Goal: Information Seeking & Learning: Learn about a topic

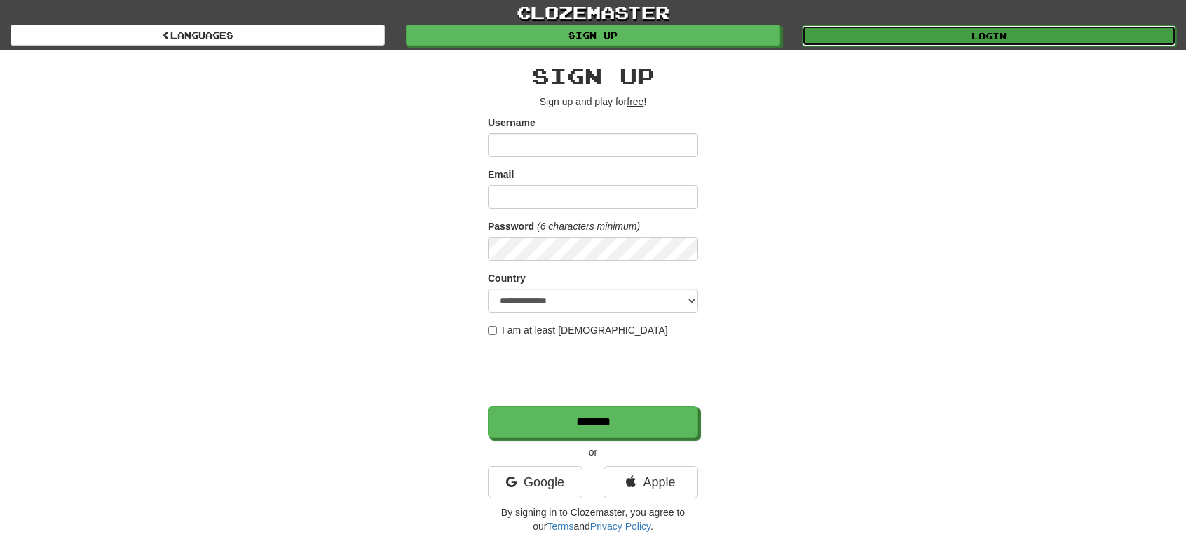
click at [1007, 40] on link "Login" at bounding box center [989, 35] width 374 height 21
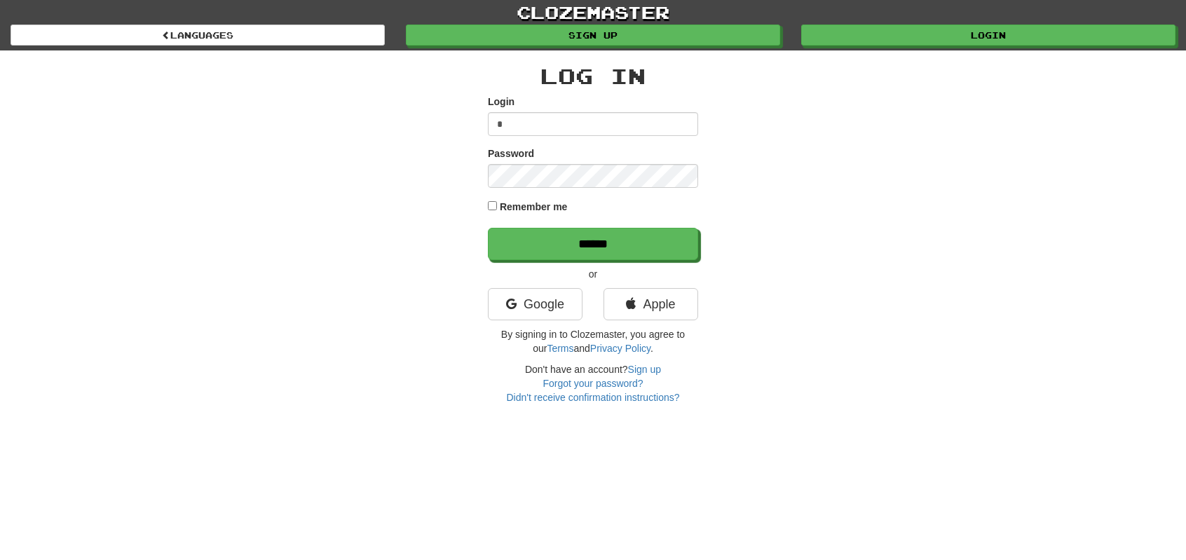
type input "**********"
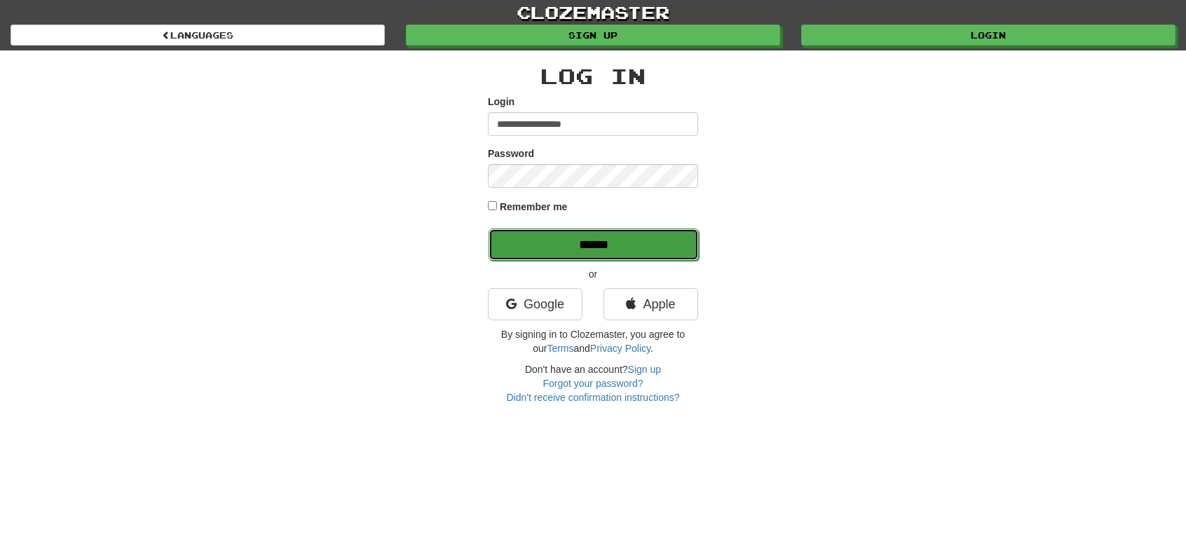
click at [537, 240] on input "******" at bounding box center [594, 245] width 210 height 32
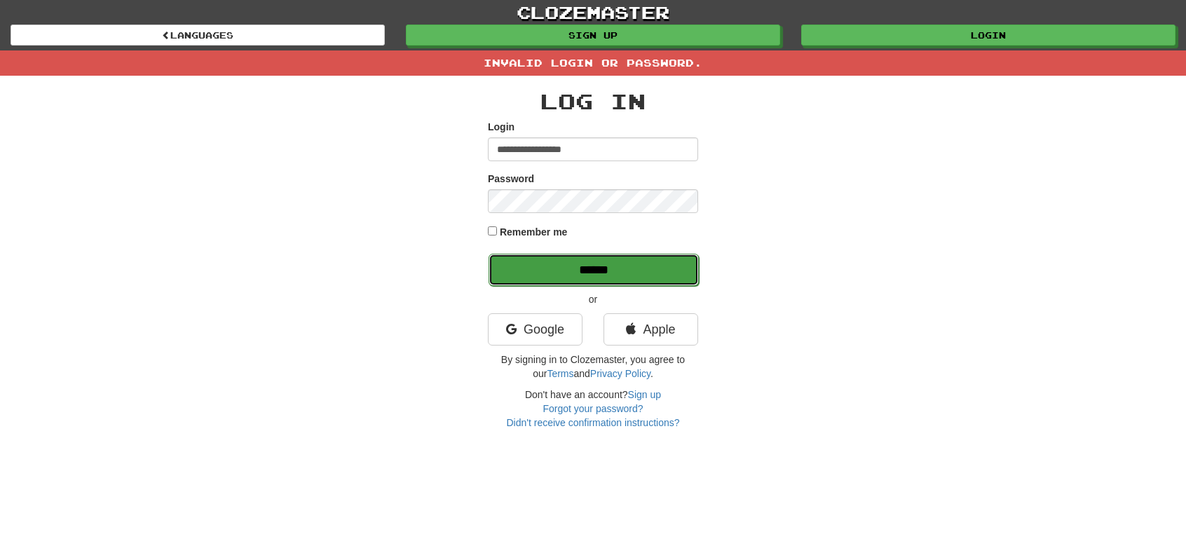
click at [578, 268] on input "******" at bounding box center [594, 270] width 210 height 32
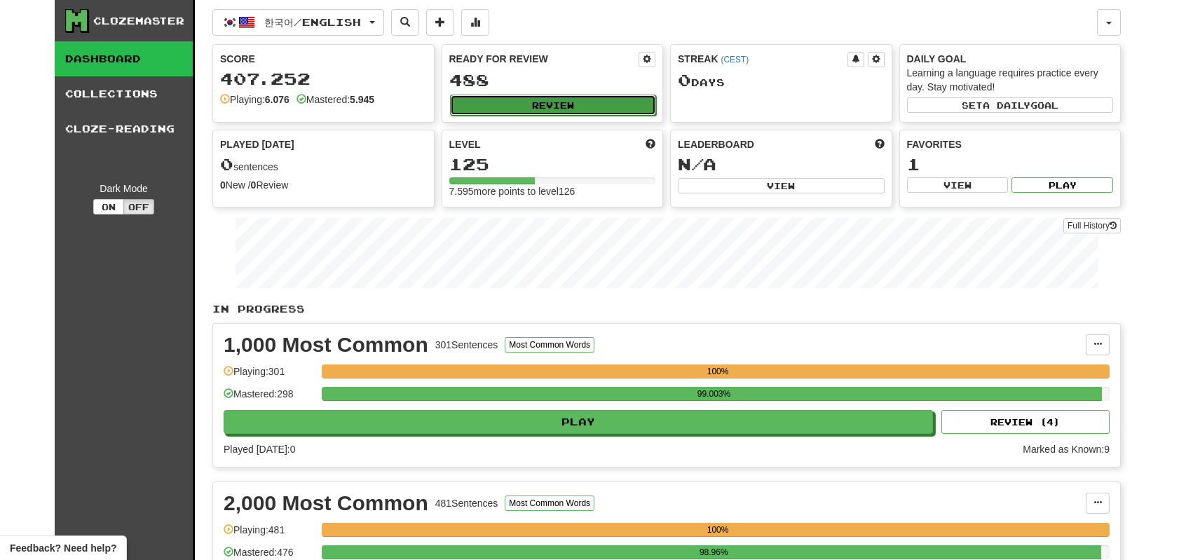
click at [544, 104] on button "Review" at bounding box center [553, 105] width 207 height 21
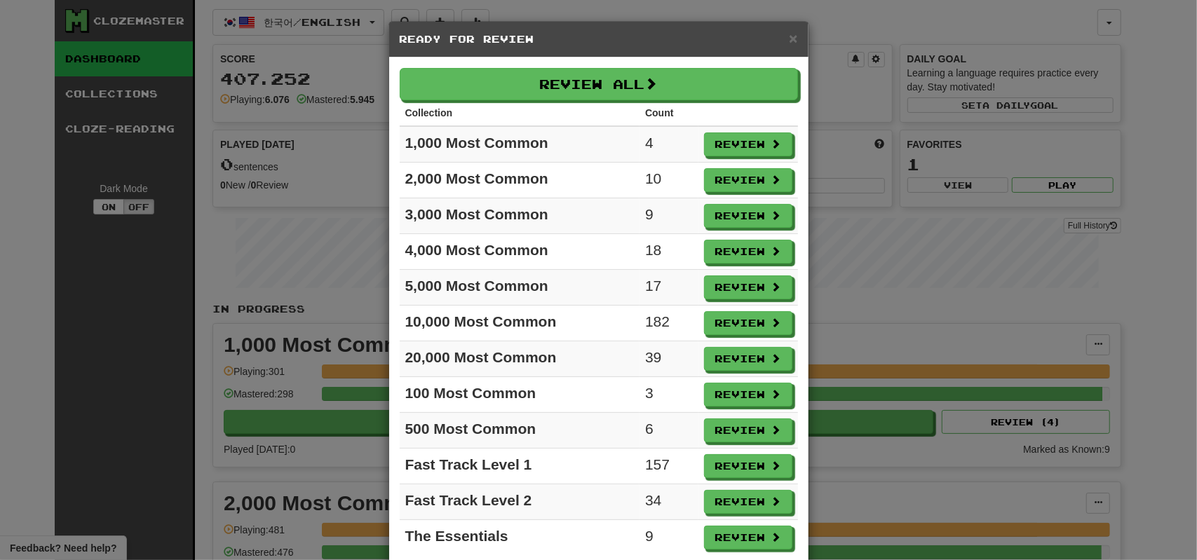
scroll to position [32, 0]
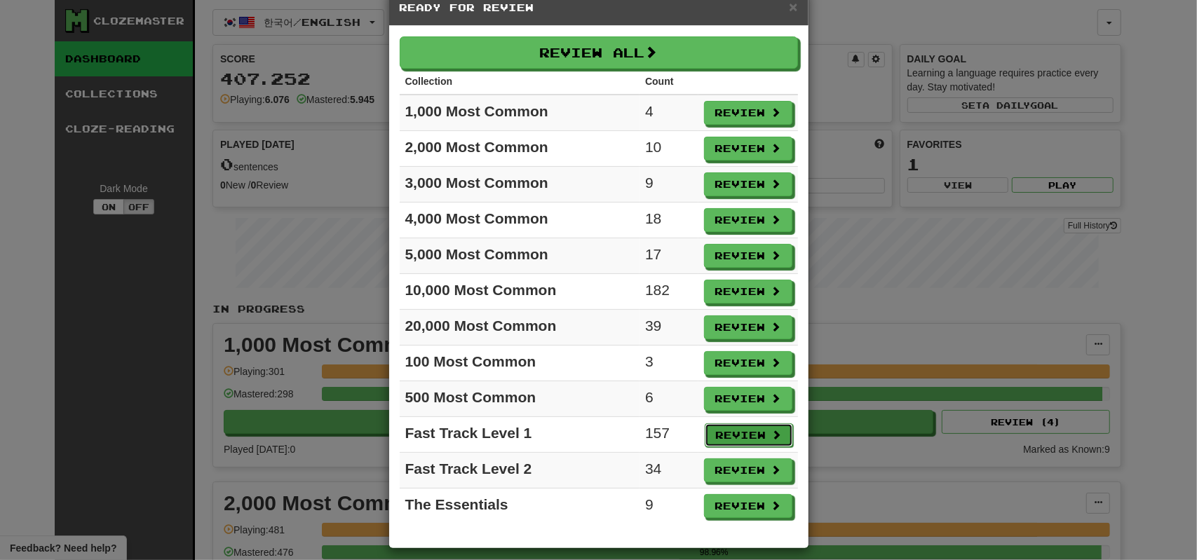
click at [735, 427] on button "Review" at bounding box center [748, 435] width 88 height 24
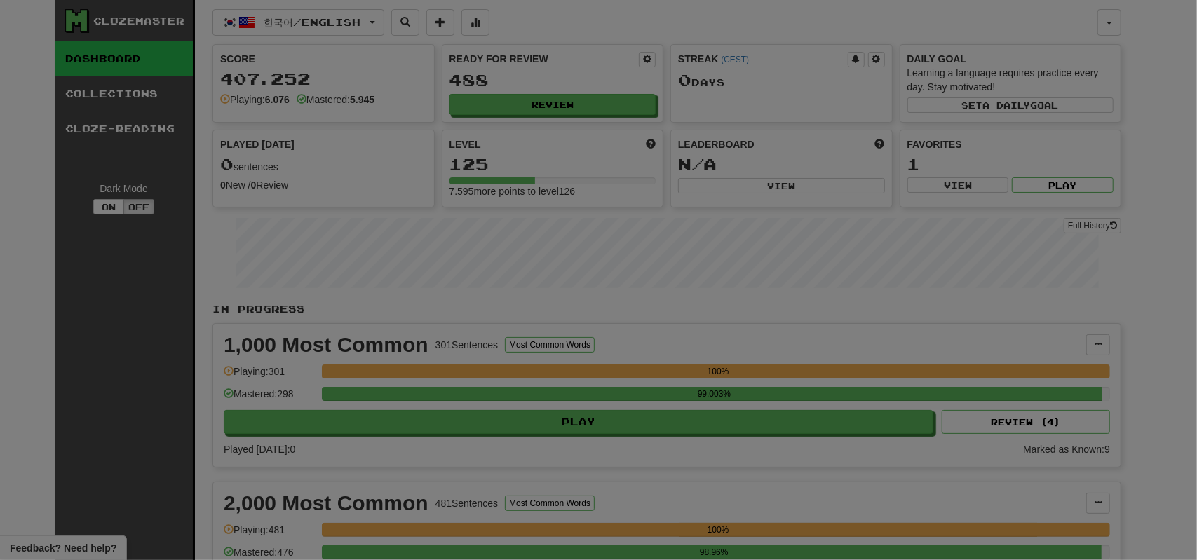
select select "**"
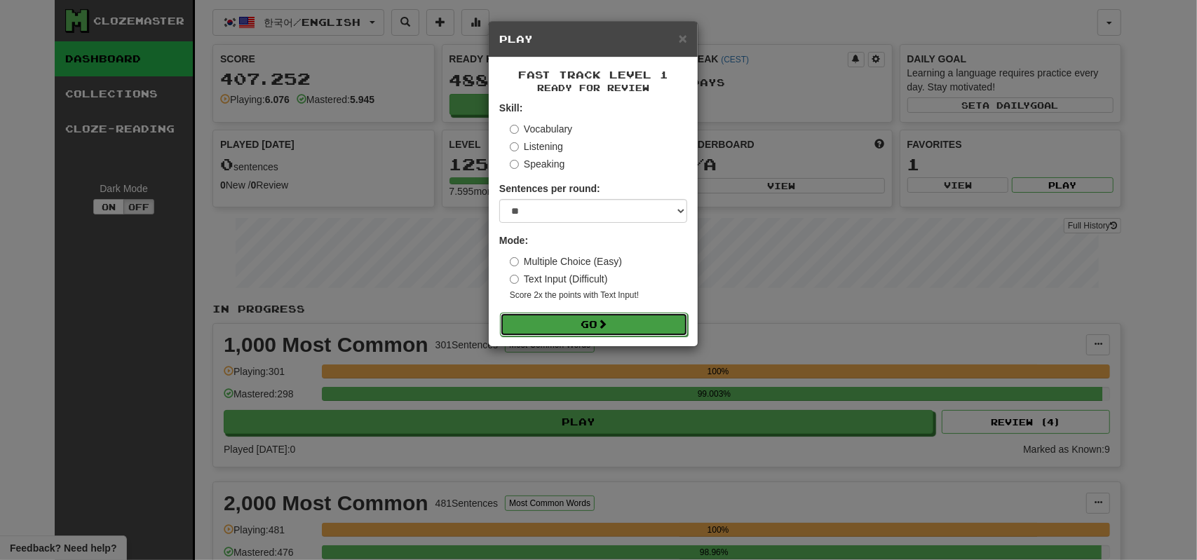
click at [589, 316] on button "Go" at bounding box center [594, 325] width 188 height 24
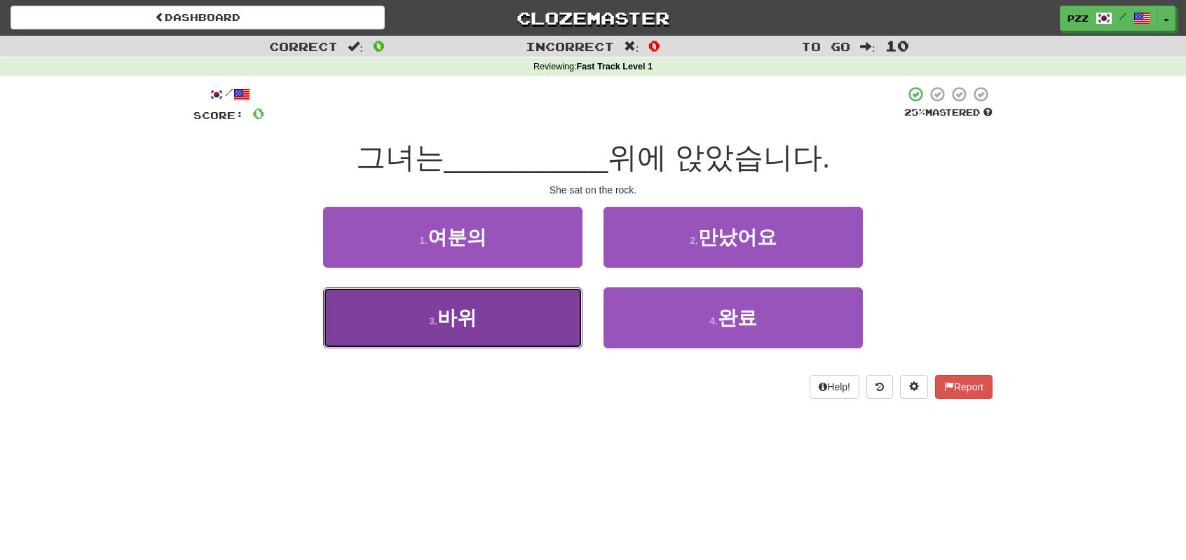
click at [531, 341] on button "3 . 바위" at bounding box center [452, 317] width 259 height 61
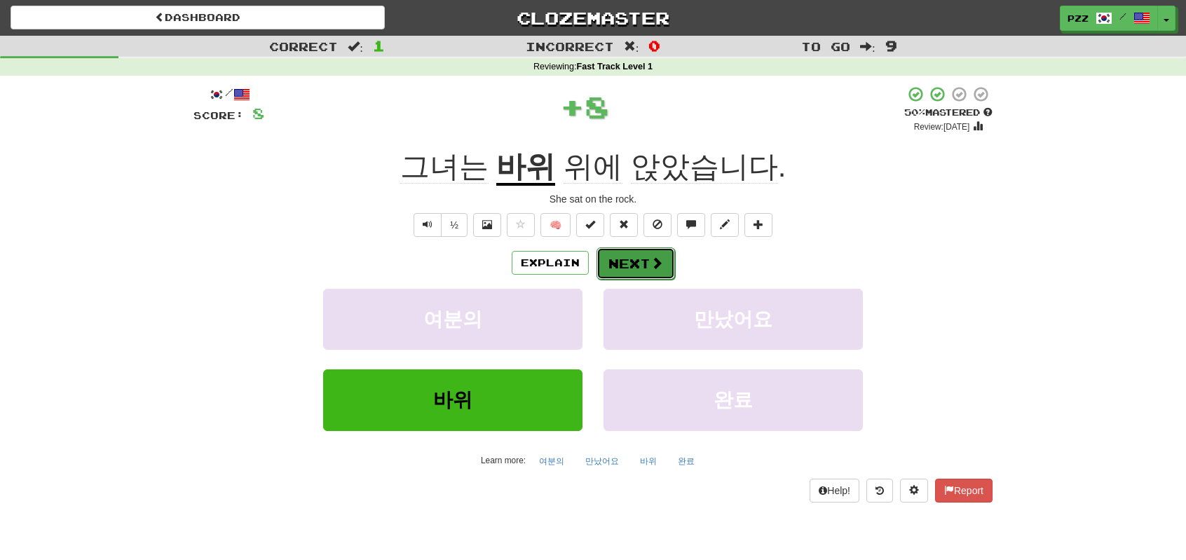
click at [633, 252] on button "Next" at bounding box center [636, 263] width 79 height 32
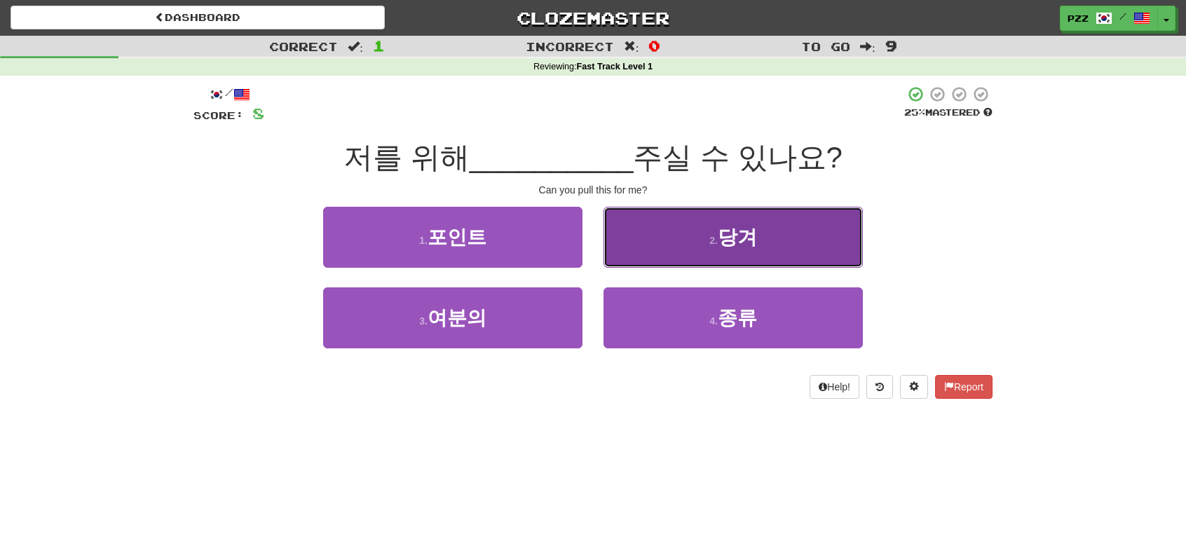
click at [646, 236] on button "2 . 당겨" at bounding box center [733, 237] width 259 height 61
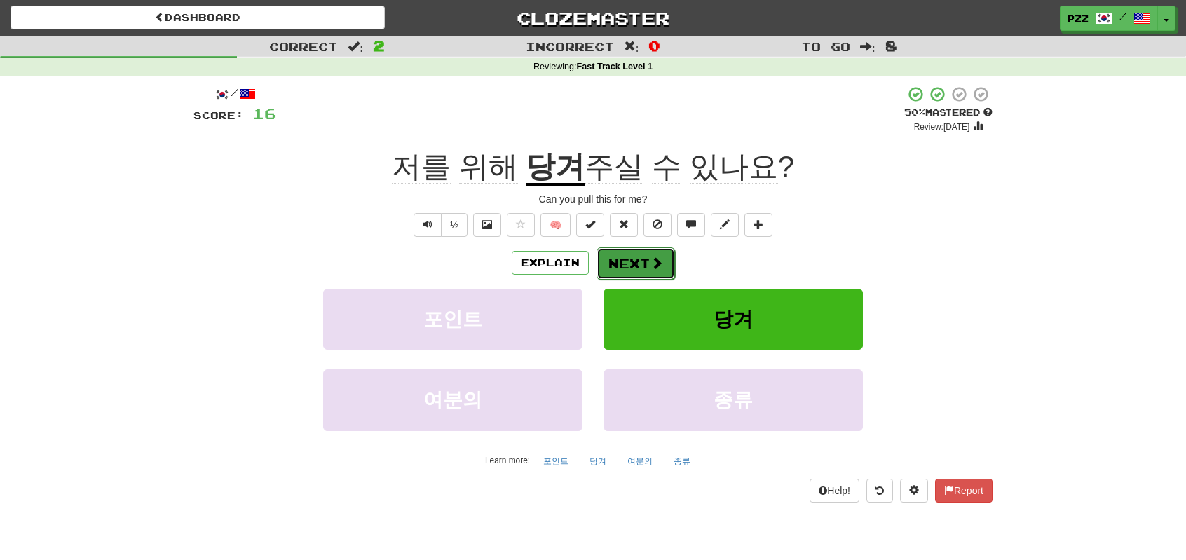
click at [635, 257] on button "Next" at bounding box center [636, 263] width 79 height 32
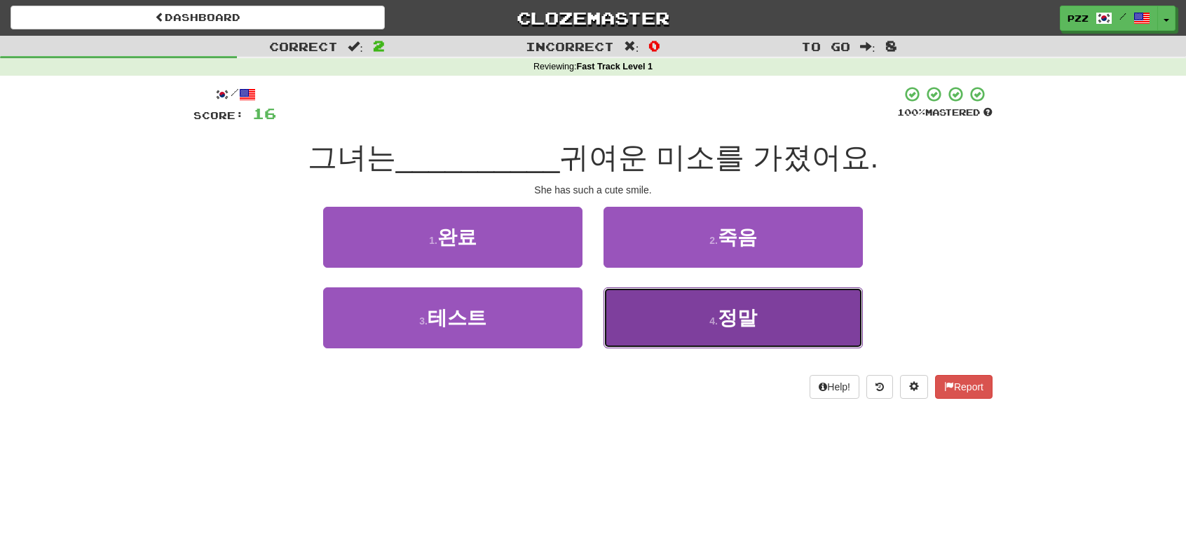
click at [687, 320] on button "4 . 정말" at bounding box center [733, 317] width 259 height 61
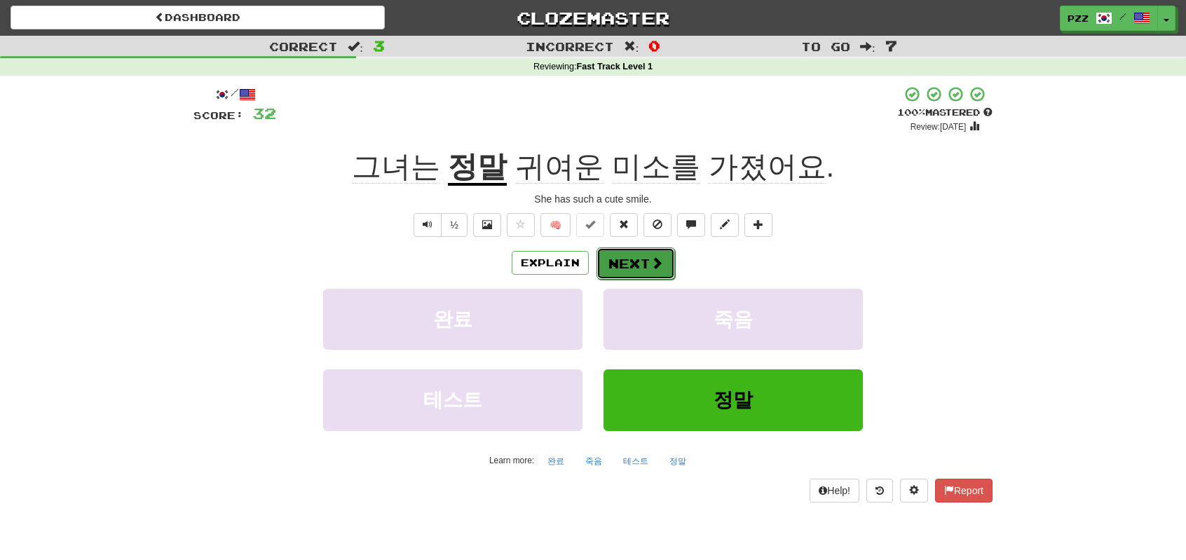
click at [627, 260] on button "Next" at bounding box center [636, 263] width 79 height 32
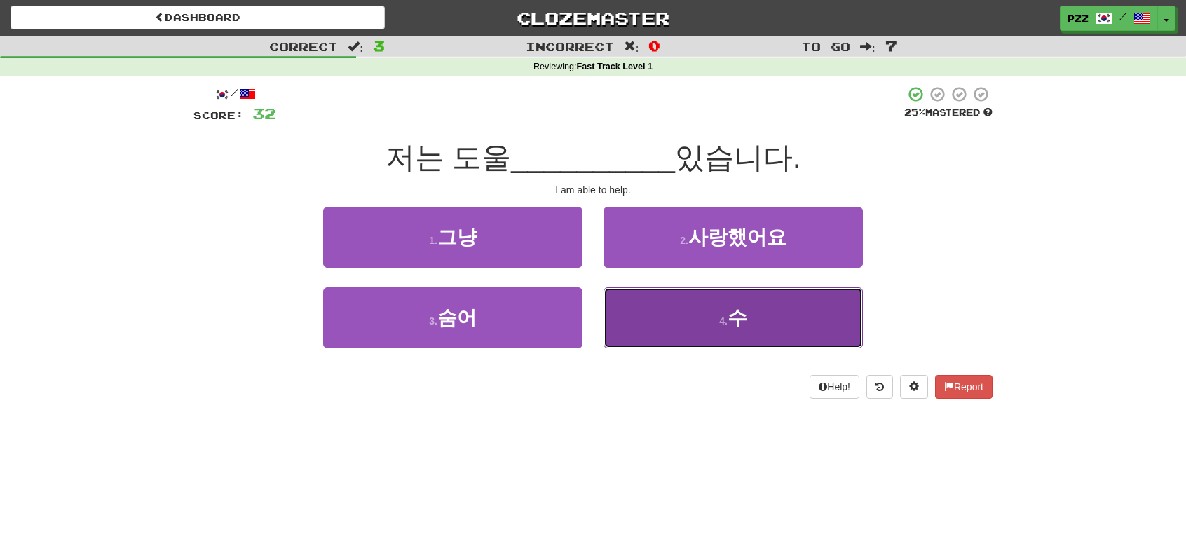
click at [680, 305] on button "4 . 수" at bounding box center [733, 317] width 259 height 61
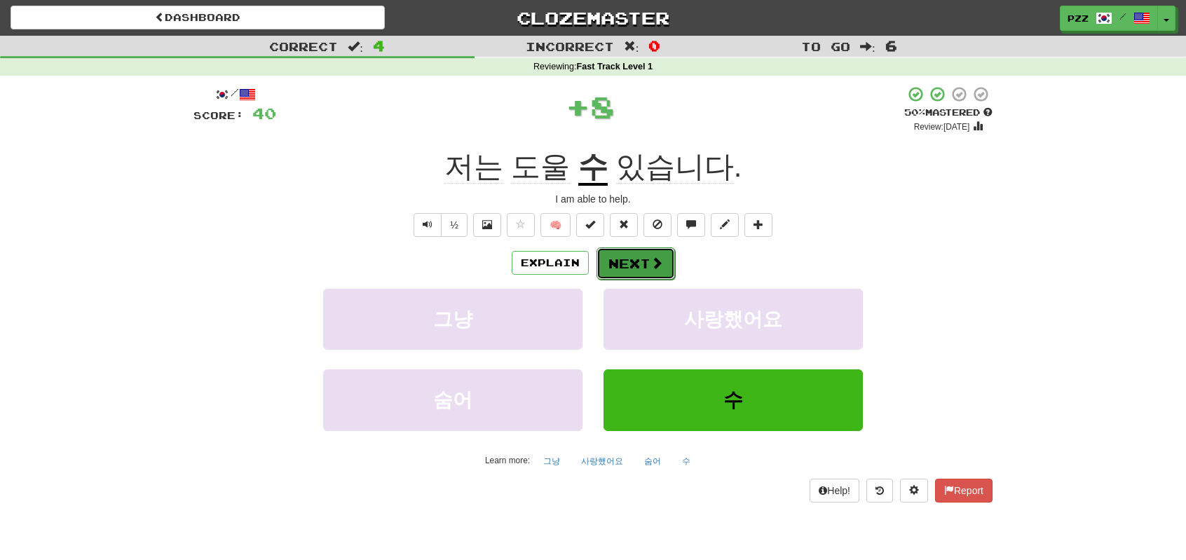
click at [641, 264] on button "Next" at bounding box center [636, 263] width 79 height 32
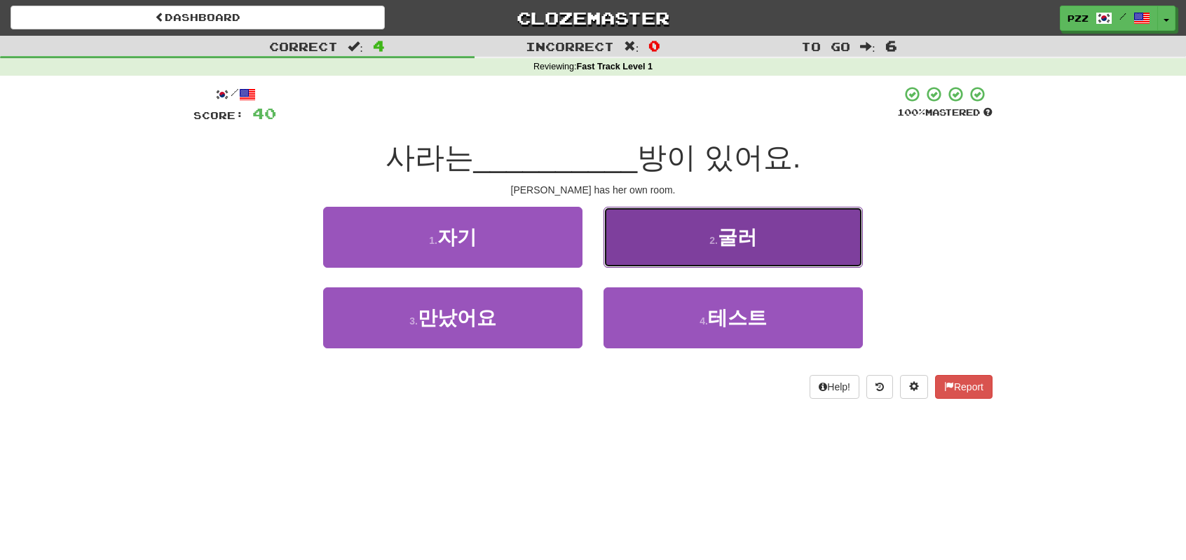
click at [641, 238] on button "2 . 굴러" at bounding box center [733, 237] width 259 height 61
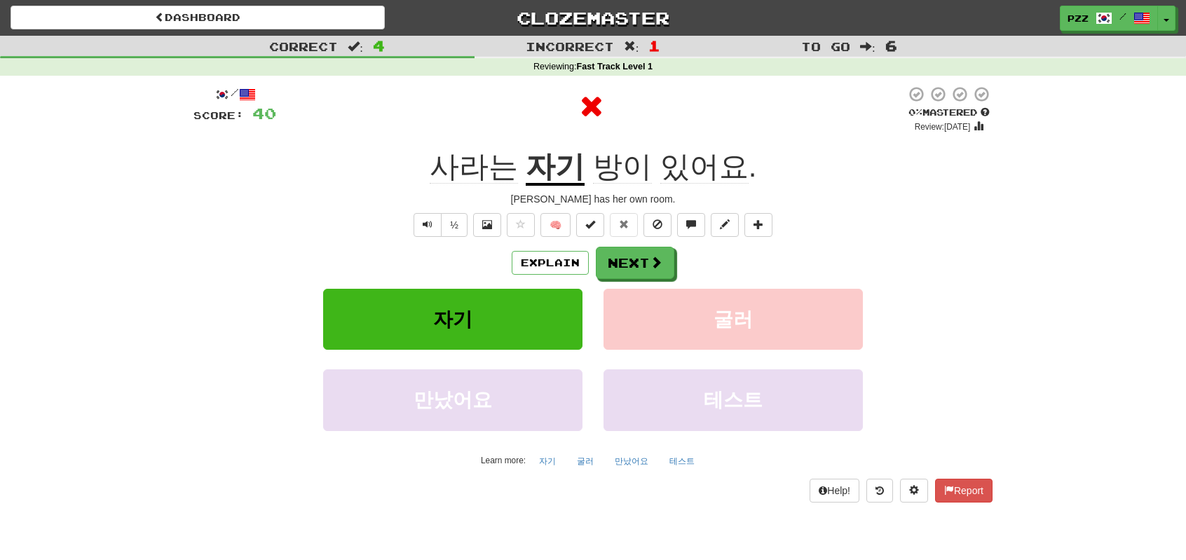
click at [550, 169] on u "자기" at bounding box center [555, 168] width 59 height 36
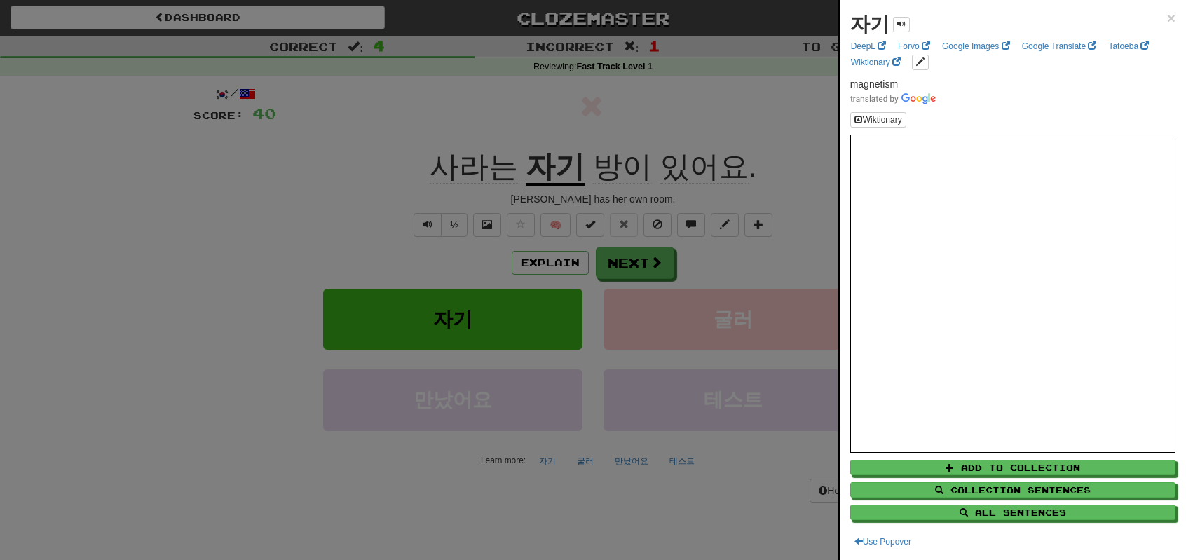
click at [248, 240] on div at bounding box center [593, 280] width 1186 height 560
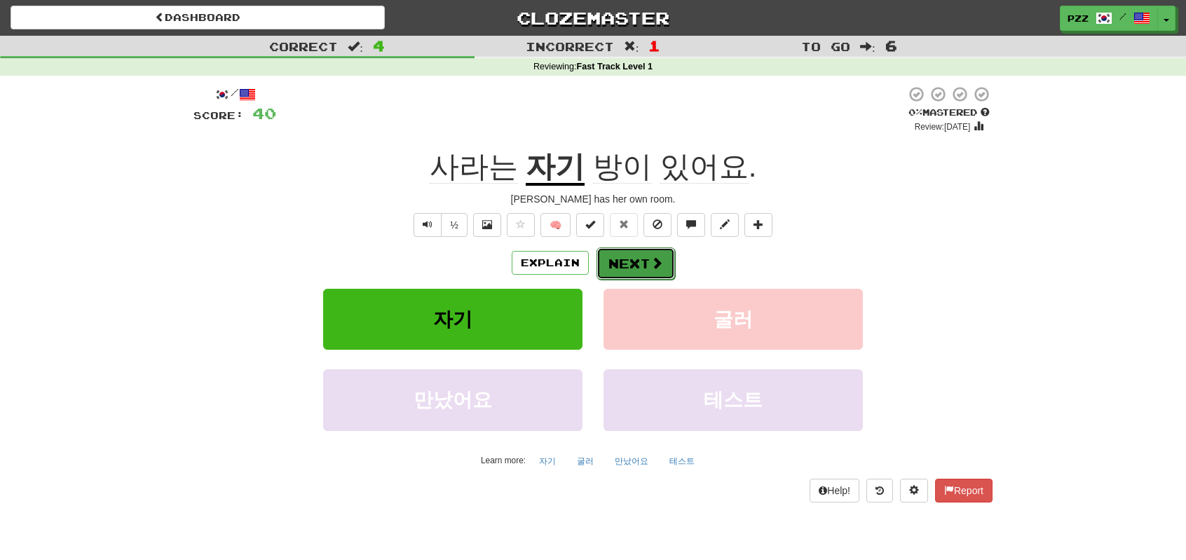
click at [617, 256] on button "Next" at bounding box center [636, 263] width 79 height 32
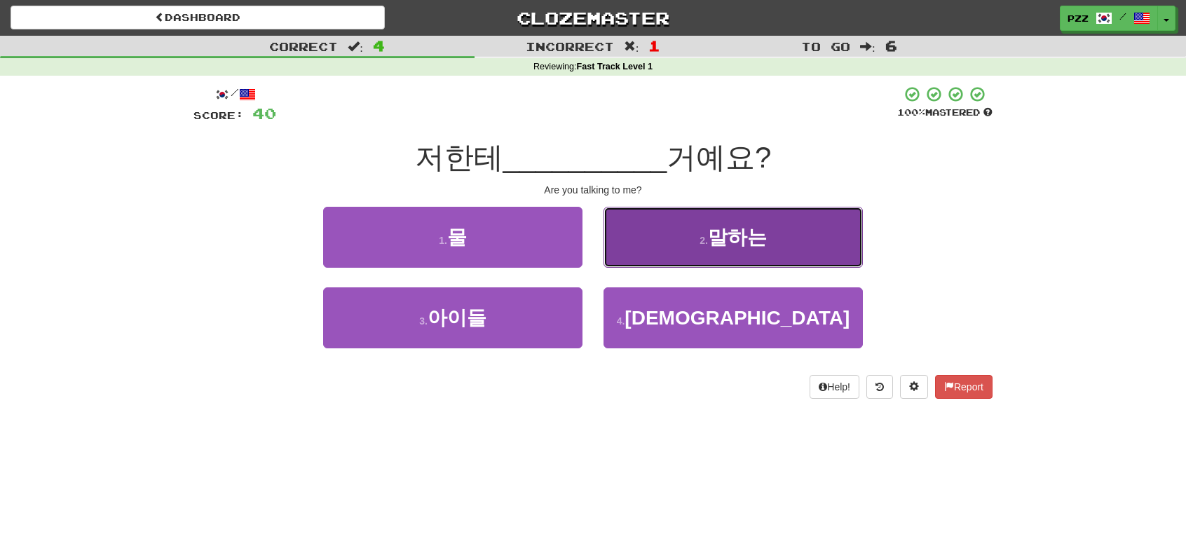
click at [645, 235] on button "2 . 말하는" at bounding box center [733, 237] width 259 height 61
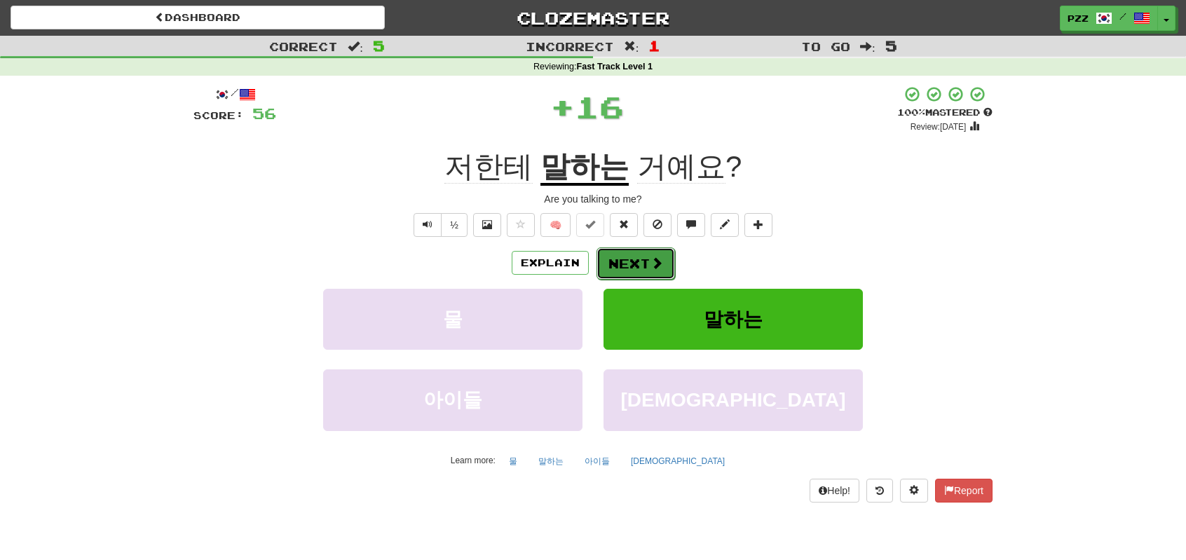
click at [637, 256] on button "Next" at bounding box center [636, 263] width 79 height 32
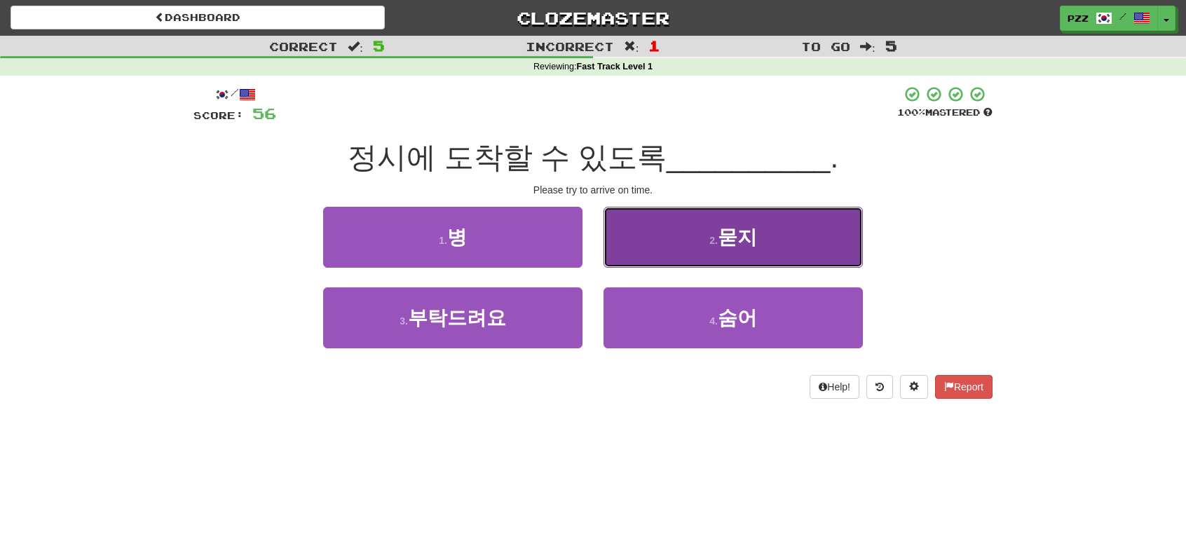
click at [648, 235] on button "2 . 묻지" at bounding box center [733, 237] width 259 height 61
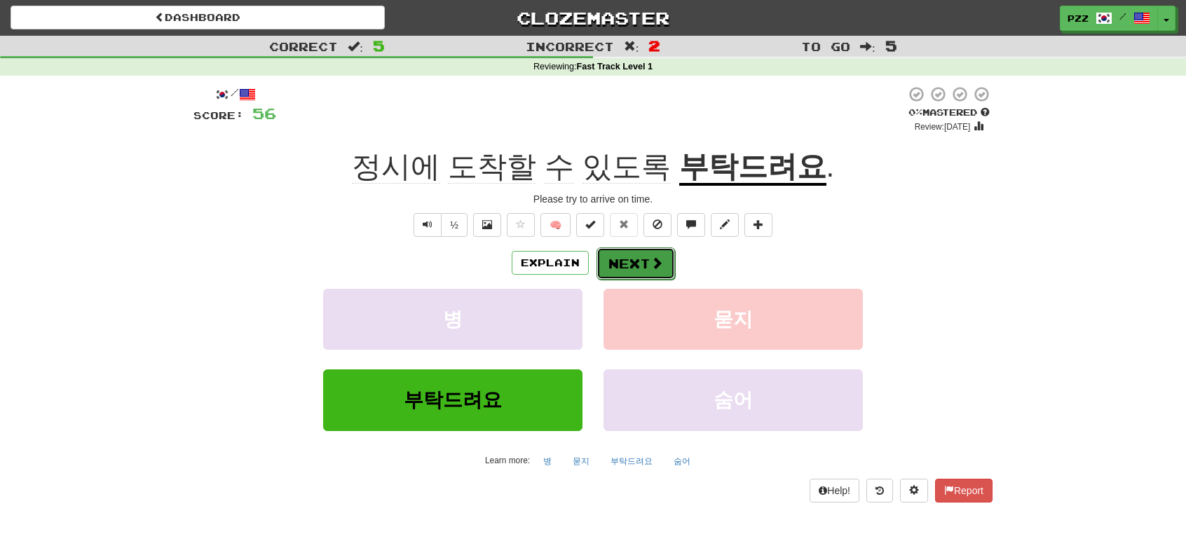
click at [627, 259] on button "Next" at bounding box center [636, 263] width 79 height 32
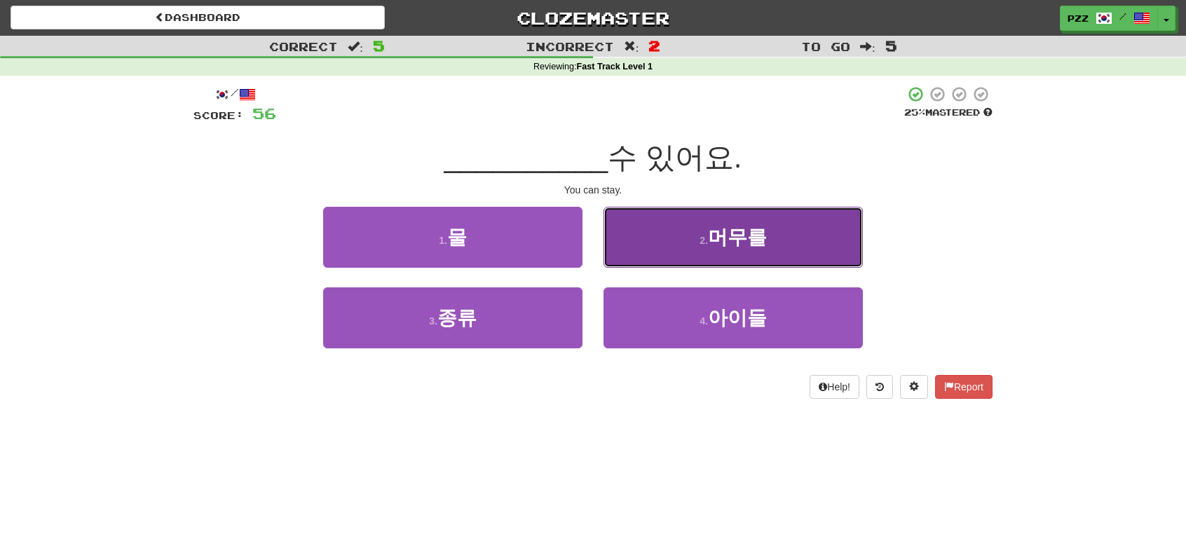
click at [637, 242] on button "2 . 머무를" at bounding box center [733, 237] width 259 height 61
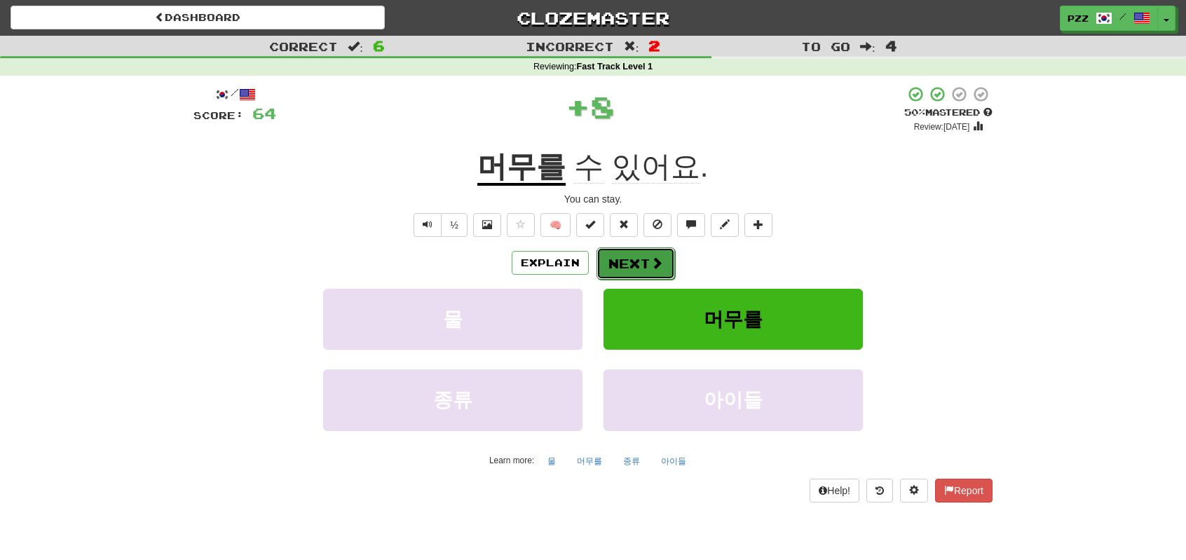
click at [634, 257] on button "Next" at bounding box center [636, 263] width 79 height 32
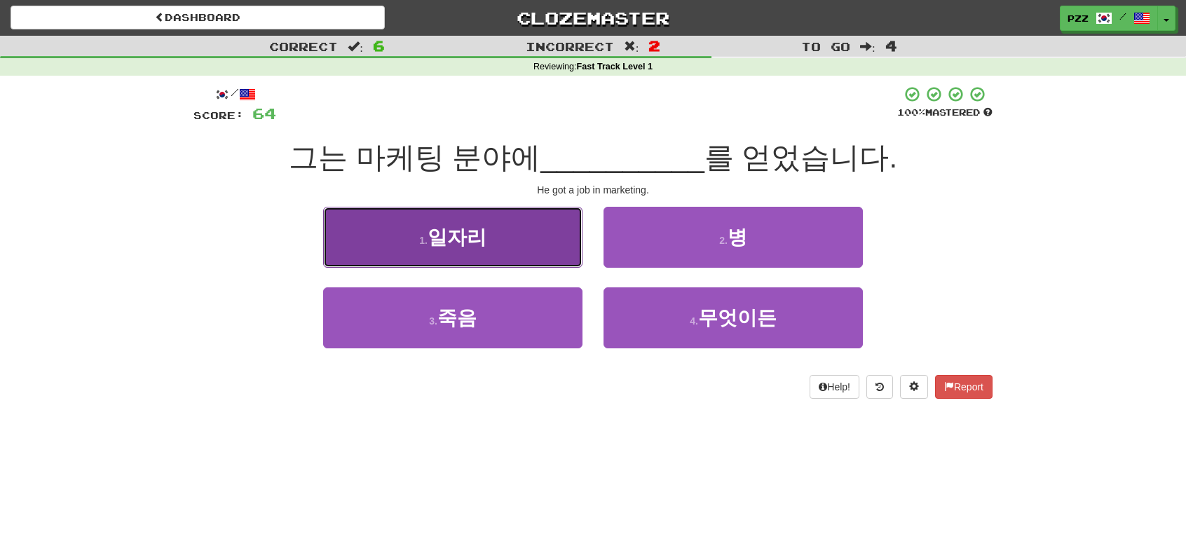
click at [516, 241] on button "1 . 일자리" at bounding box center [452, 237] width 259 height 61
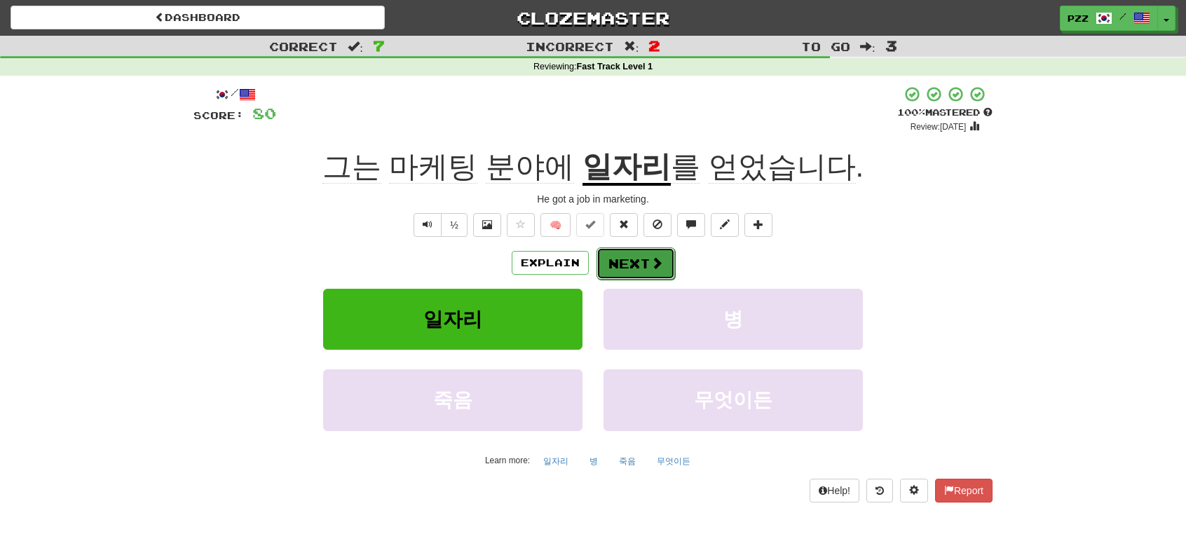
click at [641, 261] on button "Next" at bounding box center [636, 263] width 79 height 32
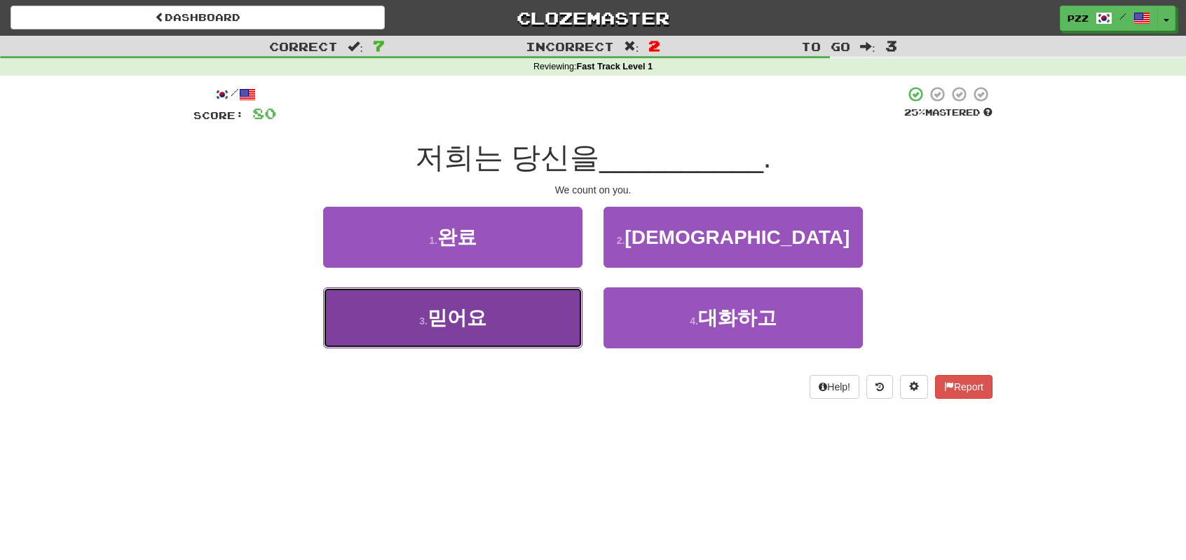
click at [517, 320] on button "3 . 믿어요" at bounding box center [452, 317] width 259 height 61
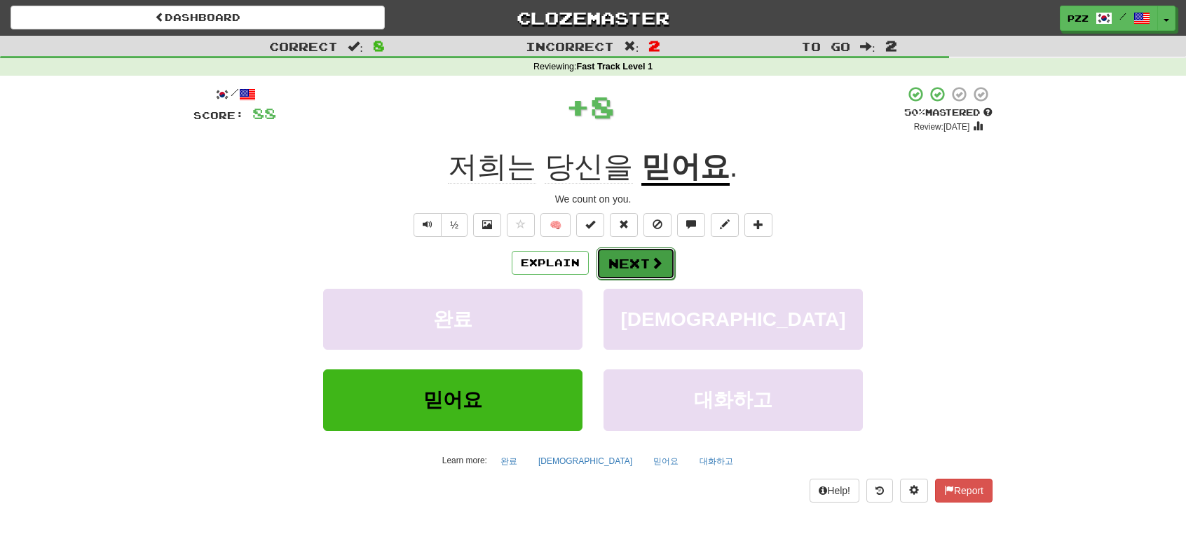
click at [634, 262] on button "Next" at bounding box center [636, 263] width 79 height 32
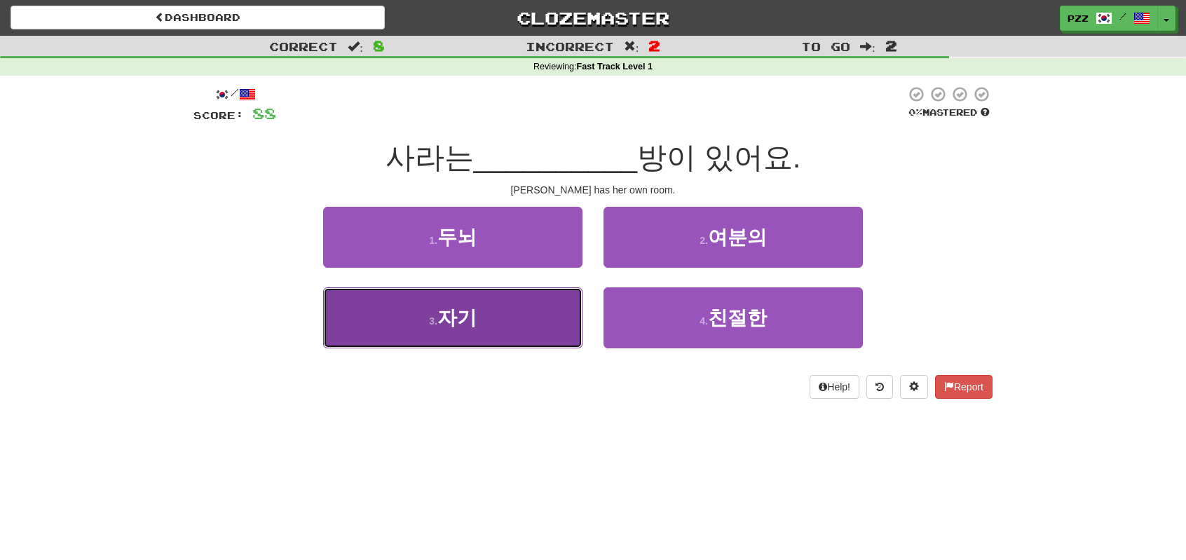
click at [535, 311] on button "3 . 자기" at bounding box center [452, 317] width 259 height 61
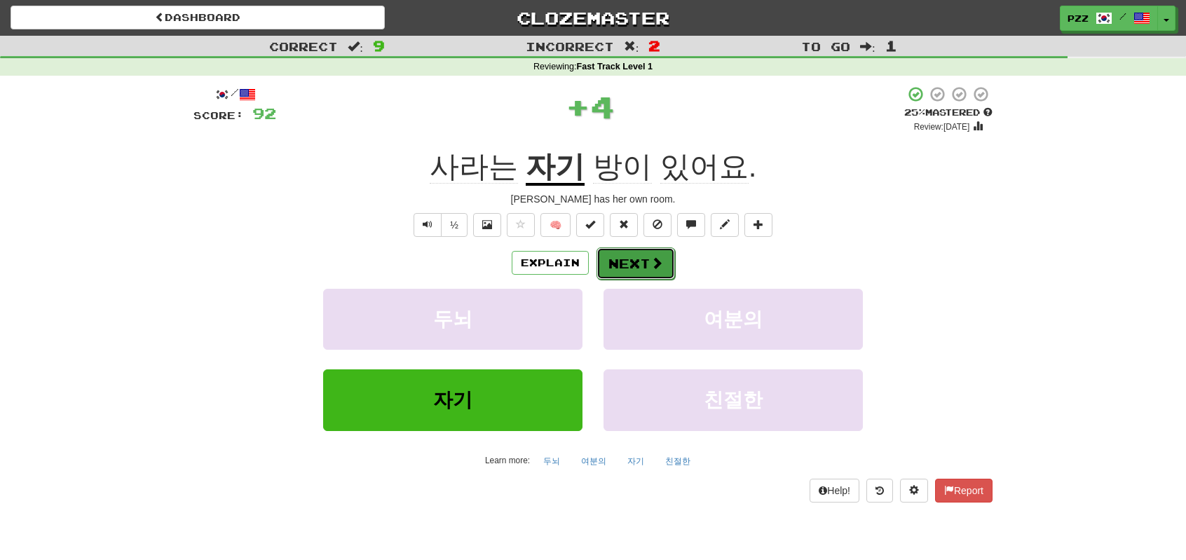
click at [625, 262] on button "Next" at bounding box center [636, 263] width 79 height 32
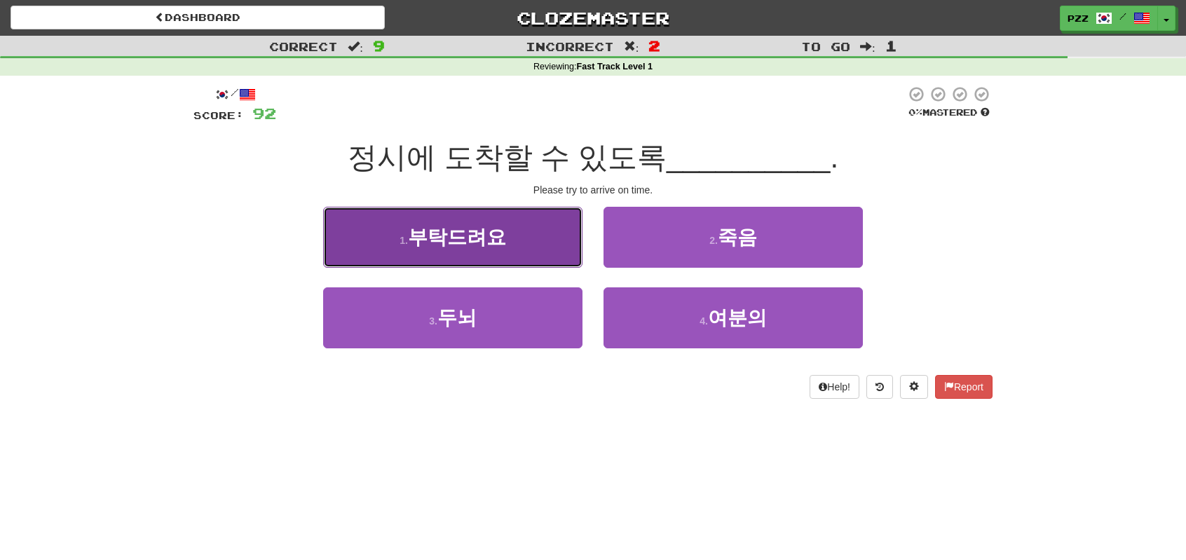
click at [524, 249] on button "1 . 부탁드려요" at bounding box center [452, 237] width 259 height 61
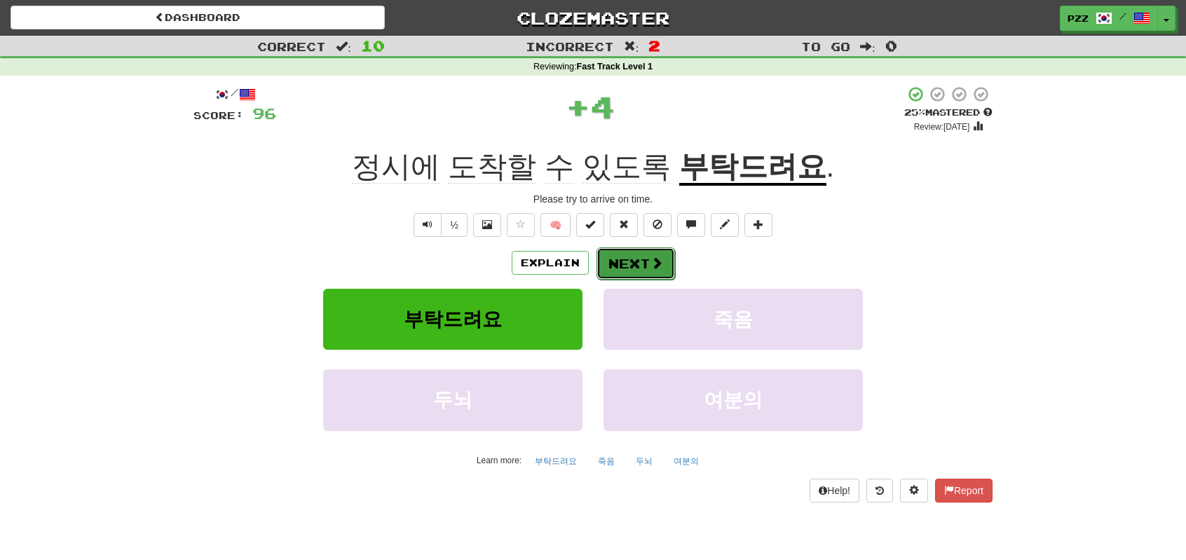
click at [648, 254] on button "Next" at bounding box center [636, 263] width 79 height 32
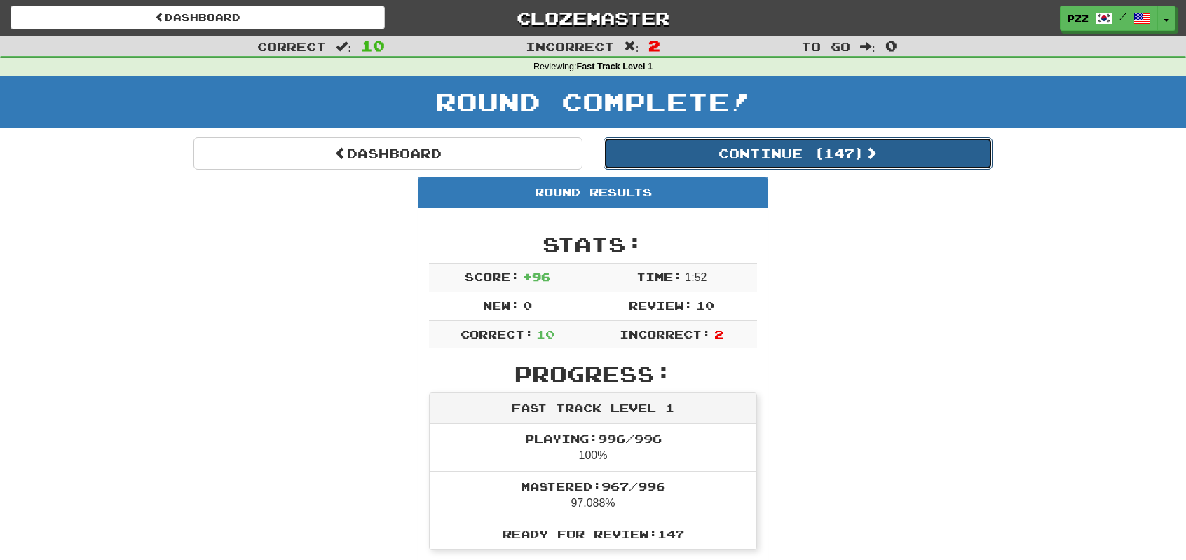
click at [674, 161] on button "Continue ( 147 )" at bounding box center [798, 153] width 389 height 32
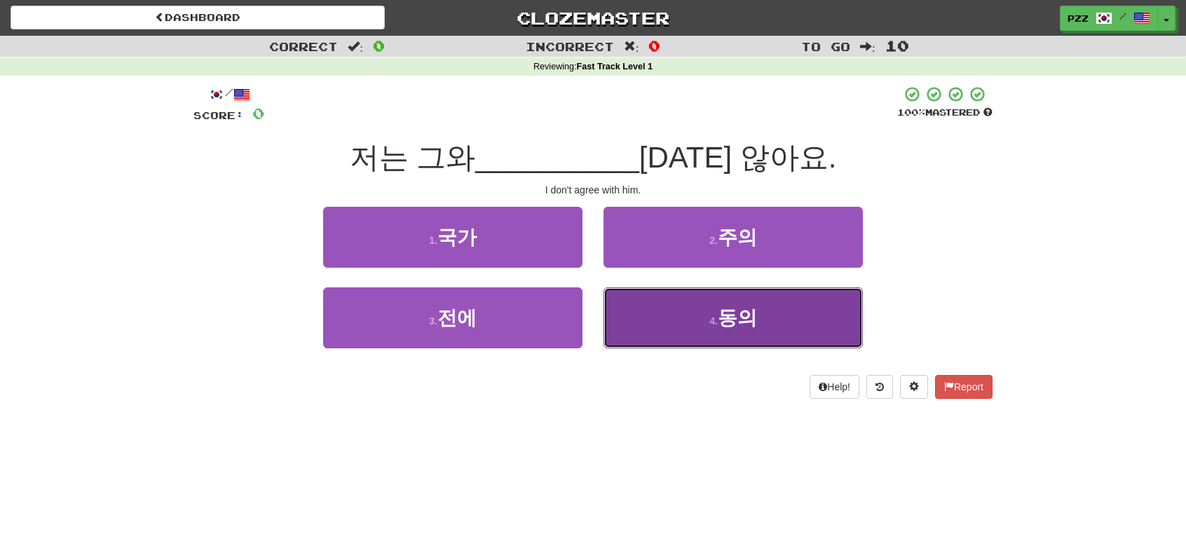
click at [665, 313] on button "4 . 동의" at bounding box center [733, 317] width 259 height 61
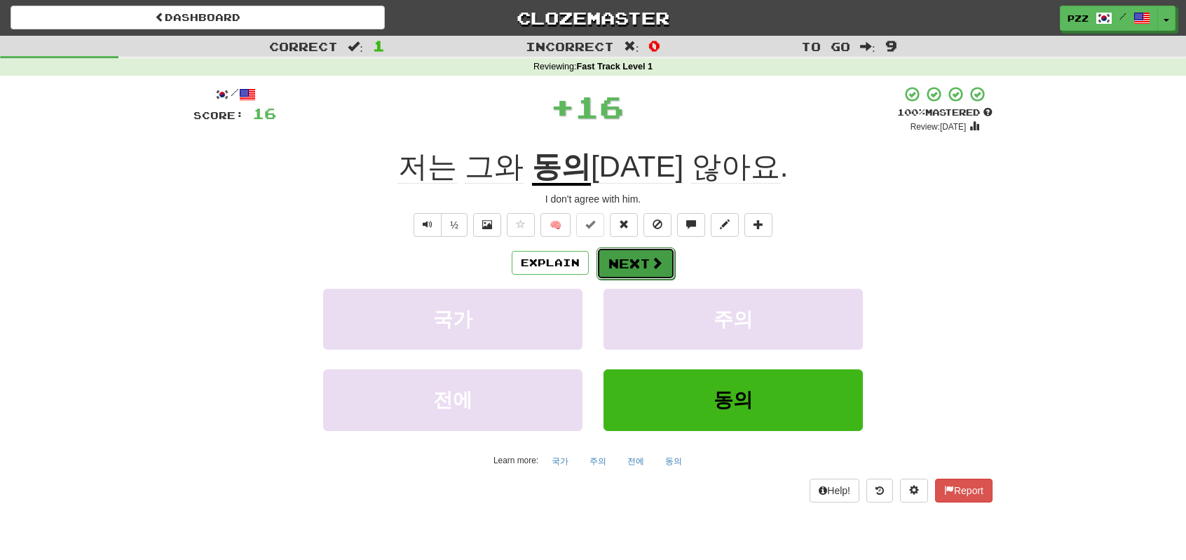
click at [646, 256] on button "Next" at bounding box center [636, 263] width 79 height 32
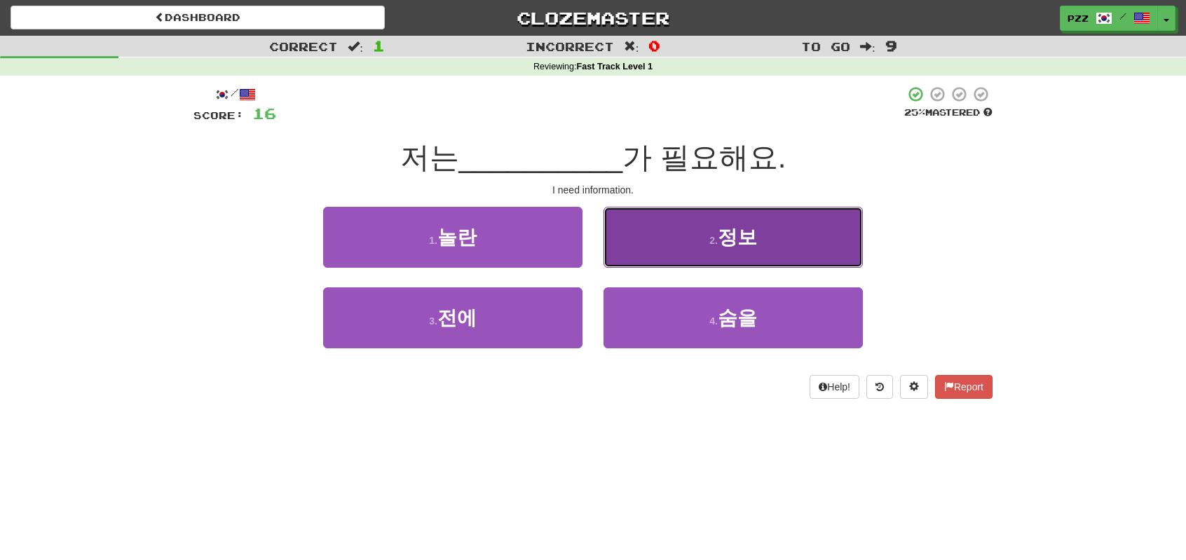
click at [653, 236] on button "2 . 정보" at bounding box center [733, 237] width 259 height 61
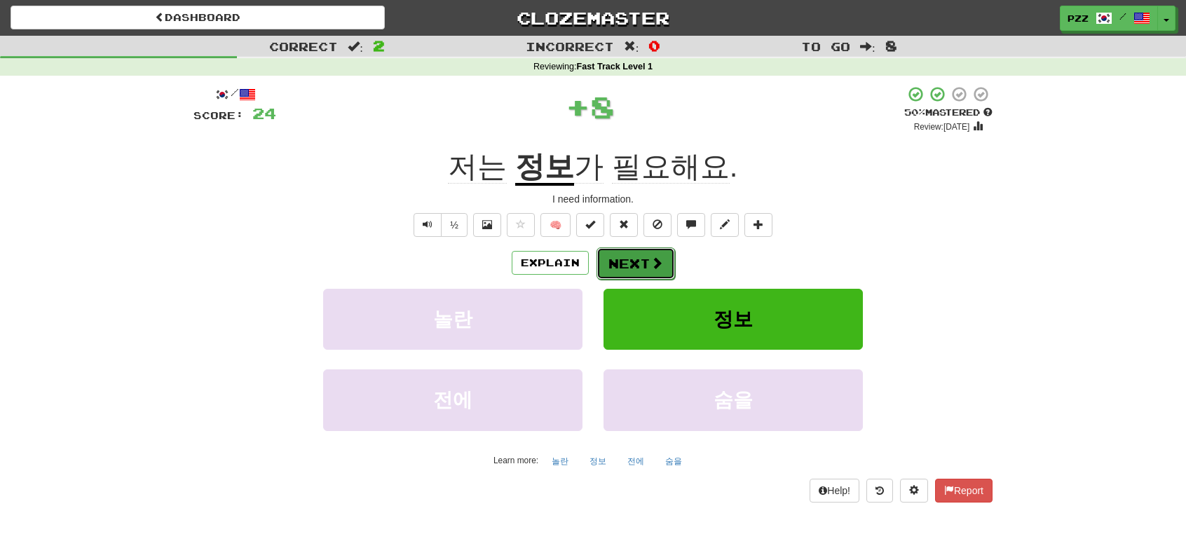
click at [646, 259] on button "Next" at bounding box center [636, 263] width 79 height 32
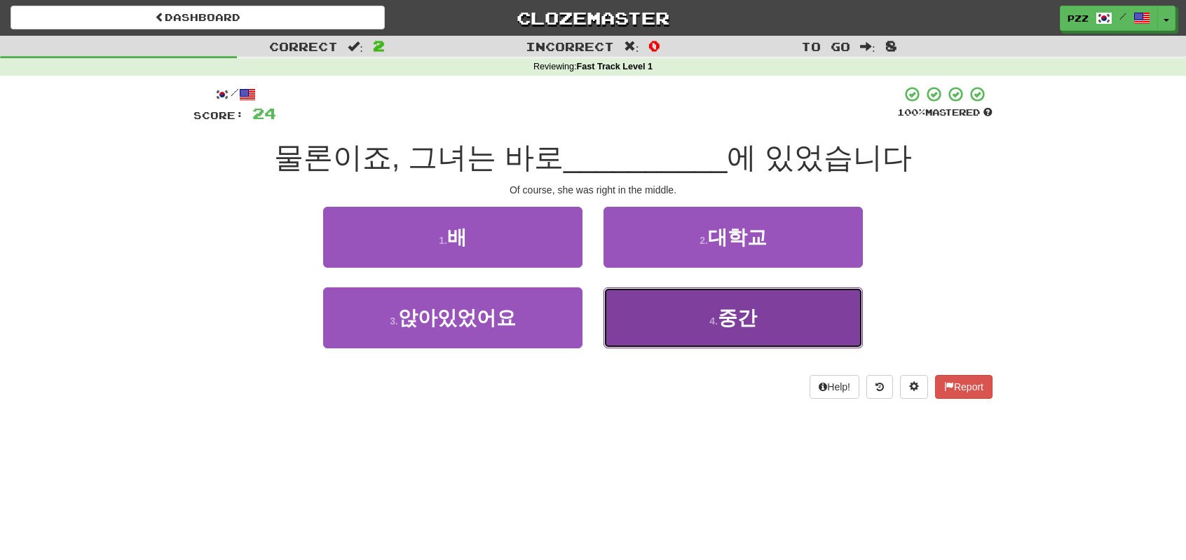
click at [665, 315] on button "4 . 중간" at bounding box center [733, 317] width 259 height 61
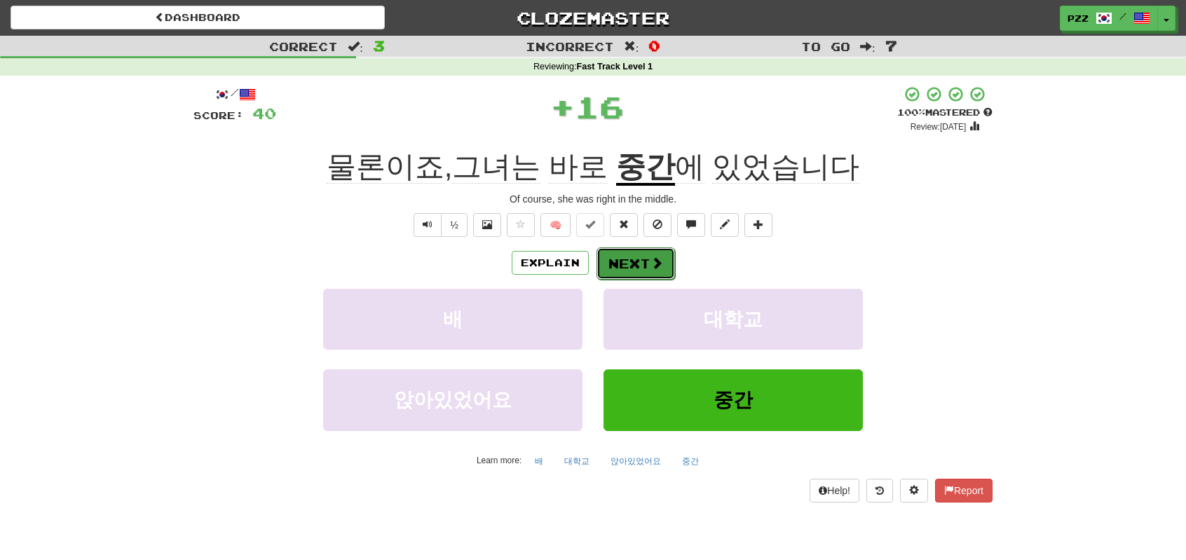
click at [619, 257] on button "Next" at bounding box center [636, 263] width 79 height 32
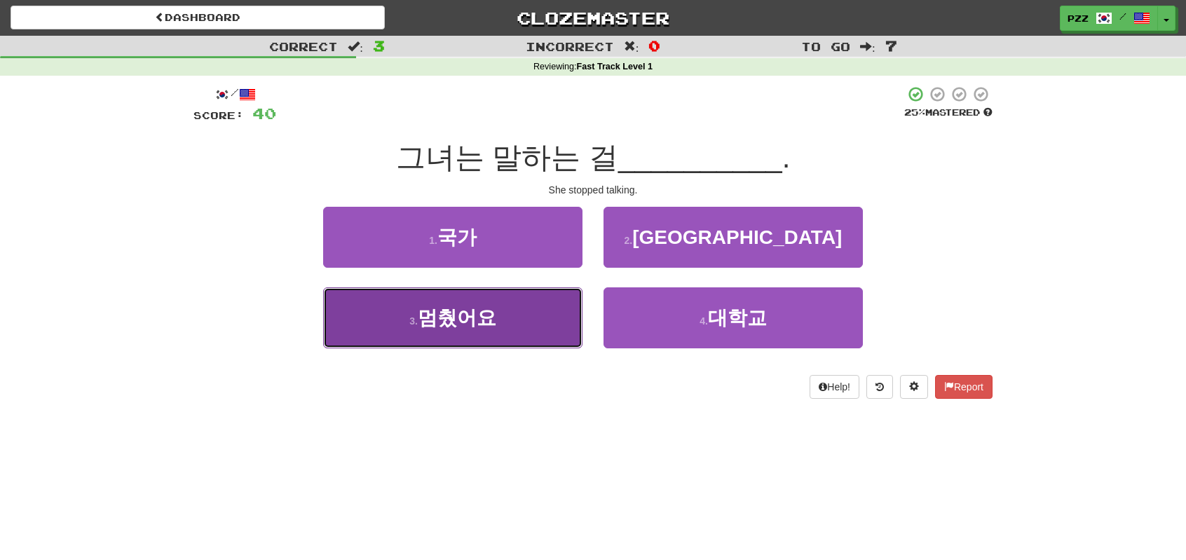
click at [505, 326] on button "3 . 멈췄어요" at bounding box center [452, 317] width 259 height 61
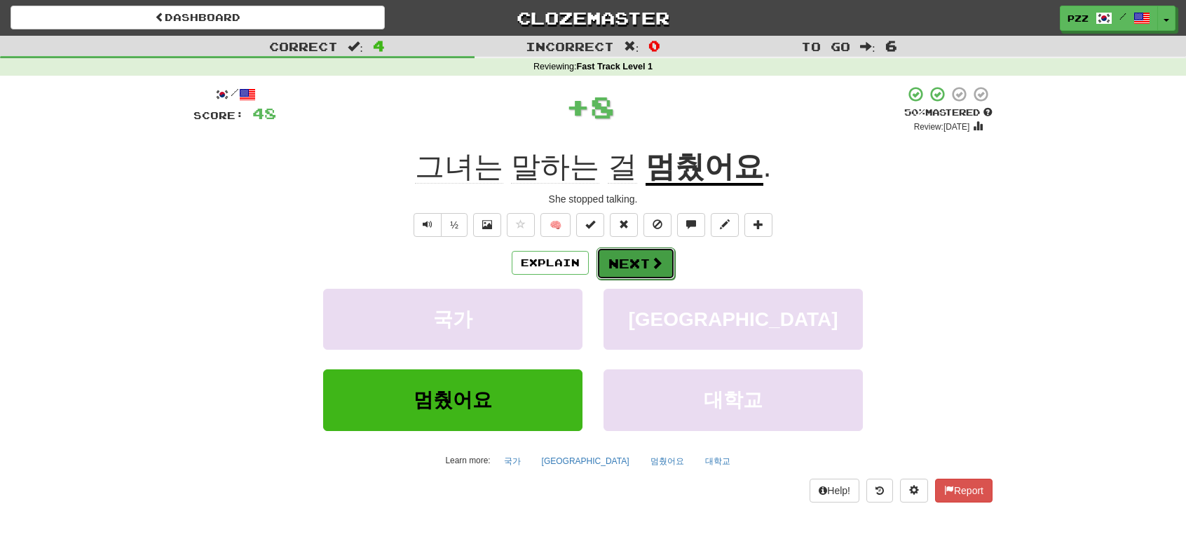
click at [634, 264] on button "Next" at bounding box center [636, 263] width 79 height 32
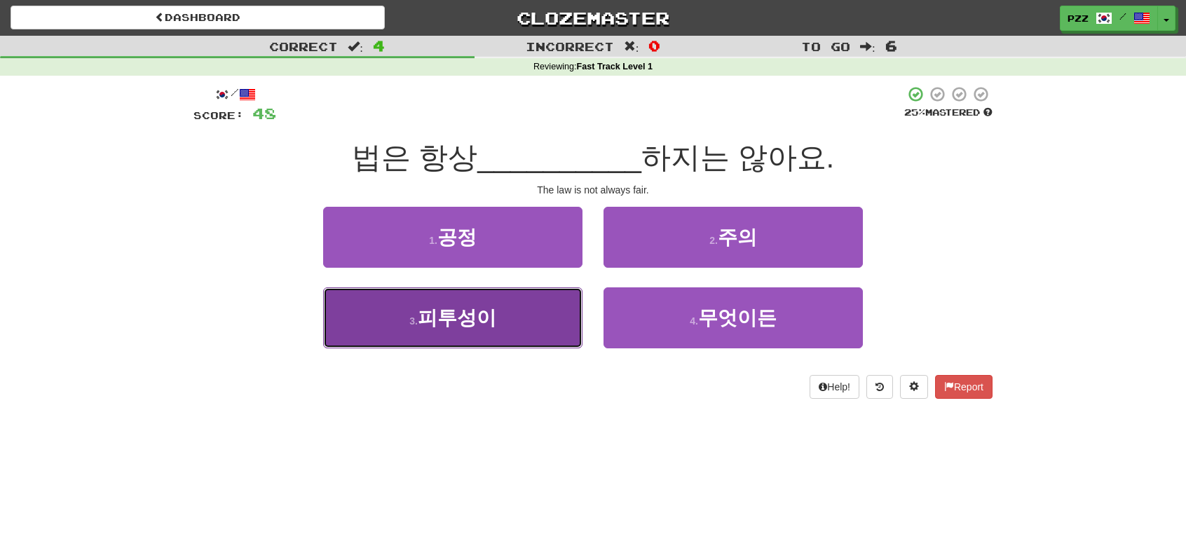
click at [555, 318] on button "3 . 피투성이" at bounding box center [452, 317] width 259 height 61
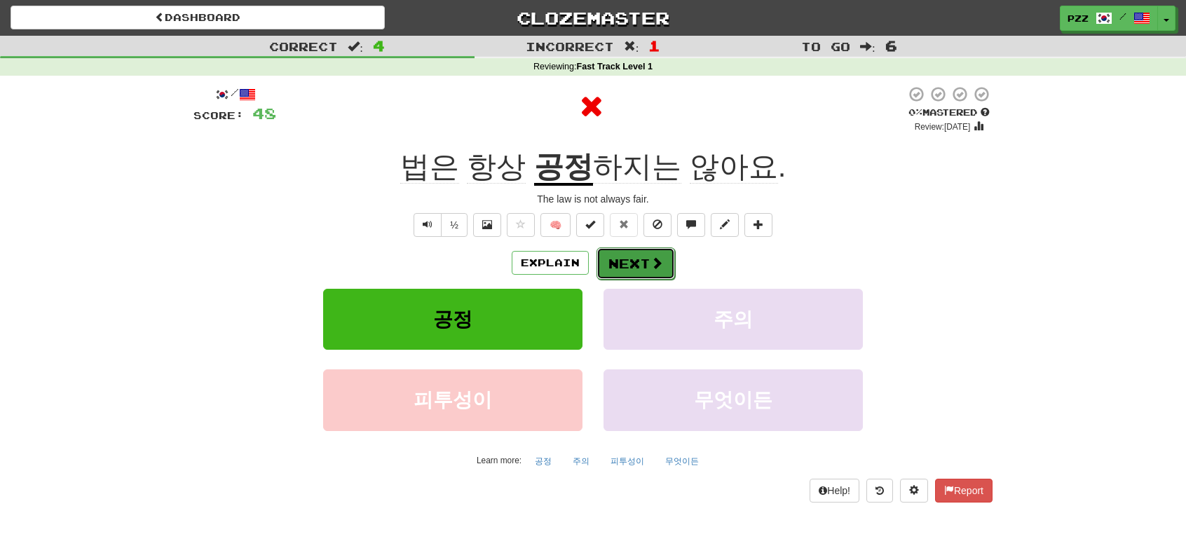
click at [630, 260] on button "Next" at bounding box center [636, 263] width 79 height 32
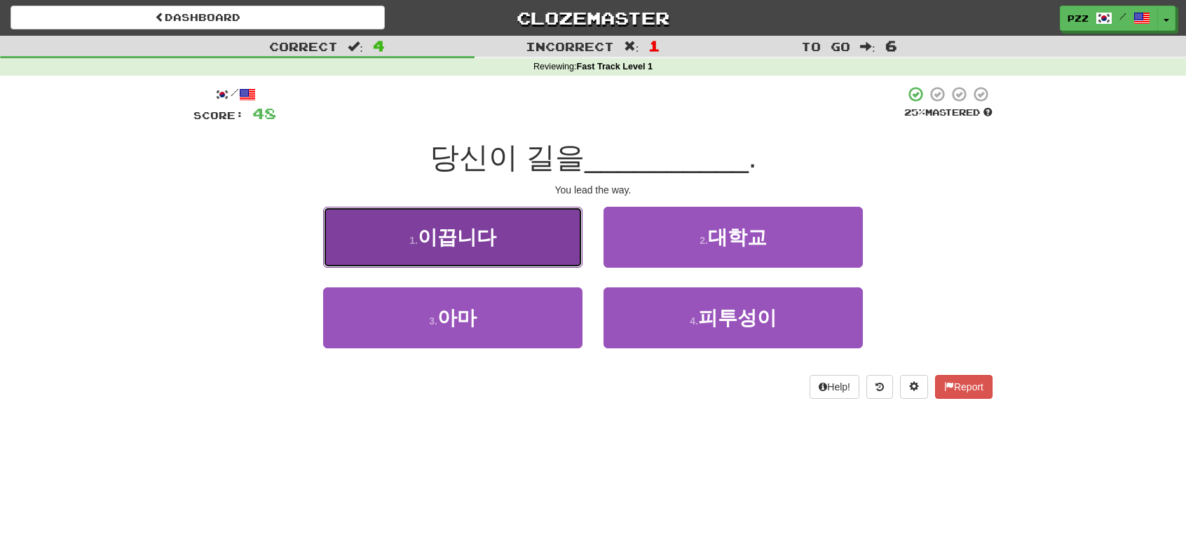
click at [529, 243] on button "1 . 이끕니다" at bounding box center [452, 237] width 259 height 61
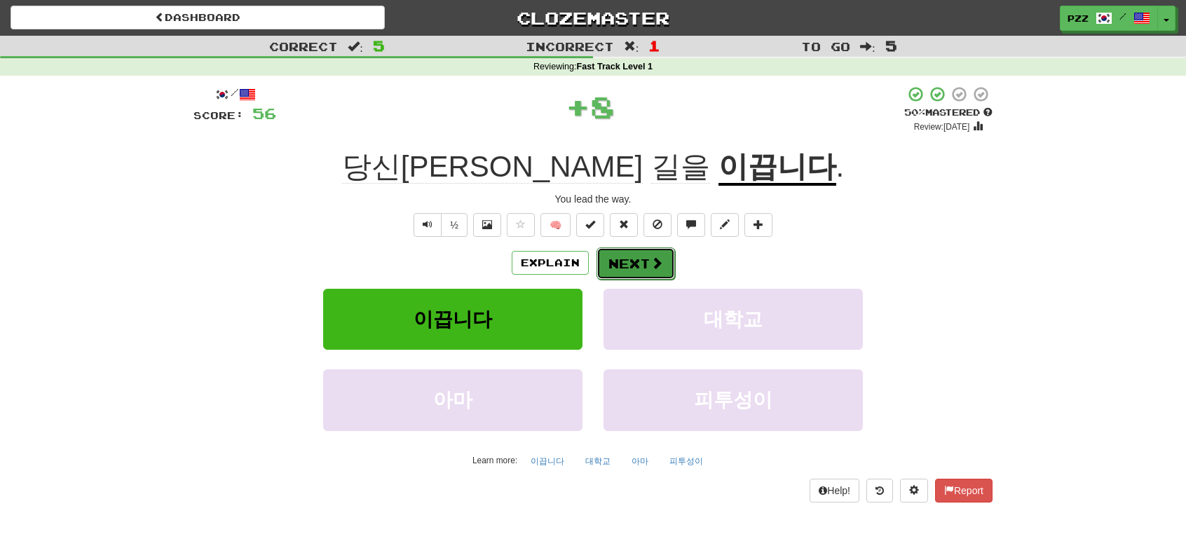
click at [637, 260] on button "Next" at bounding box center [636, 263] width 79 height 32
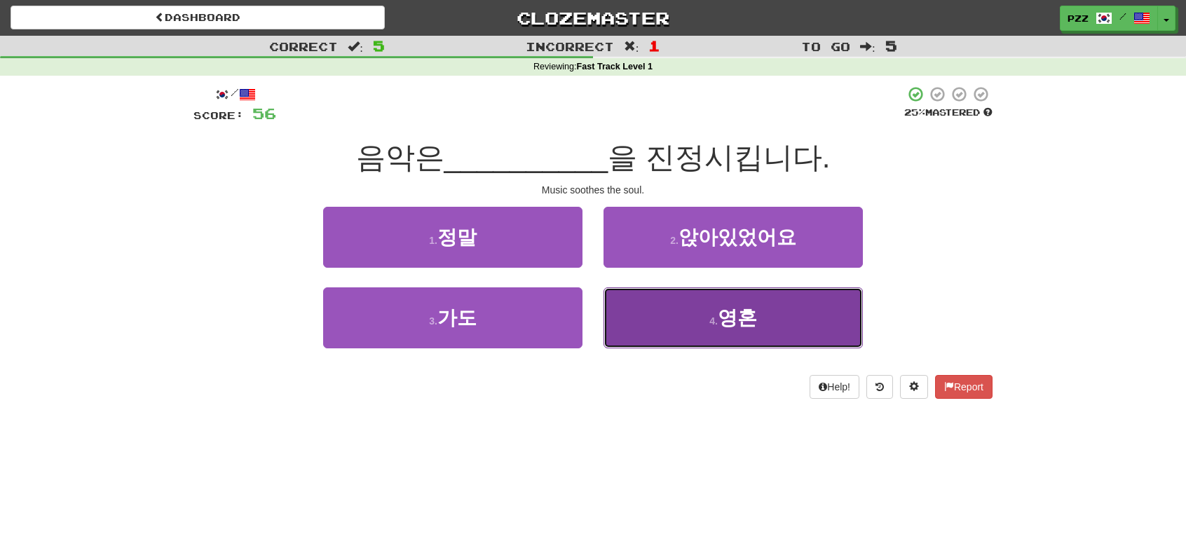
click at [651, 305] on button "4 . 영혼" at bounding box center [733, 317] width 259 height 61
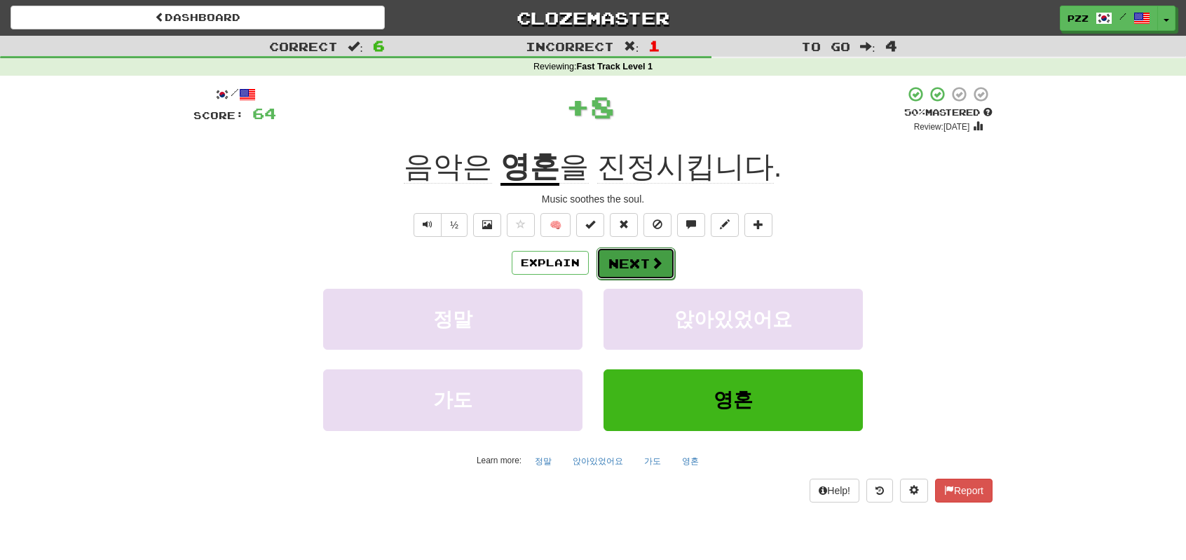
click at [644, 260] on button "Next" at bounding box center [636, 263] width 79 height 32
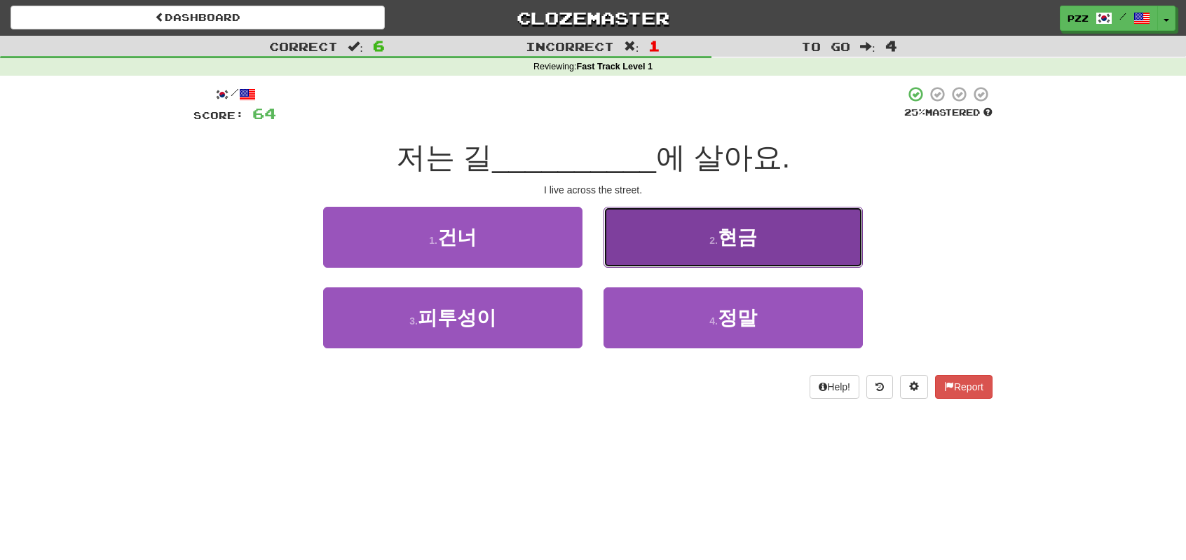
click at [653, 235] on button "2 . 현금" at bounding box center [733, 237] width 259 height 61
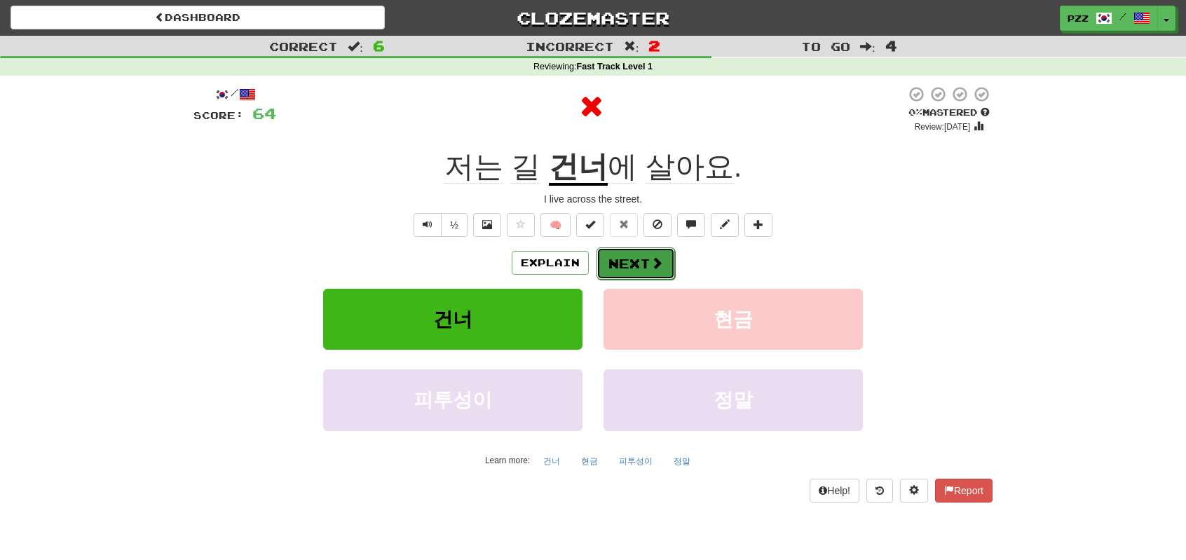
click at [634, 261] on button "Next" at bounding box center [636, 263] width 79 height 32
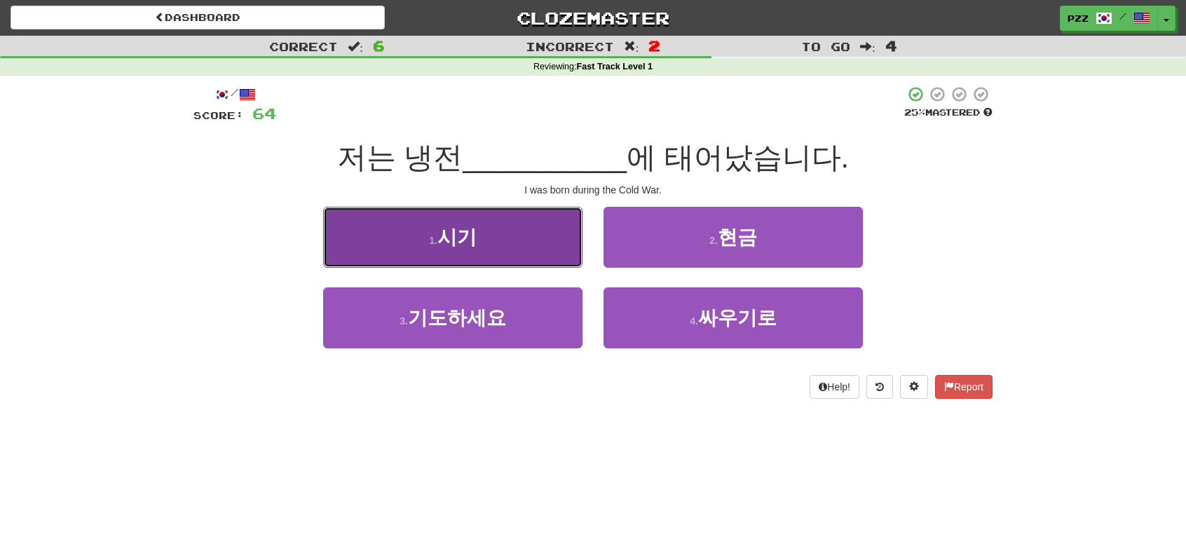
click at [512, 241] on button "1 . 시기" at bounding box center [452, 237] width 259 height 61
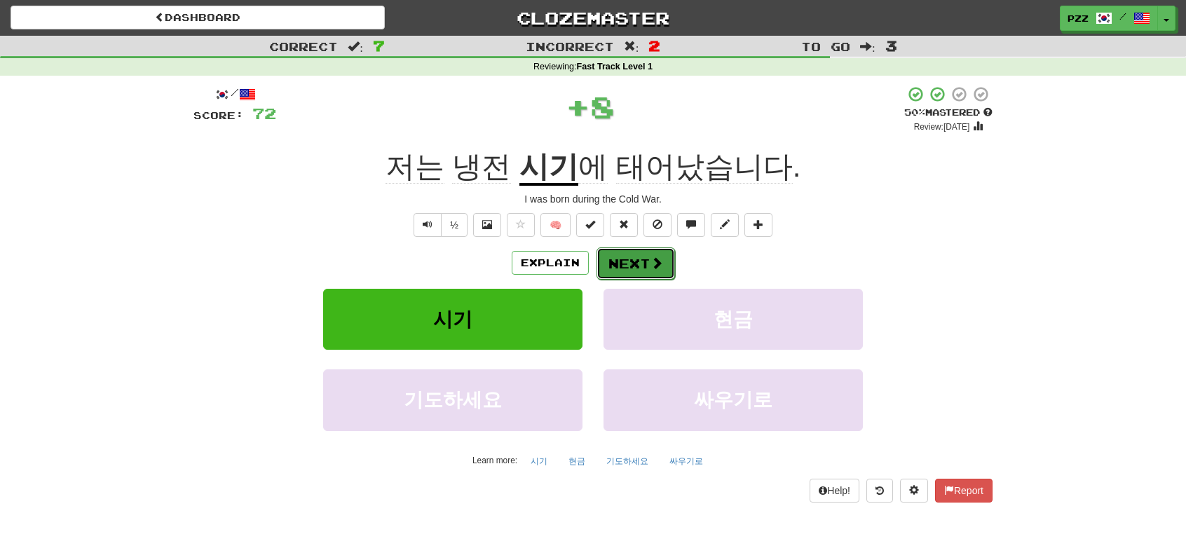
click at [622, 247] on button "Next" at bounding box center [636, 263] width 79 height 32
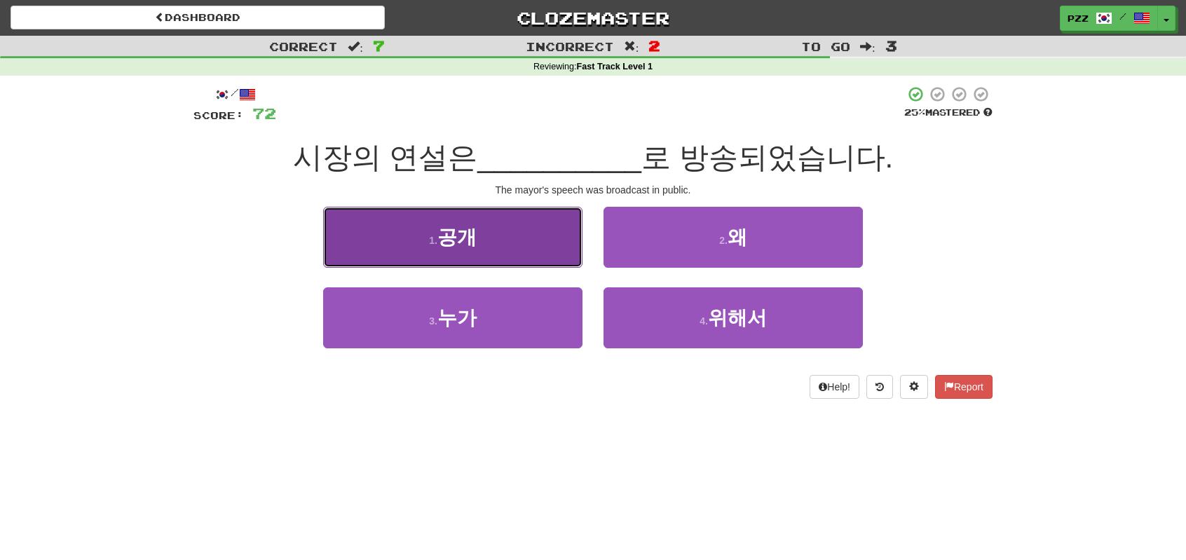
click at [510, 238] on button "1 . 공개" at bounding box center [452, 237] width 259 height 61
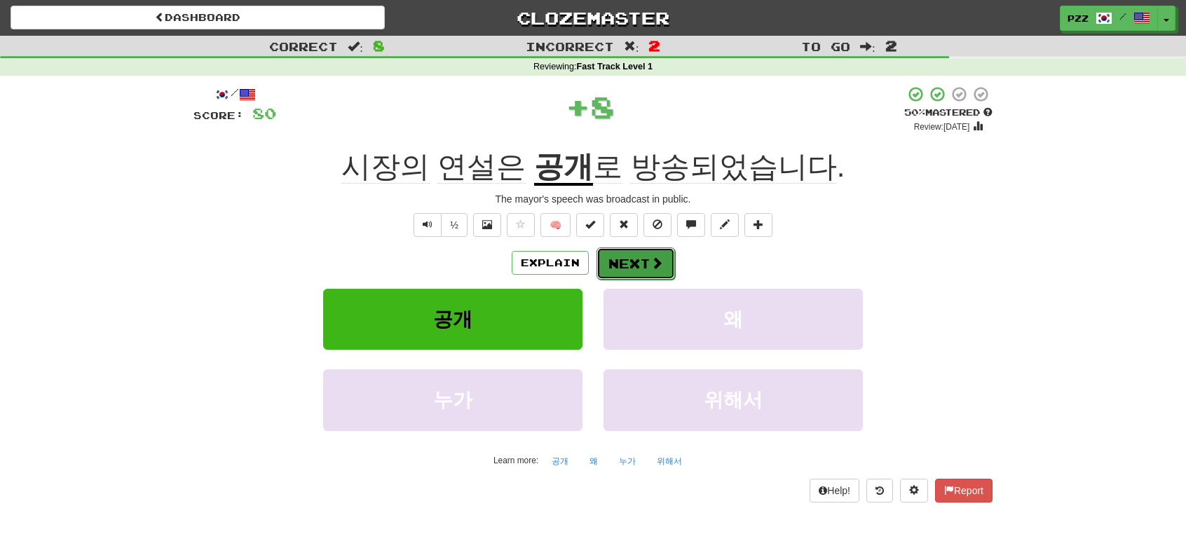
click at [630, 261] on button "Next" at bounding box center [636, 263] width 79 height 32
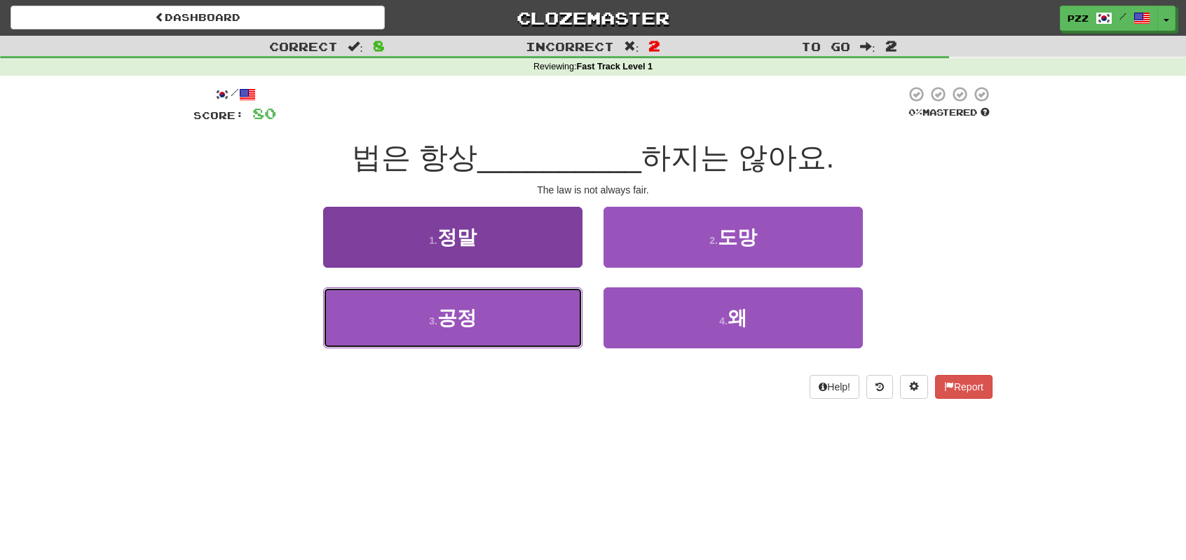
click at [508, 319] on button "3 . 공정" at bounding box center [452, 317] width 259 height 61
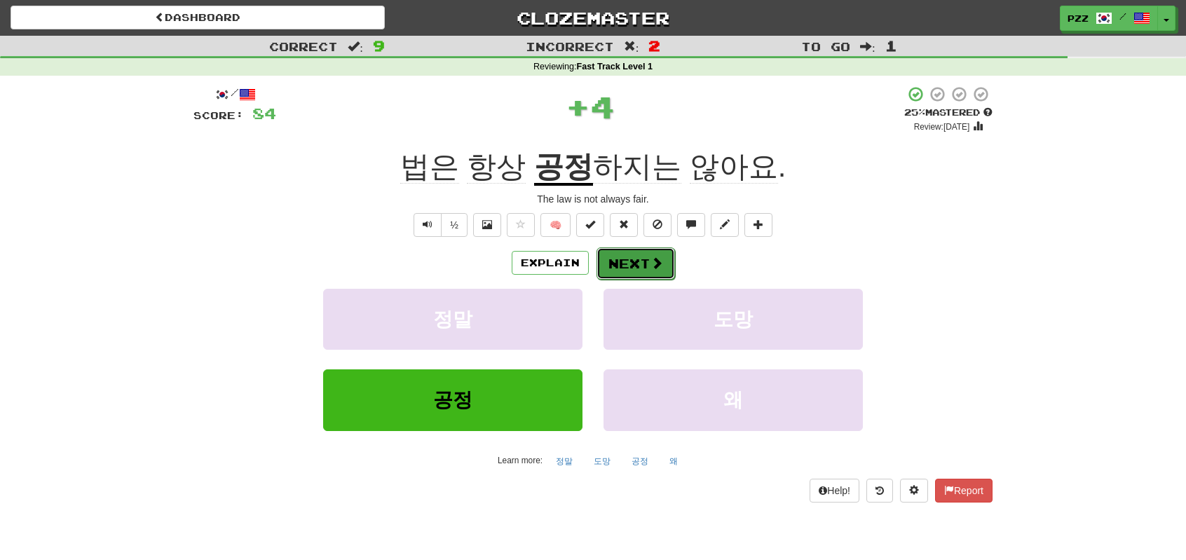
click at [637, 256] on button "Next" at bounding box center [636, 263] width 79 height 32
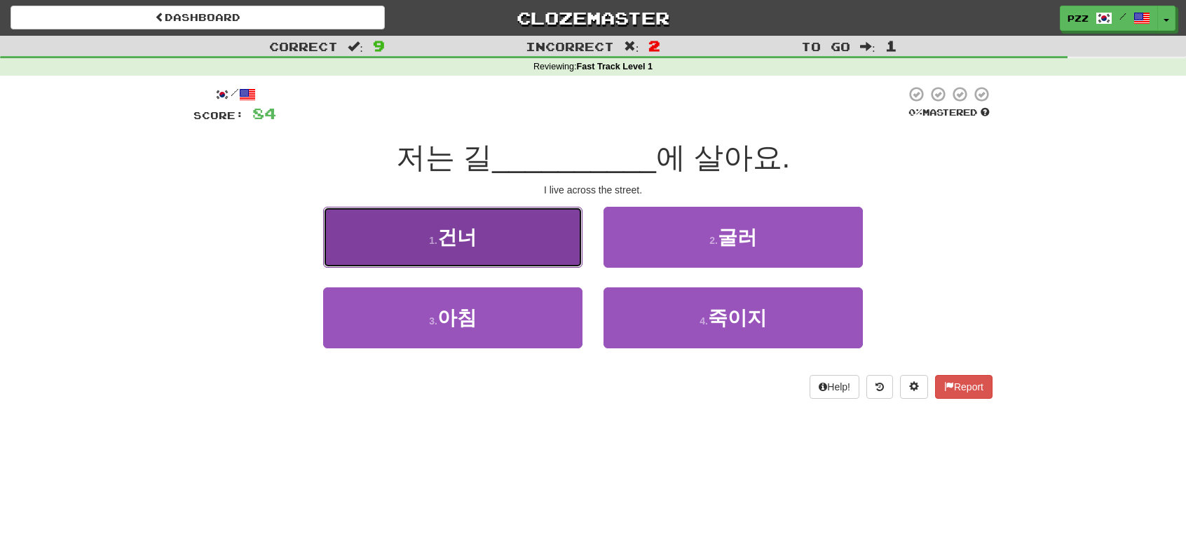
drag, startPoint x: 505, startPoint y: 260, endPoint x: 547, endPoint y: 245, distance: 44.6
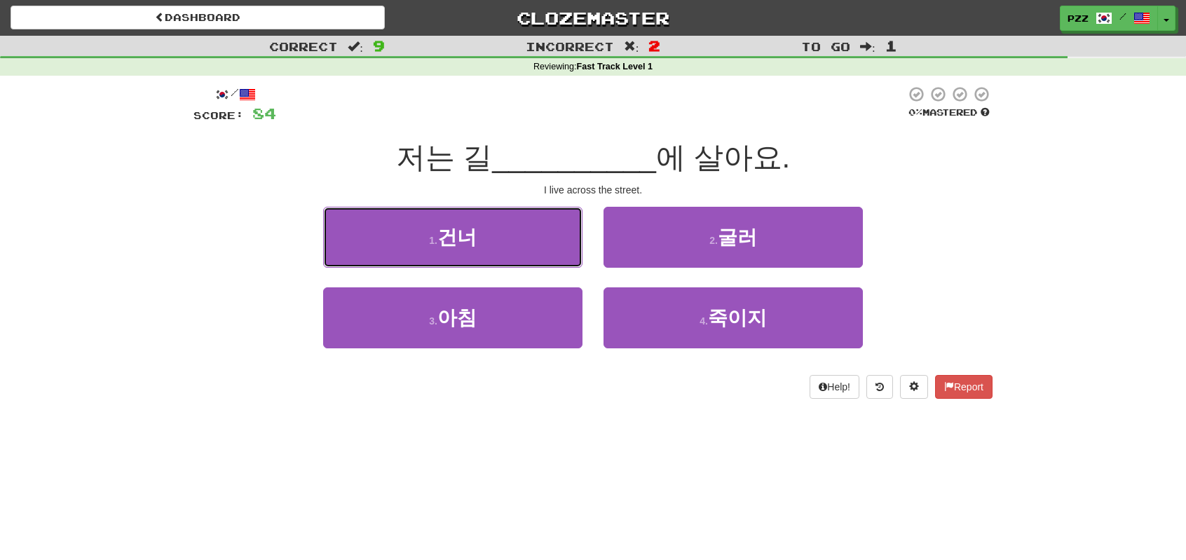
click at [505, 260] on button "1 . 건너" at bounding box center [452, 237] width 259 height 61
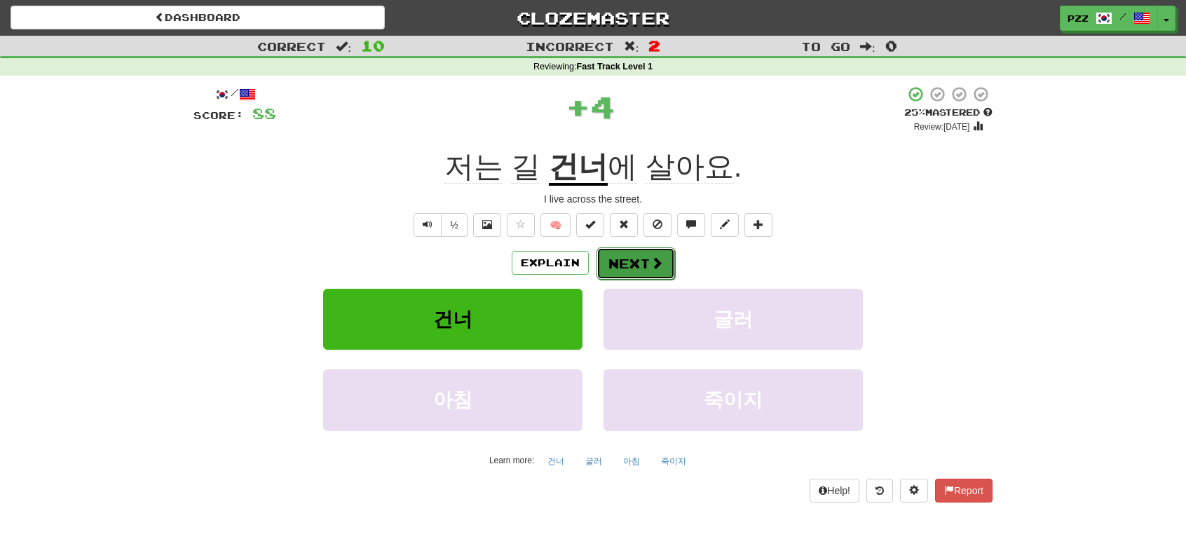
click at [621, 261] on button "Next" at bounding box center [636, 263] width 79 height 32
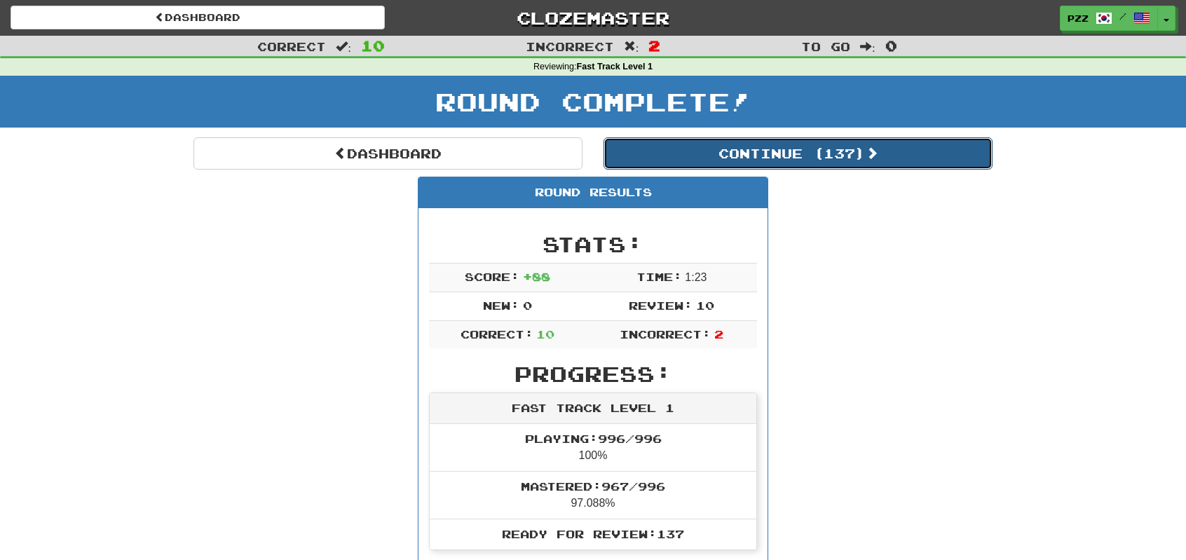
click at [666, 141] on button "Continue ( 137 )" at bounding box center [798, 153] width 389 height 32
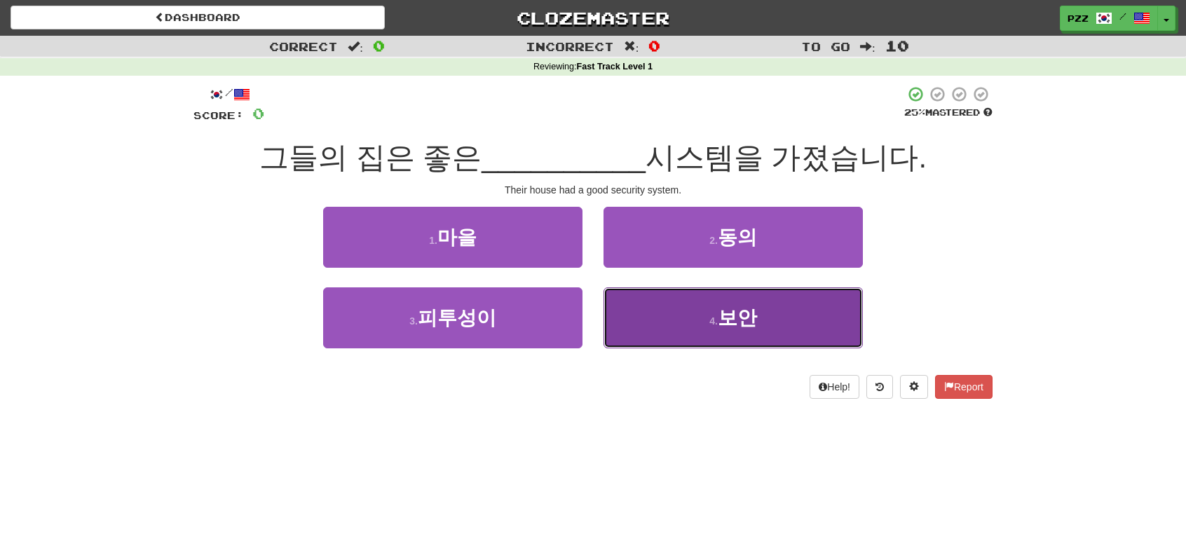
click at [641, 309] on button "4 . 보안" at bounding box center [733, 317] width 259 height 61
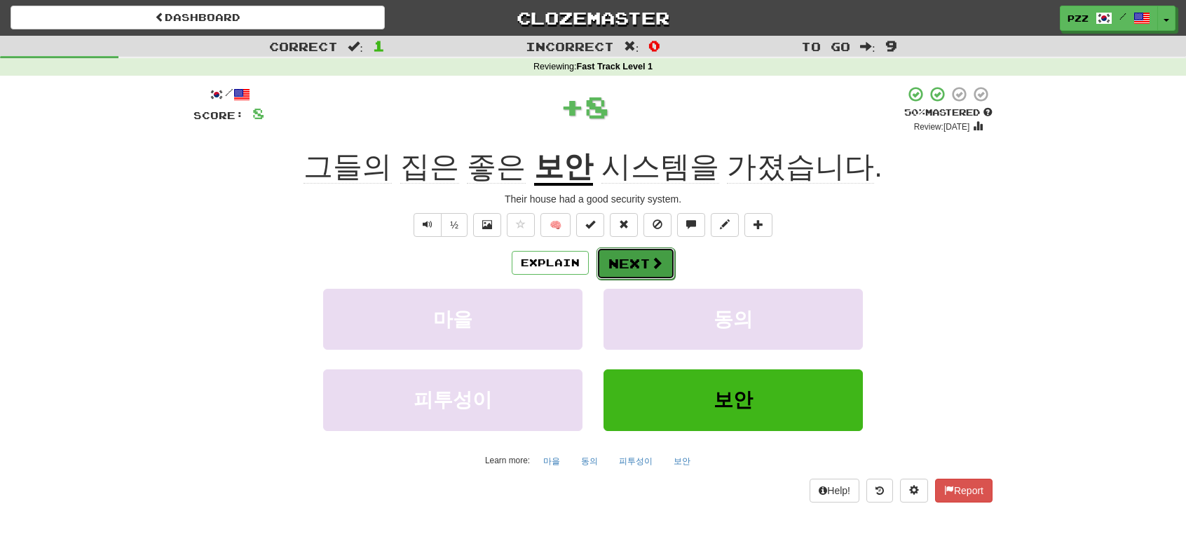
click at [634, 257] on button "Next" at bounding box center [636, 263] width 79 height 32
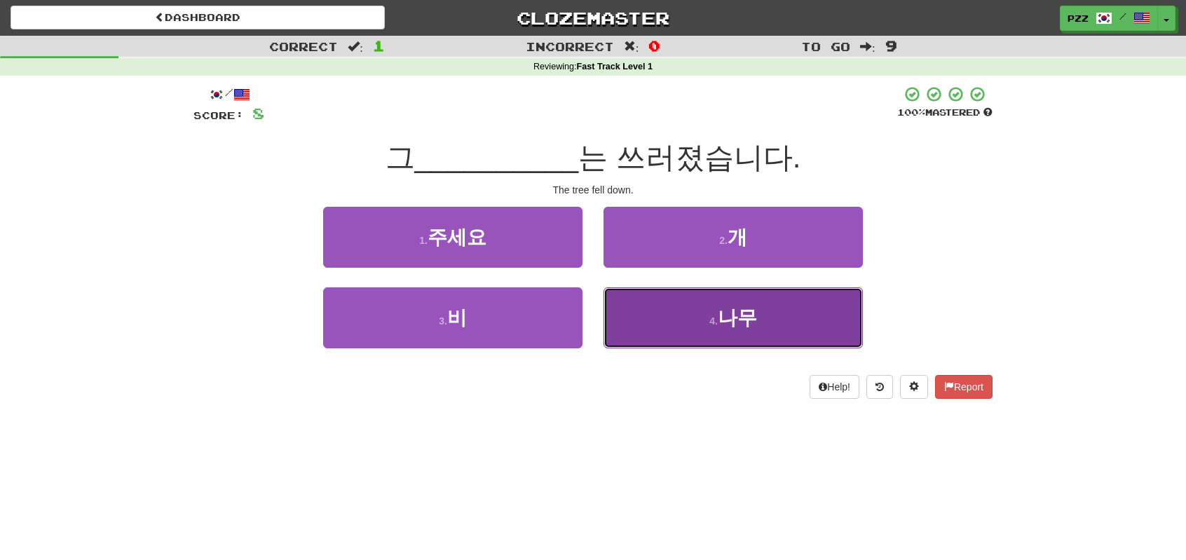
drag, startPoint x: 681, startPoint y: 322, endPoint x: 681, endPoint y: 297, distance: 25.2
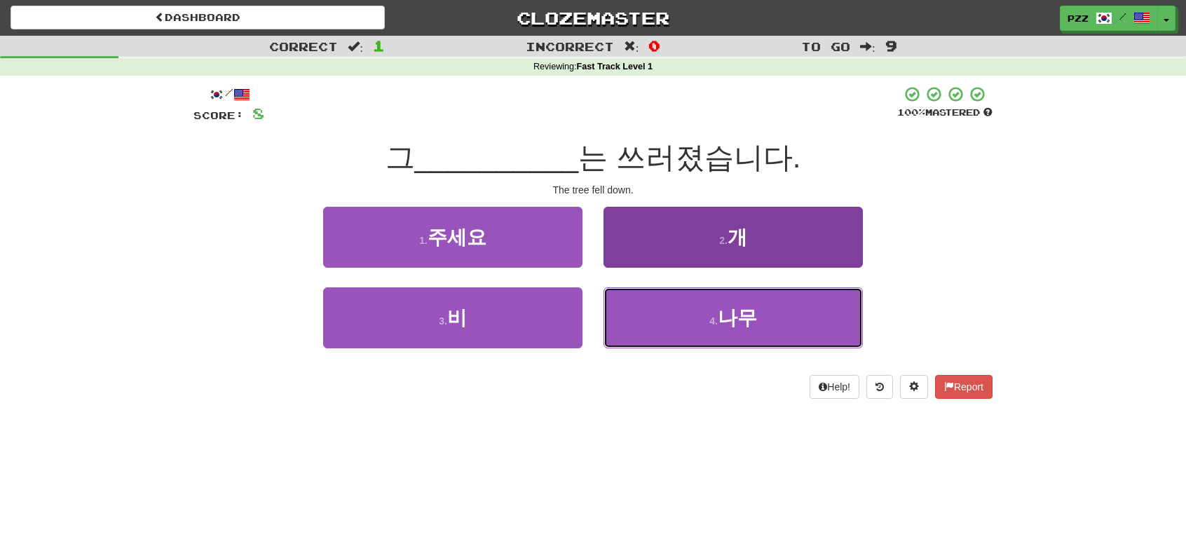
click at [681, 318] on button "4 . 나무" at bounding box center [733, 317] width 259 height 61
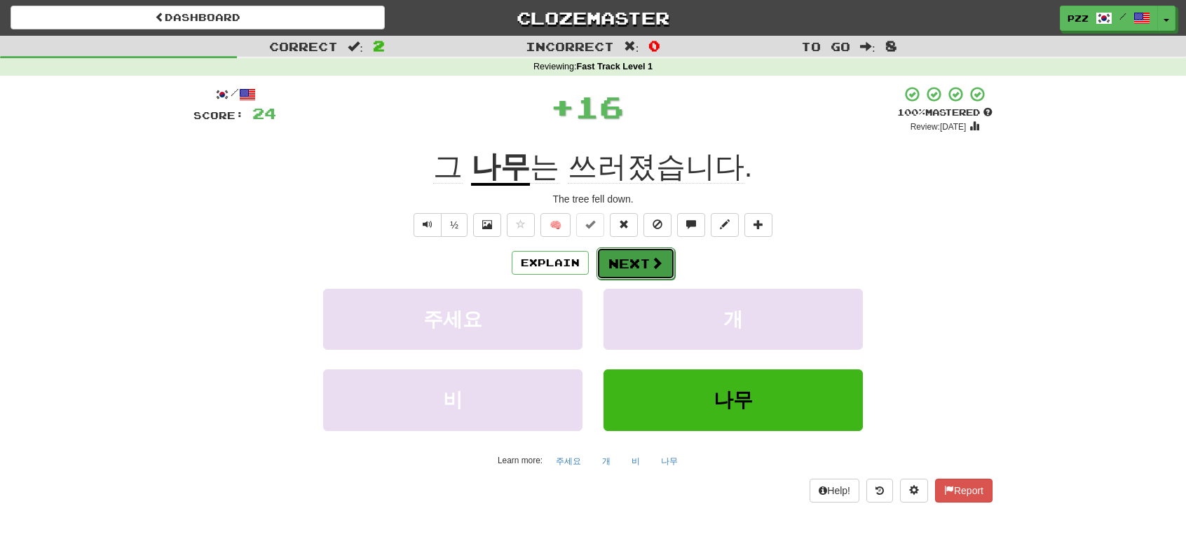
click at [638, 261] on button "Next" at bounding box center [636, 263] width 79 height 32
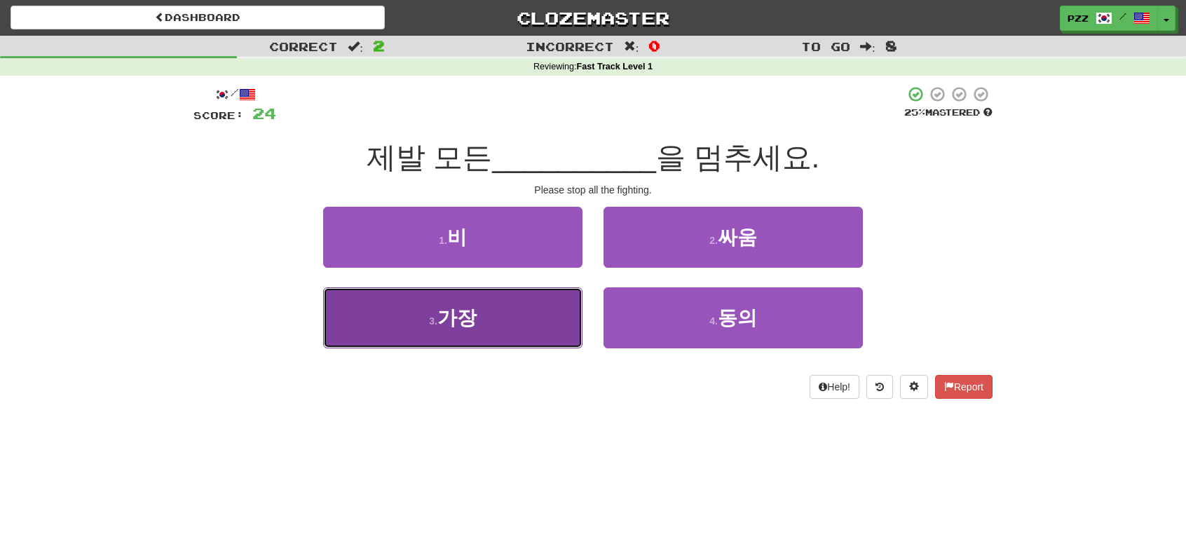
click at [482, 329] on button "3 . 가장" at bounding box center [452, 317] width 259 height 61
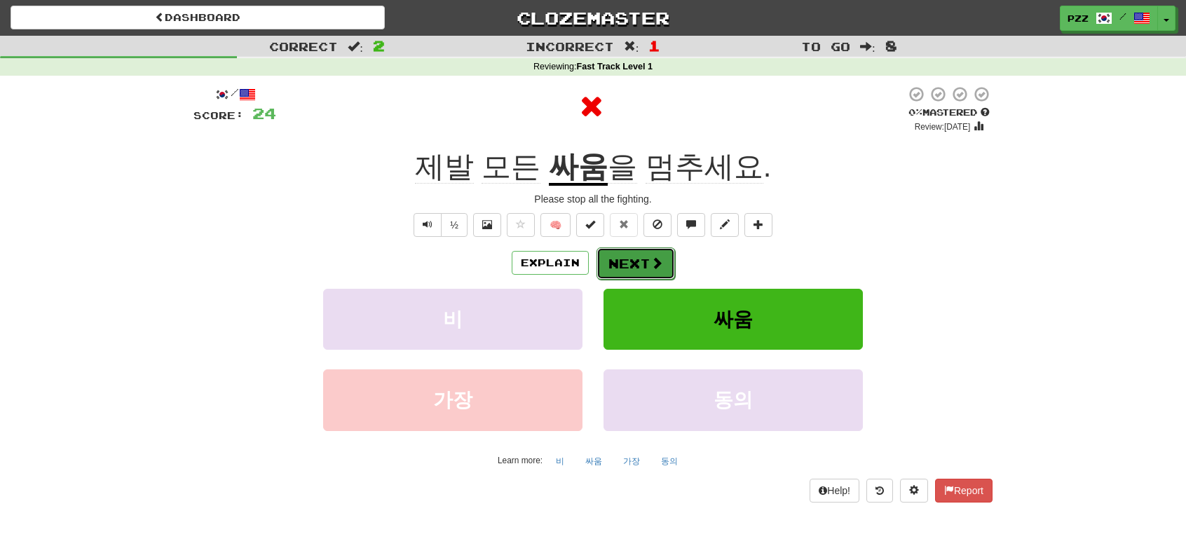
click at [629, 268] on button "Next" at bounding box center [636, 263] width 79 height 32
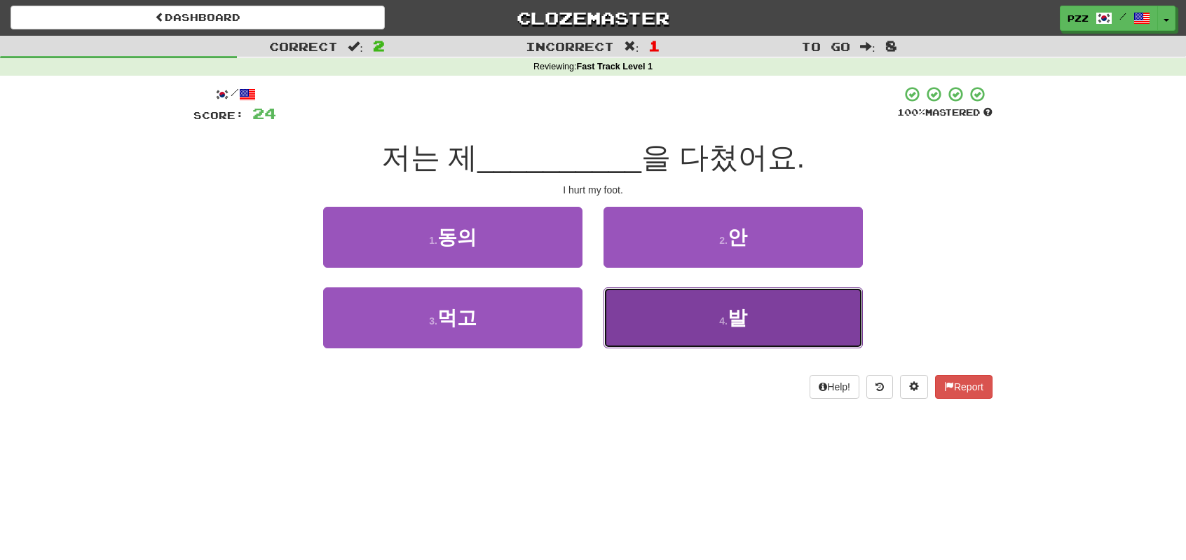
click at [634, 314] on button "4 . 발" at bounding box center [733, 317] width 259 height 61
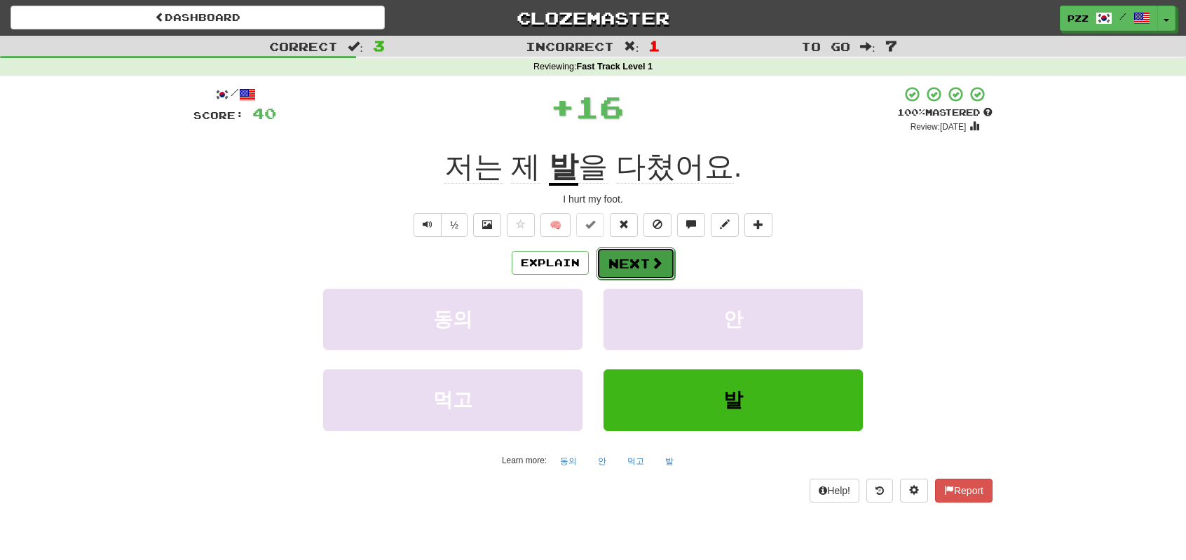
click at [622, 264] on button "Next" at bounding box center [636, 263] width 79 height 32
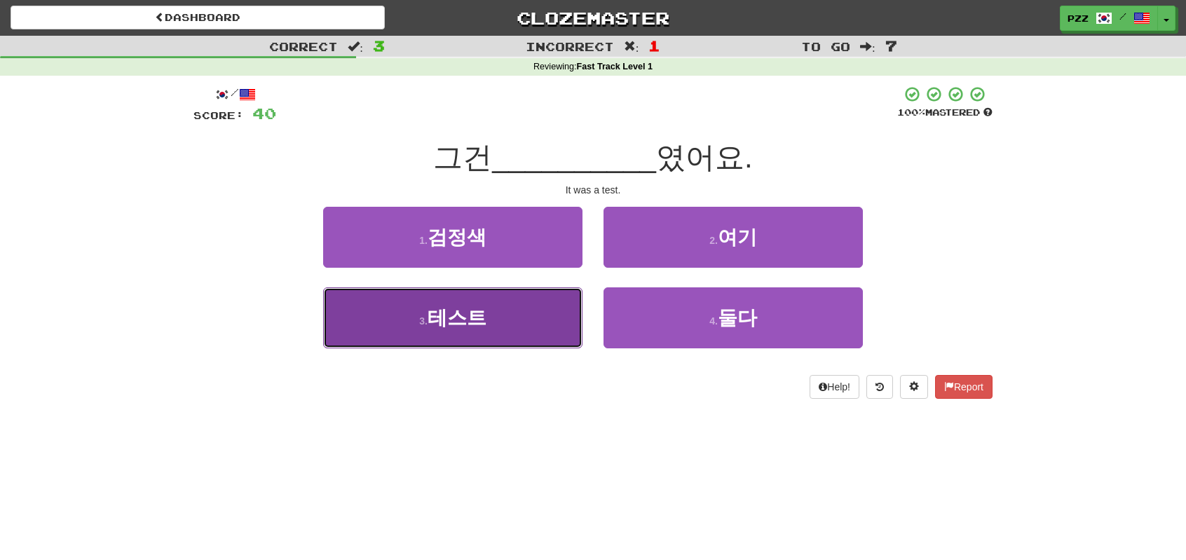
click at [492, 325] on button "3 . 테스트" at bounding box center [452, 317] width 259 height 61
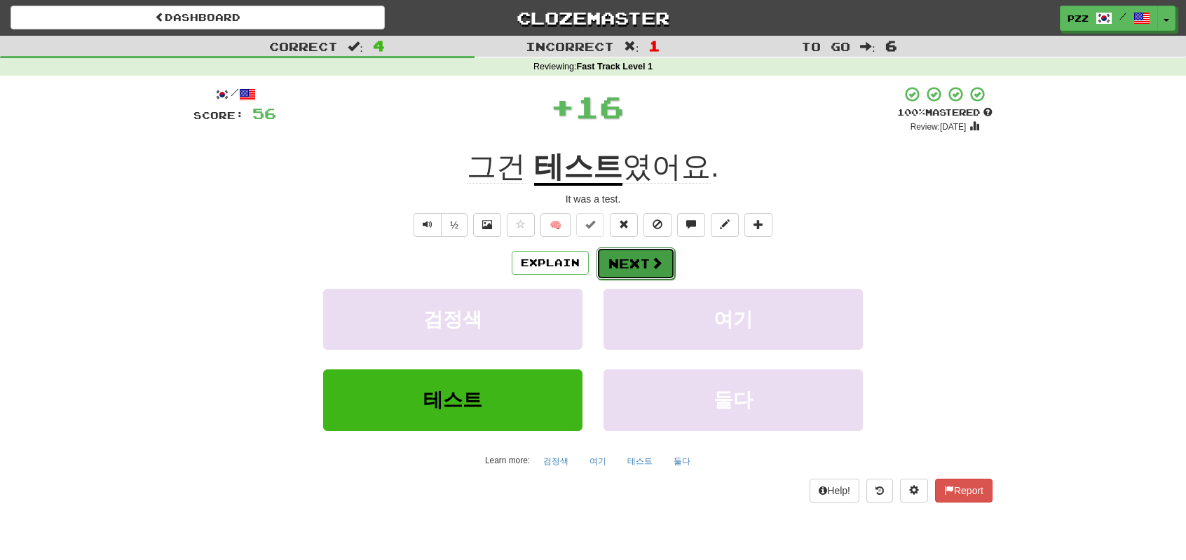
click at [619, 257] on button "Next" at bounding box center [636, 263] width 79 height 32
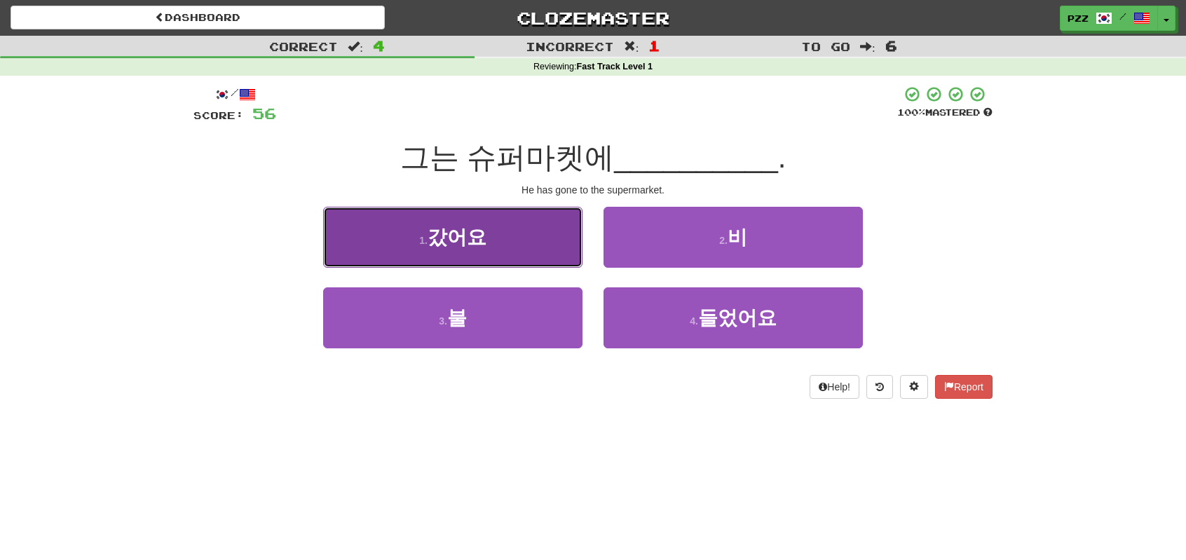
click at [468, 250] on button "1 . 갔어요" at bounding box center [452, 237] width 259 height 61
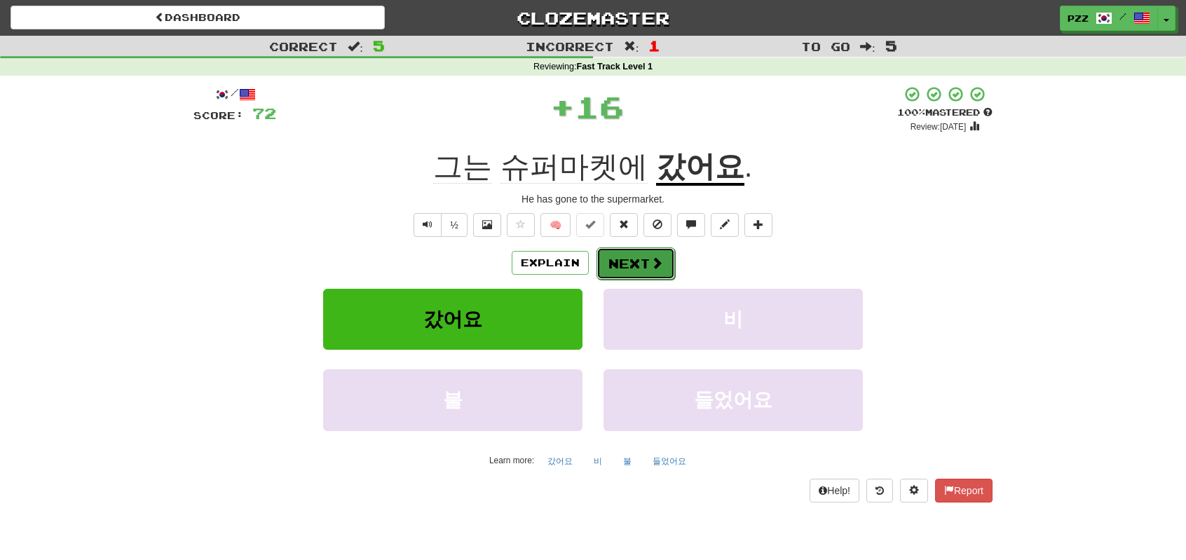
click at [625, 263] on button "Next" at bounding box center [636, 263] width 79 height 32
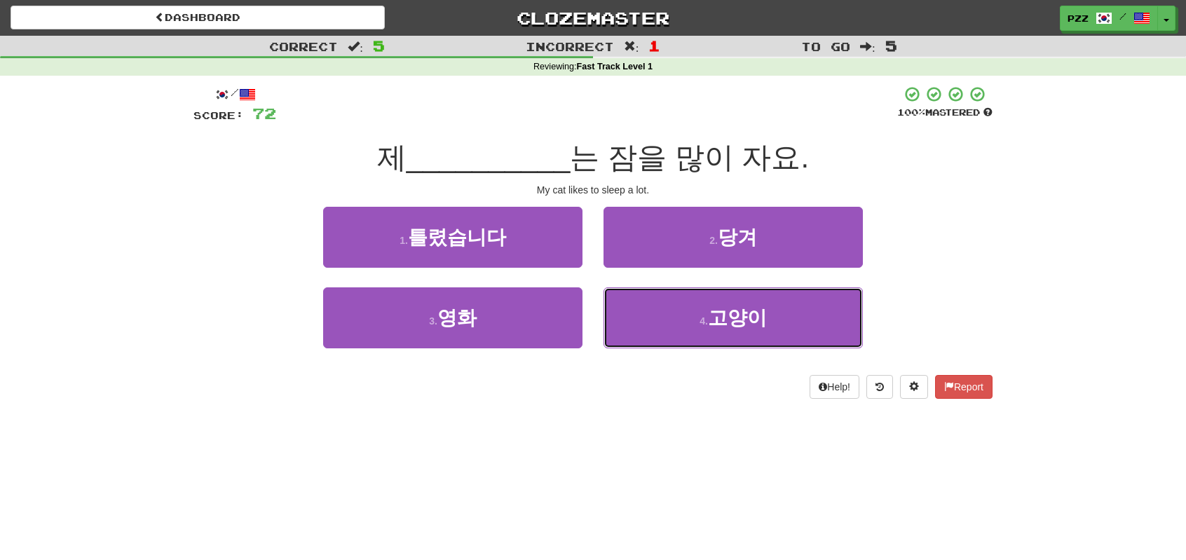
drag, startPoint x: 676, startPoint y: 329, endPoint x: 663, endPoint y: 282, distance: 48.8
click at [676, 321] on button "4 . 고양이" at bounding box center [733, 317] width 259 height 61
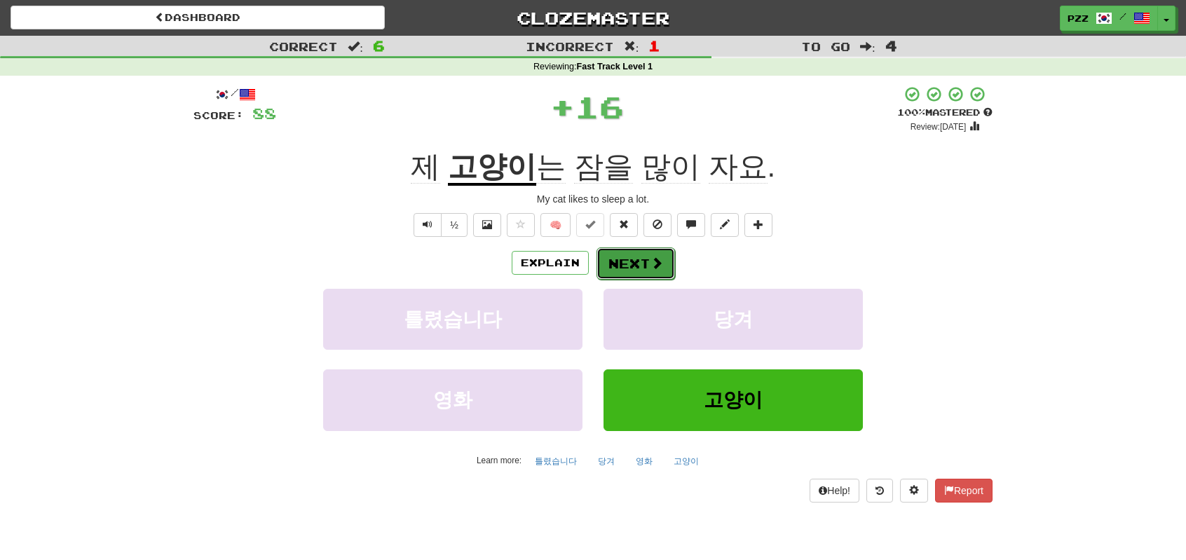
click at [620, 265] on button "Next" at bounding box center [636, 263] width 79 height 32
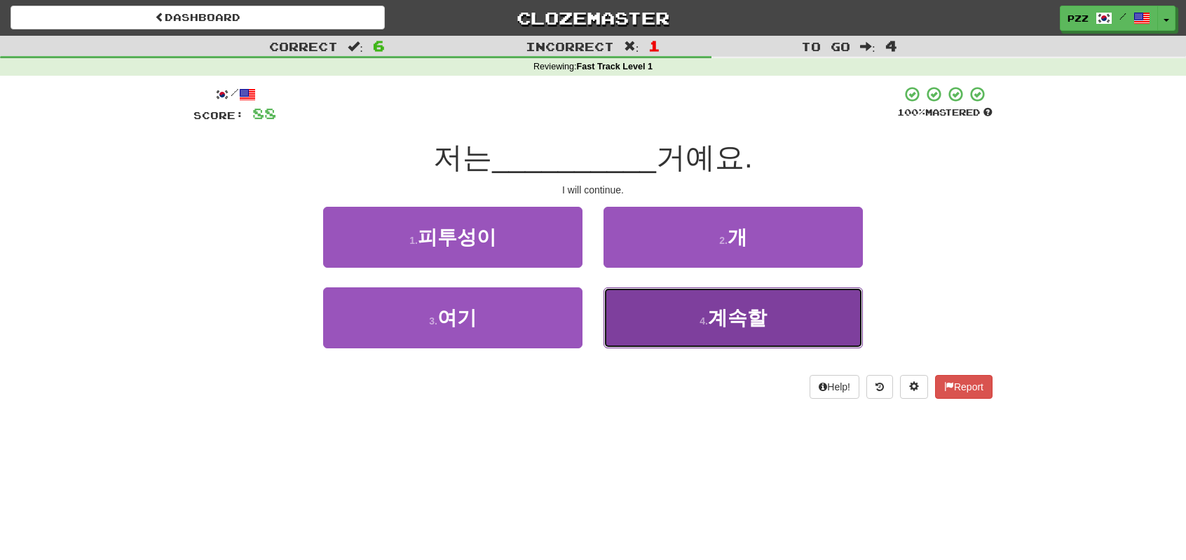
click at [663, 309] on button "4 . 계속할" at bounding box center [733, 317] width 259 height 61
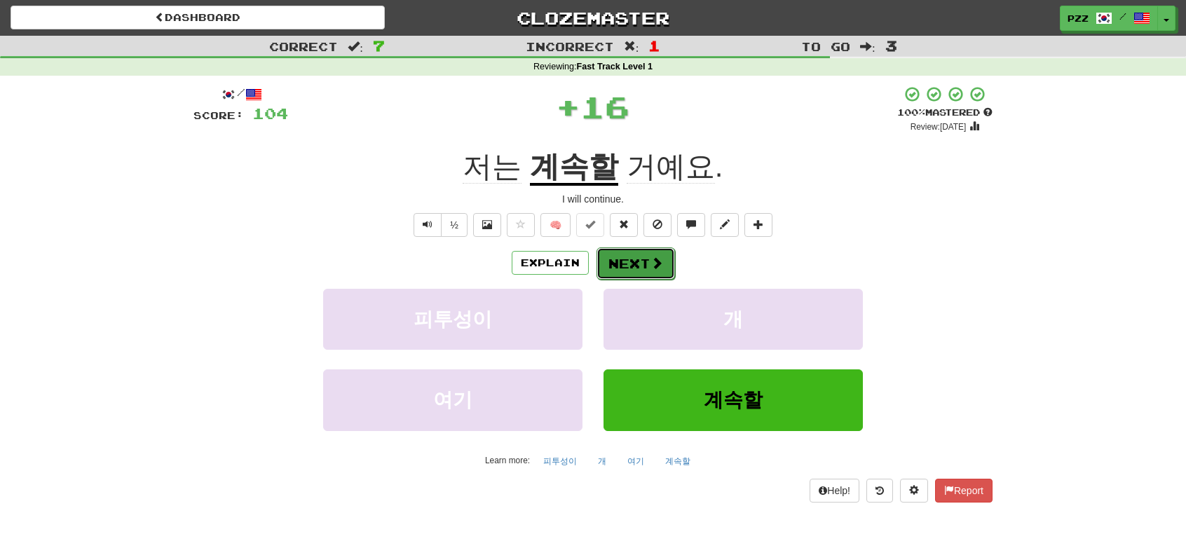
click at [637, 259] on button "Next" at bounding box center [636, 263] width 79 height 32
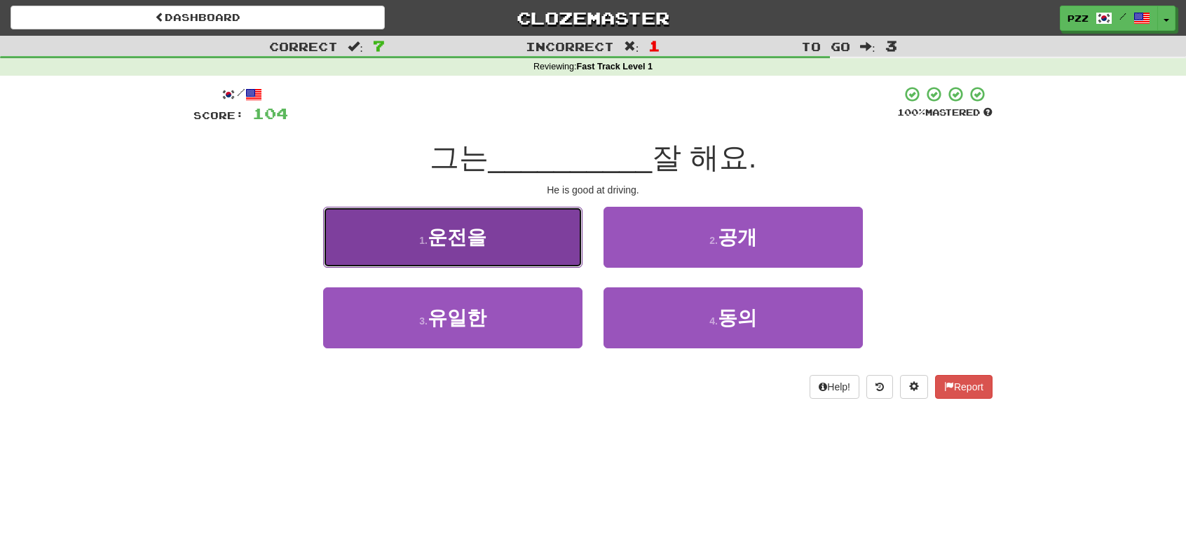
click at [526, 247] on button "1 . 운전을" at bounding box center [452, 237] width 259 height 61
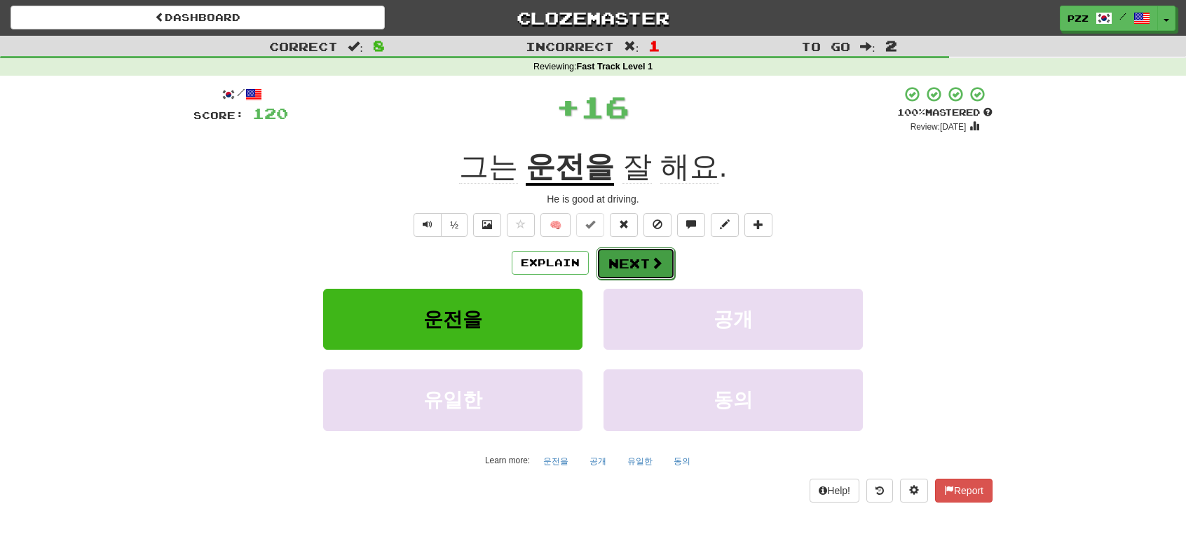
click at [639, 258] on button "Next" at bounding box center [636, 263] width 79 height 32
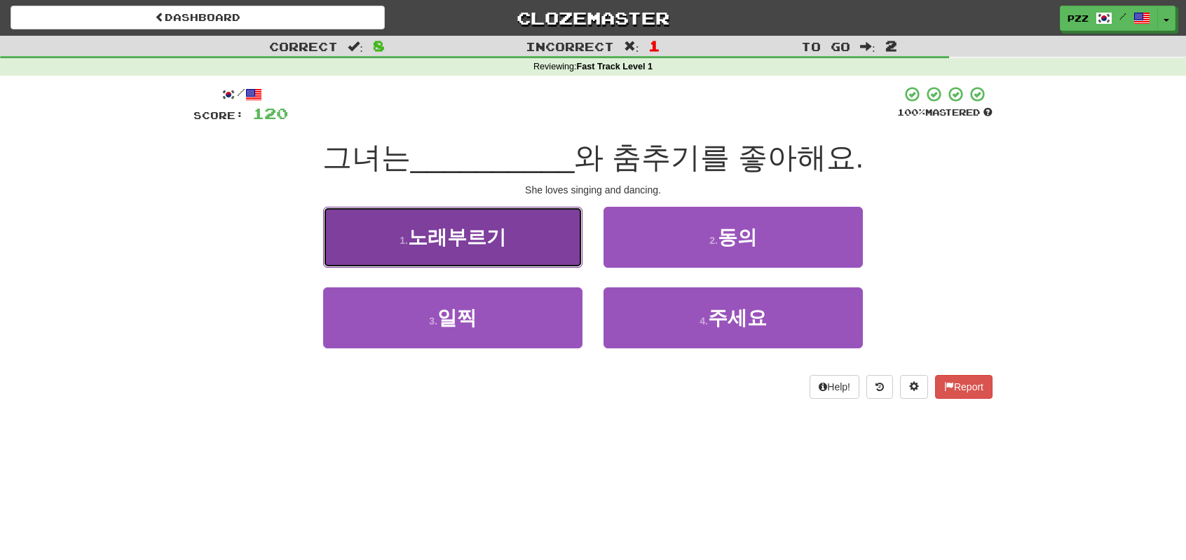
click at [517, 252] on button "1 . 노래부르기" at bounding box center [452, 237] width 259 height 61
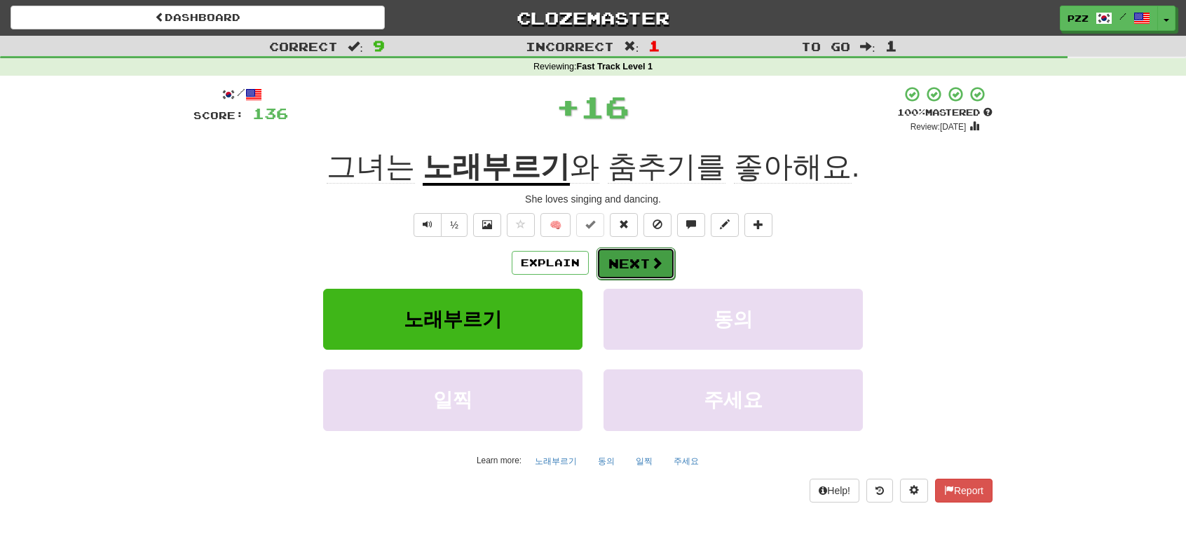
click at [609, 254] on button "Next" at bounding box center [636, 263] width 79 height 32
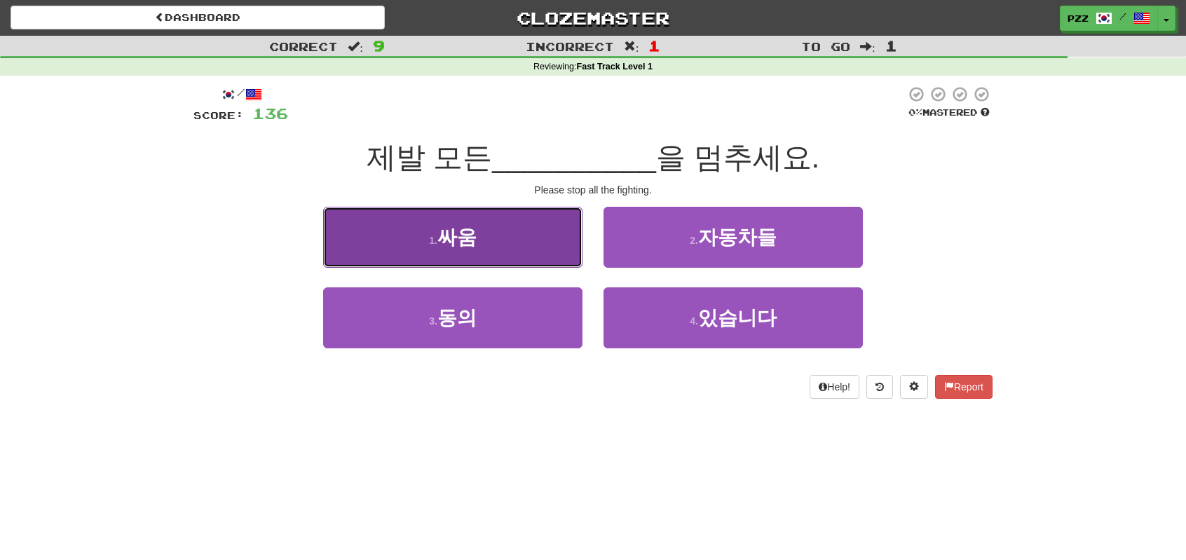
click at [553, 247] on button "1 . 싸움" at bounding box center [452, 237] width 259 height 61
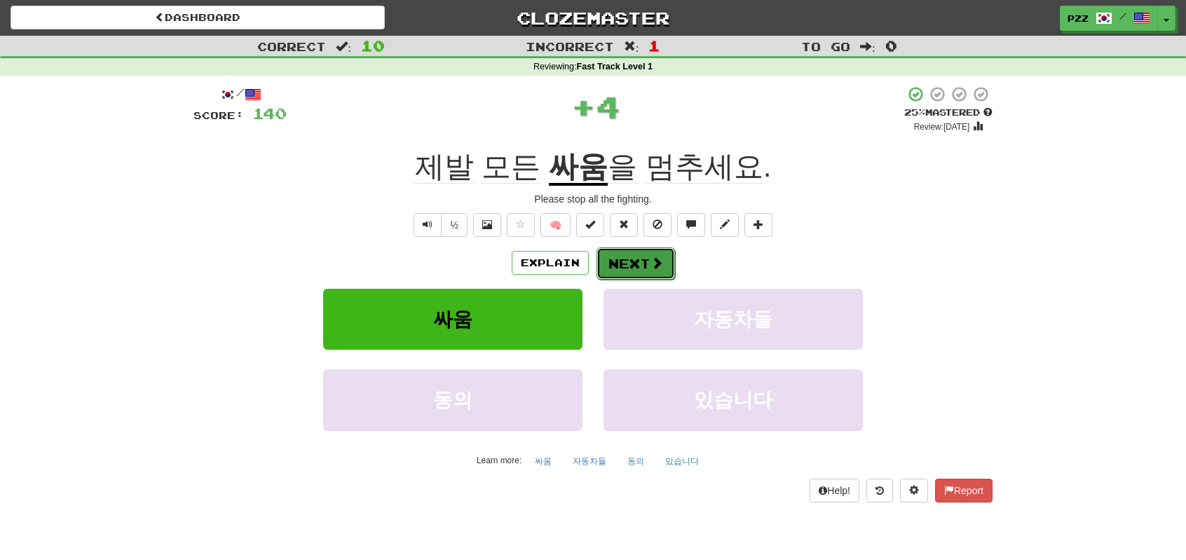
click at [641, 257] on button "Next" at bounding box center [636, 263] width 79 height 32
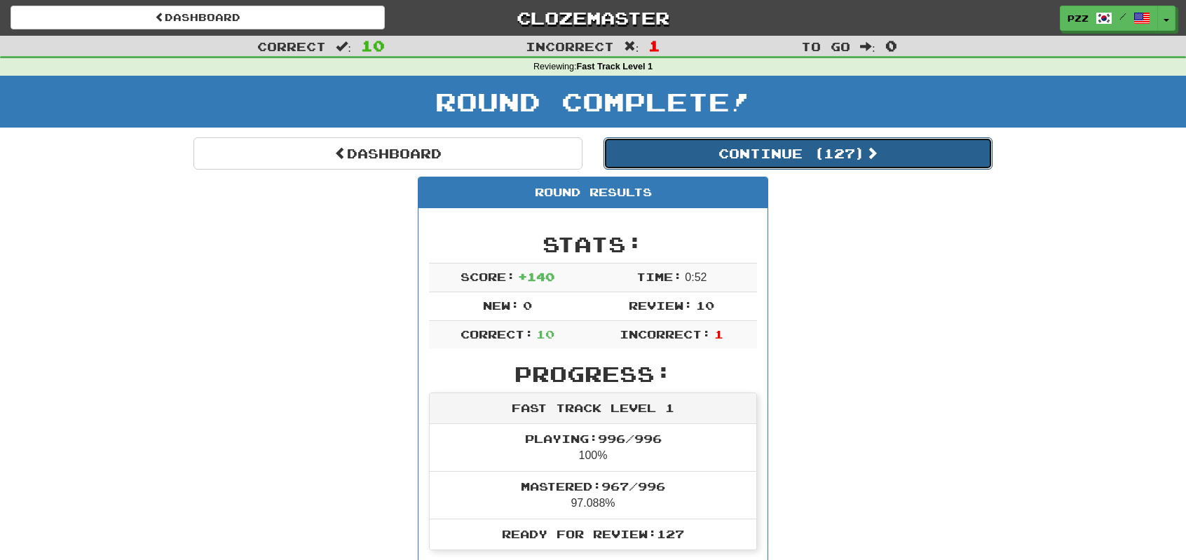
click at [659, 161] on button "Continue ( 127 )" at bounding box center [798, 153] width 389 height 32
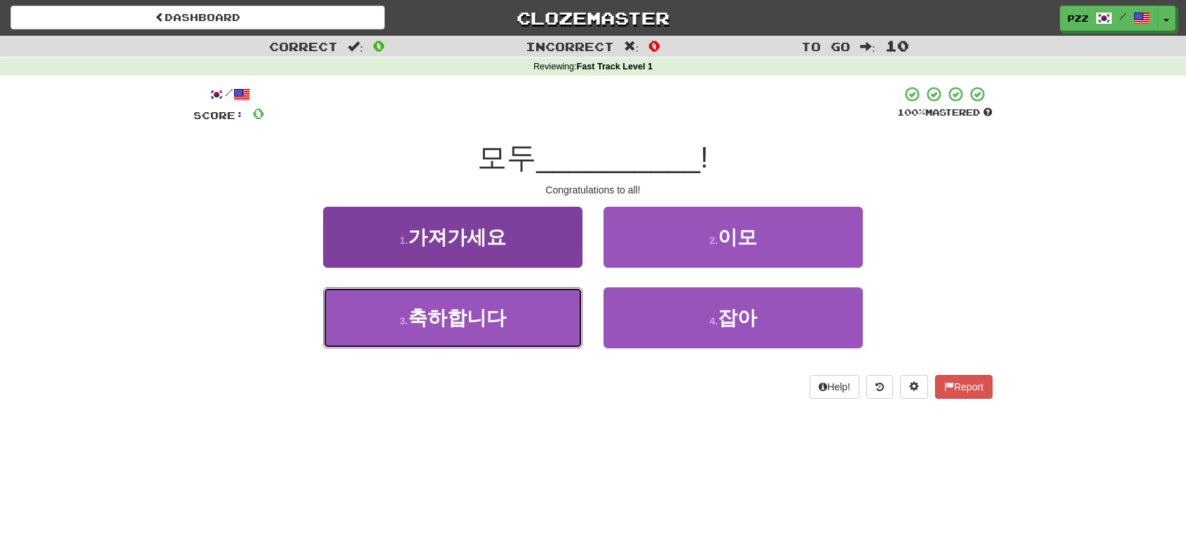
drag, startPoint x: 479, startPoint y: 327, endPoint x: 534, endPoint y: 287, distance: 67.7
click at [484, 323] on span "축하합니다" at bounding box center [457, 318] width 98 height 22
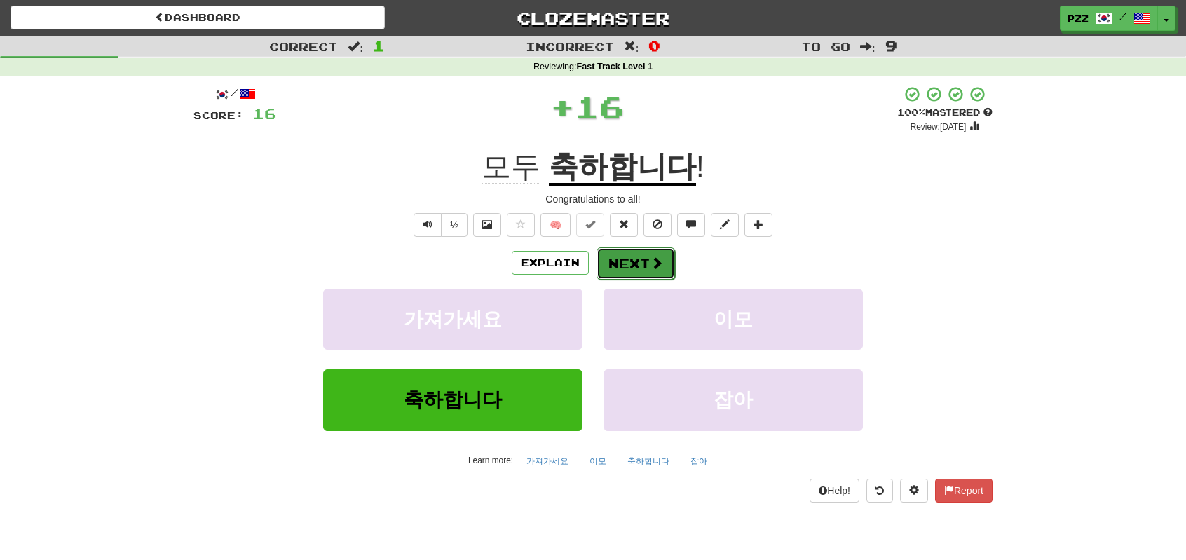
click at [634, 250] on button "Next" at bounding box center [636, 263] width 79 height 32
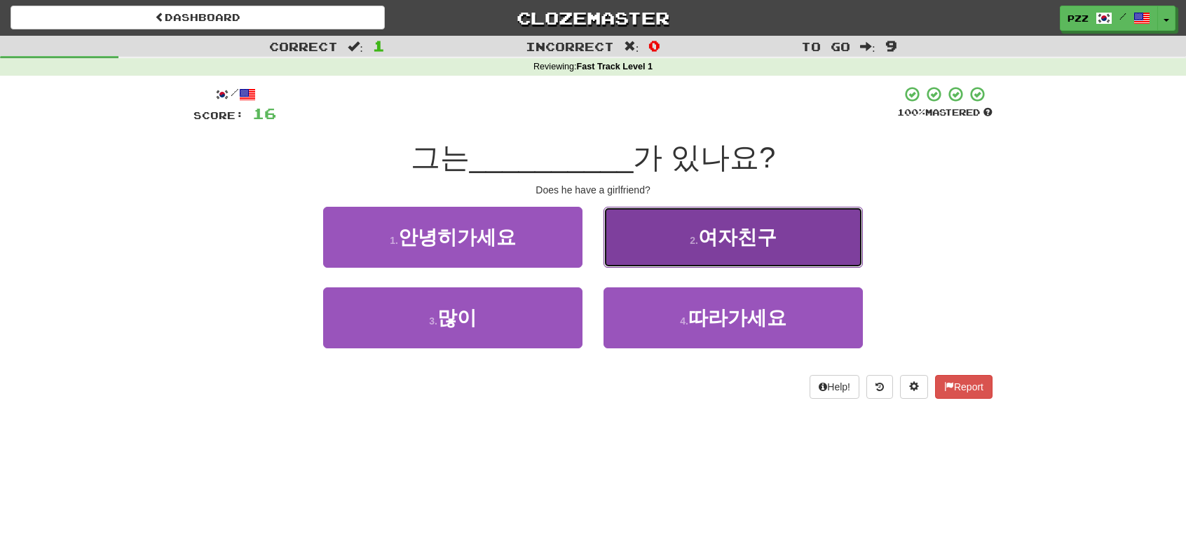
click at [641, 242] on button "2 . 여자친구" at bounding box center [733, 237] width 259 height 61
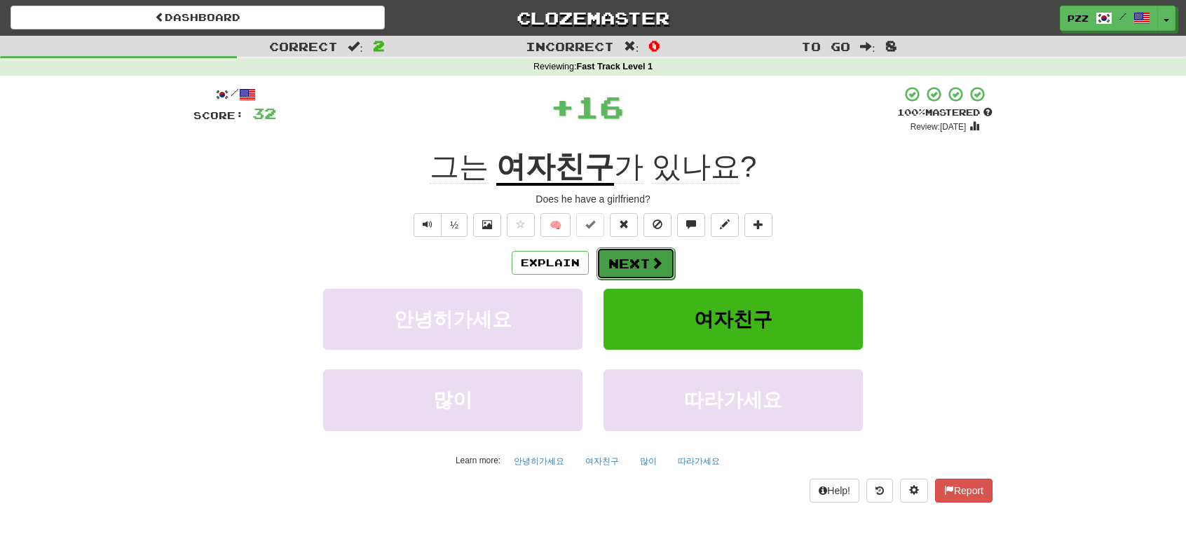
click at [631, 256] on button "Next" at bounding box center [636, 263] width 79 height 32
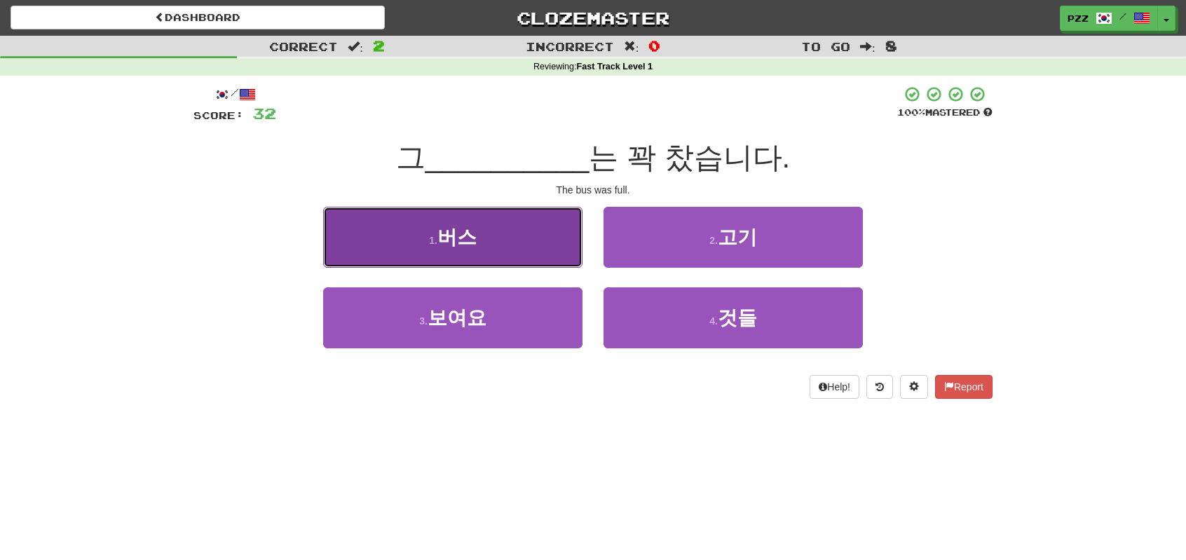
click at [568, 248] on button "1 . 버스" at bounding box center [452, 237] width 259 height 61
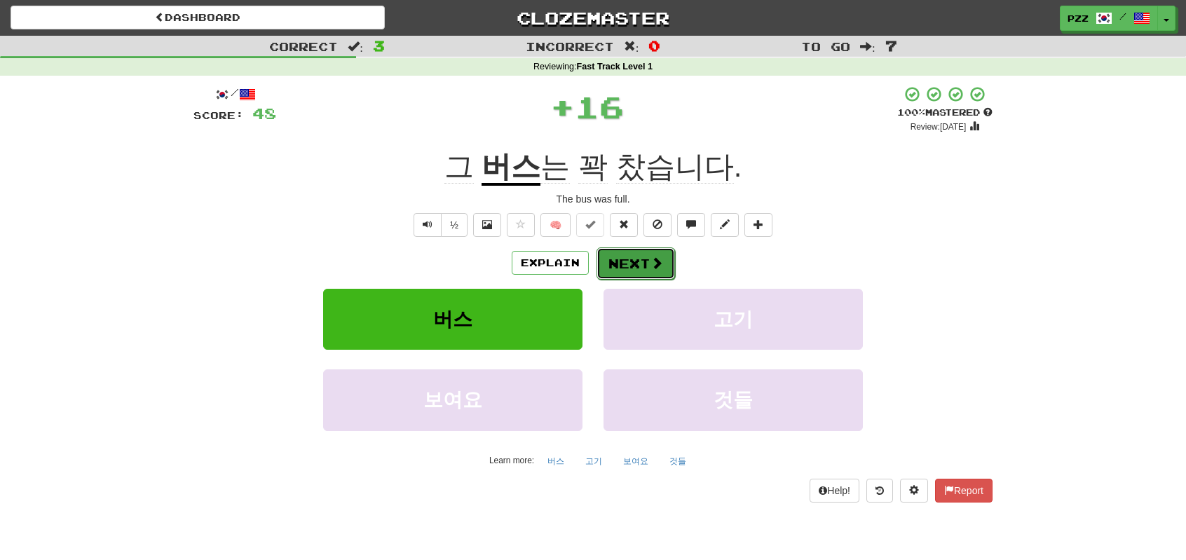
click at [652, 263] on span at bounding box center [657, 263] width 13 height 13
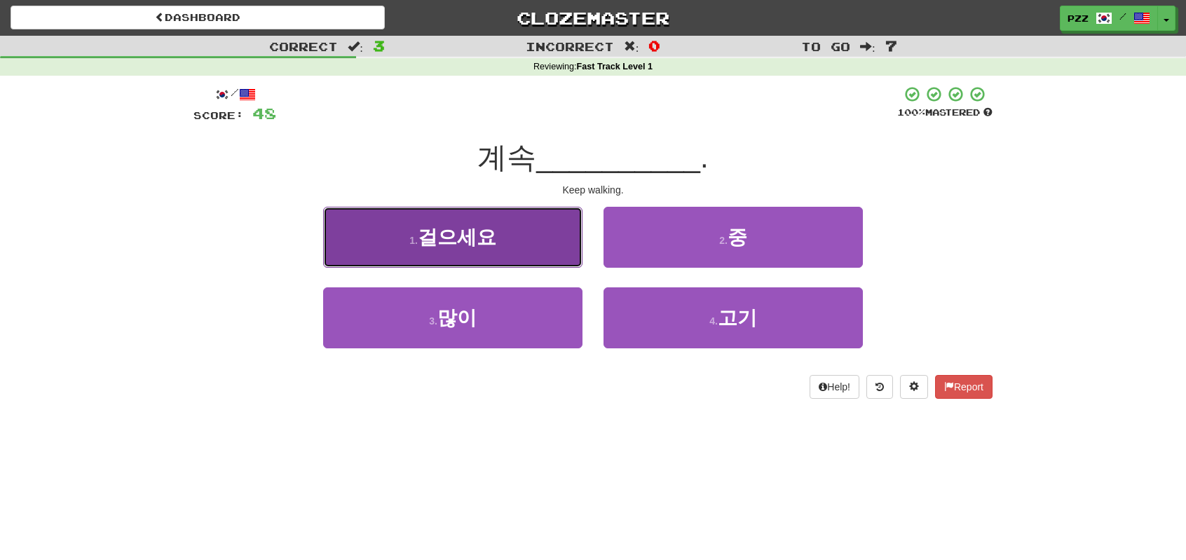
click at [518, 259] on button "1 . 걸으세요" at bounding box center [452, 237] width 259 height 61
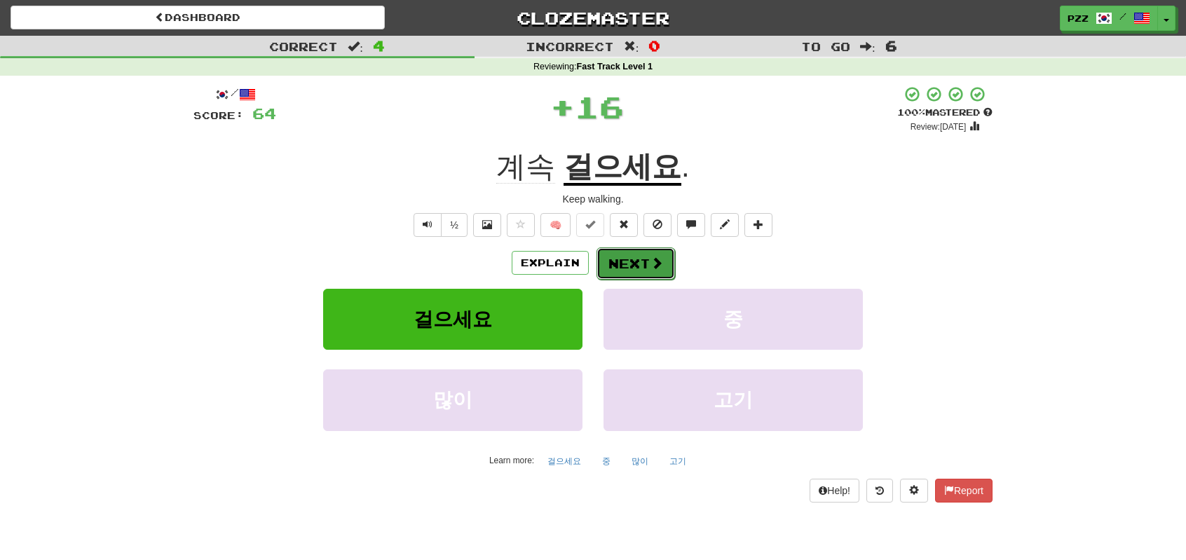
click at [613, 256] on button "Next" at bounding box center [636, 263] width 79 height 32
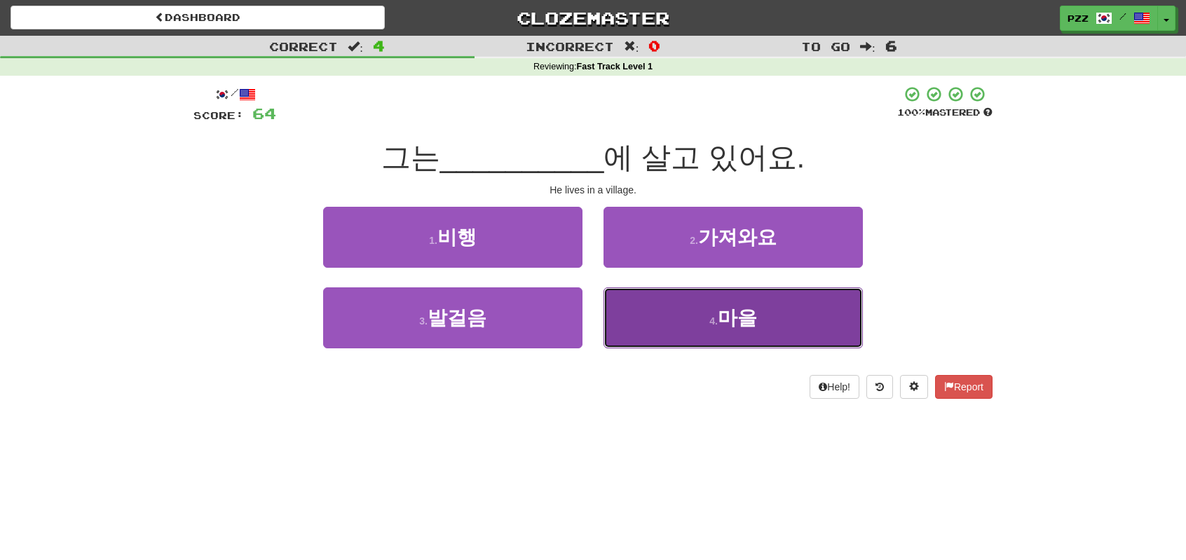
click at [649, 318] on button "4 . 마을" at bounding box center [733, 317] width 259 height 61
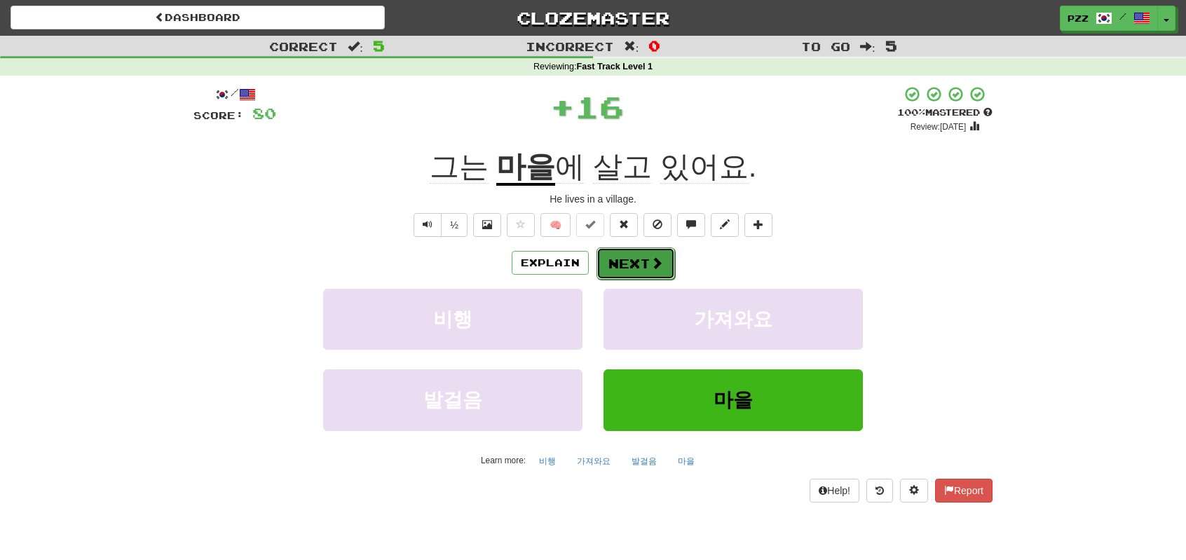
click at [639, 263] on button "Next" at bounding box center [636, 263] width 79 height 32
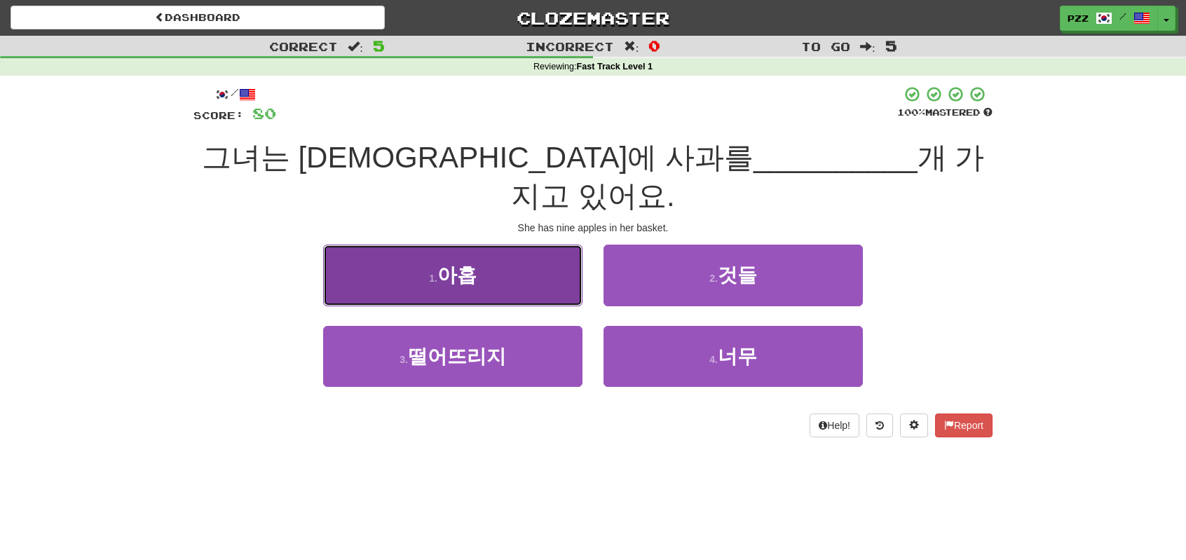
click at [544, 245] on button "1 . 아홉" at bounding box center [452, 275] width 259 height 61
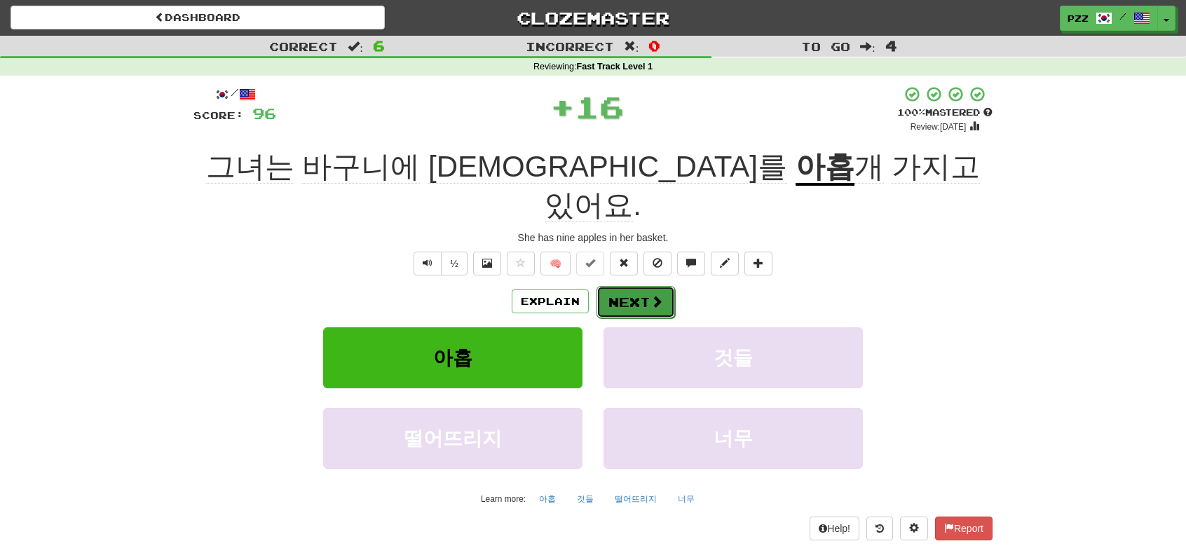
click at [646, 286] on button "Next" at bounding box center [636, 302] width 79 height 32
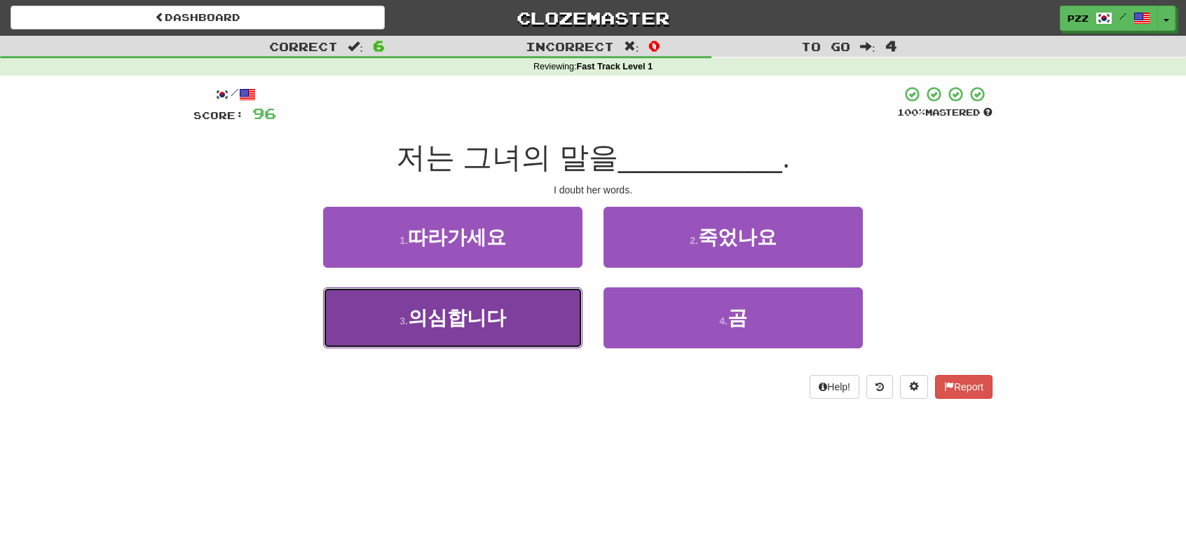
click at [483, 324] on span "의심합니다" at bounding box center [457, 318] width 98 height 22
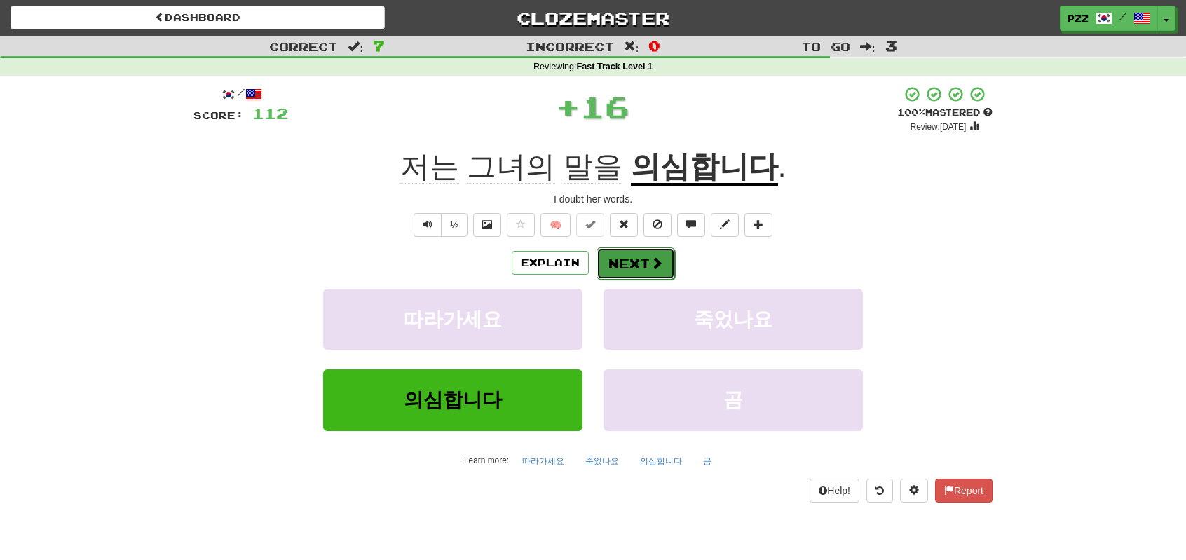
click at [639, 253] on button "Next" at bounding box center [636, 263] width 79 height 32
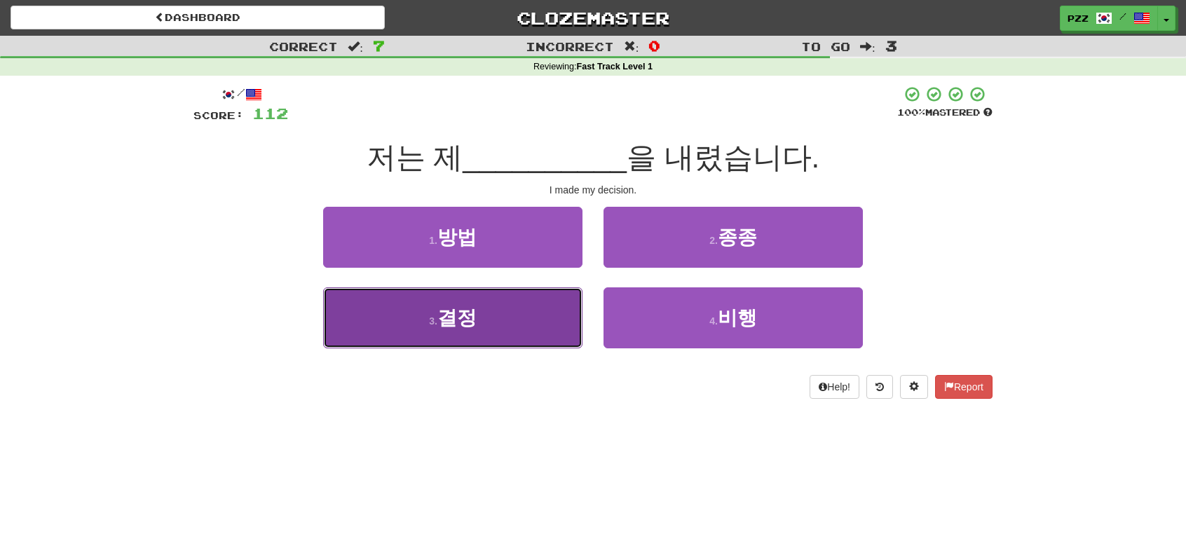
click at [513, 323] on button "3 . 결정" at bounding box center [452, 317] width 259 height 61
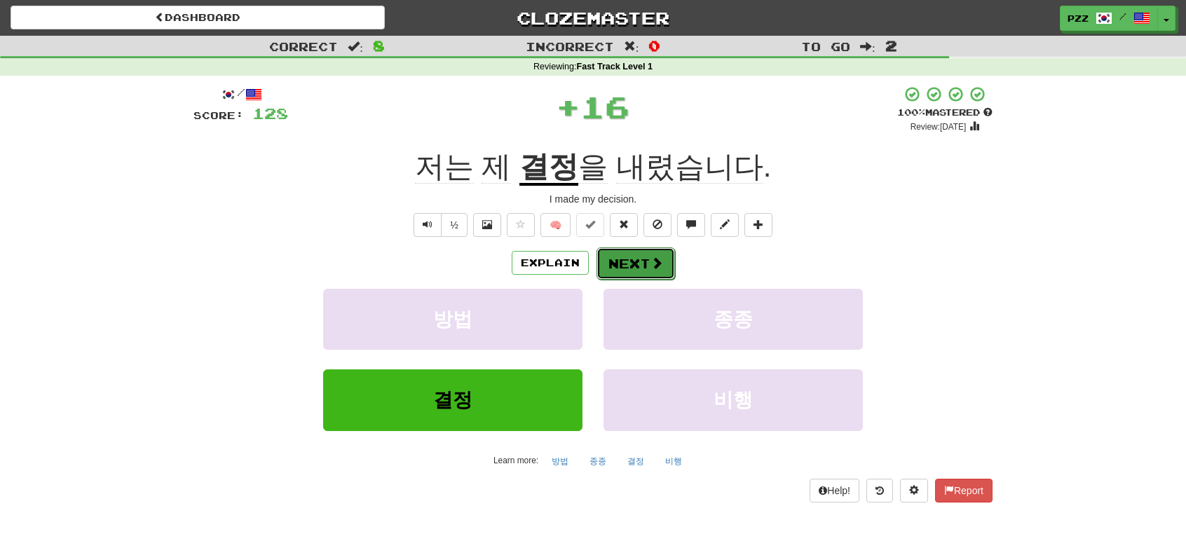
click at [636, 251] on button "Next" at bounding box center [636, 263] width 79 height 32
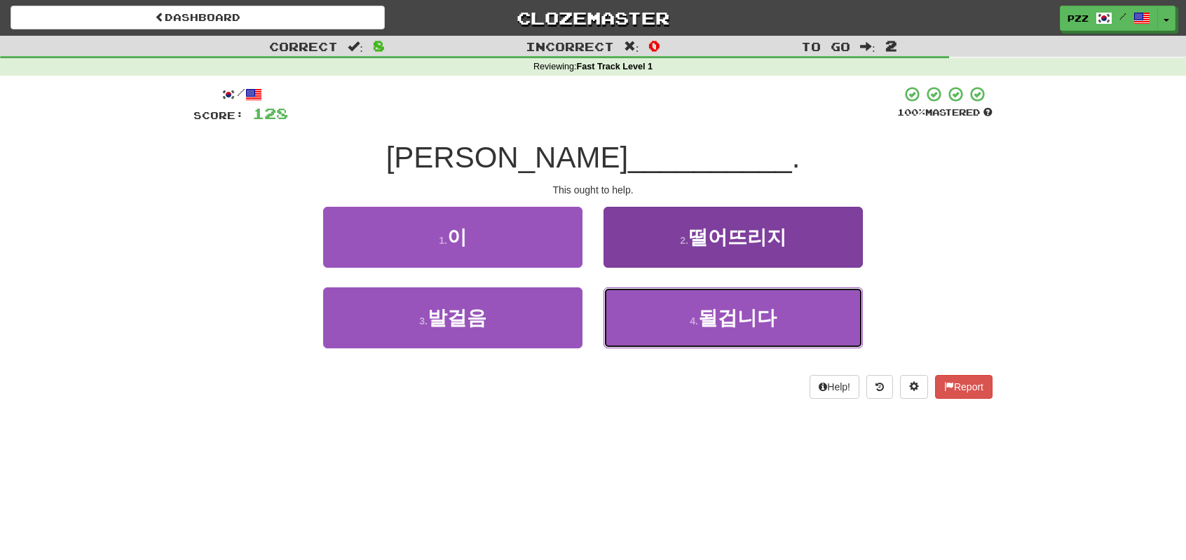
click at [648, 319] on button "4 . 될겁니다" at bounding box center [733, 317] width 259 height 61
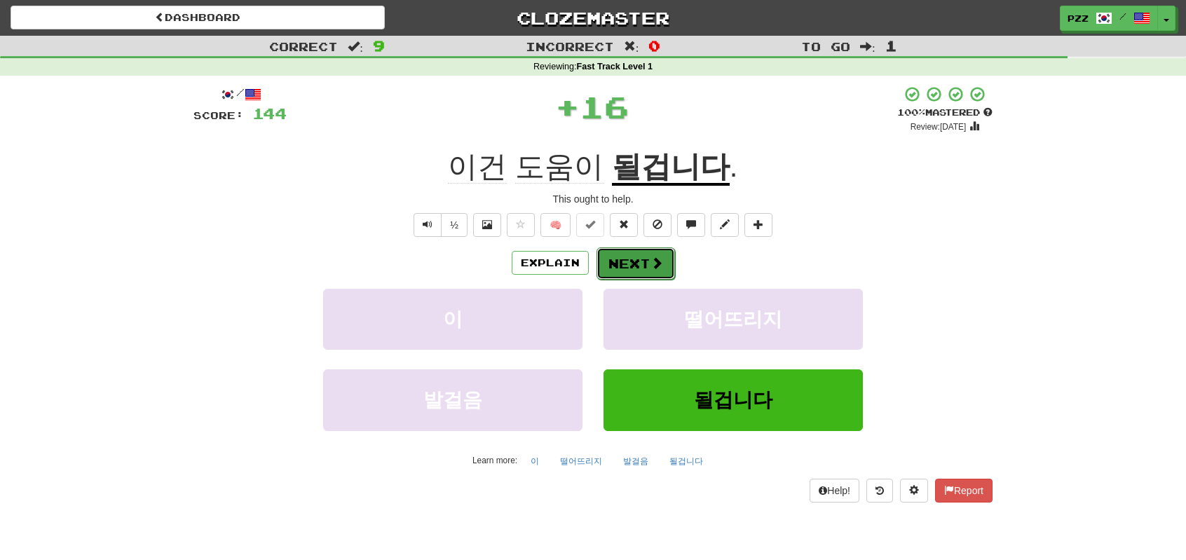
click at [621, 261] on button "Next" at bounding box center [636, 263] width 79 height 32
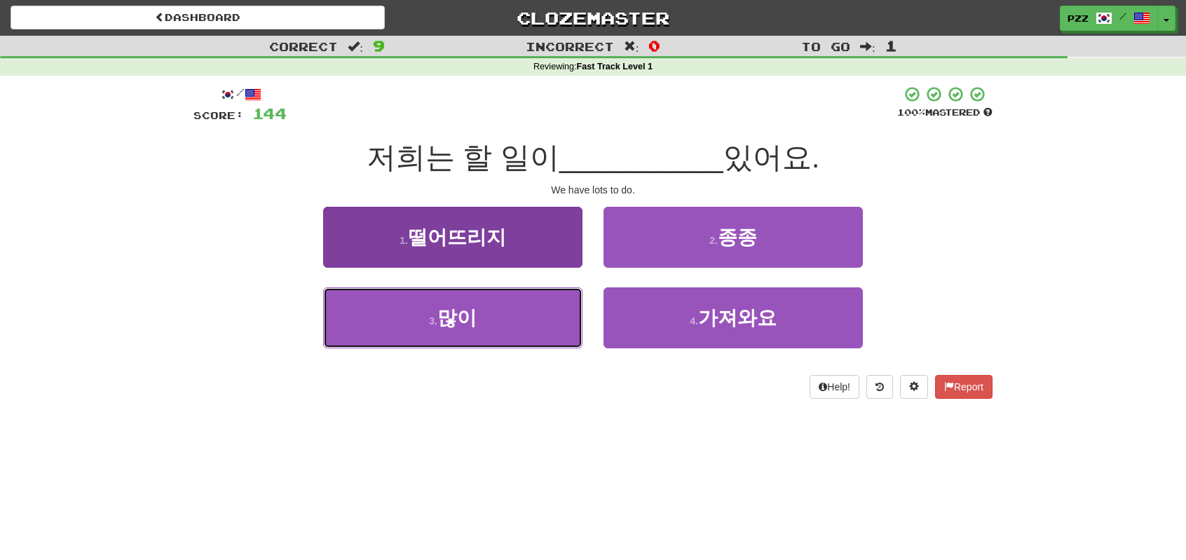
click at [540, 319] on button "3 . 많이" at bounding box center [452, 317] width 259 height 61
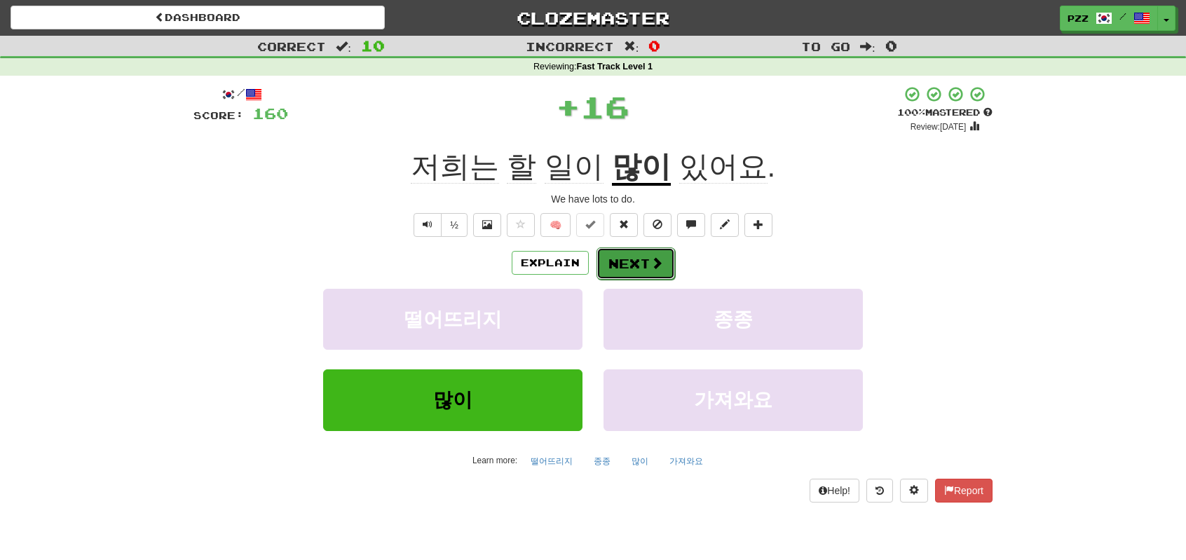
click at [648, 259] on button "Next" at bounding box center [636, 263] width 79 height 32
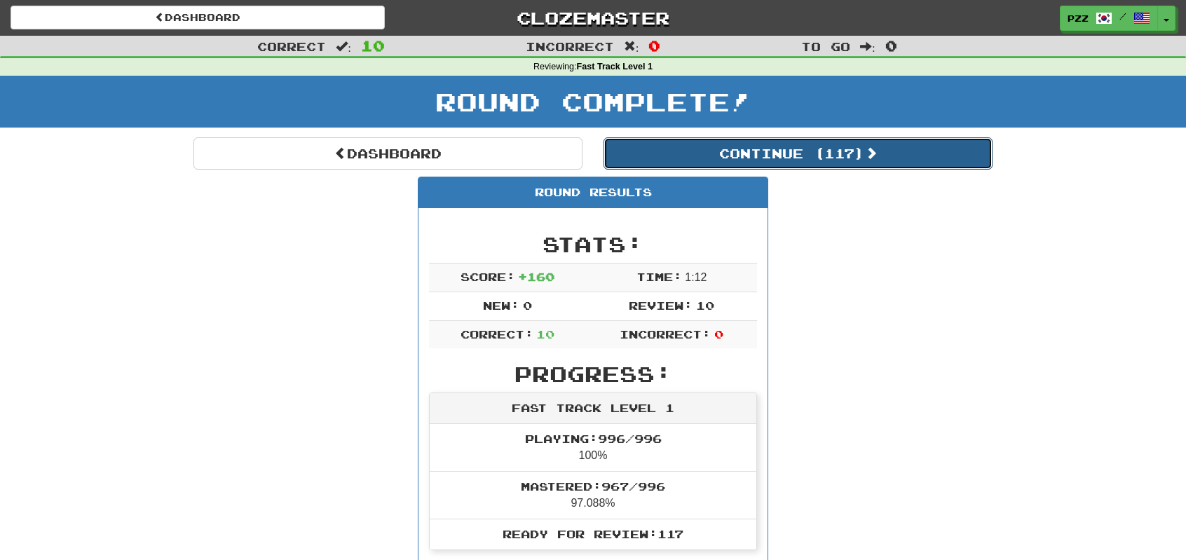
click at [715, 149] on button "Continue ( 117 )" at bounding box center [798, 153] width 389 height 32
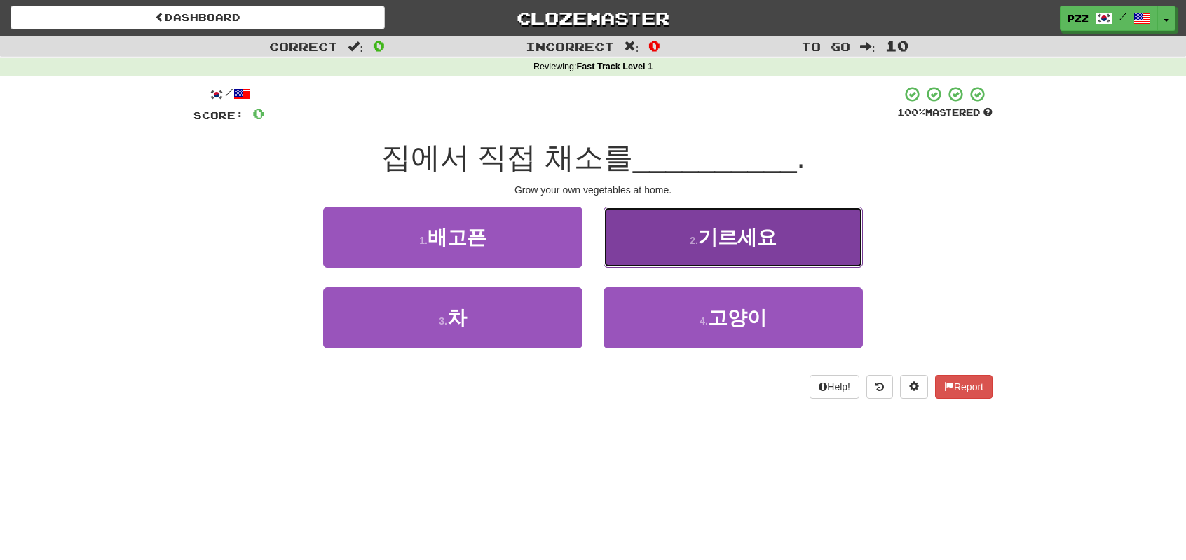
click at [639, 236] on button "2 . 기르세요" at bounding box center [733, 237] width 259 height 61
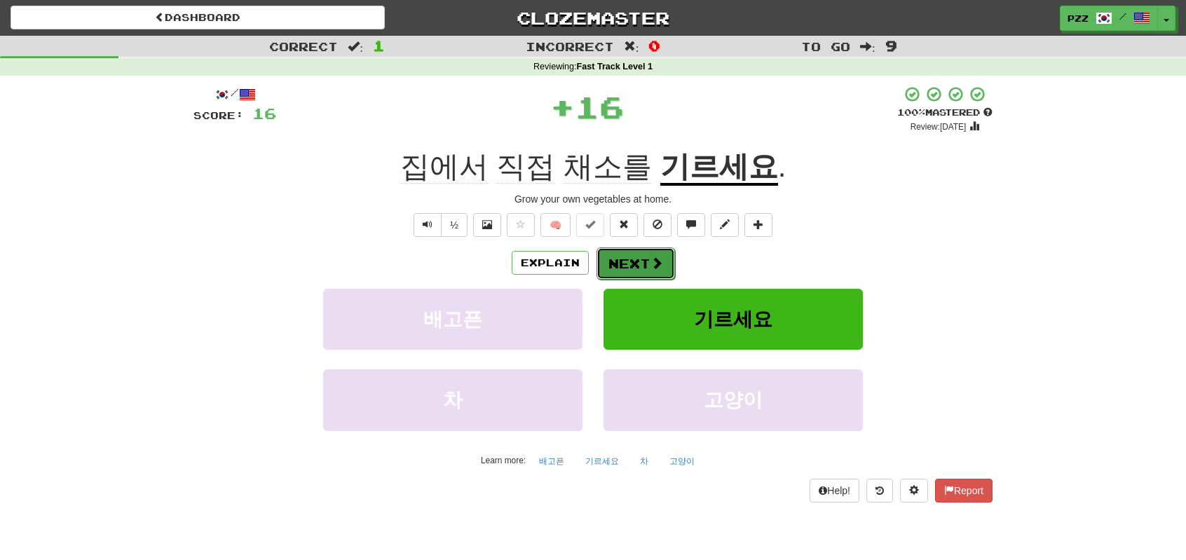
click at [633, 259] on button "Next" at bounding box center [636, 263] width 79 height 32
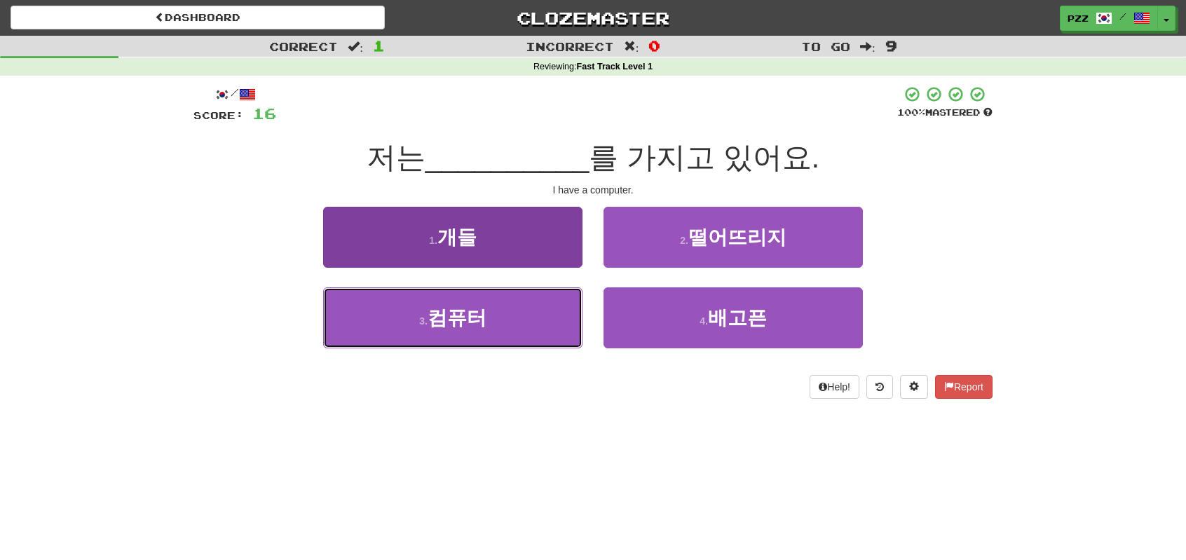
click at [477, 327] on button "3 . 컴퓨터" at bounding box center [452, 317] width 259 height 61
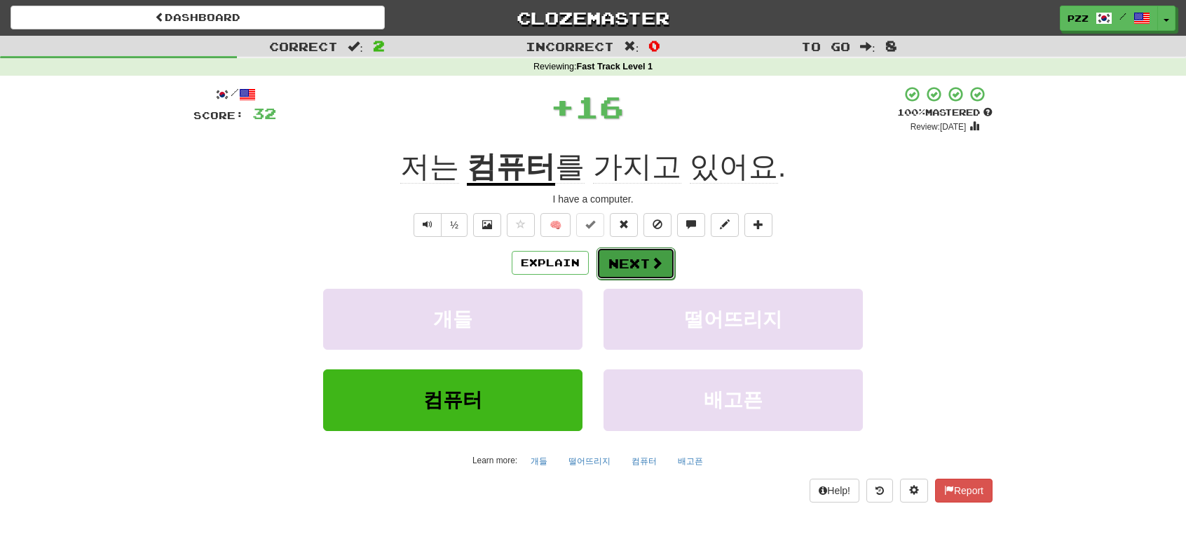
click at [615, 259] on button "Next" at bounding box center [636, 263] width 79 height 32
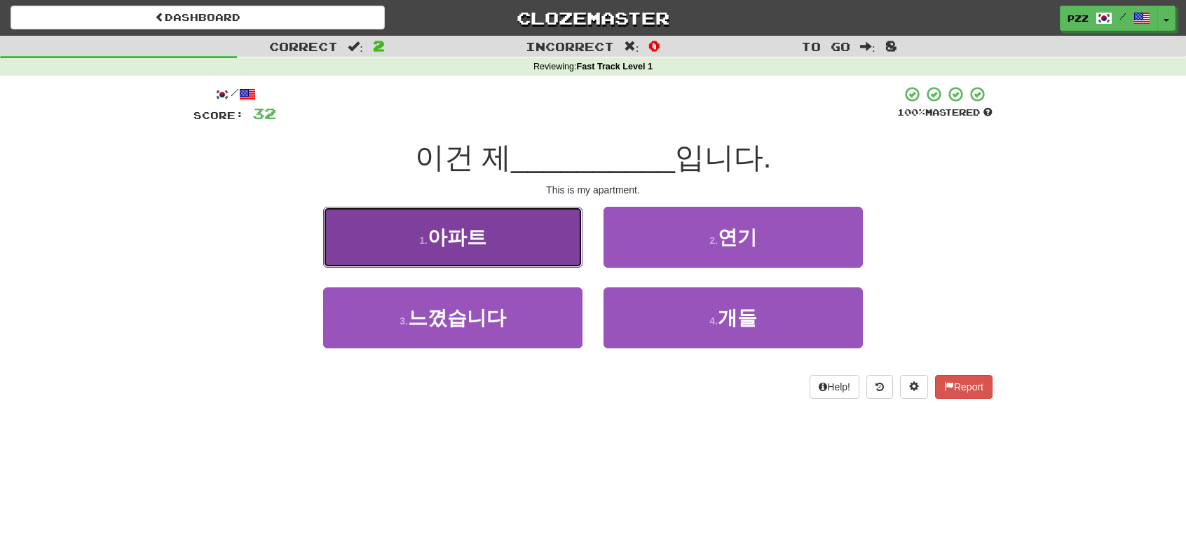
click at [529, 245] on button "1 . 아파트" at bounding box center [452, 237] width 259 height 61
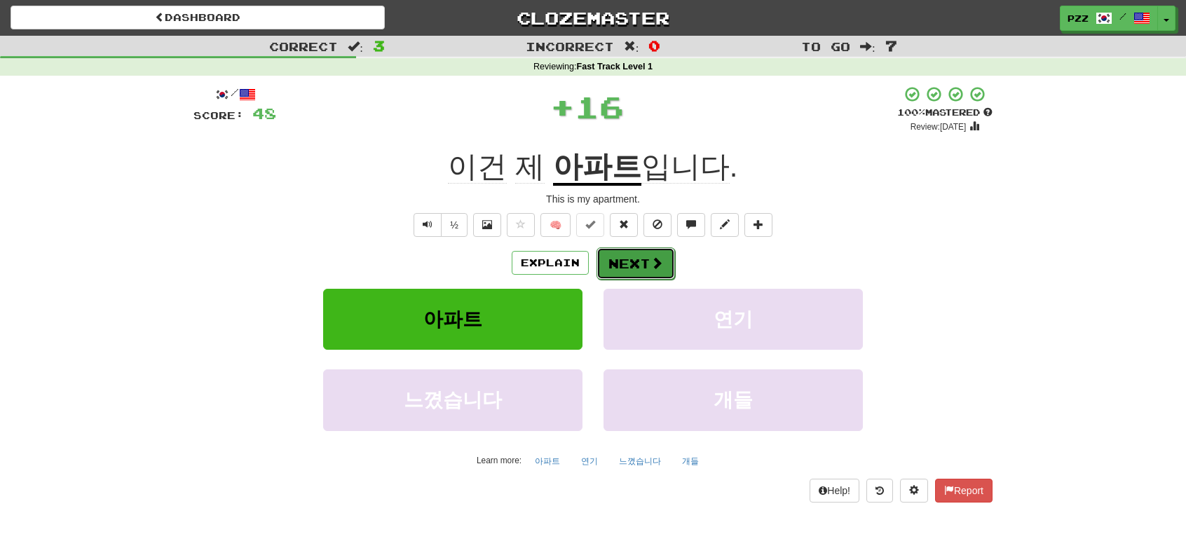
click at [614, 254] on button "Next" at bounding box center [636, 263] width 79 height 32
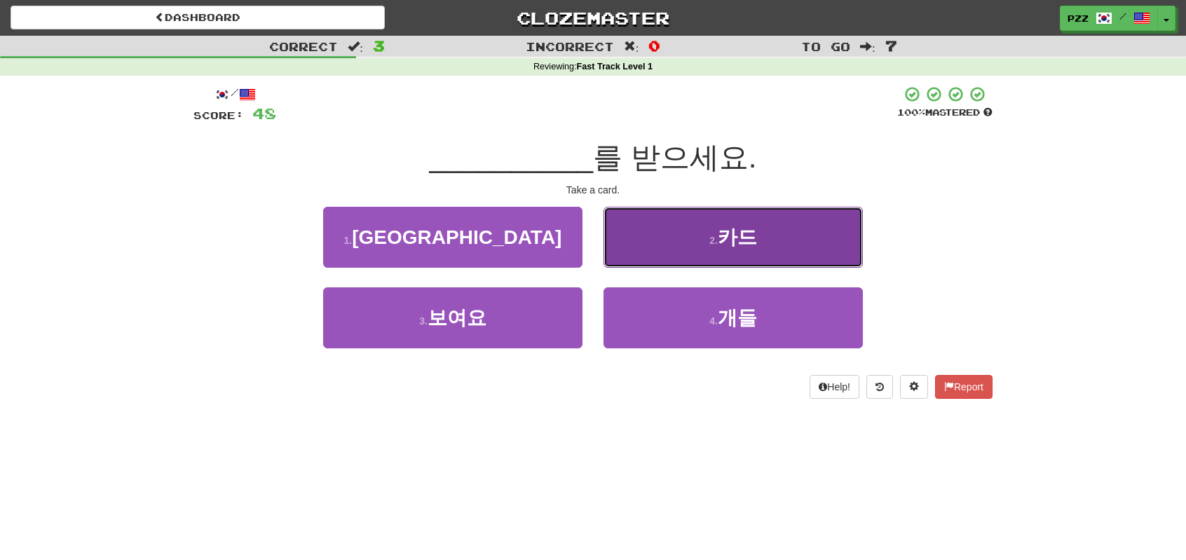
click at [637, 228] on button "2 . 카드" at bounding box center [733, 237] width 259 height 61
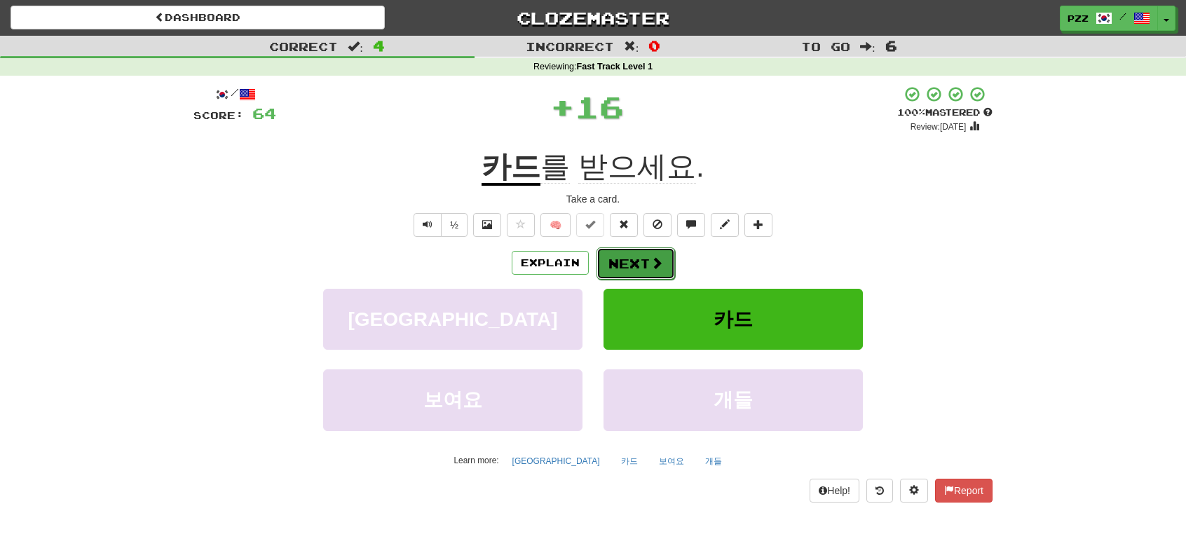
click at [638, 266] on button "Next" at bounding box center [636, 263] width 79 height 32
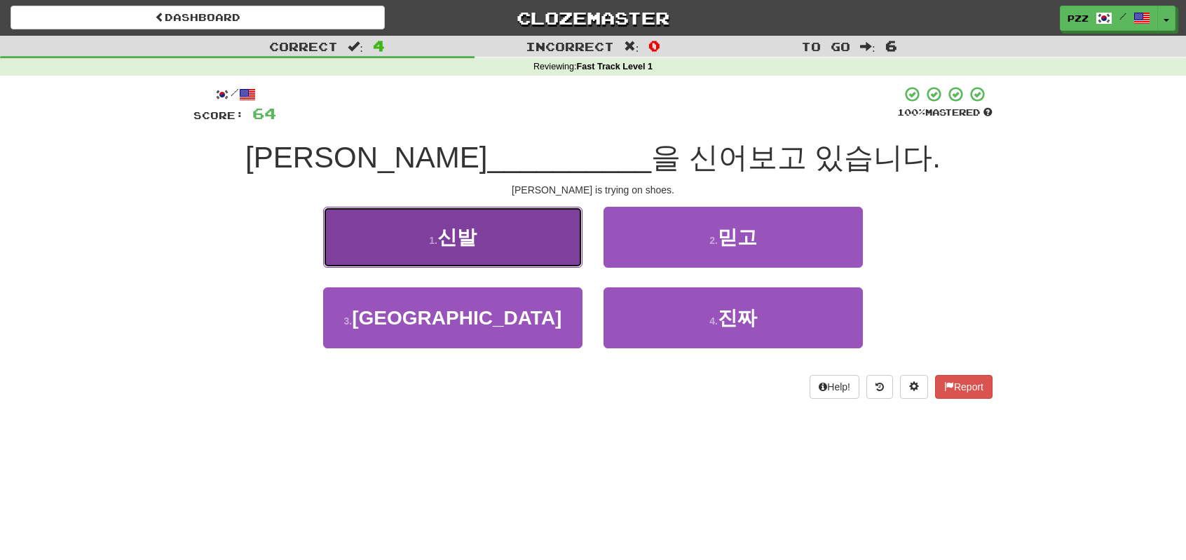
click at [485, 237] on button "1 . 신발" at bounding box center [452, 237] width 259 height 61
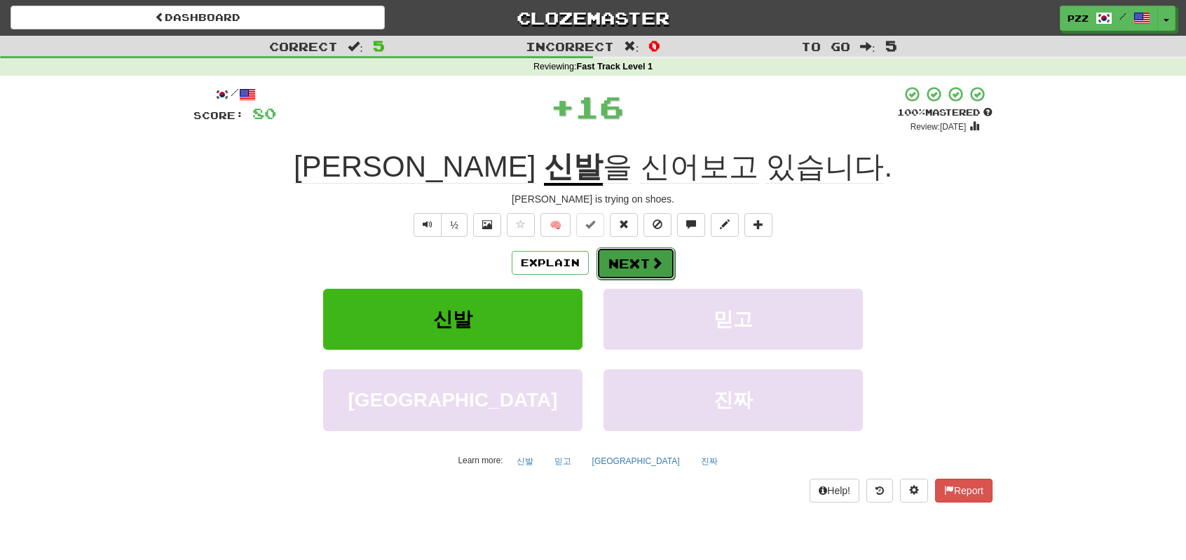
click at [643, 254] on button "Next" at bounding box center [636, 263] width 79 height 32
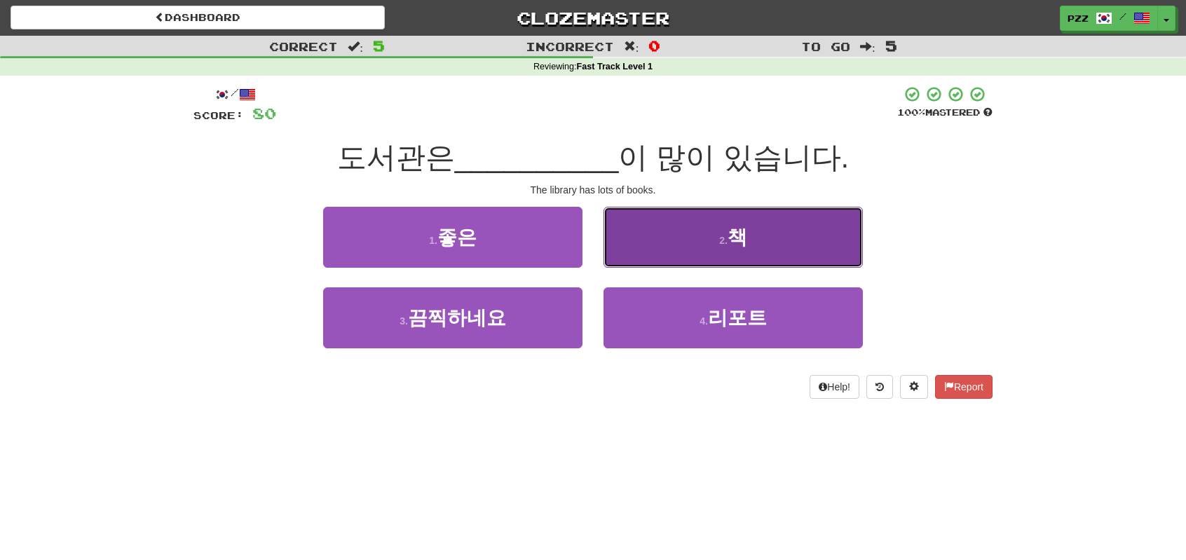
click at [638, 231] on button "2 . 책" at bounding box center [733, 237] width 259 height 61
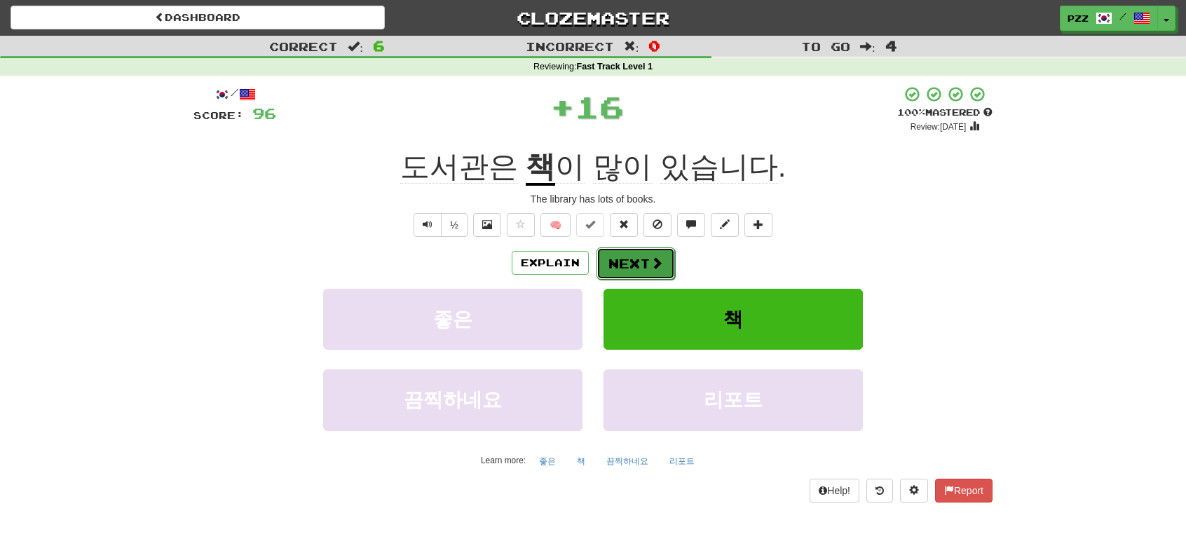
click at [648, 252] on button "Next" at bounding box center [636, 263] width 79 height 32
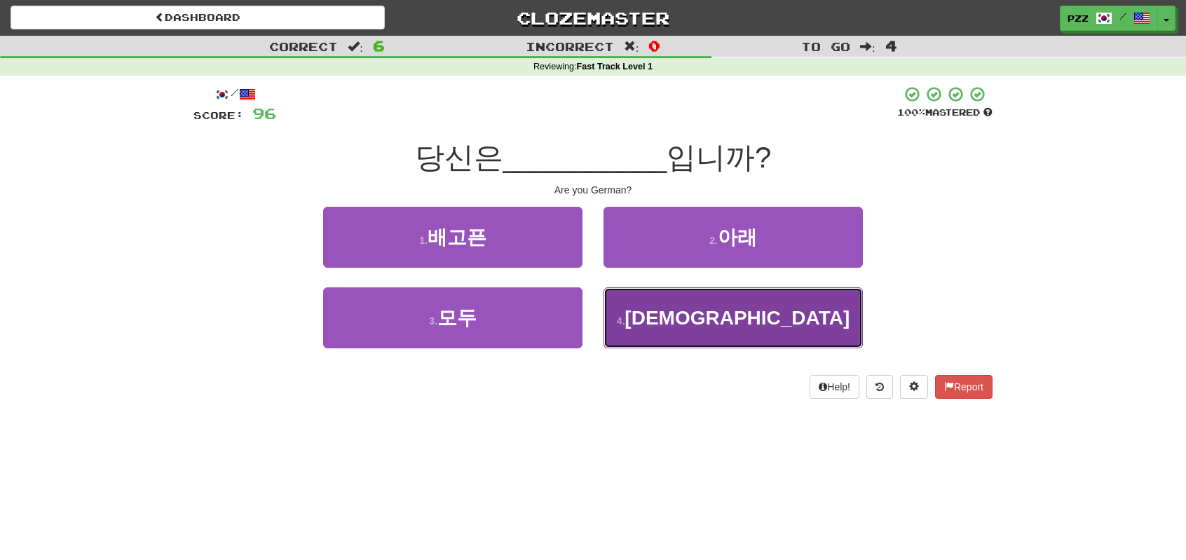
drag, startPoint x: 671, startPoint y: 313, endPoint x: 662, endPoint y: 292, distance: 22.3
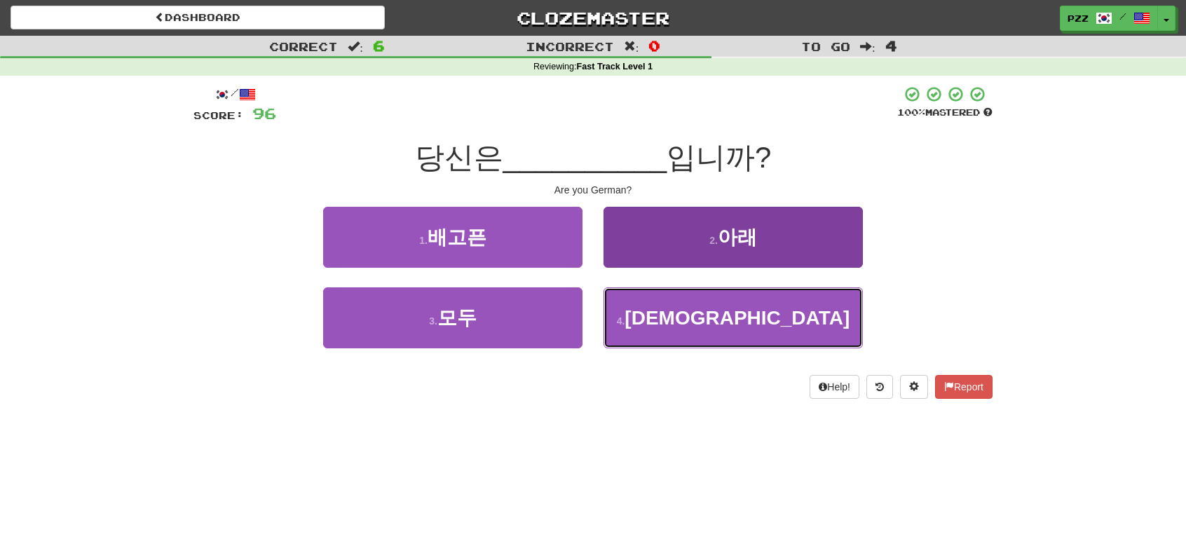
click at [670, 313] on button "4 . 독일인" at bounding box center [733, 317] width 259 height 61
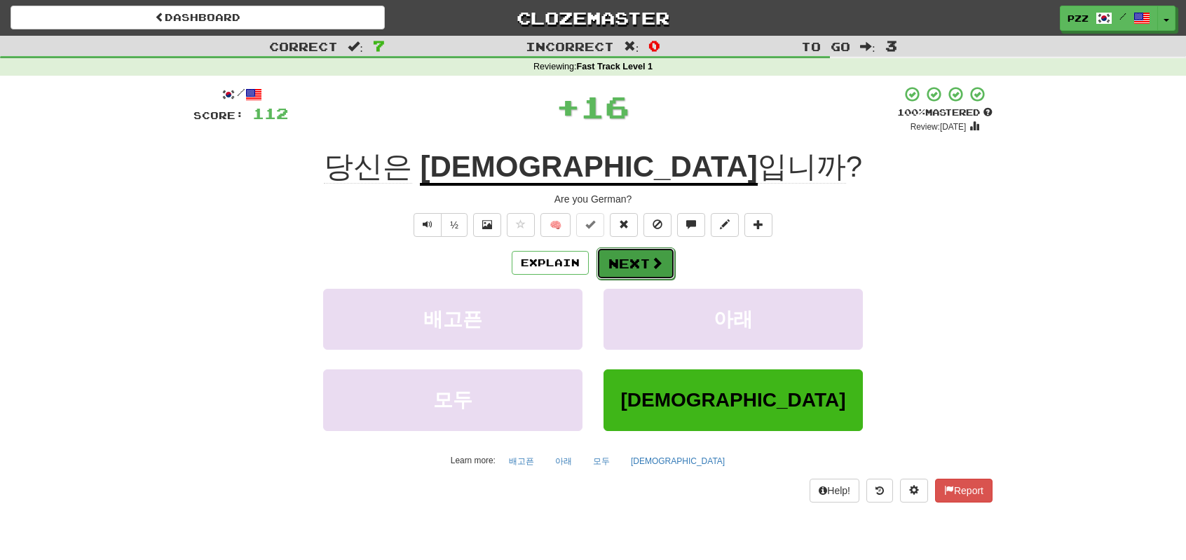
click at [631, 268] on button "Next" at bounding box center [636, 263] width 79 height 32
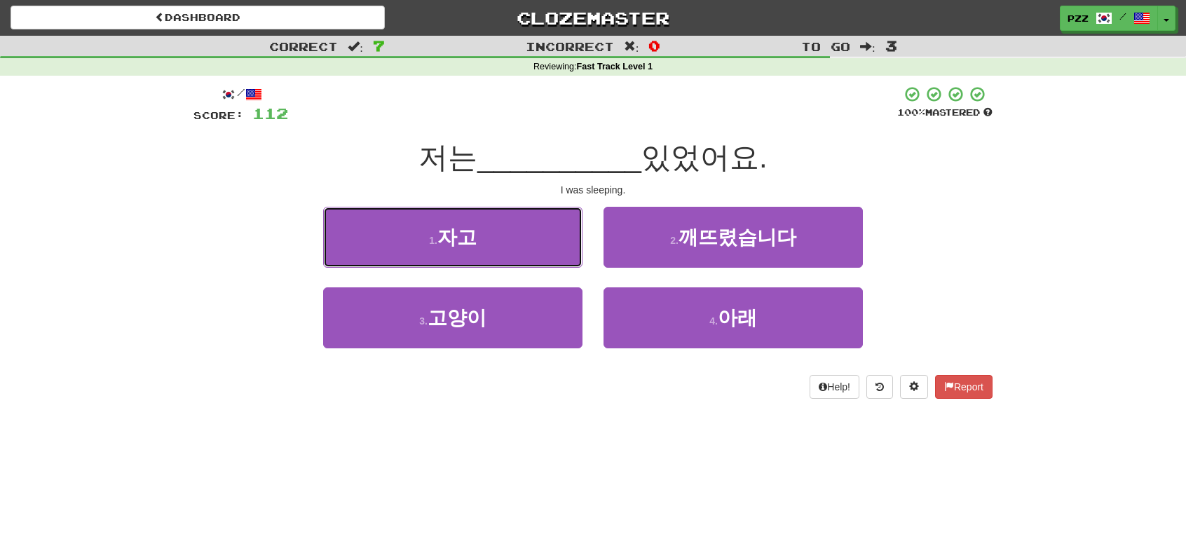
drag, startPoint x: 526, startPoint y: 250, endPoint x: 573, endPoint y: 240, distance: 47.4
click at [527, 249] on button "1 . 자고" at bounding box center [452, 237] width 259 height 61
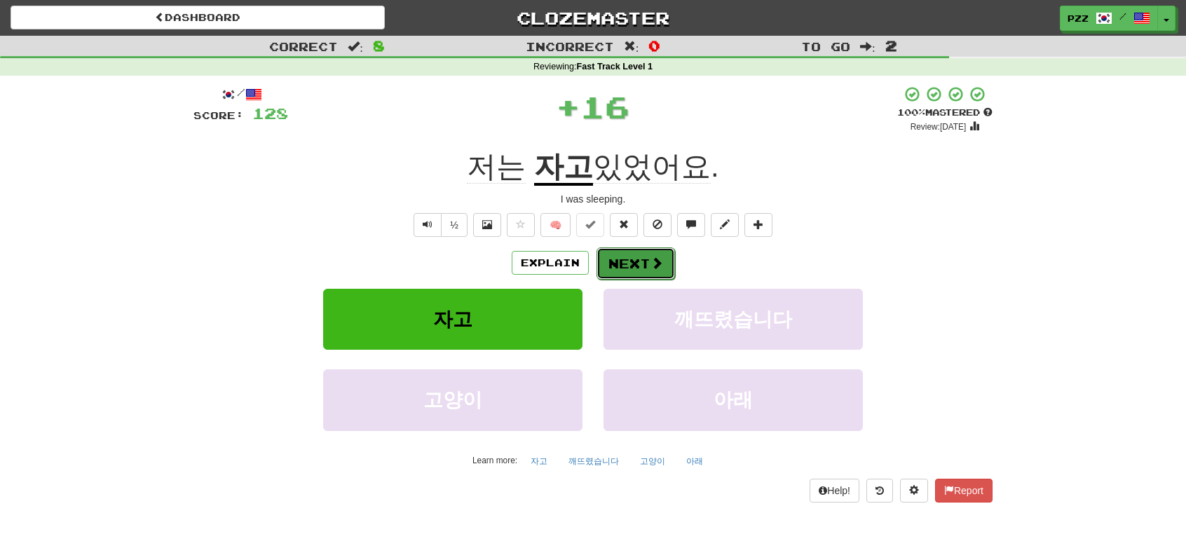
click at [637, 254] on button "Next" at bounding box center [636, 263] width 79 height 32
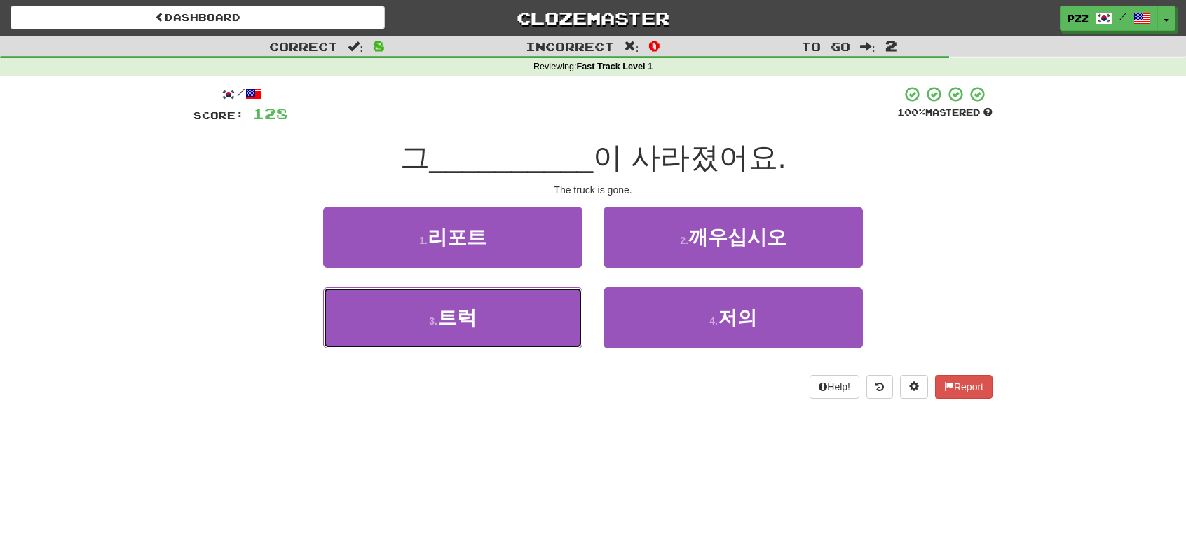
drag, startPoint x: 527, startPoint y: 324, endPoint x: 574, endPoint y: 281, distance: 63.5
click at [531, 313] on button "3 . 트럭" at bounding box center [452, 317] width 259 height 61
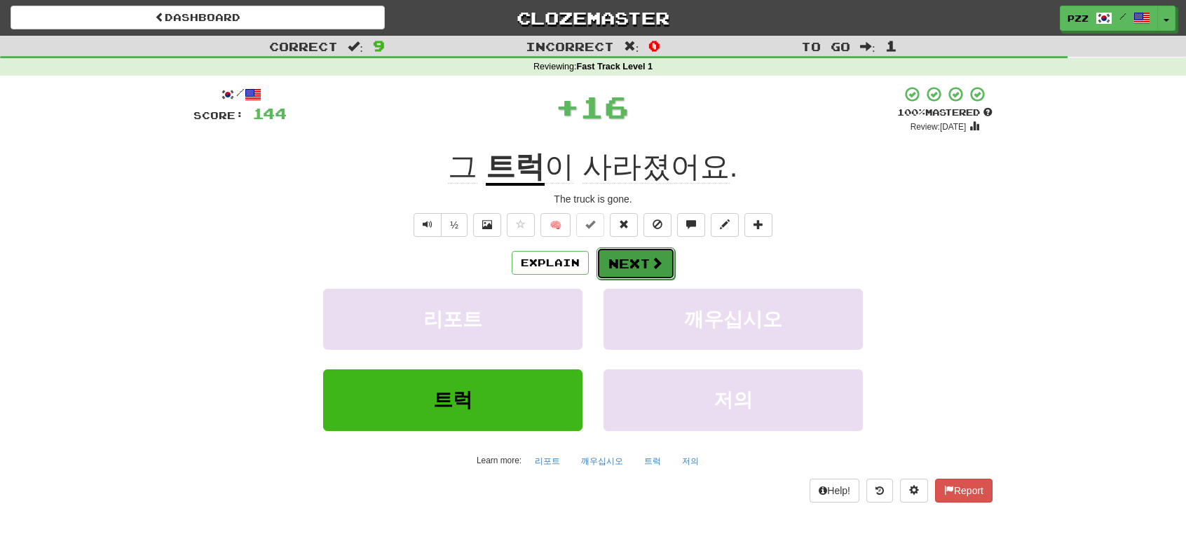
click at [628, 255] on button "Next" at bounding box center [636, 263] width 79 height 32
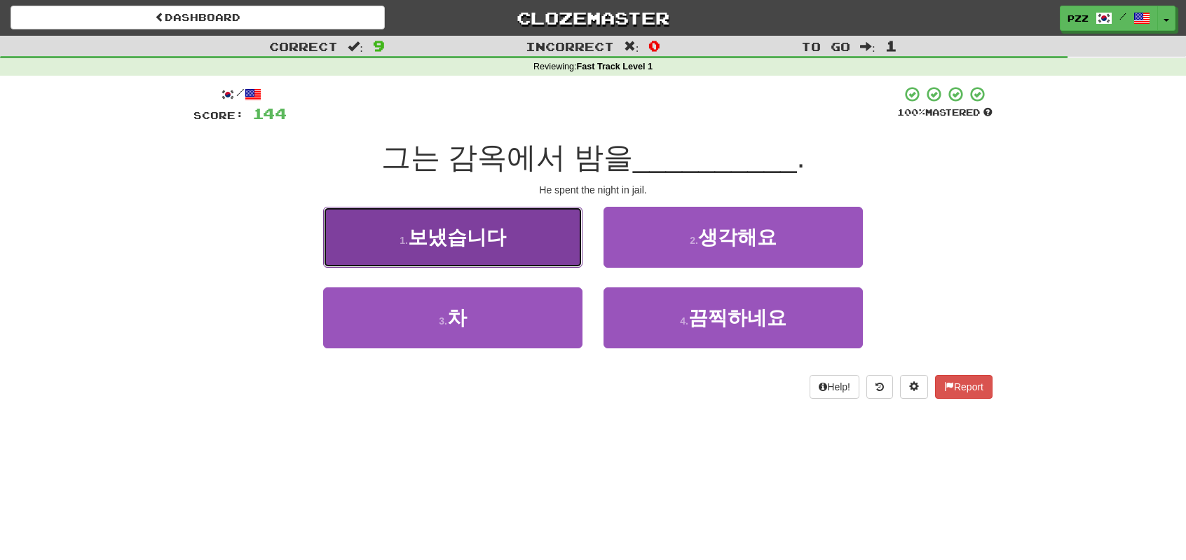
drag, startPoint x: 510, startPoint y: 250, endPoint x: 531, endPoint y: 245, distance: 20.8
click at [531, 245] on button "1 . 보냈습니다" at bounding box center [452, 237] width 259 height 61
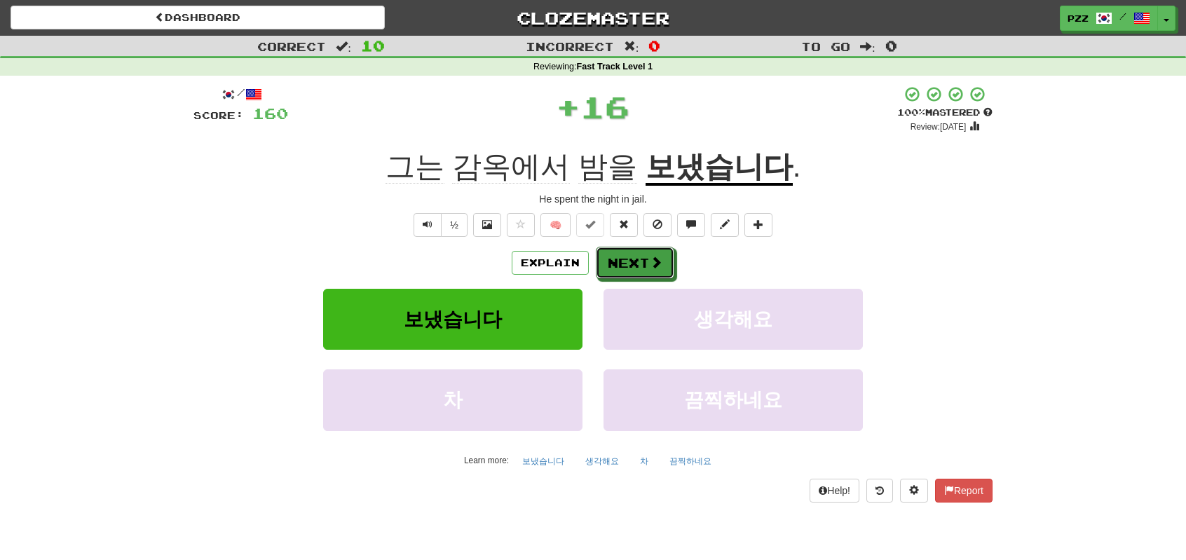
click at [655, 264] on span at bounding box center [656, 262] width 13 height 13
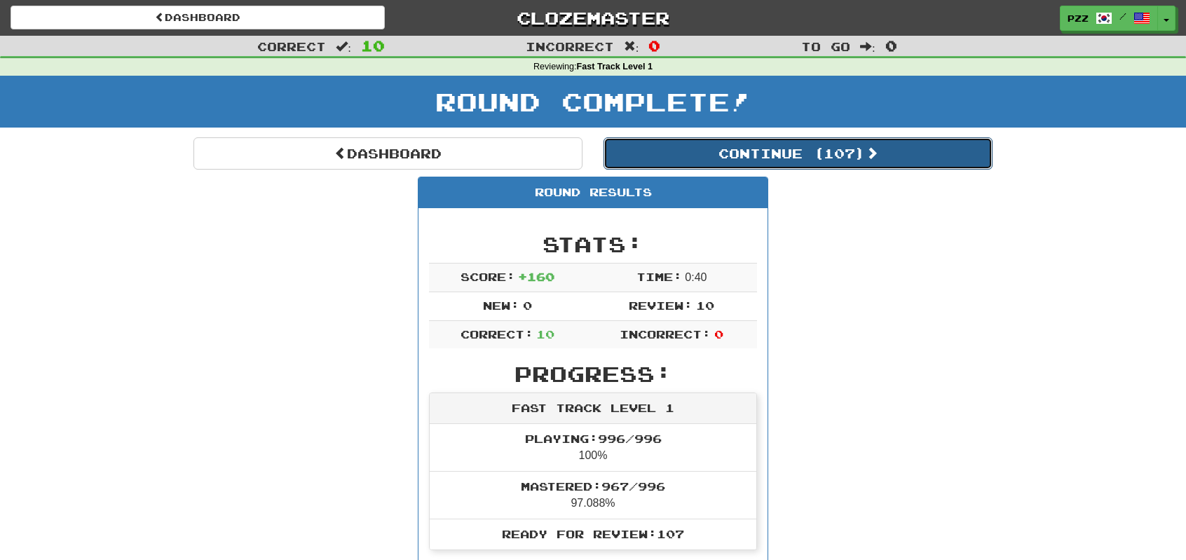
click at [660, 158] on button "Continue ( 107 )" at bounding box center [798, 153] width 389 height 32
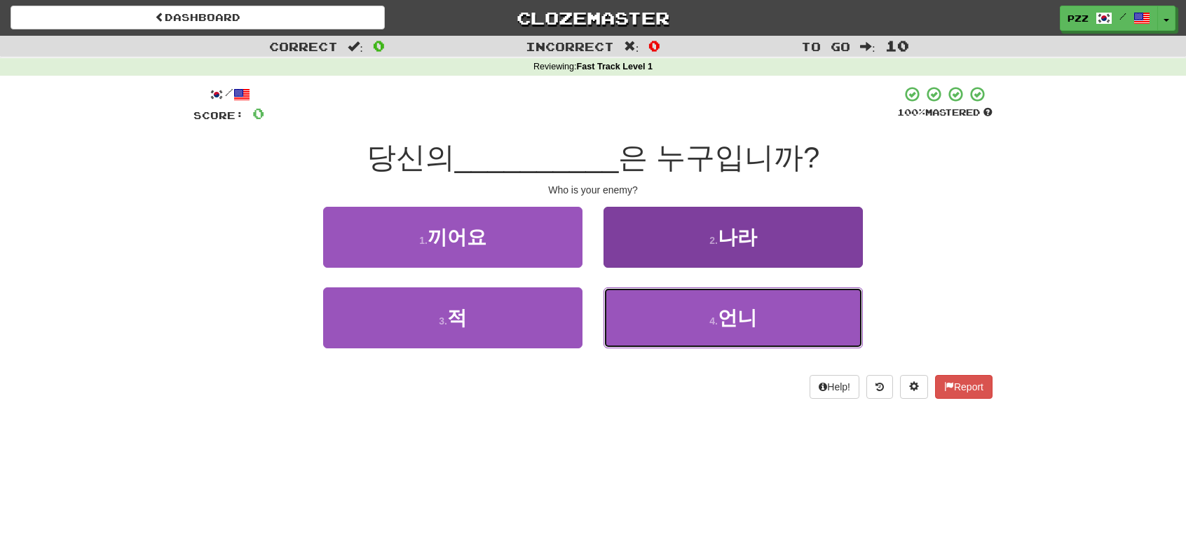
click at [663, 317] on button "4 . 언니" at bounding box center [733, 317] width 259 height 61
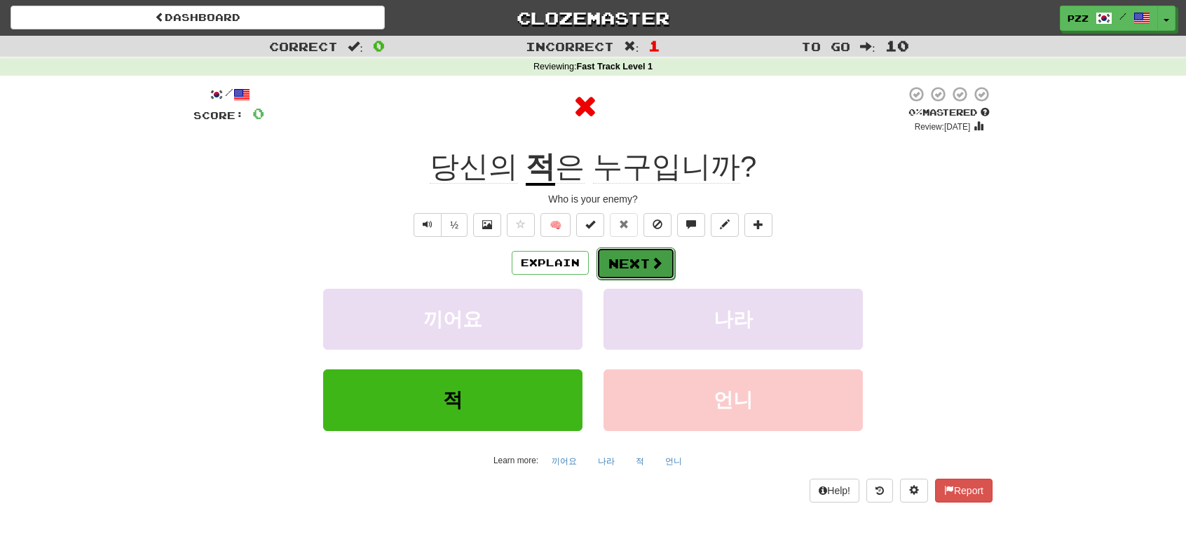
click at [646, 267] on button "Next" at bounding box center [636, 263] width 79 height 32
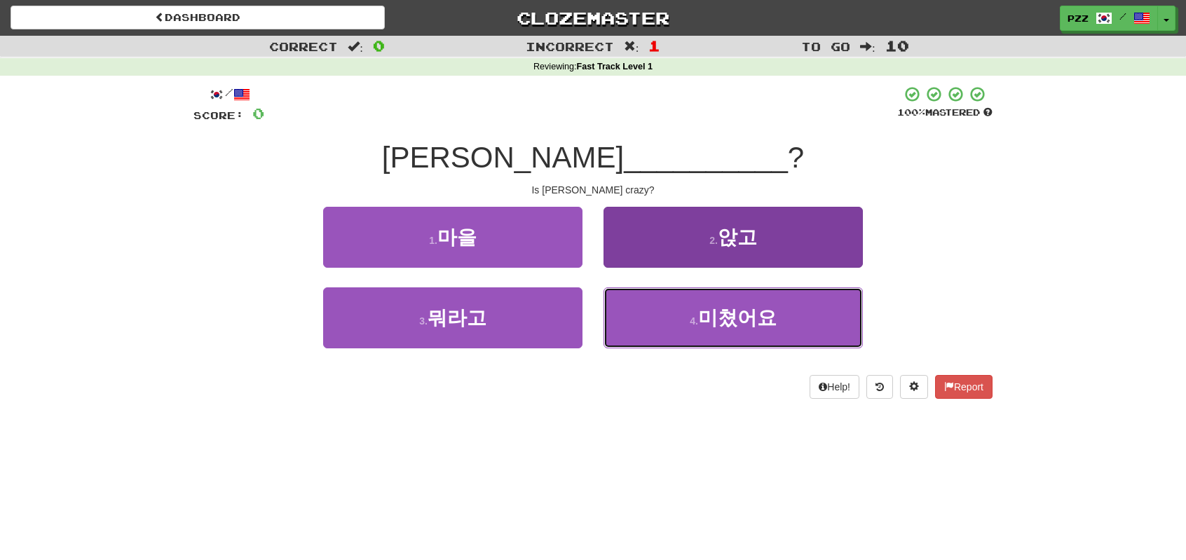
click at [678, 325] on button "4 . 미쳤어요" at bounding box center [733, 317] width 259 height 61
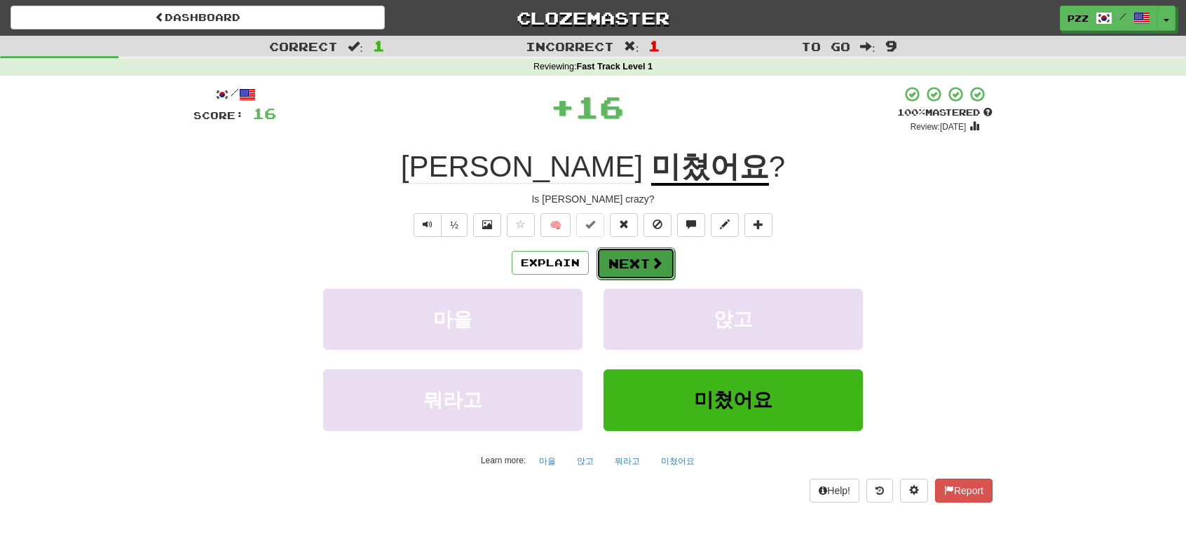
click at [636, 255] on button "Next" at bounding box center [636, 263] width 79 height 32
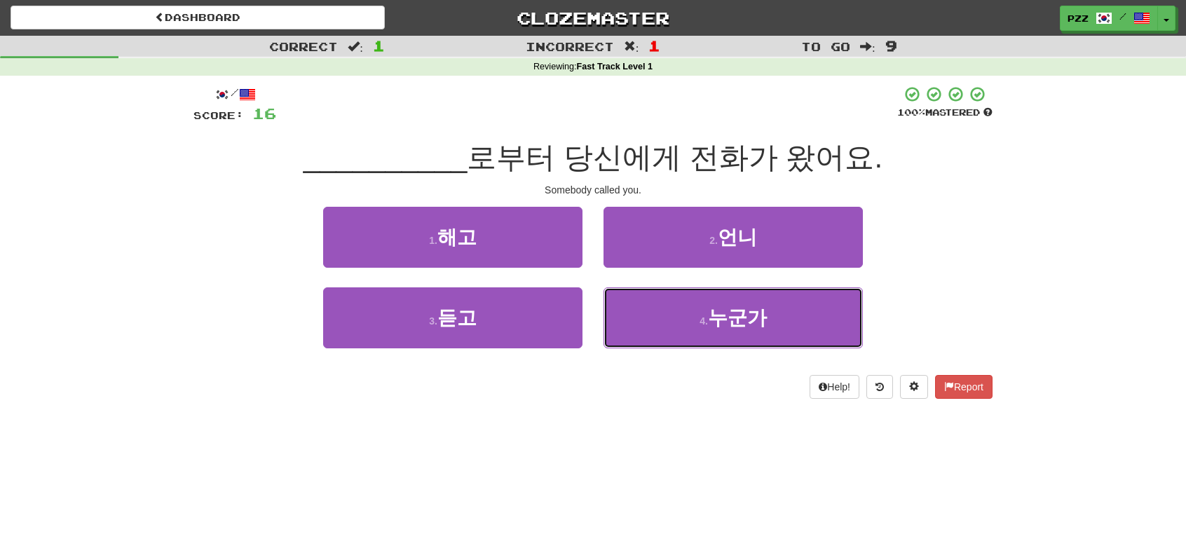
drag, startPoint x: 657, startPoint y: 313, endPoint x: 641, endPoint y: 284, distance: 33.6
click at [648, 302] on button "4 . 누군가" at bounding box center [733, 317] width 259 height 61
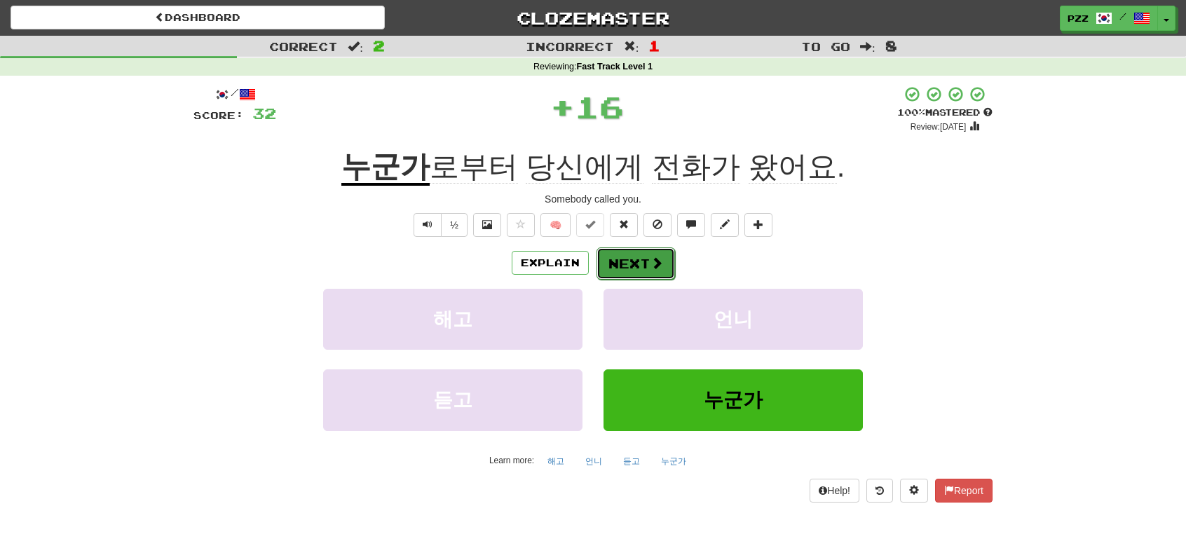
click at [637, 262] on button "Next" at bounding box center [636, 263] width 79 height 32
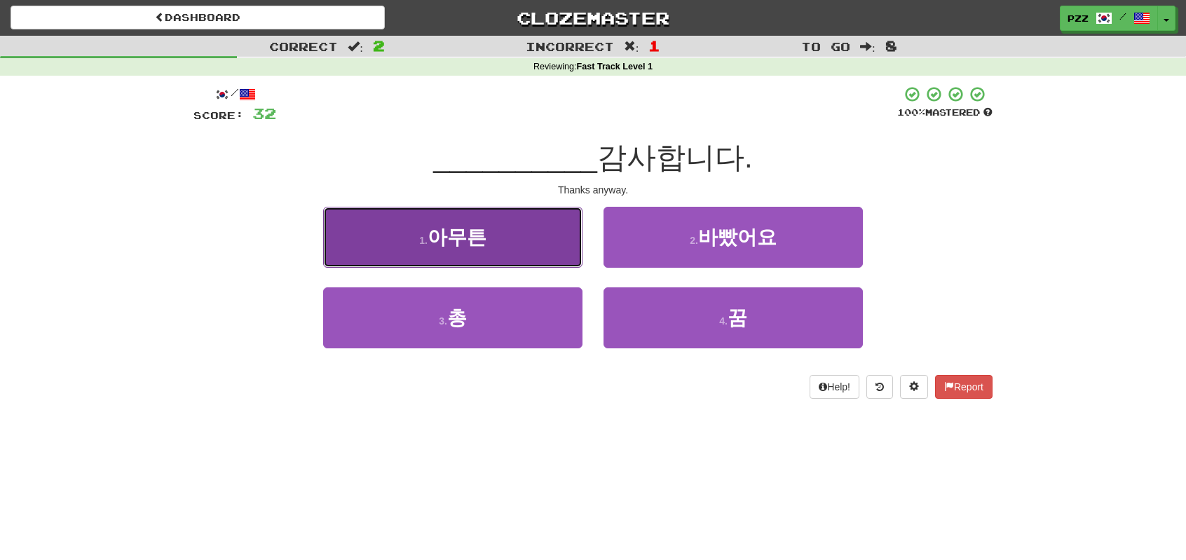
click at [481, 233] on span "아무튼" at bounding box center [457, 237] width 59 height 22
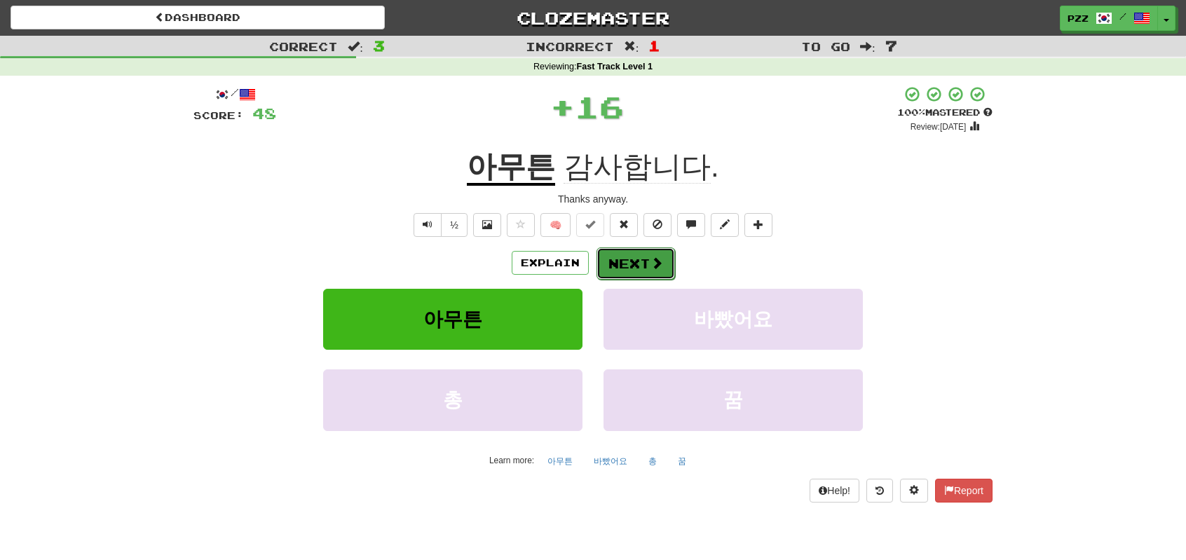
click at [634, 264] on button "Next" at bounding box center [636, 263] width 79 height 32
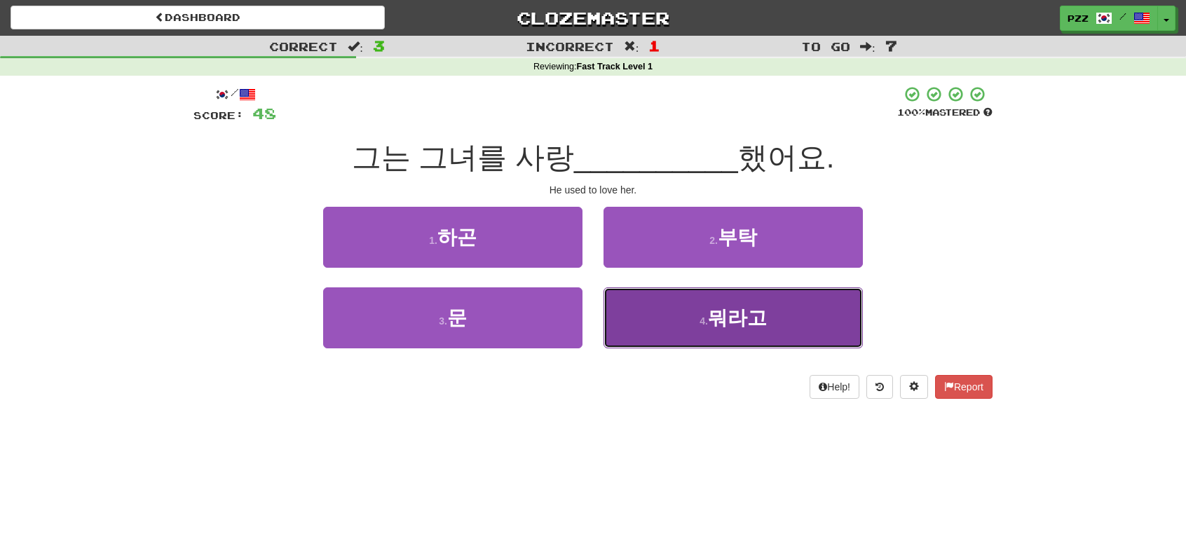
click at [677, 330] on button "4 . 뭐라고" at bounding box center [733, 317] width 259 height 61
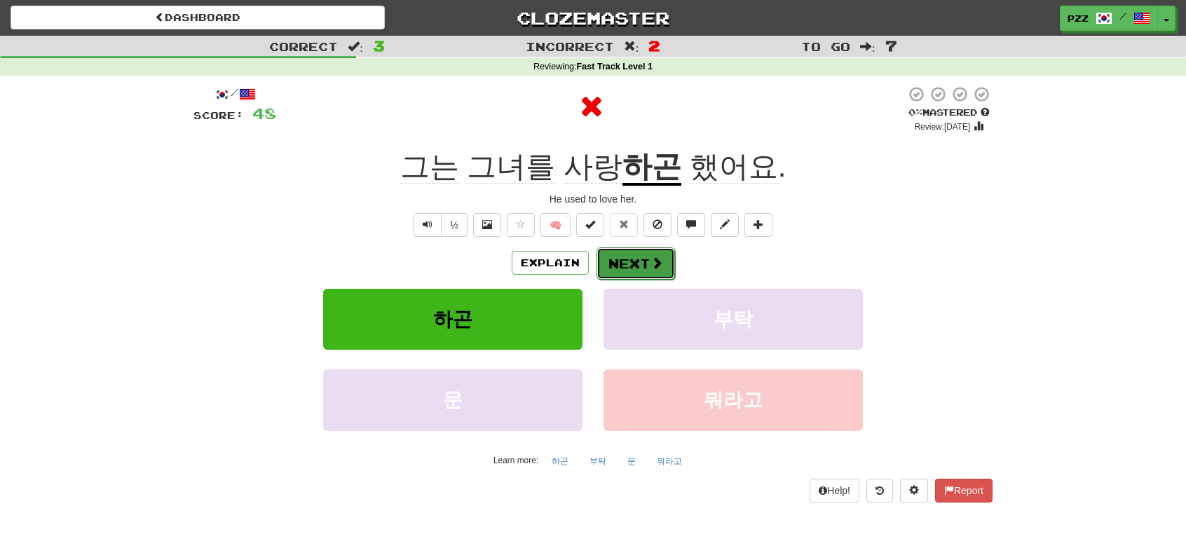
click at [645, 261] on button "Next" at bounding box center [636, 263] width 79 height 32
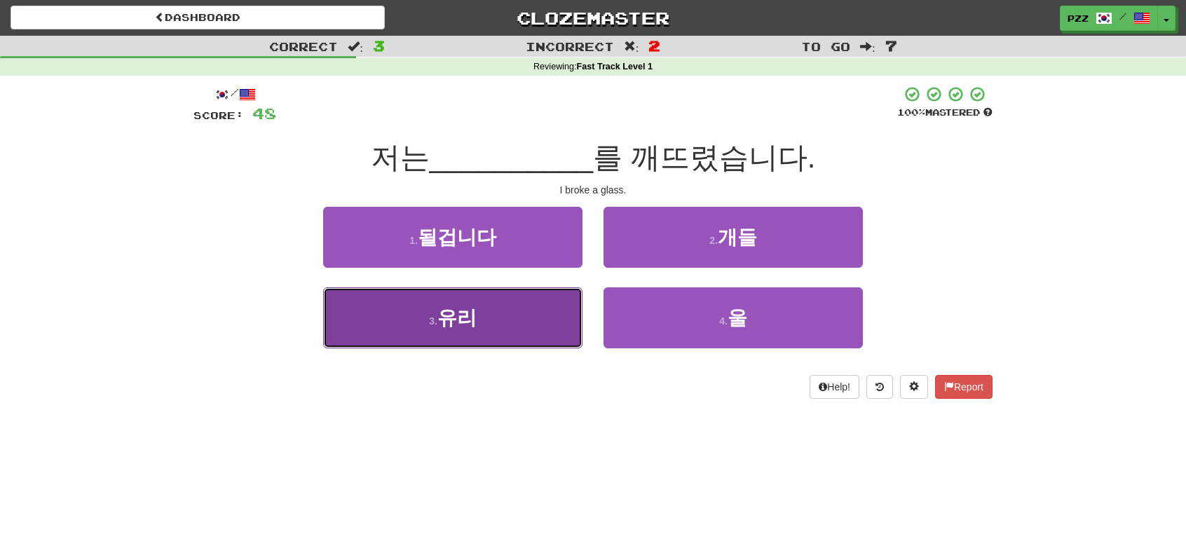
drag, startPoint x: 524, startPoint y: 311, endPoint x: 539, endPoint y: 301, distance: 17.7
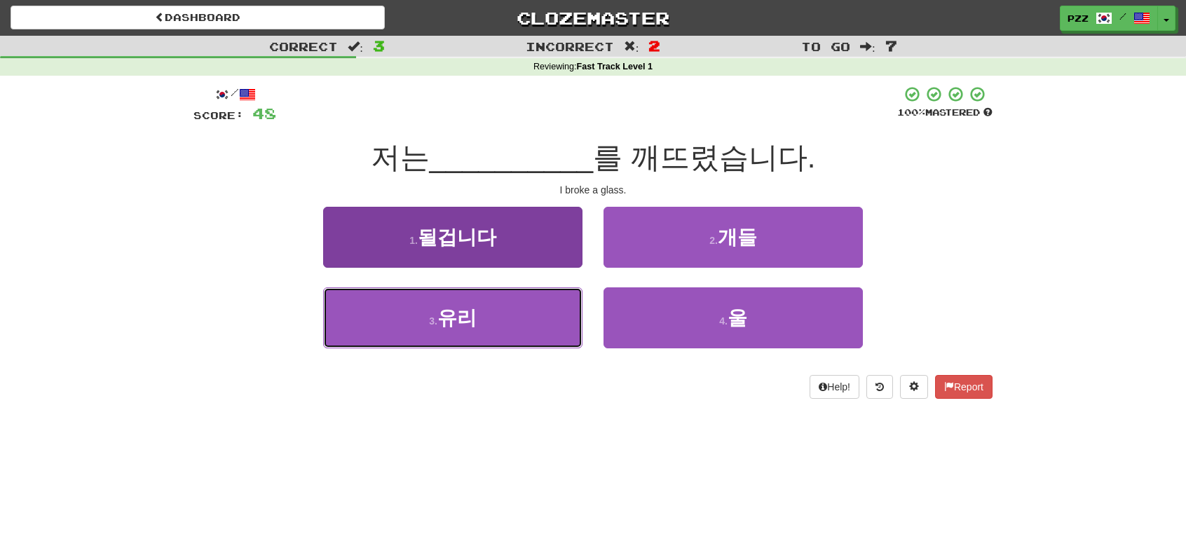
click at [524, 311] on button "3 . 유리" at bounding box center [452, 317] width 259 height 61
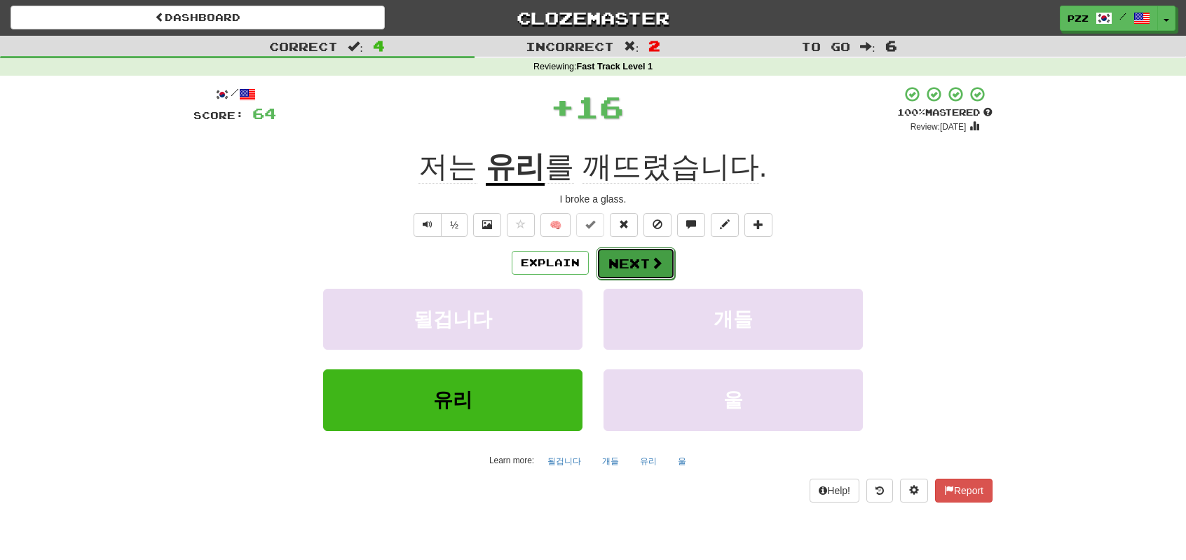
click at [645, 264] on button "Next" at bounding box center [636, 263] width 79 height 32
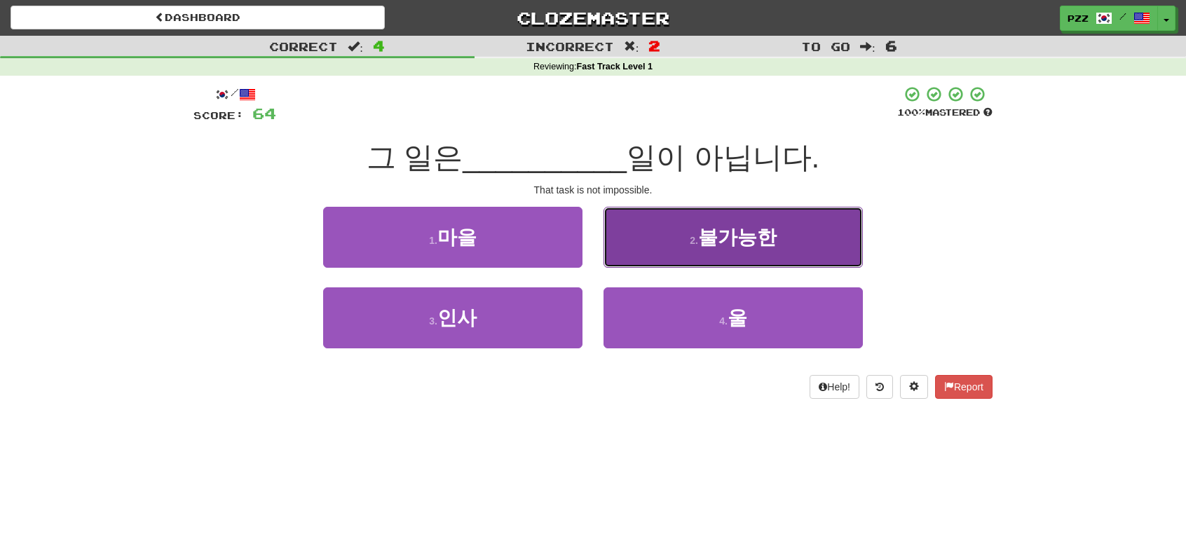
click at [651, 235] on button "2 . 불가능한" at bounding box center [733, 237] width 259 height 61
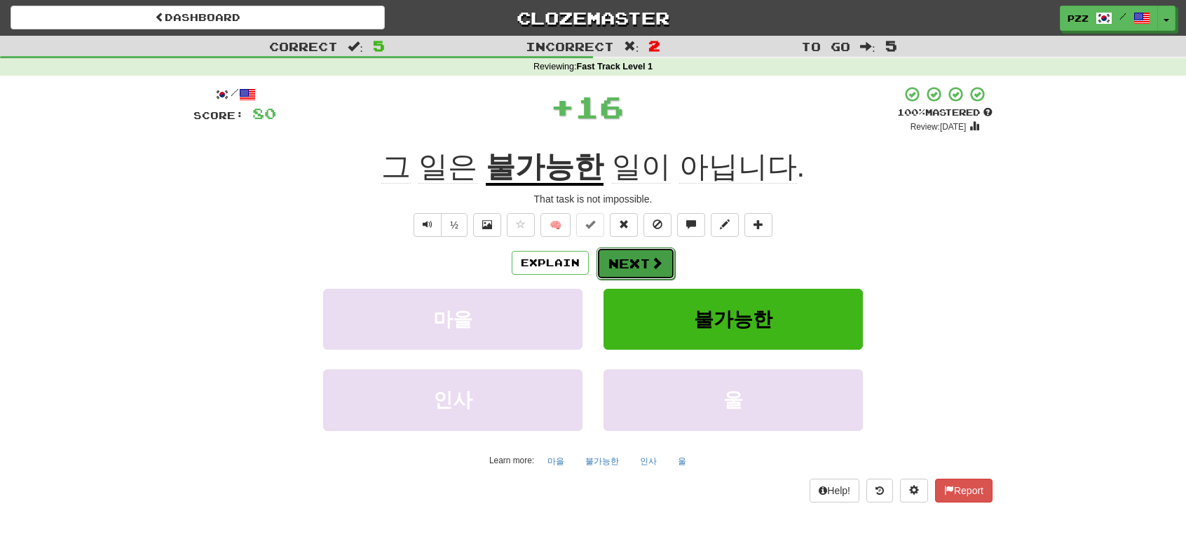
click at [643, 253] on button "Next" at bounding box center [636, 263] width 79 height 32
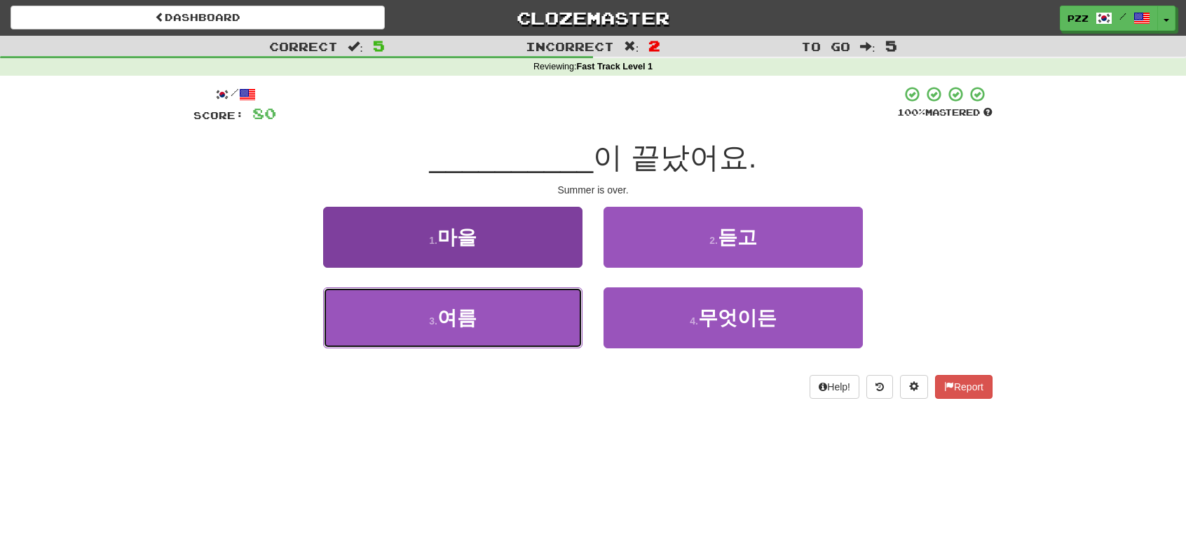
drag, startPoint x: 546, startPoint y: 316, endPoint x: 575, endPoint y: 292, distance: 37.8
click at [549, 311] on button "3 . 여름" at bounding box center [452, 317] width 259 height 61
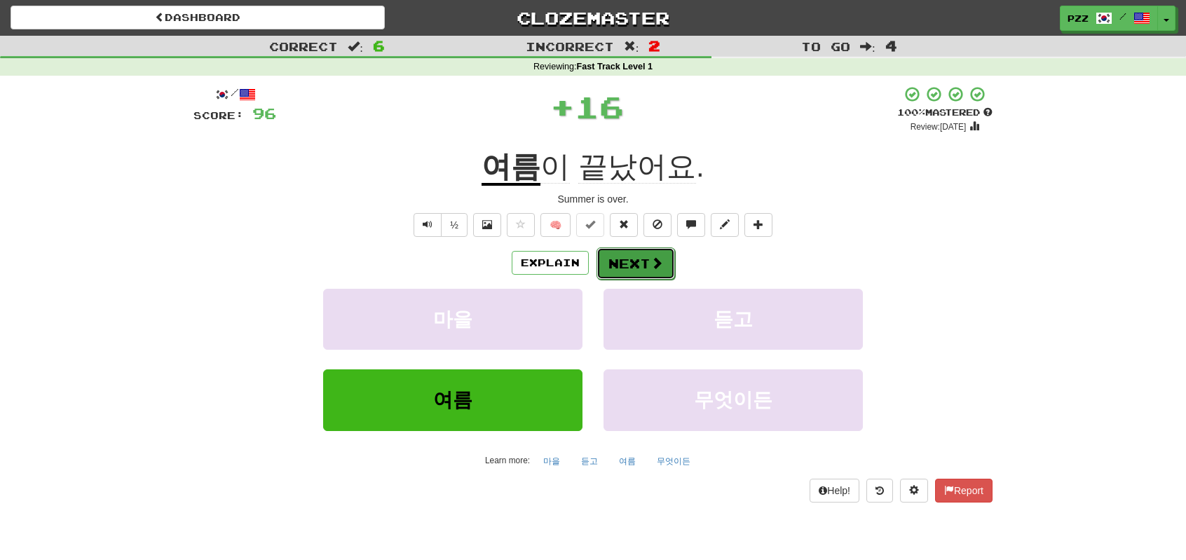
click at [641, 254] on button "Next" at bounding box center [636, 263] width 79 height 32
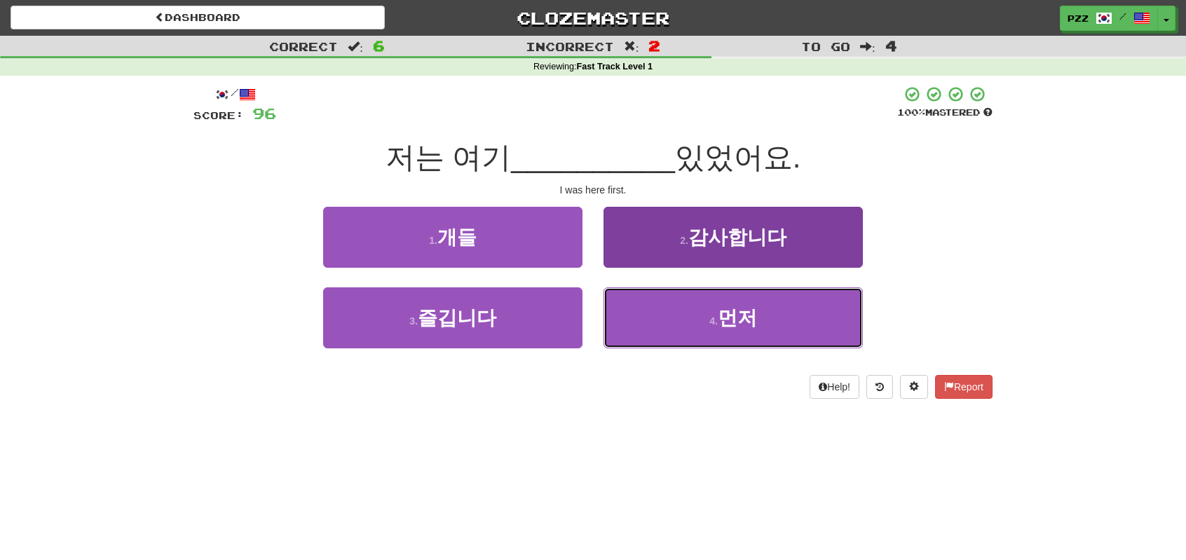
drag, startPoint x: 665, startPoint y: 301, endPoint x: 658, endPoint y: 295, distance: 8.9
click at [664, 301] on button "4 . 먼저" at bounding box center [733, 317] width 259 height 61
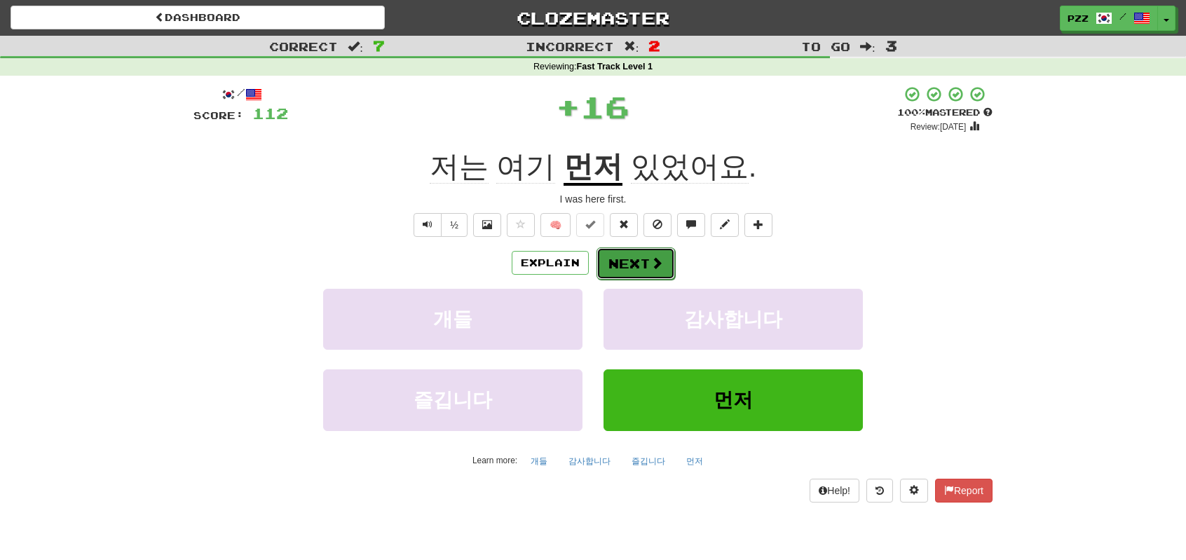
click at [646, 259] on button "Next" at bounding box center [636, 263] width 79 height 32
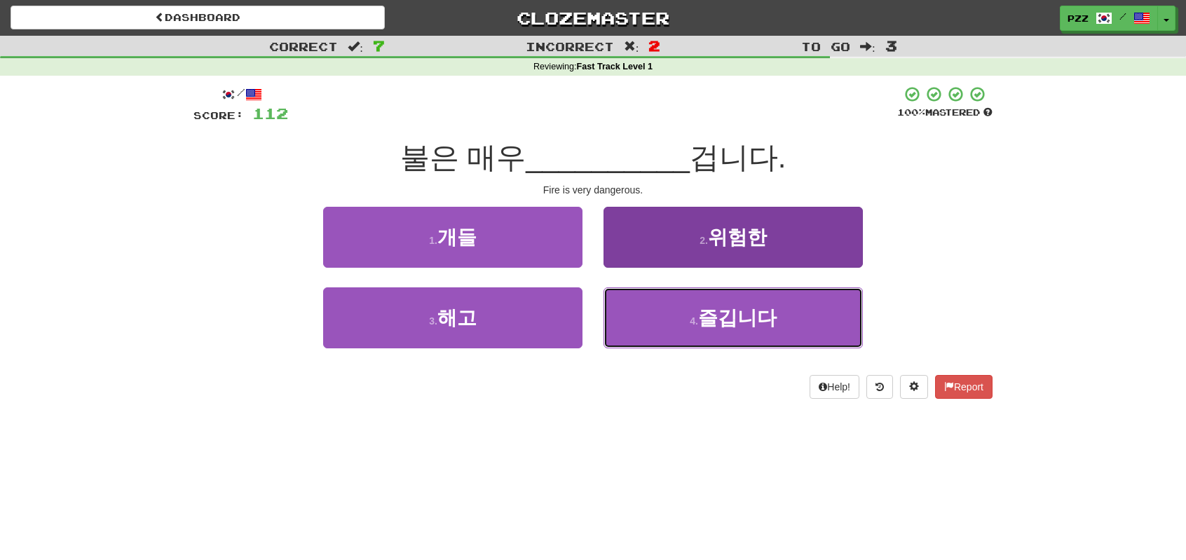
click at [660, 312] on button "4 . 즐깁니다" at bounding box center [733, 317] width 259 height 61
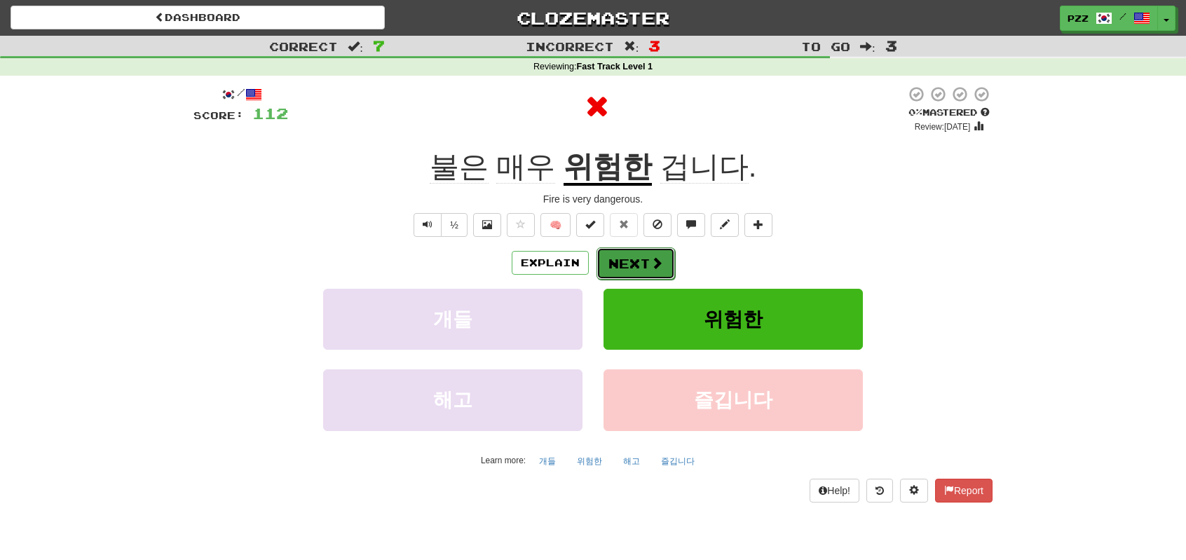
click at [639, 254] on button "Next" at bounding box center [636, 263] width 79 height 32
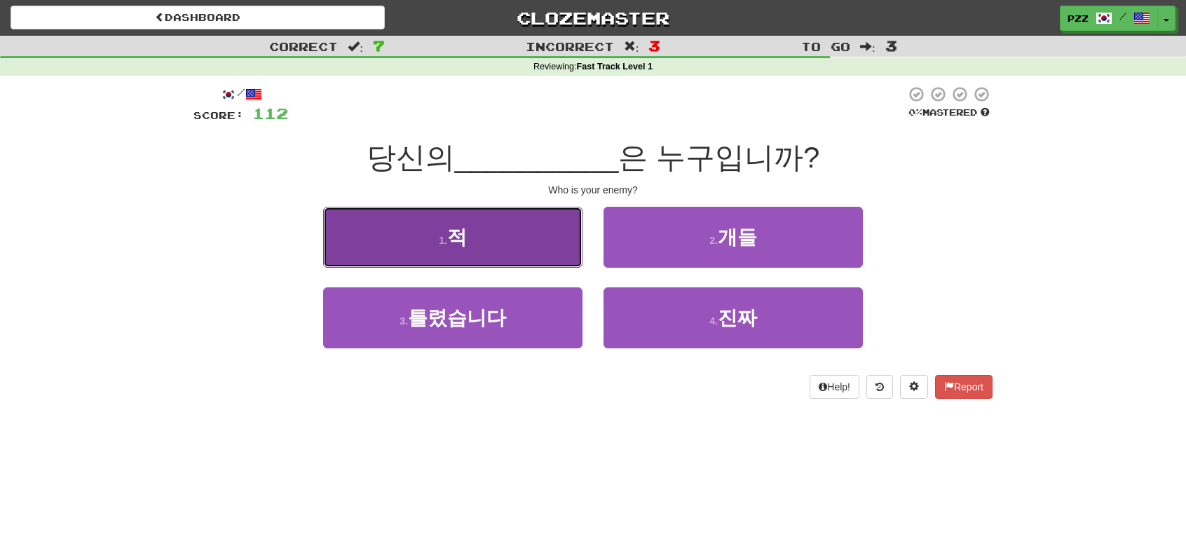
click at [539, 236] on button "1 . 적" at bounding box center [452, 237] width 259 height 61
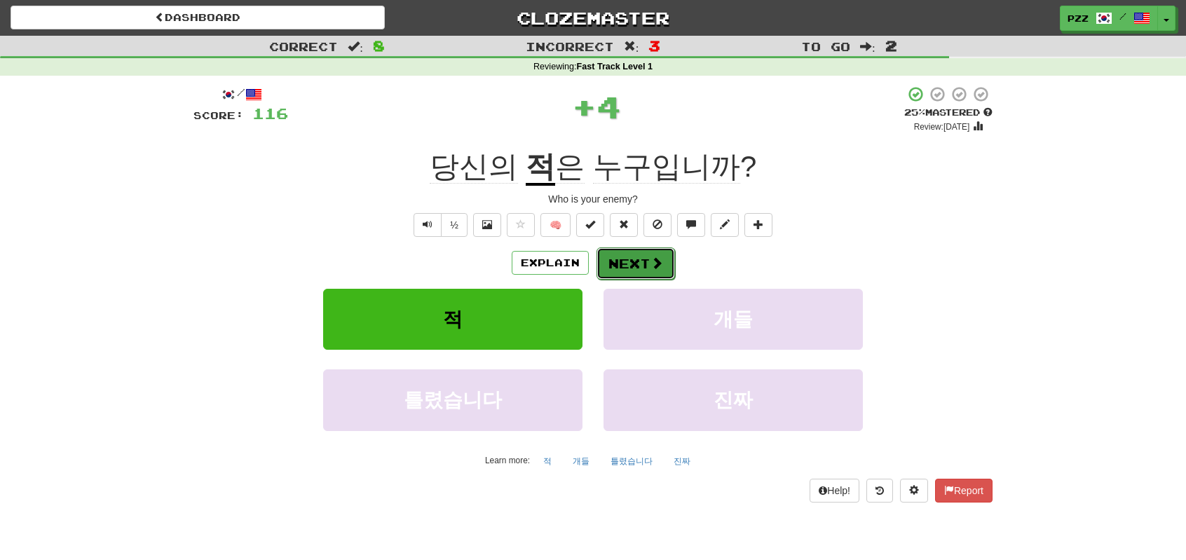
click at [630, 254] on button "Next" at bounding box center [636, 263] width 79 height 32
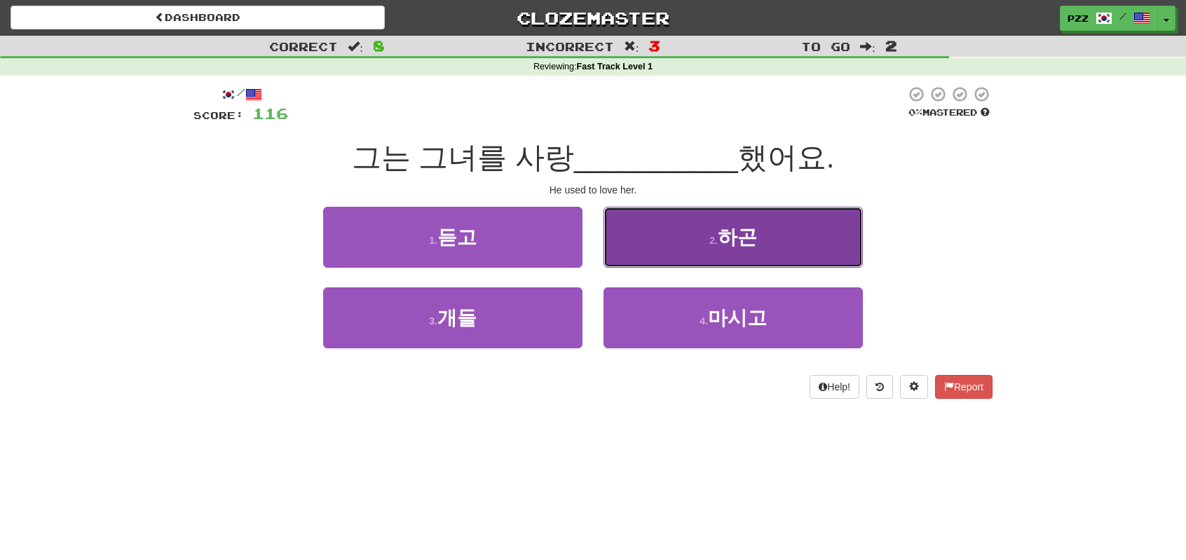
click at [673, 238] on button "2 . 하곤" at bounding box center [733, 237] width 259 height 61
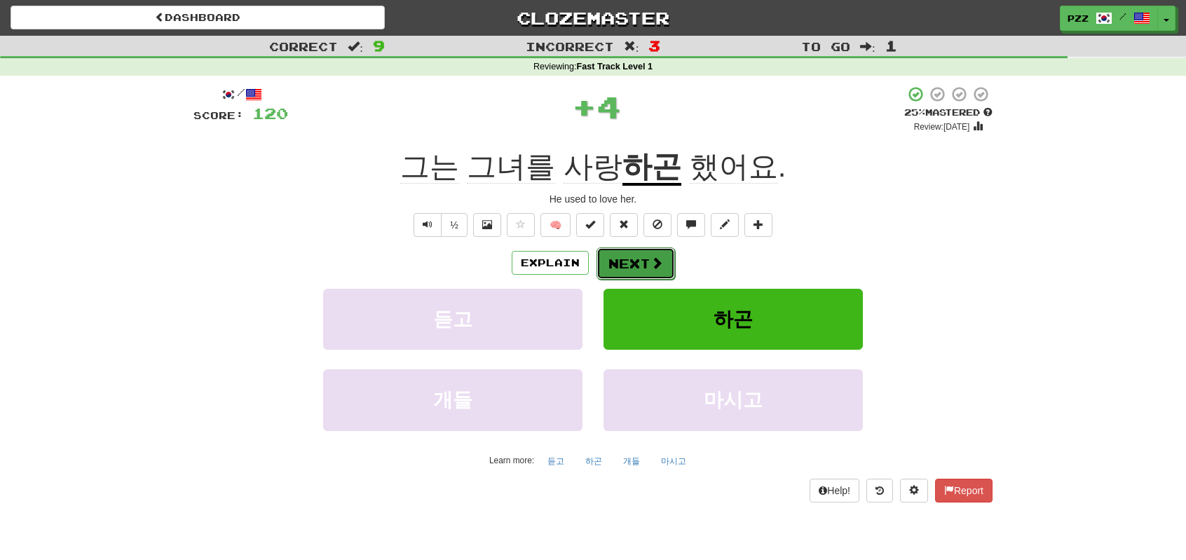
click at [628, 255] on button "Next" at bounding box center [636, 263] width 79 height 32
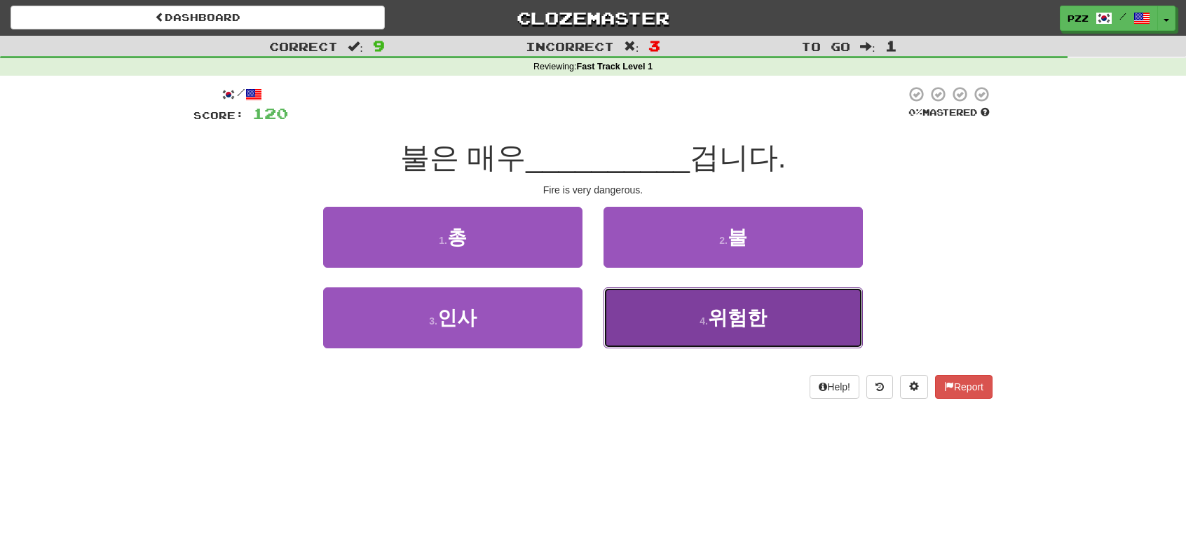
click at [676, 318] on button "4 . 위험한" at bounding box center [733, 317] width 259 height 61
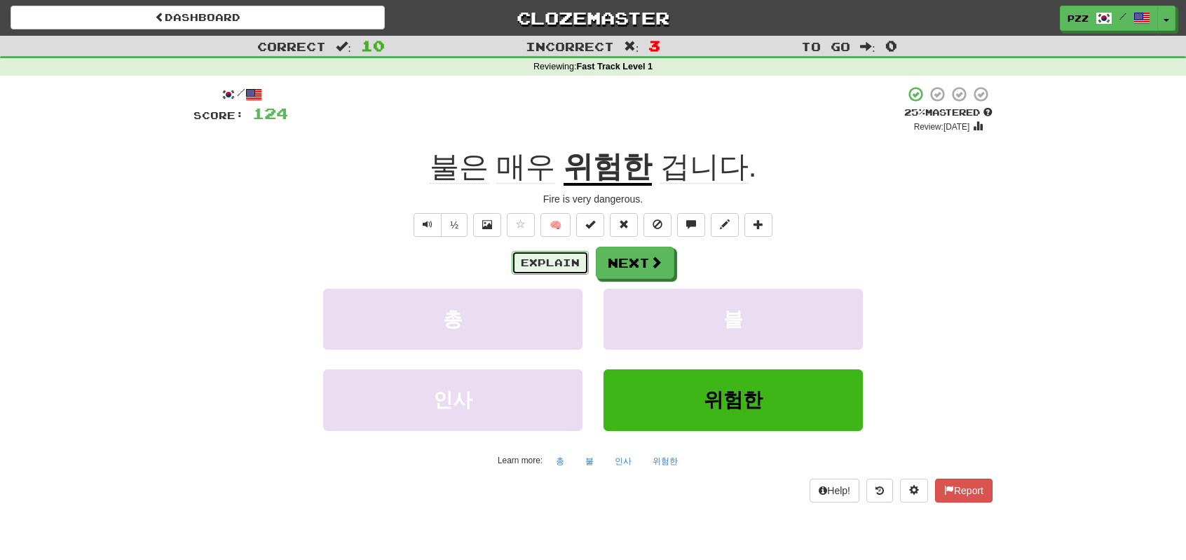
click at [549, 262] on button "Explain" at bounding box center [550, 263] width 77 height 24
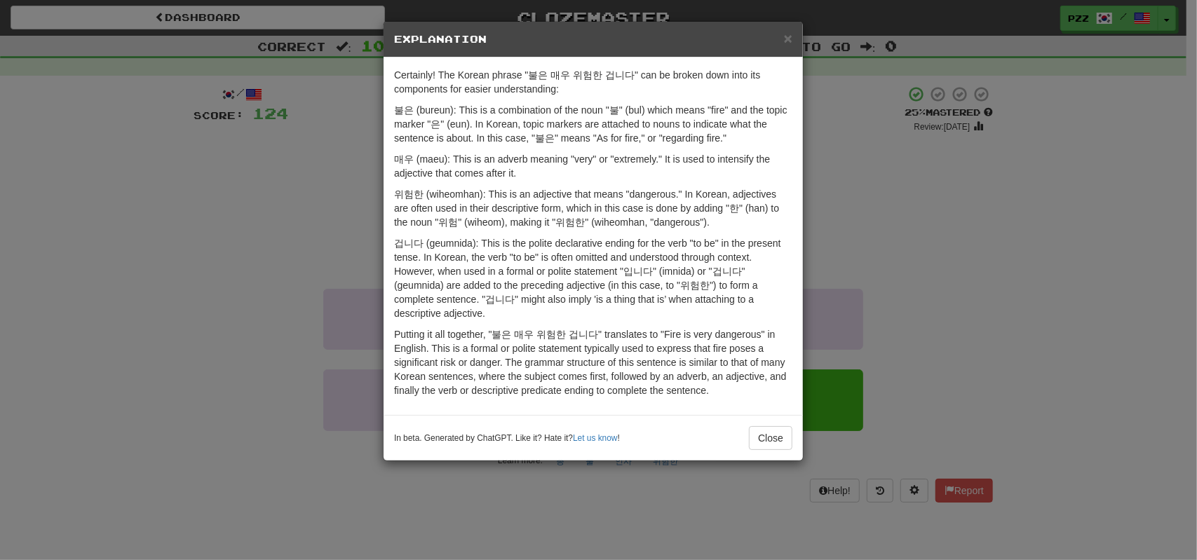
click at [226, 400] on div "× Explanation Certainly! The Korean phrase "불은 매우 위험한 겁니다" can be broken down i…" at bounding box center [598, 280] width 1197 height 560
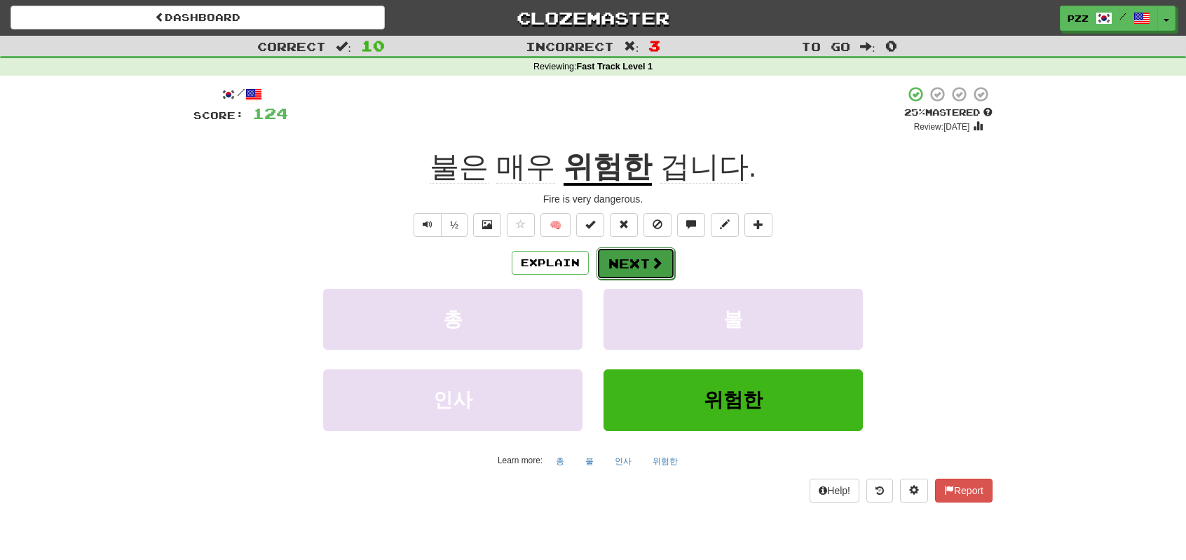
click at [641, 255] on button "Next" at bounding box center [636, 263] width 79 height 32
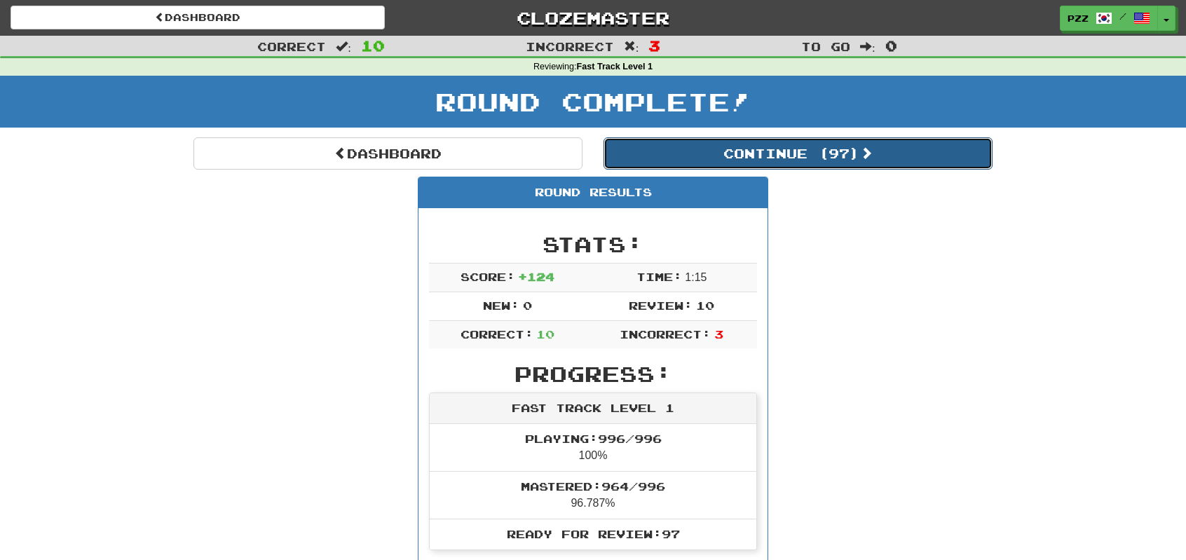
click at [723, 152] on button "Continue ( 97 )" at bounding box center [798, 153] width 389 height 32
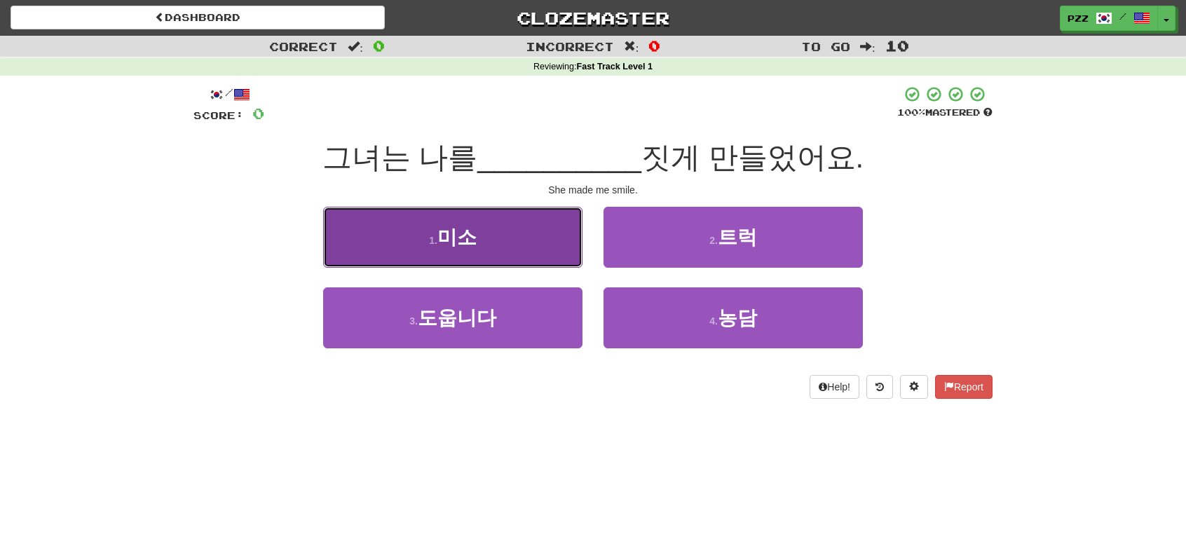
click at [509, 226] on button "1 . 미소" at bounding box center [452, 237] width 259 height 61
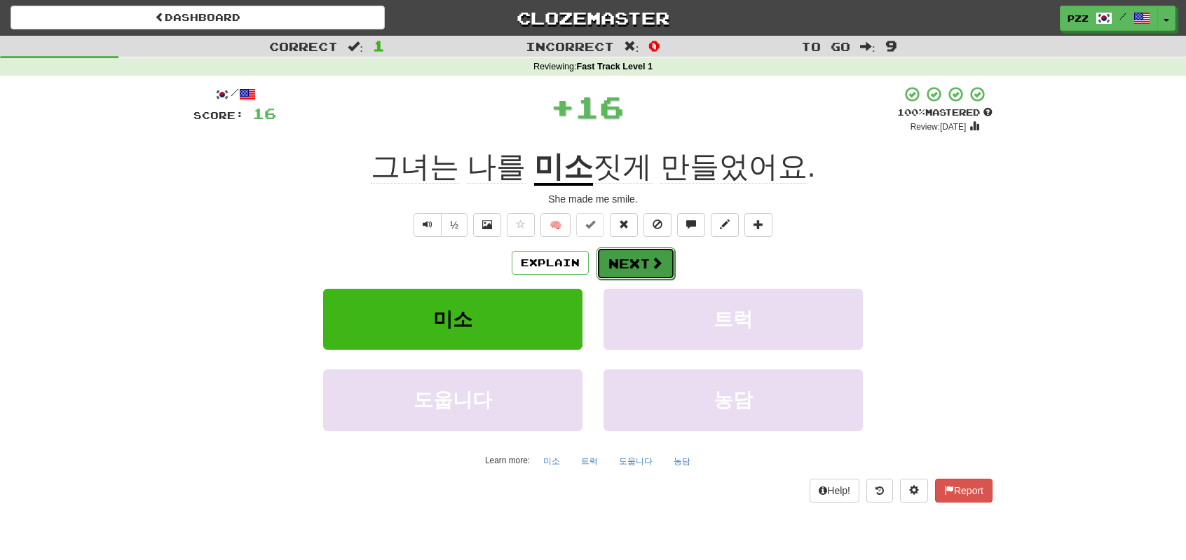
click at [618, 255] on button "Next" at bounding box center [636, 263] width 79 height 32
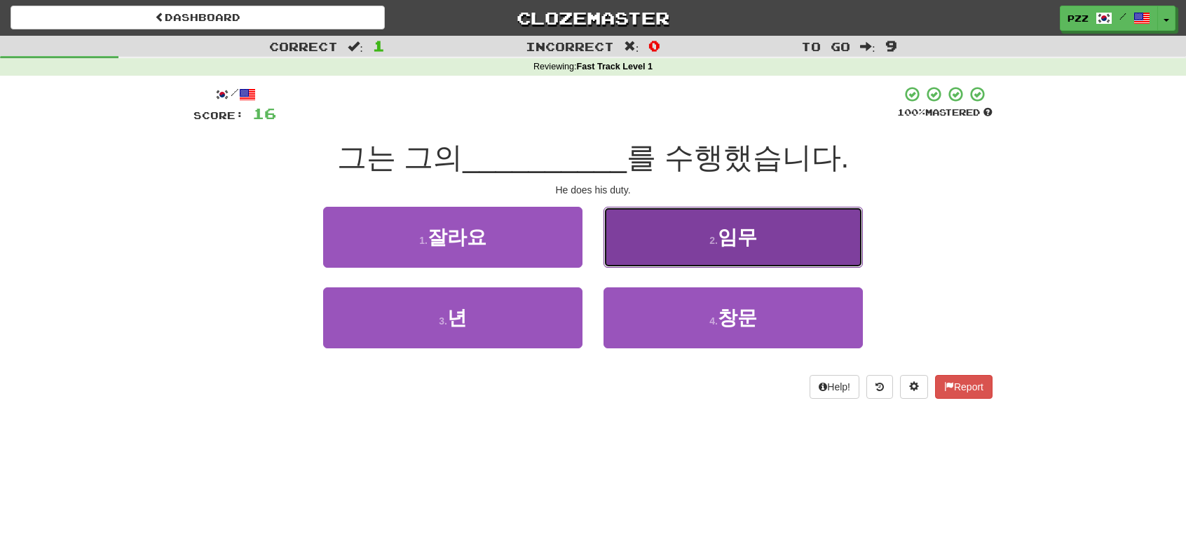
click at [656, 239] on button "2 . 임무" at bounding box center [733, 237] width 259 height 61
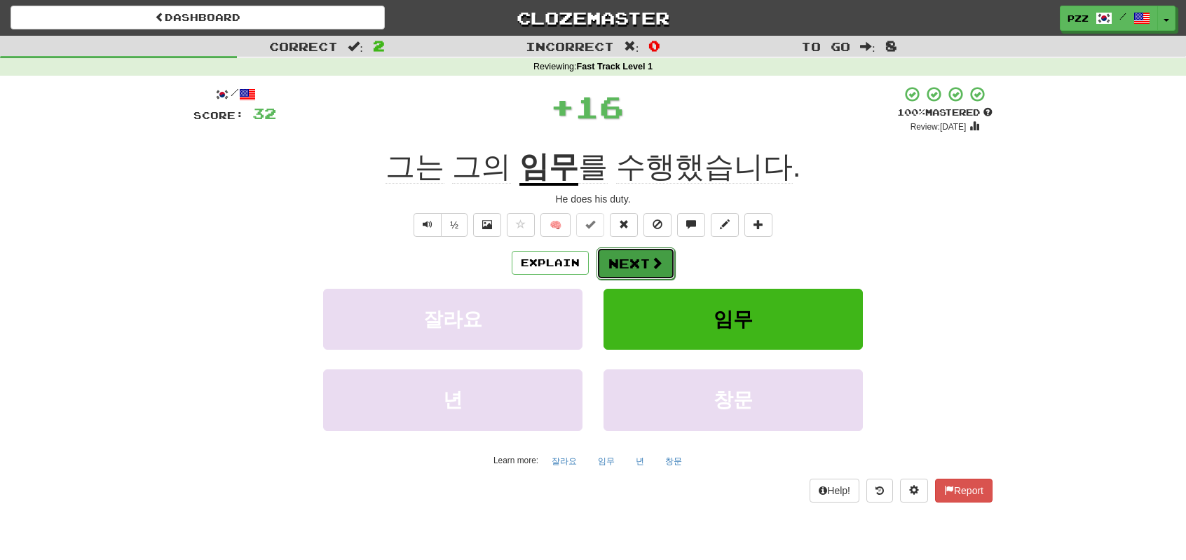
click at [637, 260] on button "Next" at bounding box center [636, 263] width 79 height 32
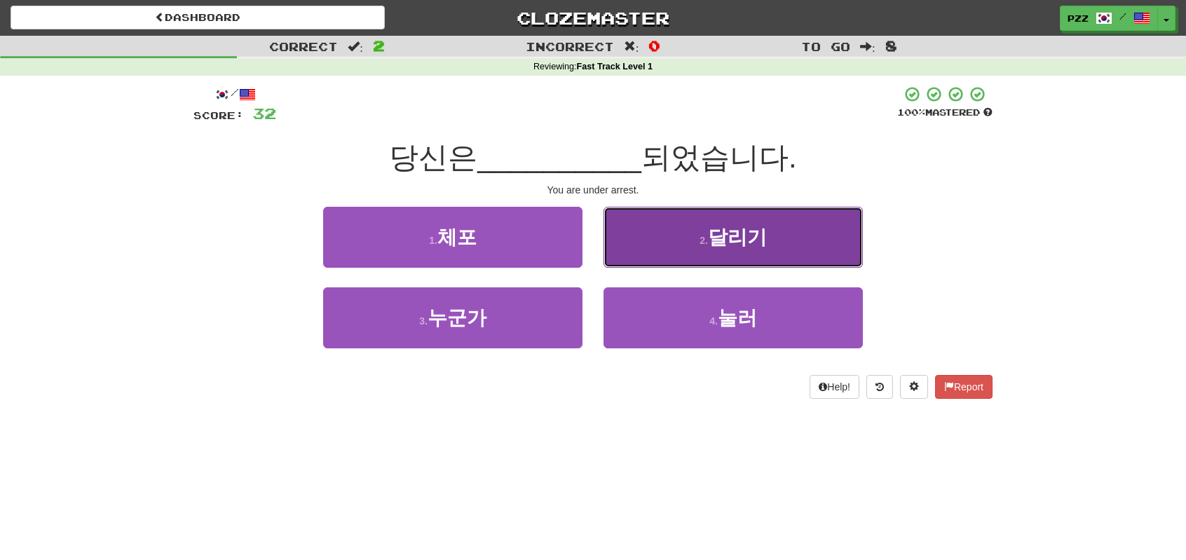
click at [643, 227] on button "2 . 달리기" at bounding box center [733, 237] width 259 height 61
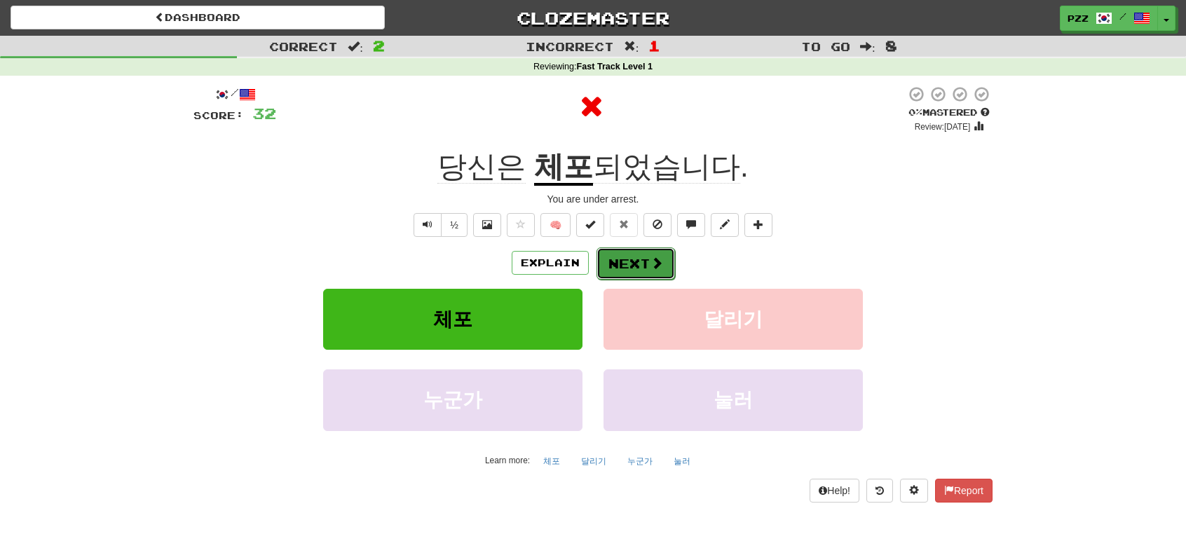
click at [632, 266] on button "Next" at bounding box center [636, 263] width 79 height 32
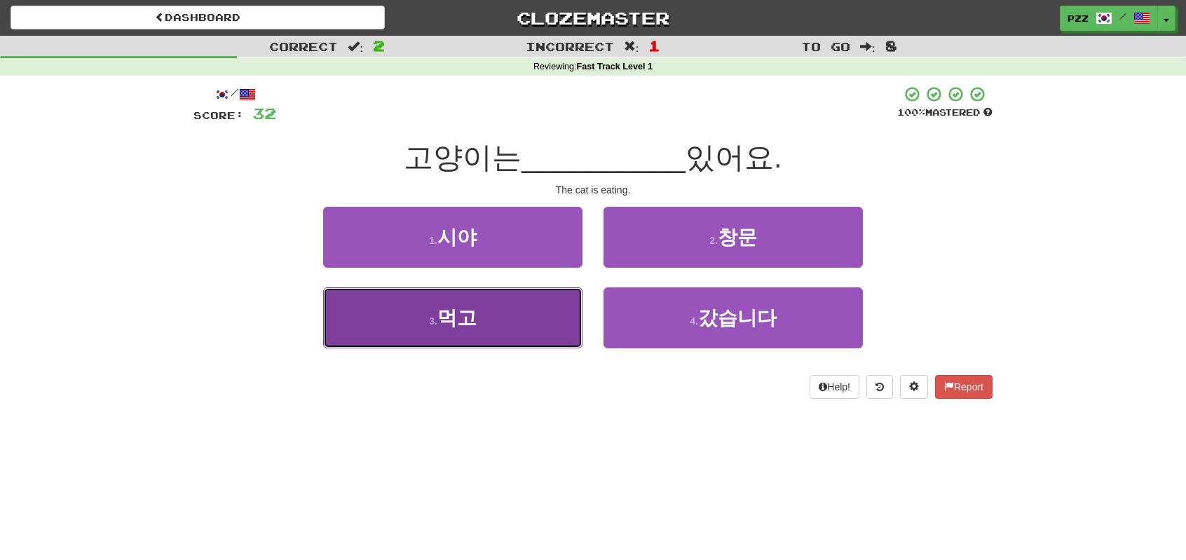
click at [550, 306] on button "3 . 먹고" at bounding box center [452, 317] width 259 height 61
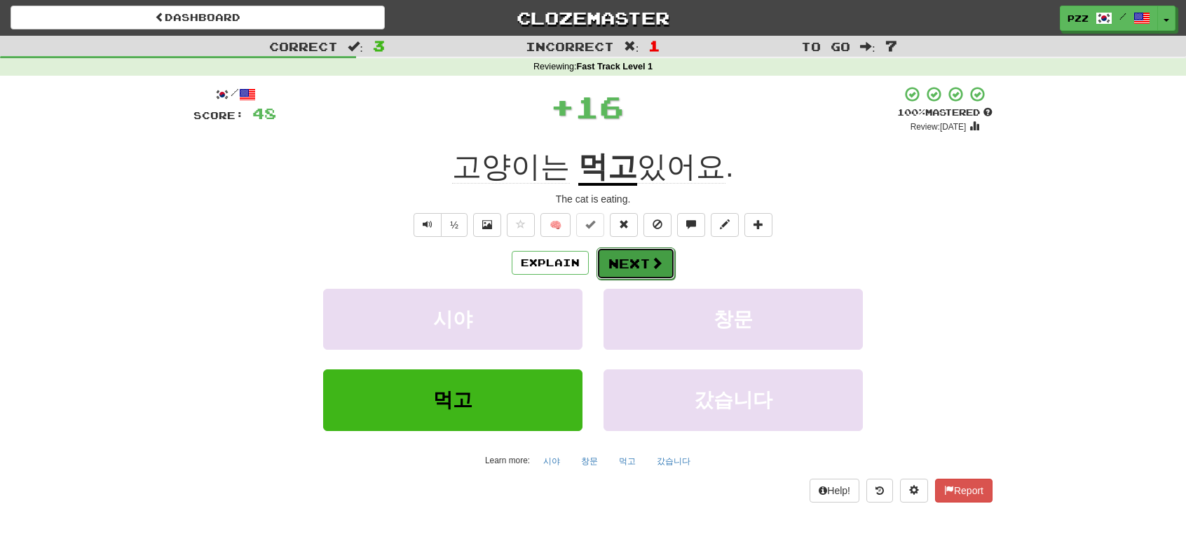
click at [651, 263] on span at bounding box center [657, 263] width 13 height 13
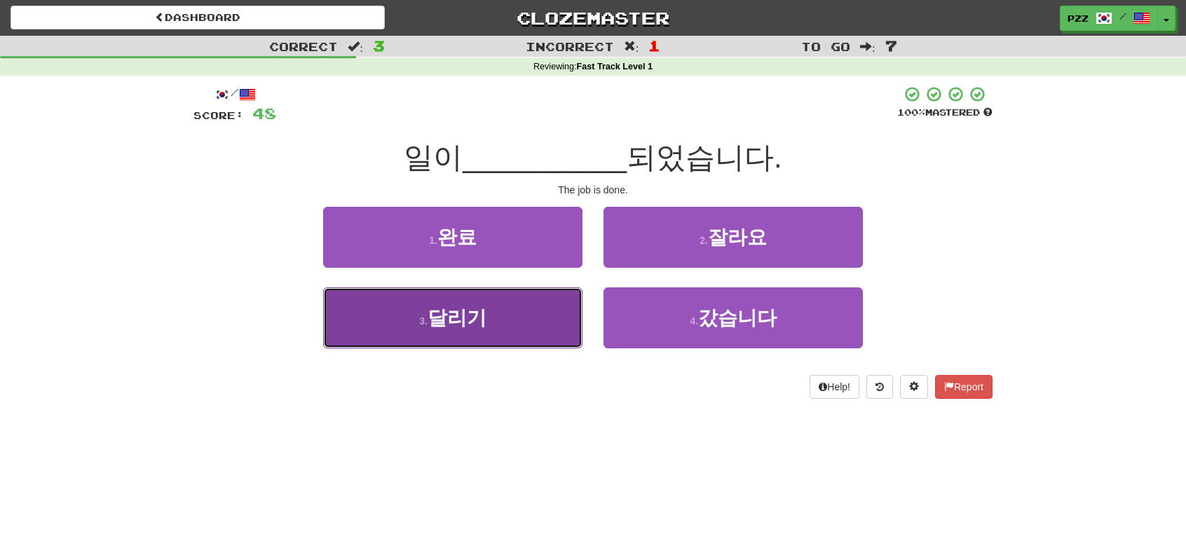
click at [498, 316] on button "3 . 달리기" at bounding box center [452, 317] width 259 height 61
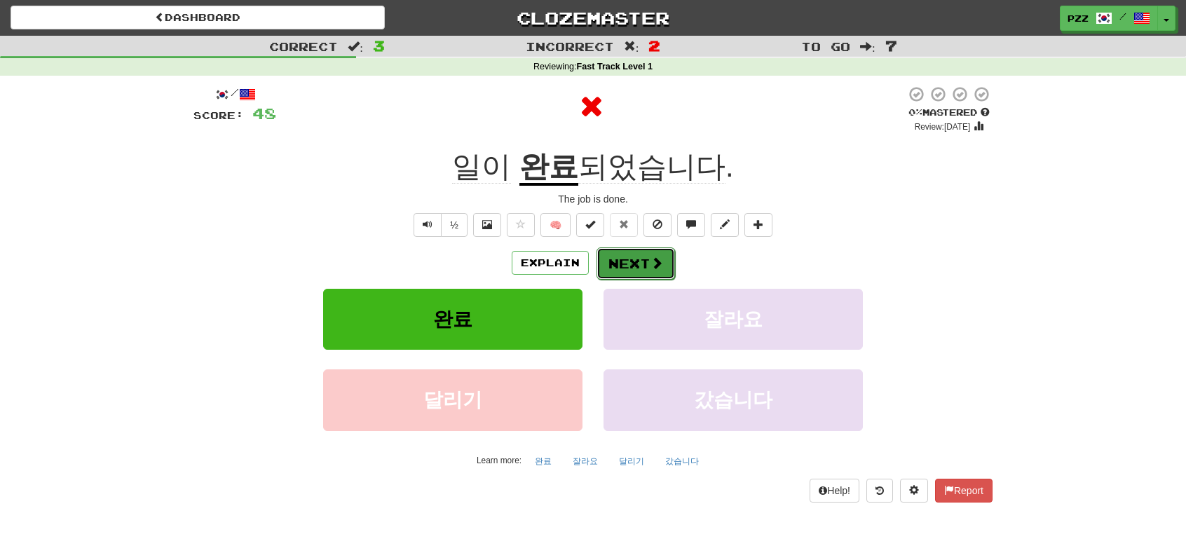
click at [642, 257] on button "Next" at bounding box center [636, 263] width 79 height 32
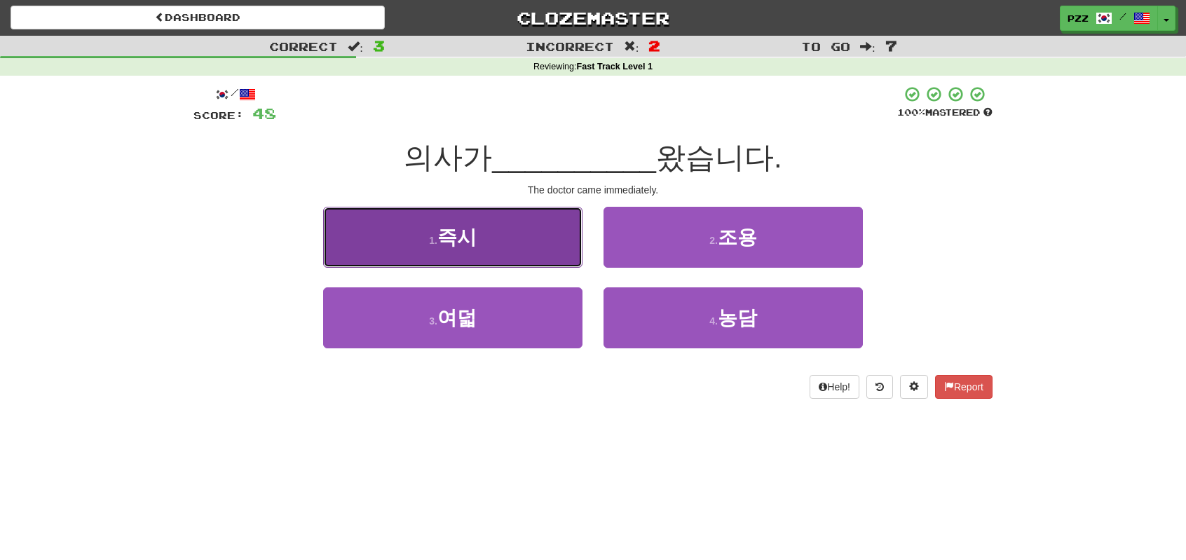
click at [509, 249] on button "1 . 즉시" at bounding box center [452, 237] width 259 height 61
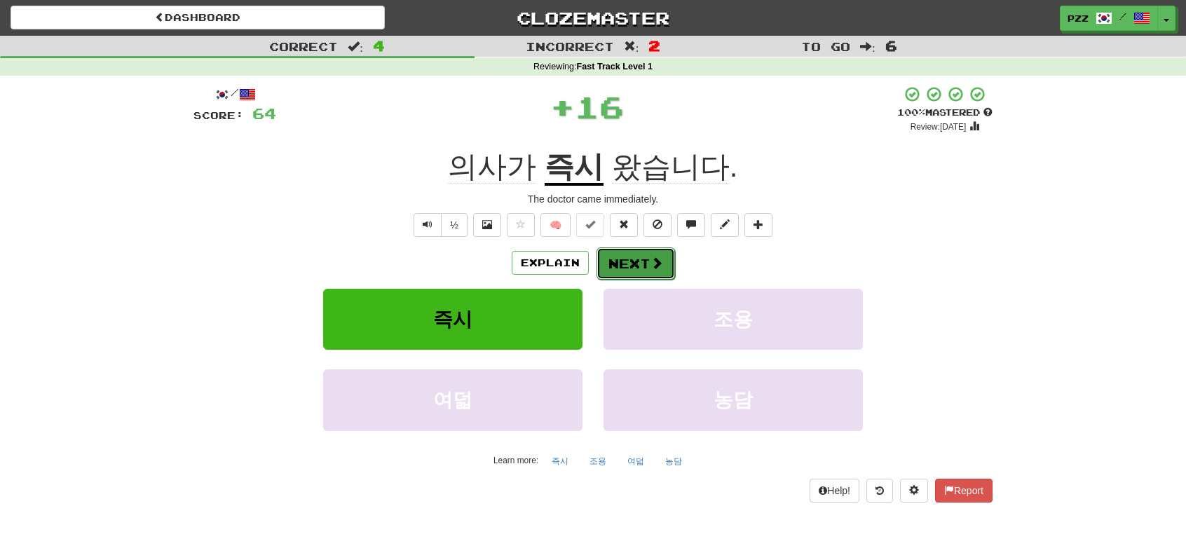
click at [631, 262] on button "Next" at bounding box center [636, 263] width 79 height 32
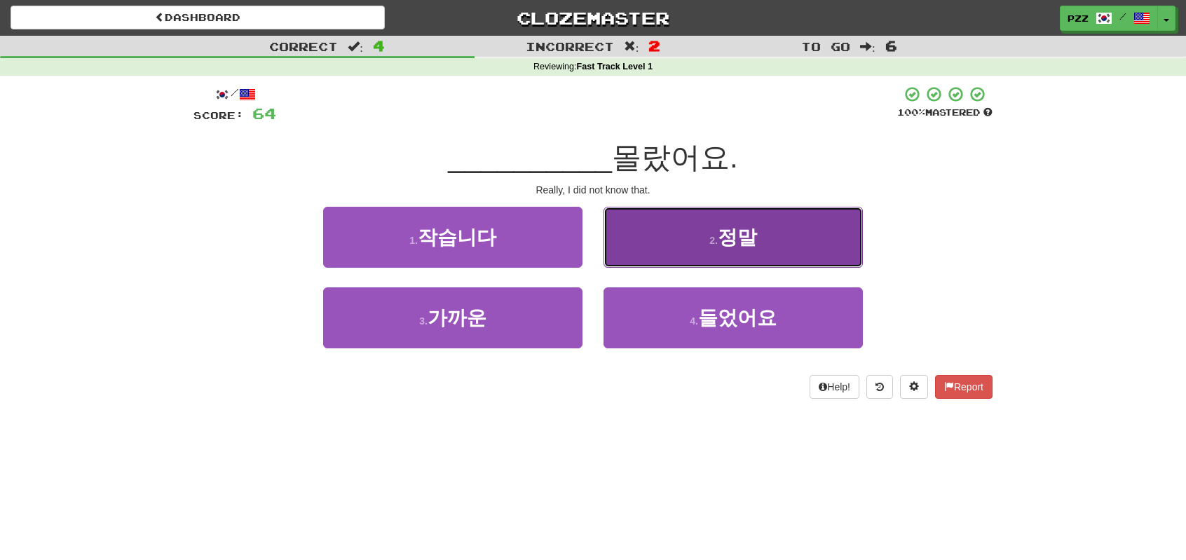
click at [628, 238] on button "2 . 정말" at bounding box center [733, 237] width 259 height 61
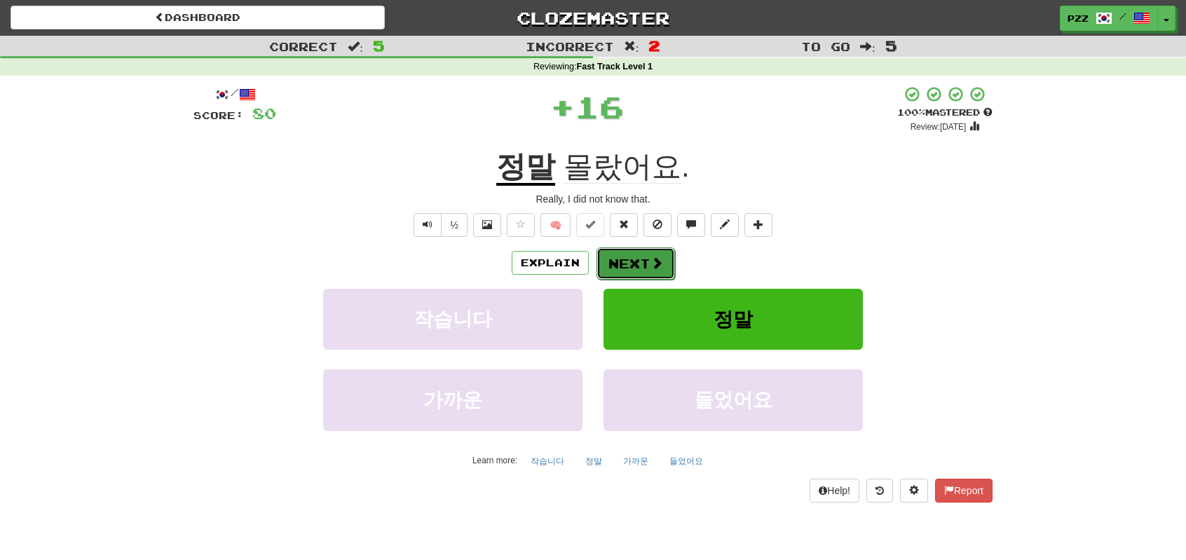
click at [633, 258] on button "Next" at bounding box center [636, 263] width 79 height 32
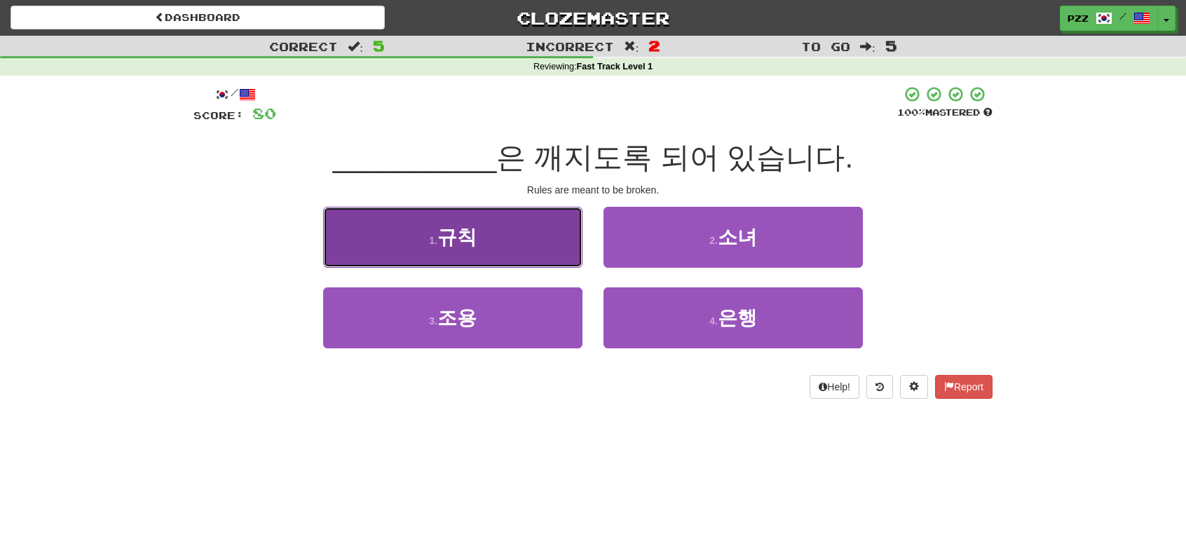
click at [545, 242] on button "1 . 규칙" at bounding box center [452, 237] width 259 height 61
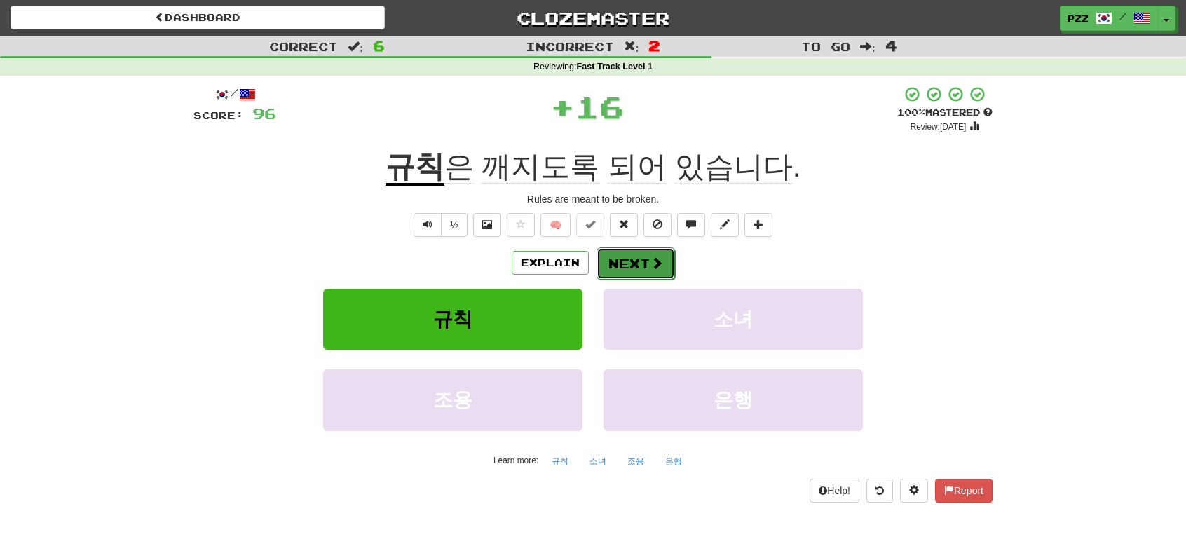
click at [648, 264] on button "Next" at bounding box center [636, 263] width 79 height 32
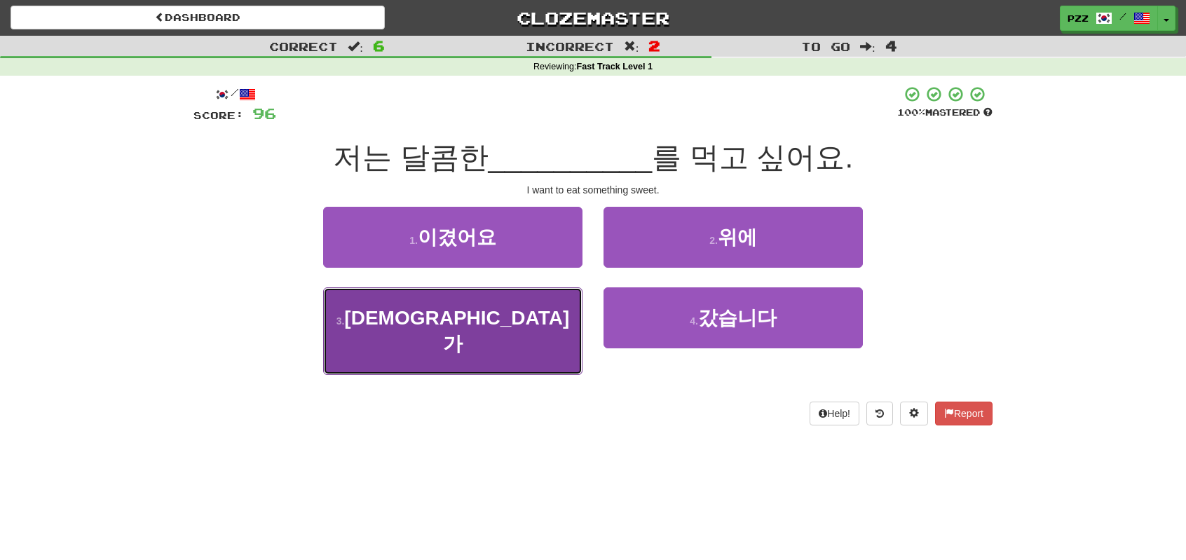
click at [518, 309] on button "3 . 무언가" at bounding box center [452, 331] width 259 height 88
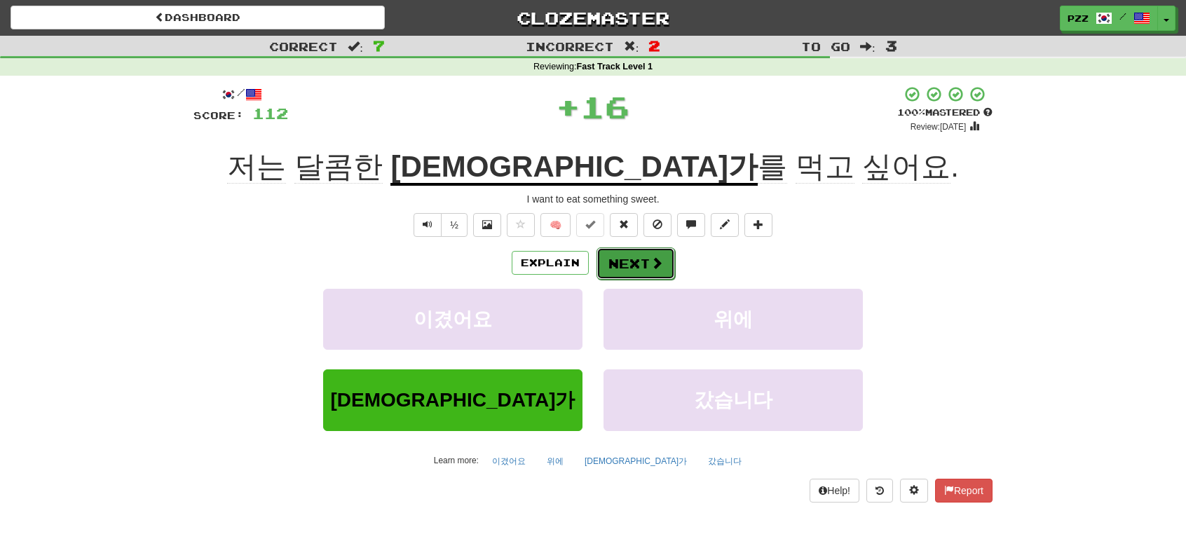
click at [638, 254] on button "Next" at bounding box center [636, 263] width 79 height 32
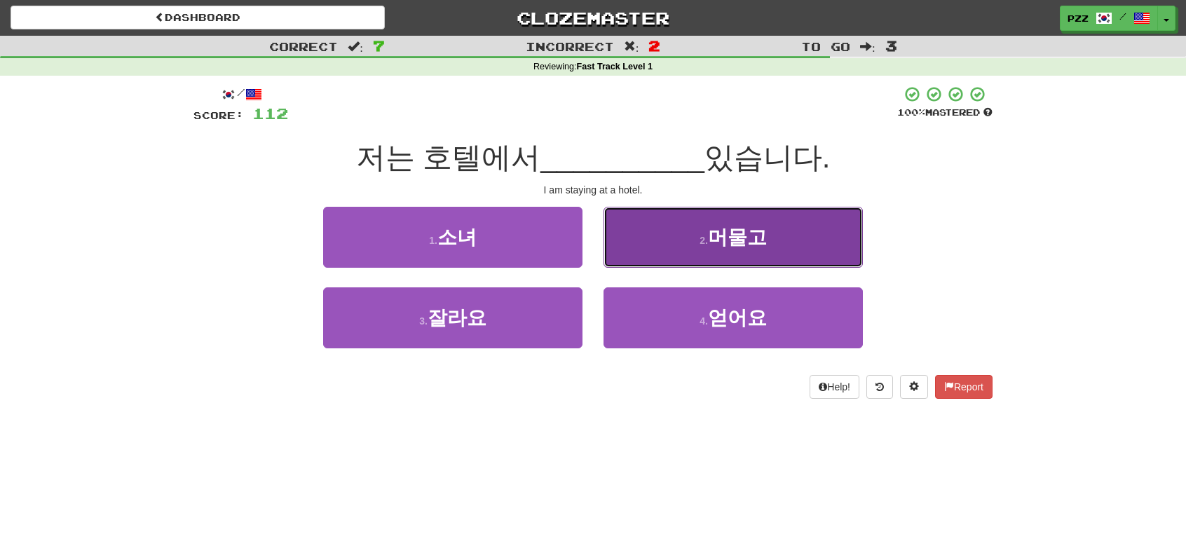
click at [651, 235] on button "2 . 머물고" at bounding box center [733, 237] width 259 height 61
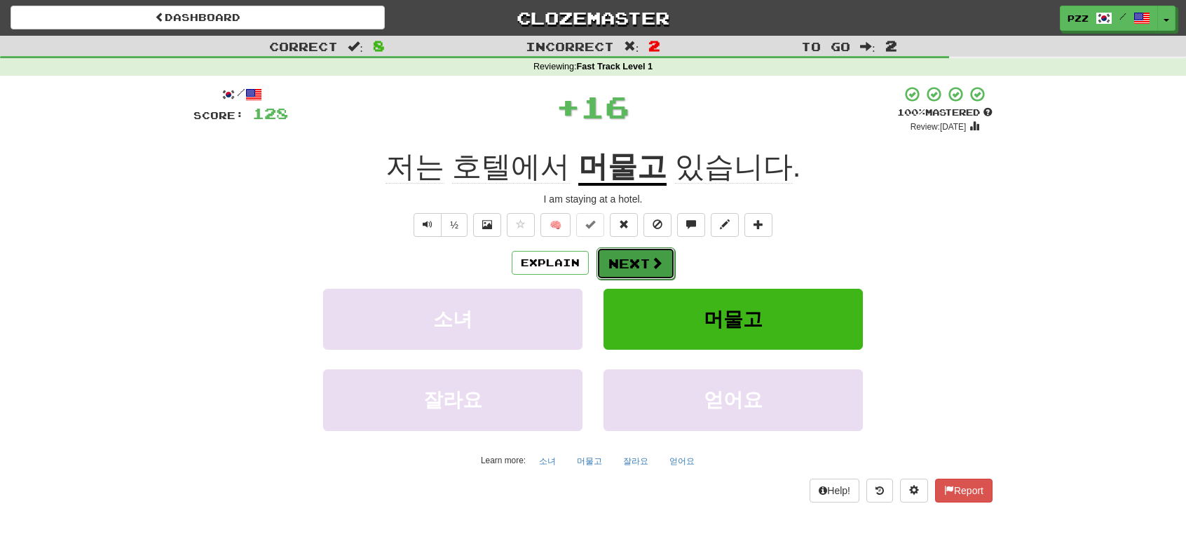
click at [630, 263] on button "Next" at bounding box center [636, 263] width 79 height 32
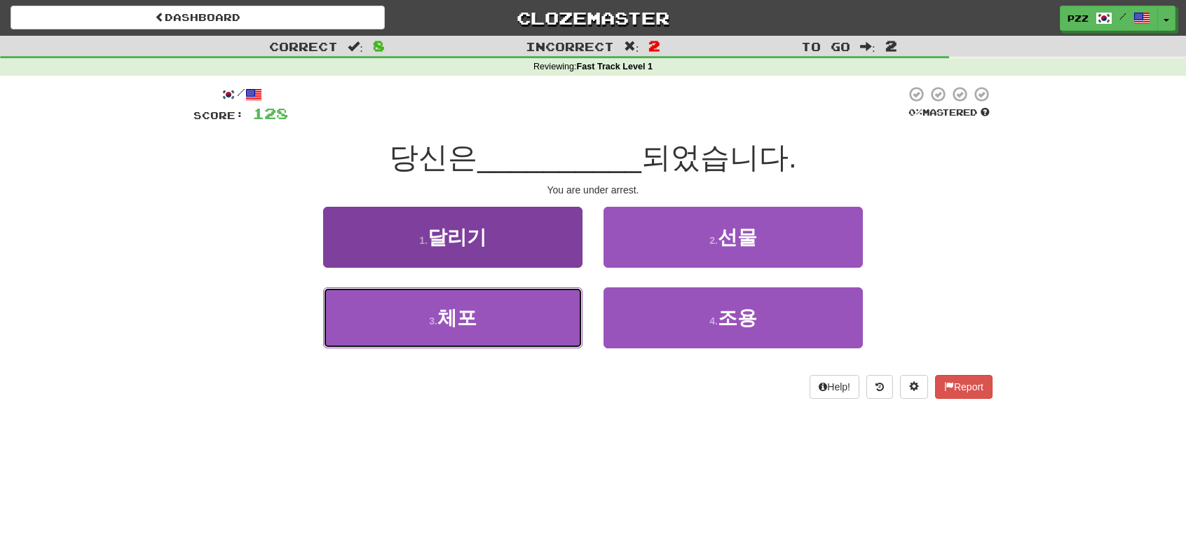
drag, startPoint x: 507, startPoint y: 311, endPoint x: 538, endPoint y: 299, distance: 33.3
click at [509, 308] on button "3 . 체포" at bounding box center [452, 317] width 259 height 61
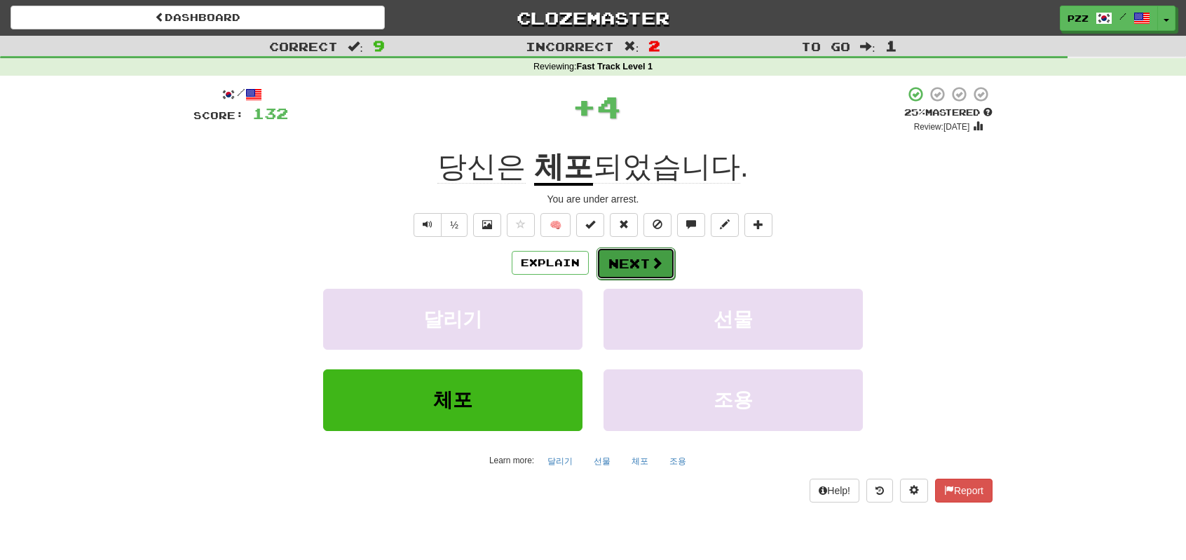
click at [625, 263] on button "Next" at bounding box center [636, 263] width 79 height 32
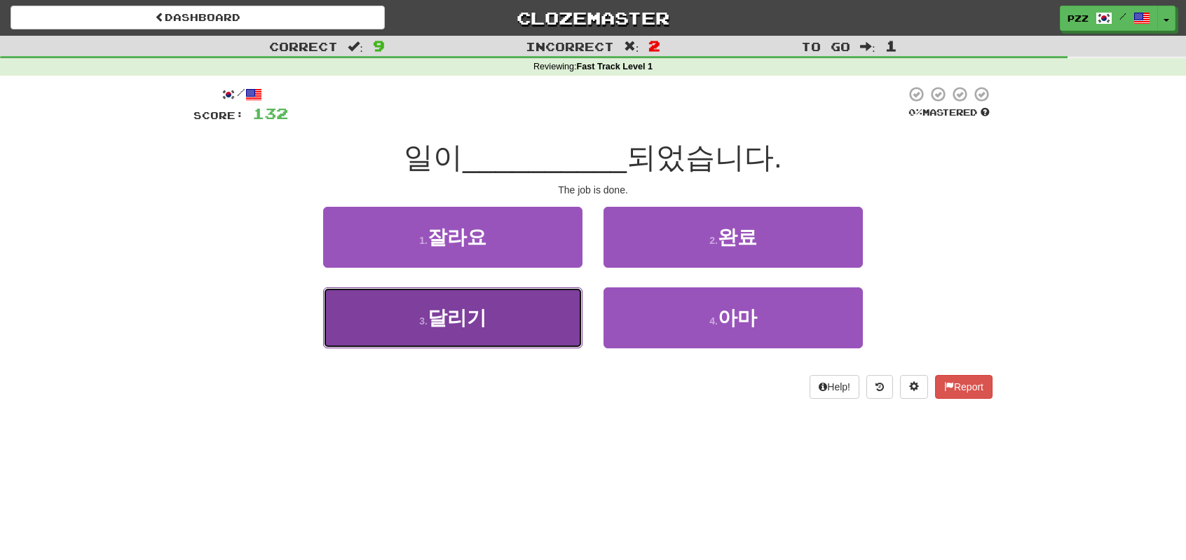
click at [503, 312] on button "3 . 달리기" at bounding box center [452, 317] width 259 height 61
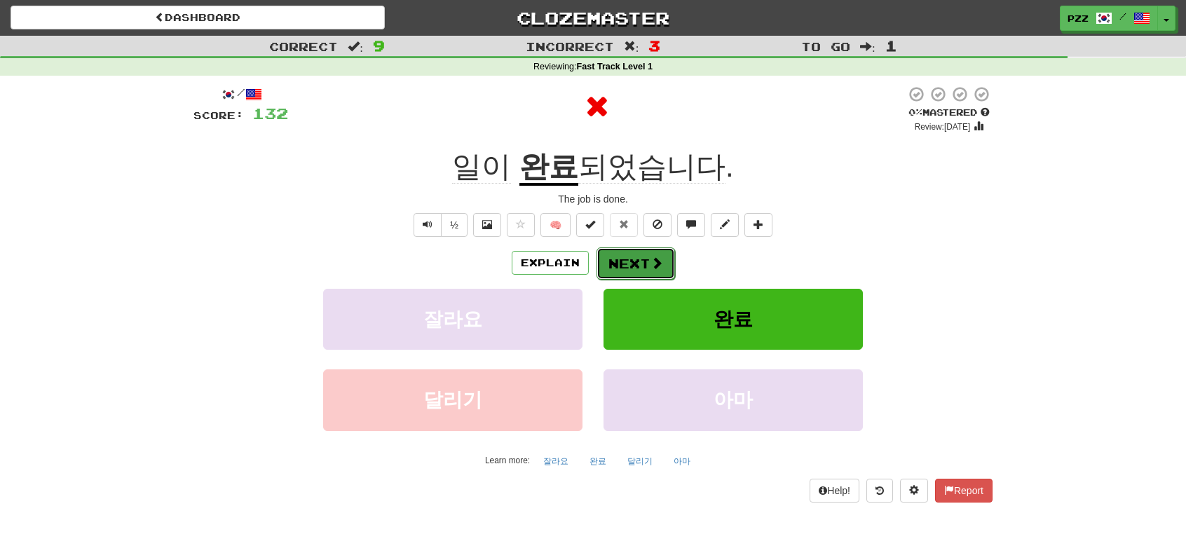
click at [636, 259] on button "Next" at bounding box center [636, 263] width 79 height 32
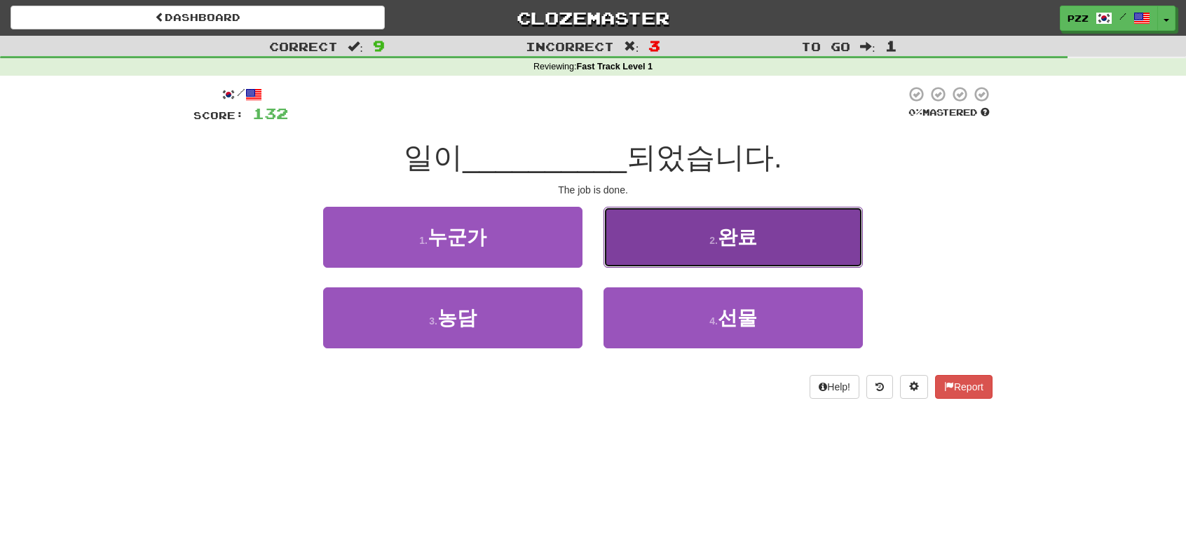
click at [639, 245] on button "2 . 완료" at bounding box center [733, 237] width 259 height 61
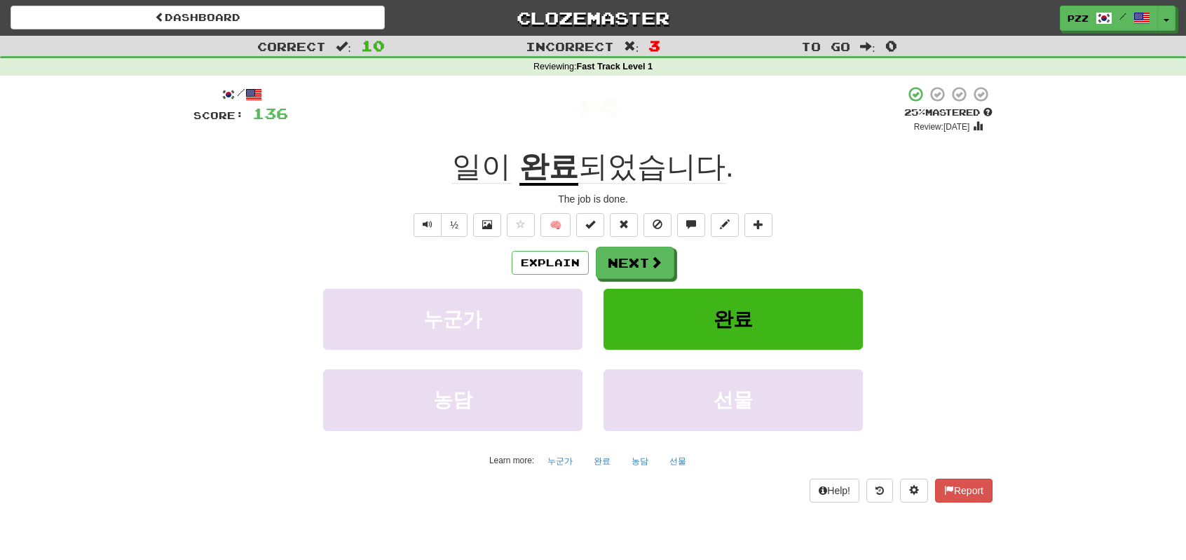
click at [547, 177] on u "완료" at bounding box center [548, 168] width 59 height 36
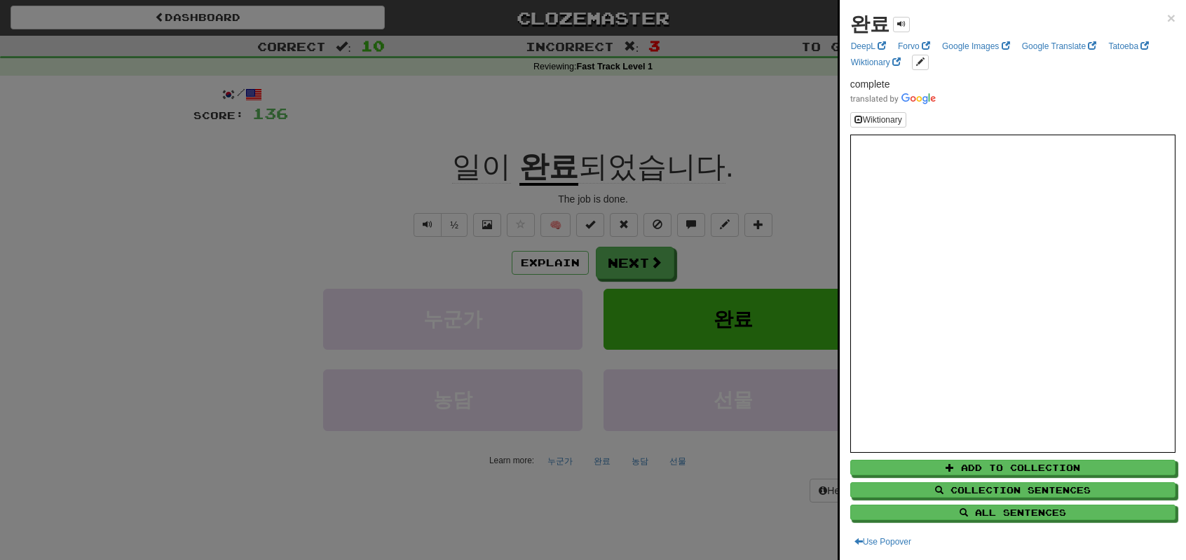
click at [244, 236] on div at bounding box center [593, 280] width 1186 height 560
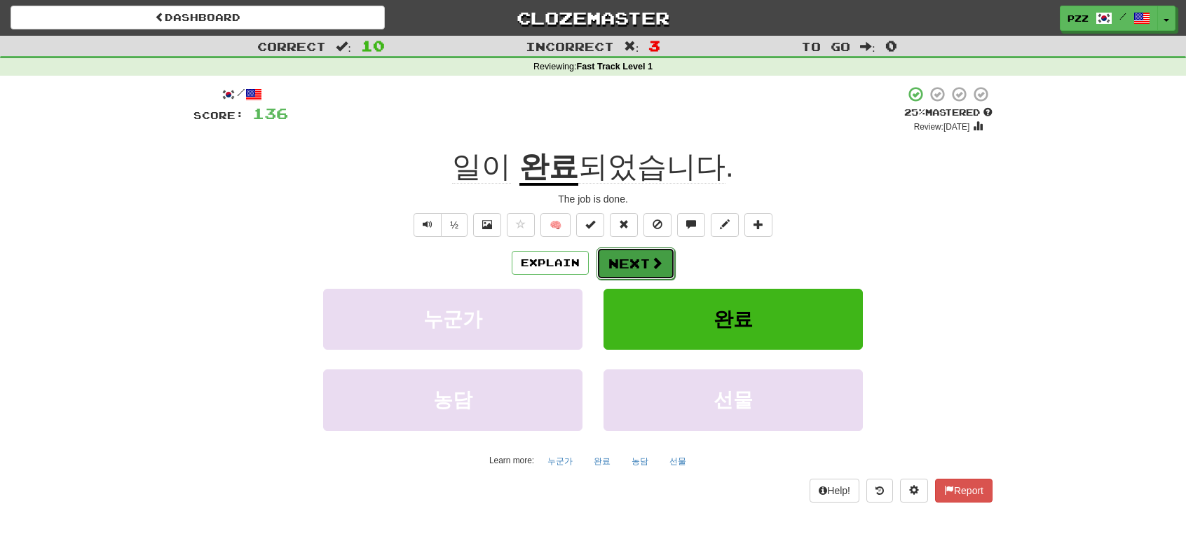
click at [630, 264] on button "Next" at bounding box center [636, 263] width 79 height 32
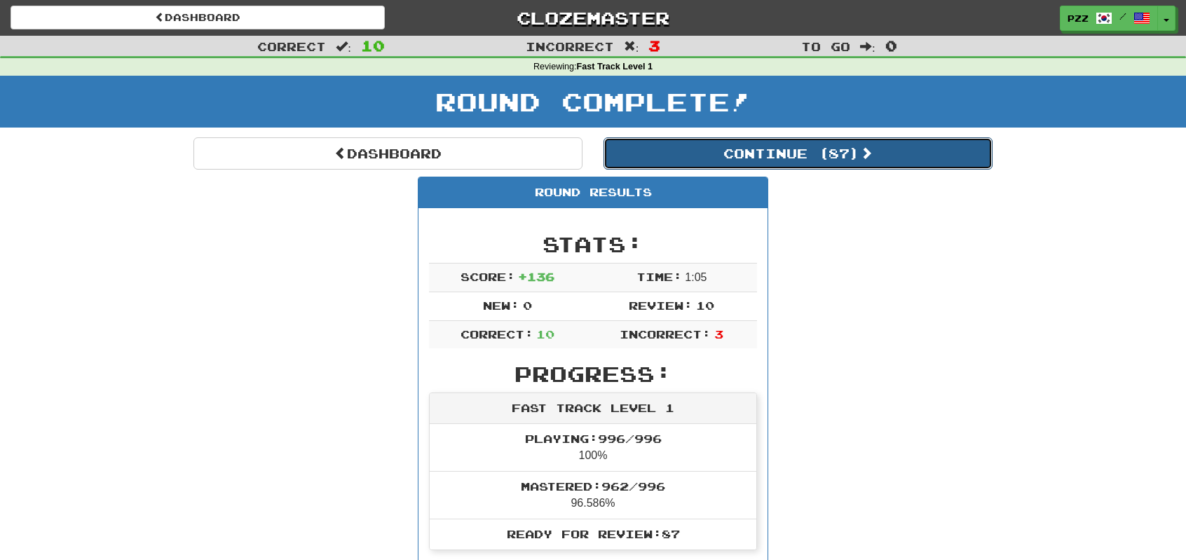
click at [635, 151] on button "Continue ( 87 )" at bounding box center [798, 153] width 389 height 32
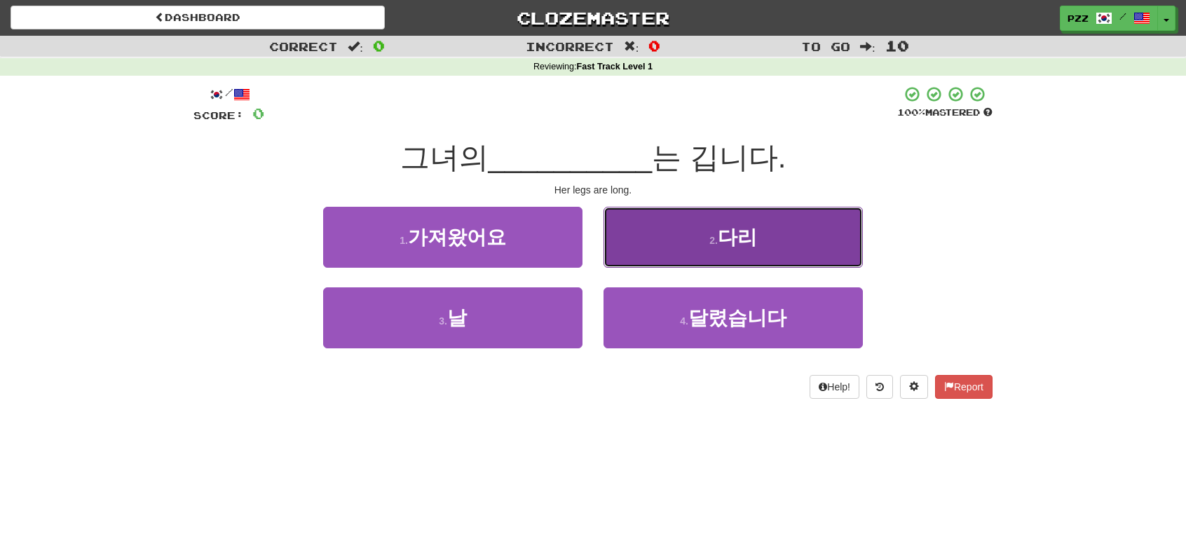
click at [629, 231] on button "2 . 다리" at bounding box center [733, 237] width 259 height 61
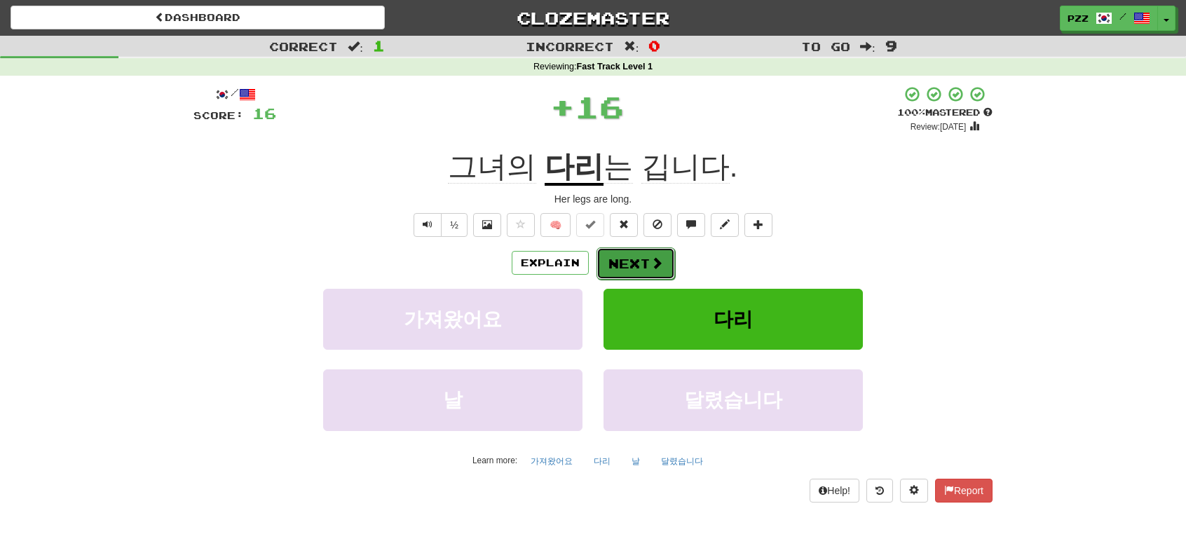
click at [645, 263] on button "Next" at bounding box center [636, 263] width 79 height 32
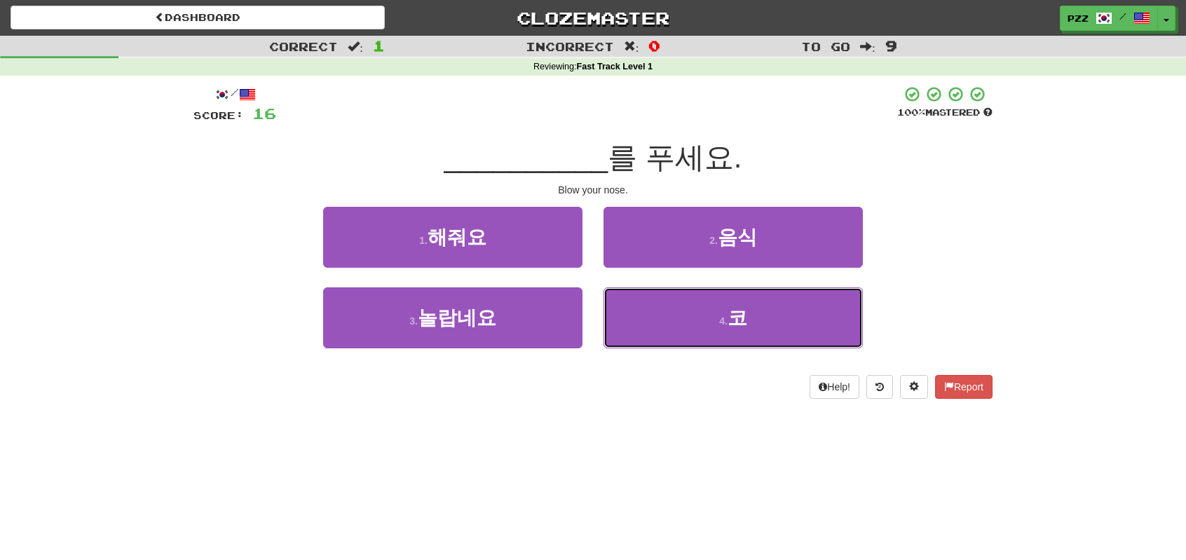
drag, startPoint x: 674, startPoint y: 306, endPoint x: 658, endPoint y: 283, distance: 28.2
click at [671, 302] on button "4 . 코" at bounding box center [733, 317] width 259 height 61
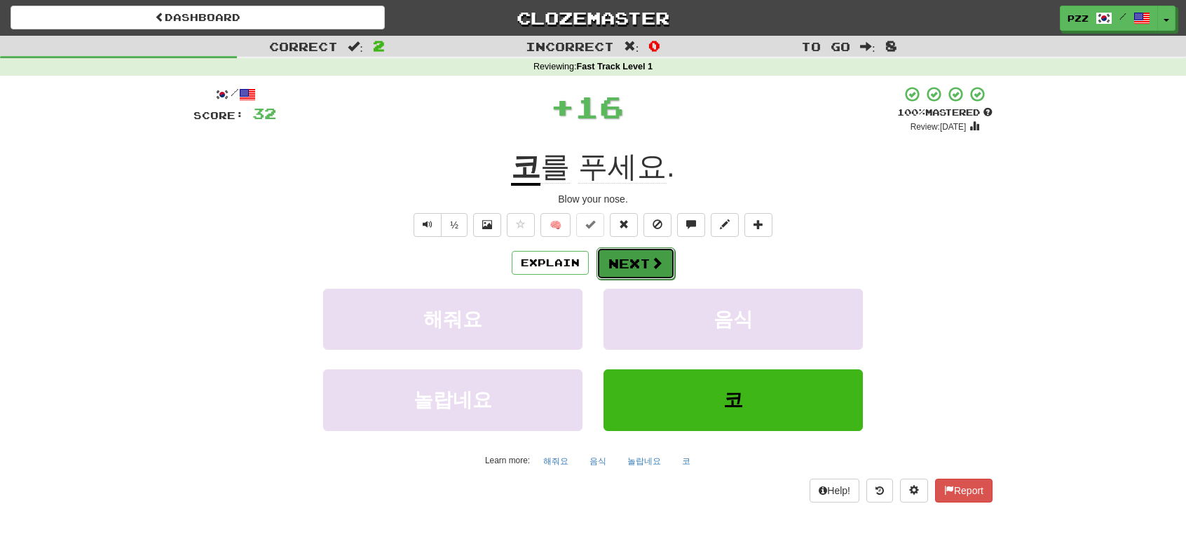
click at [643, 253] on button "Next" at bounding box center [636, 263] width 79 height 32
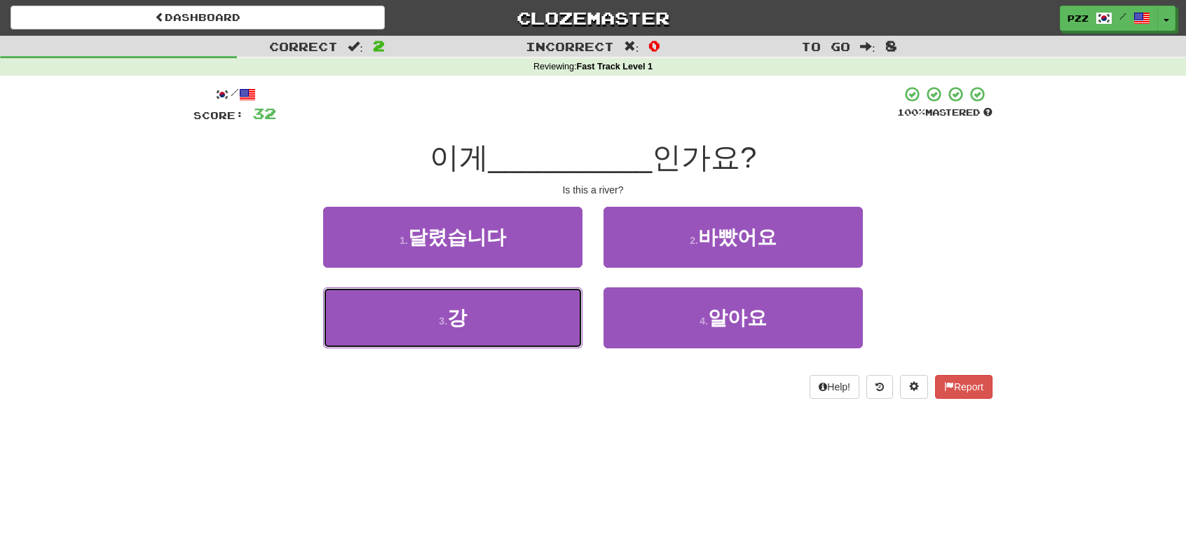
drag, startPoint x: 522, startPoint y: 318, endPoint x: 571, endPoint y: 280, distance: 61.9
click at [523, 318] on button "3 . 강" at bounding box center [452, 317] width 259 height 61
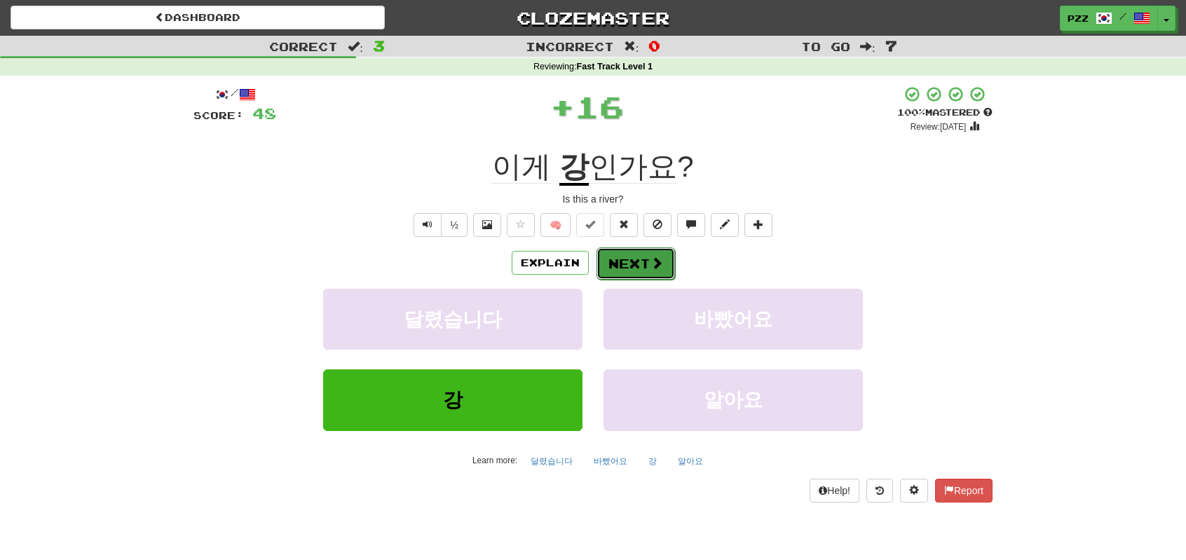
click at [629, 261] on button "Next" at bounding box center [636, 263] width 79 height 32
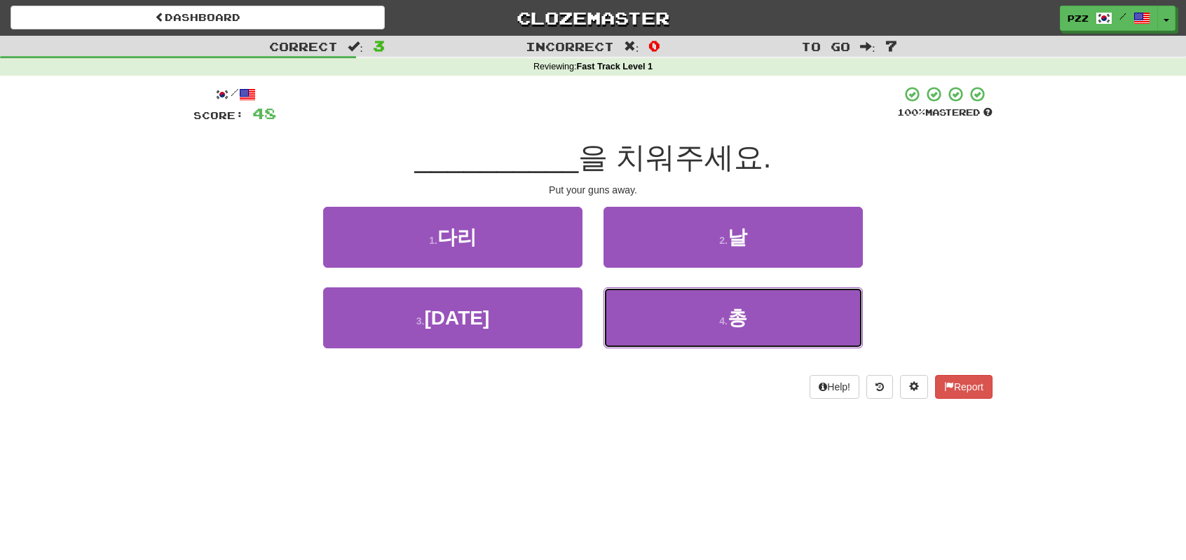
drag, startPoint x: 651, startPoint y: 323, endPoint x: 640, endPoint y: 281, distance: 43.4
click at [651, 318] on button "4 . 총" at bounding box center [733, 317] width 259 height 61
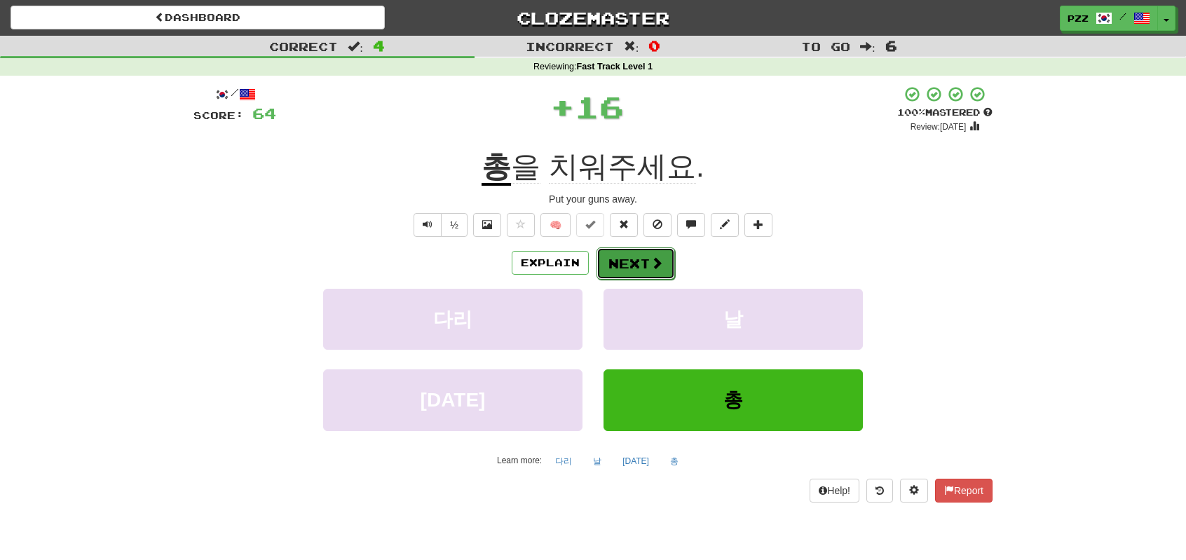
click at [644, 266] on button "Next" at bounding box center [636, 263] width 79 height 32
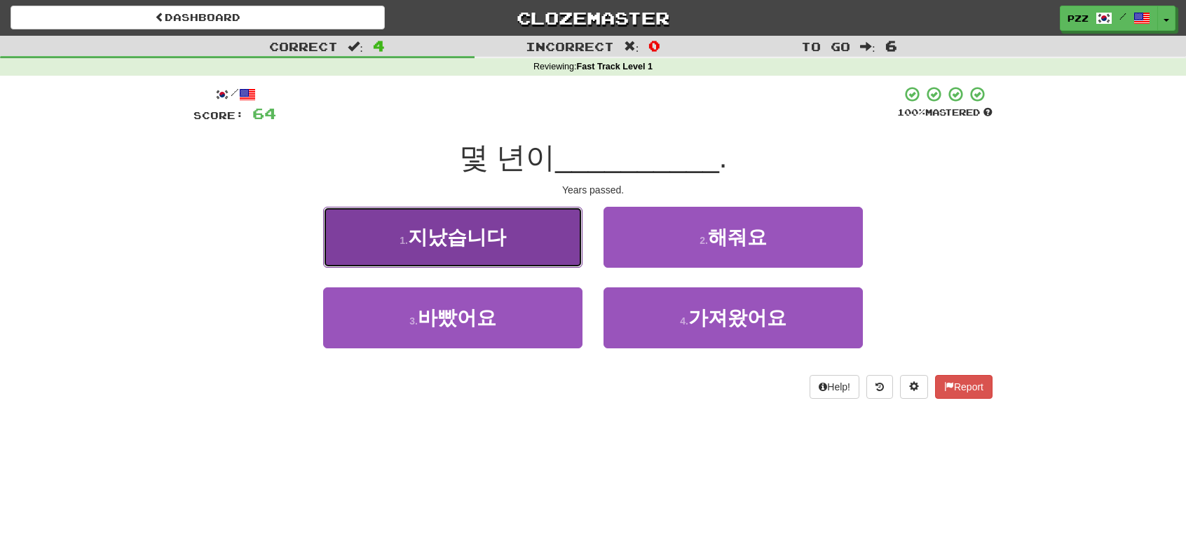
click at [501, 240] on span "지났습니다" at bounding box center [457, 237] width 98 height 22
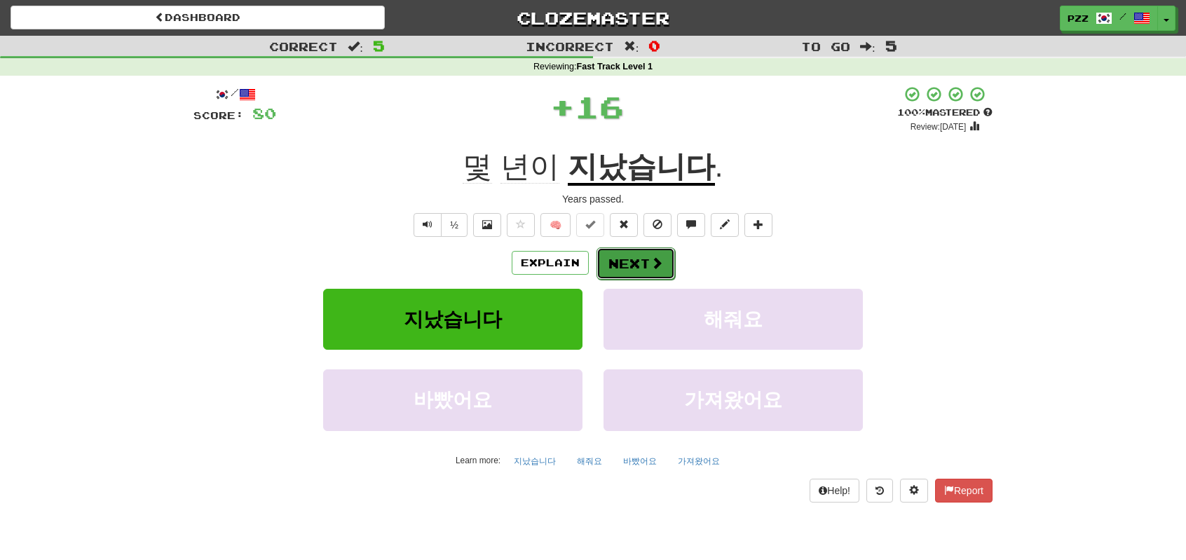
click at [620, 264] on button "Next" at bounding box center [636, 263] width 79 height 32
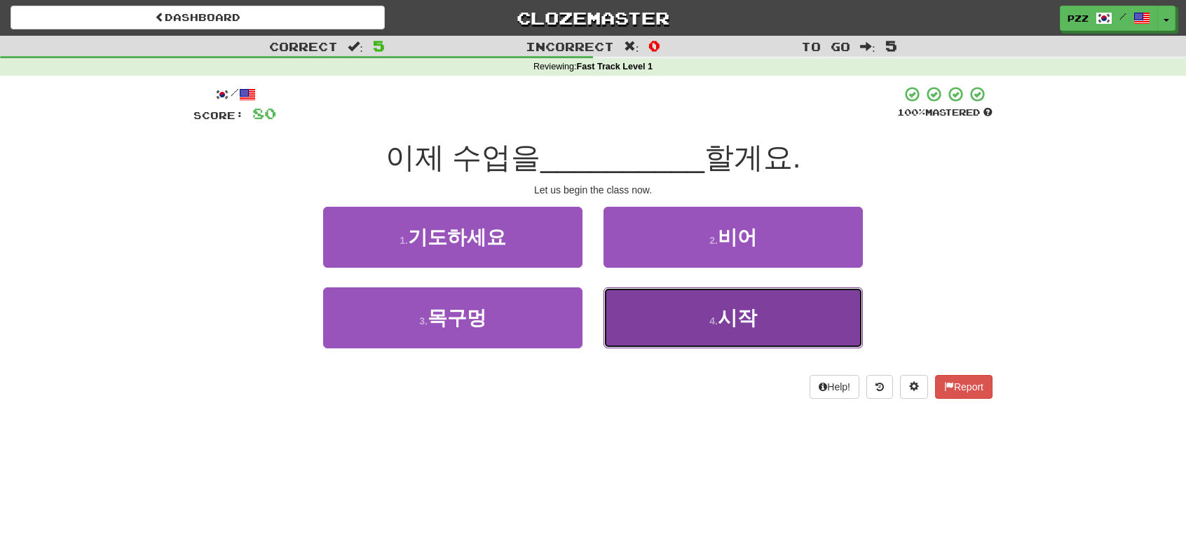
click at [658, 311] on button "4 . 시작" at bounding box center [733, 317] width 259 height 61
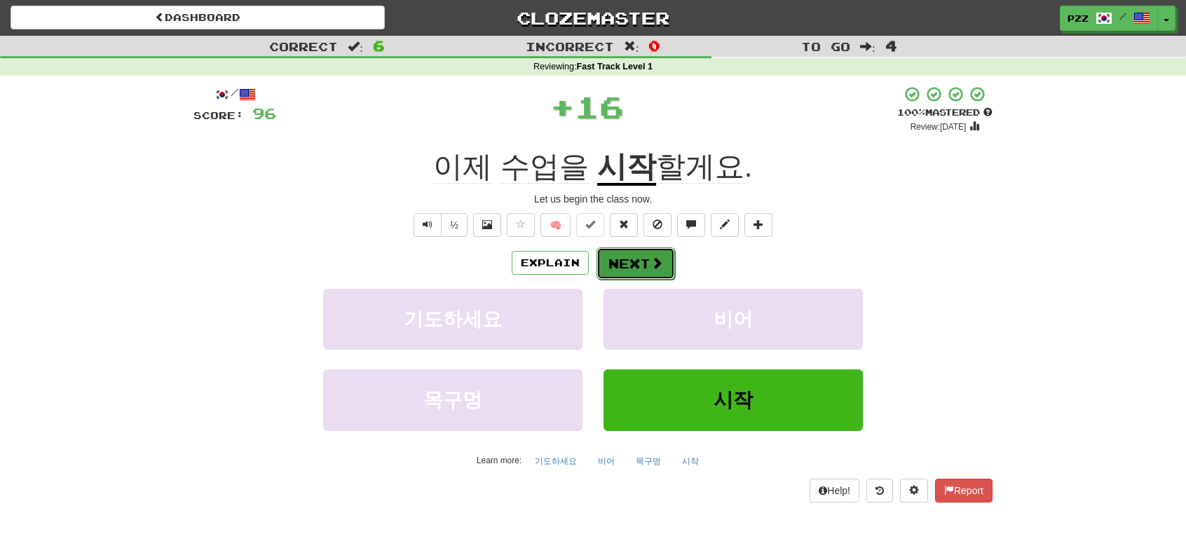
click at [637, 264] on button "Next" at bounding box center [636, 263] width 79 height 32
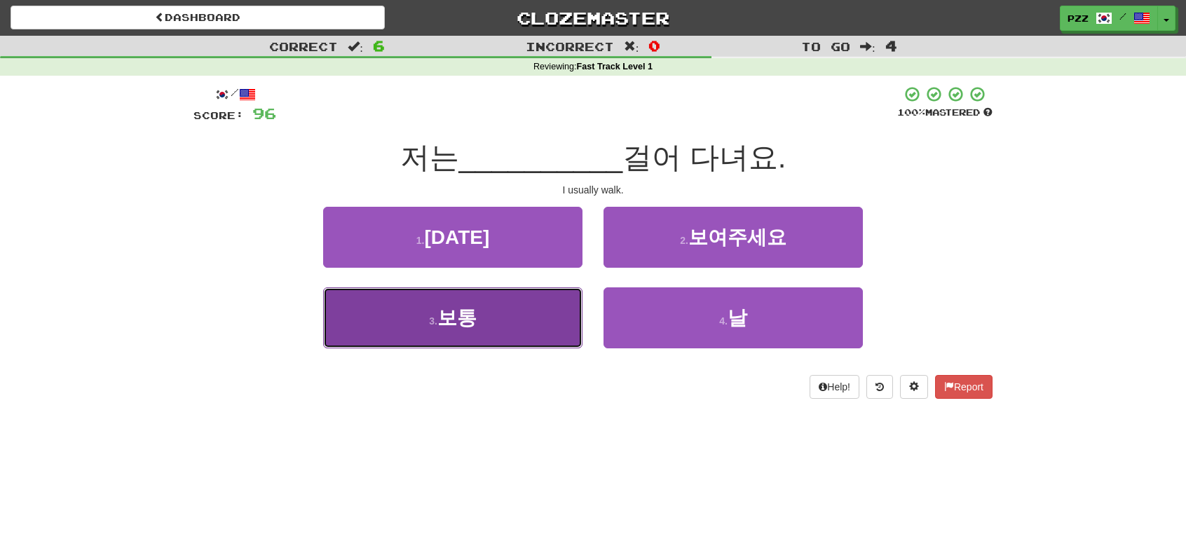
click at [537, 318] on button "3 . 보통" at bounding box center [452, 317] width 259 height 61
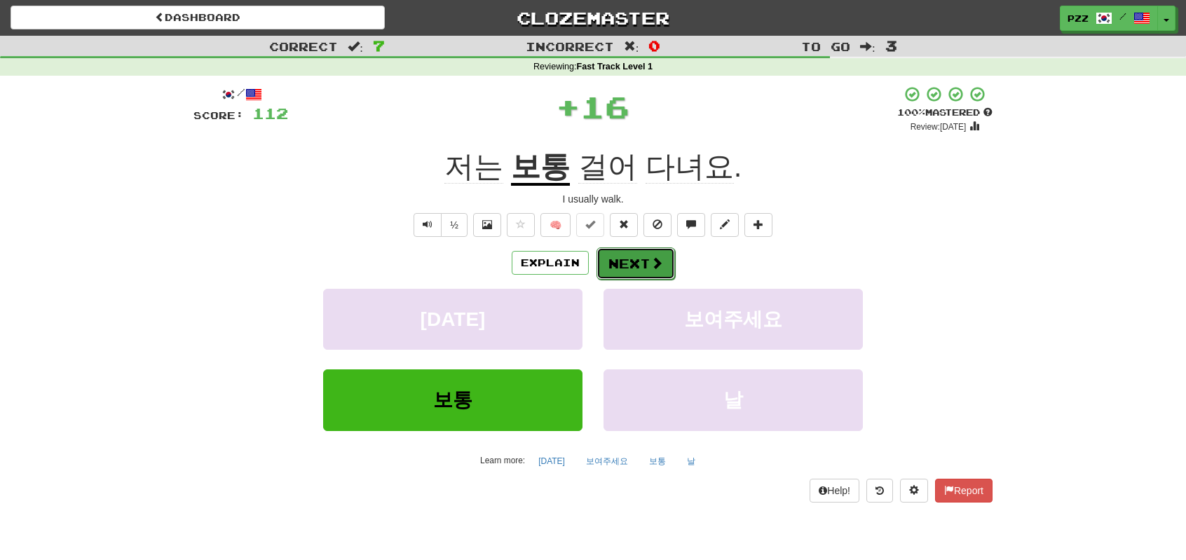
click at [627, 267] on button "Next" at bounding box center [636, 263] width 79 height 32
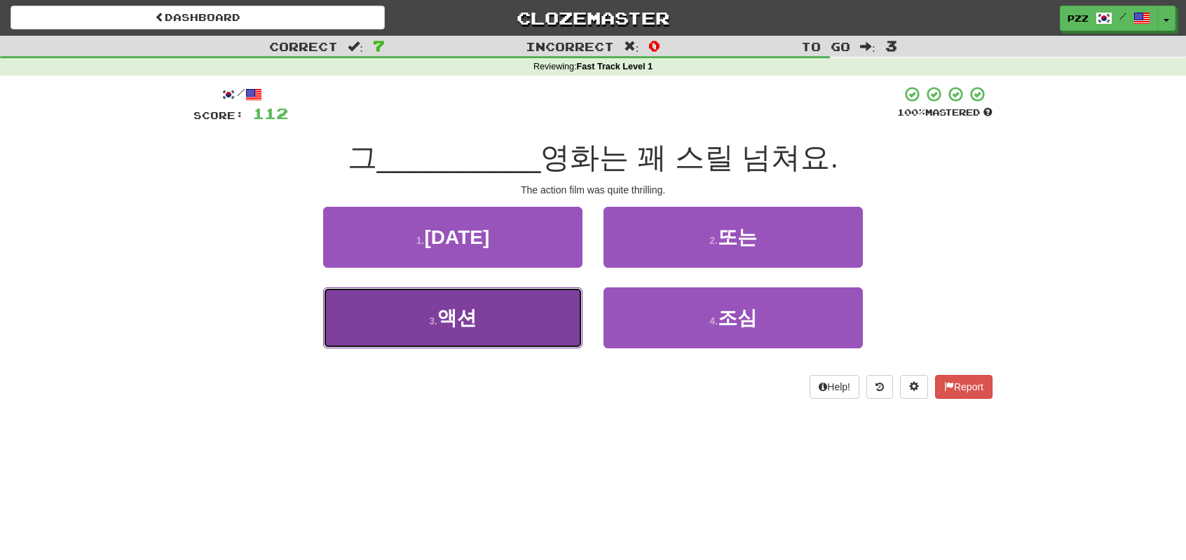
click at [564, 305] on button "3 . 액션" at bounding box center [452, 317] width 259 height 61
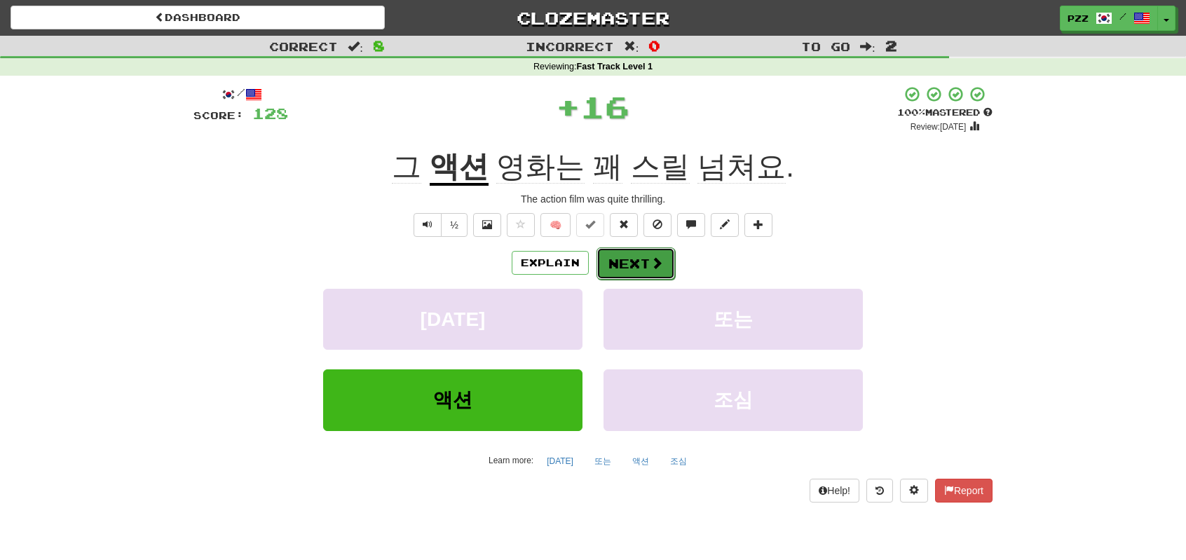
click at [639, 260] on button "Next" at bounding box center [636, 263] width 79 height 32
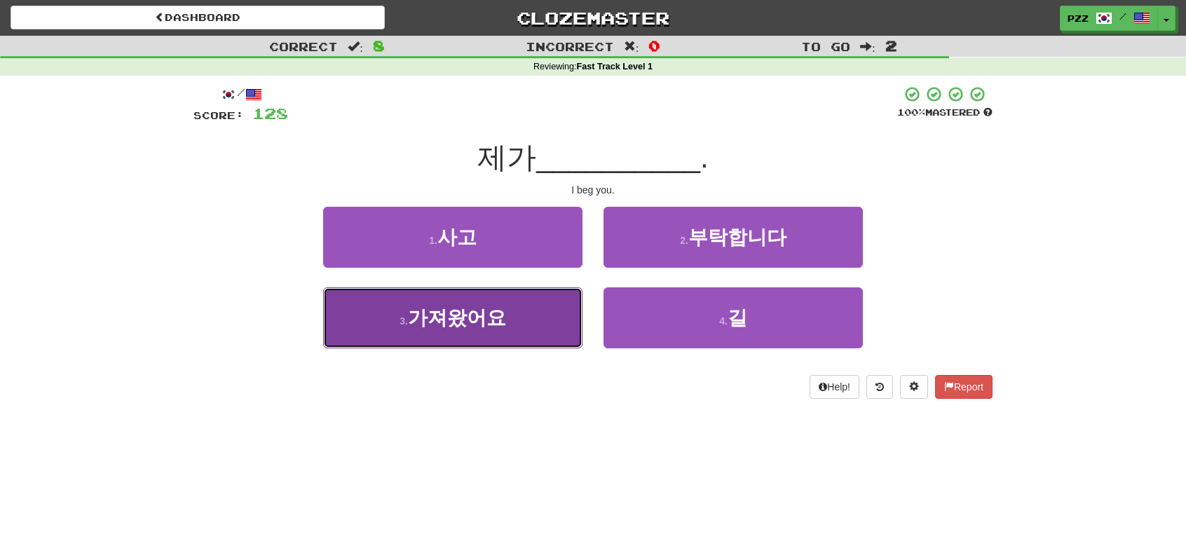
click at [503, 320] on button "3 . 가져왔어요" at bounding box center [452, 317] width 259 height 61
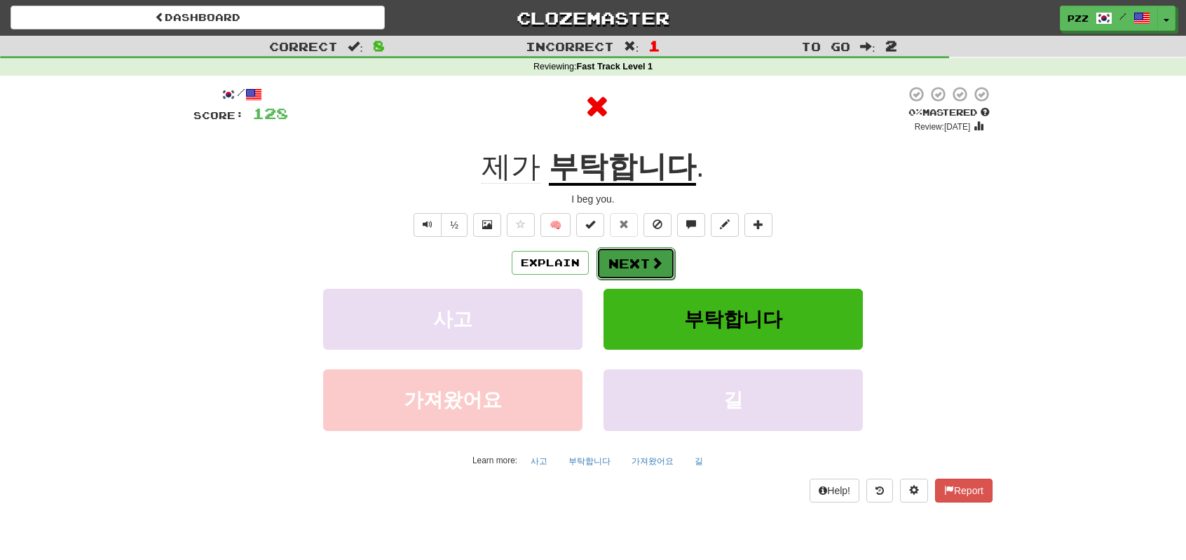
click at [645, 262] on button "Next" at bounding box center [636, 263] width 79 height 32
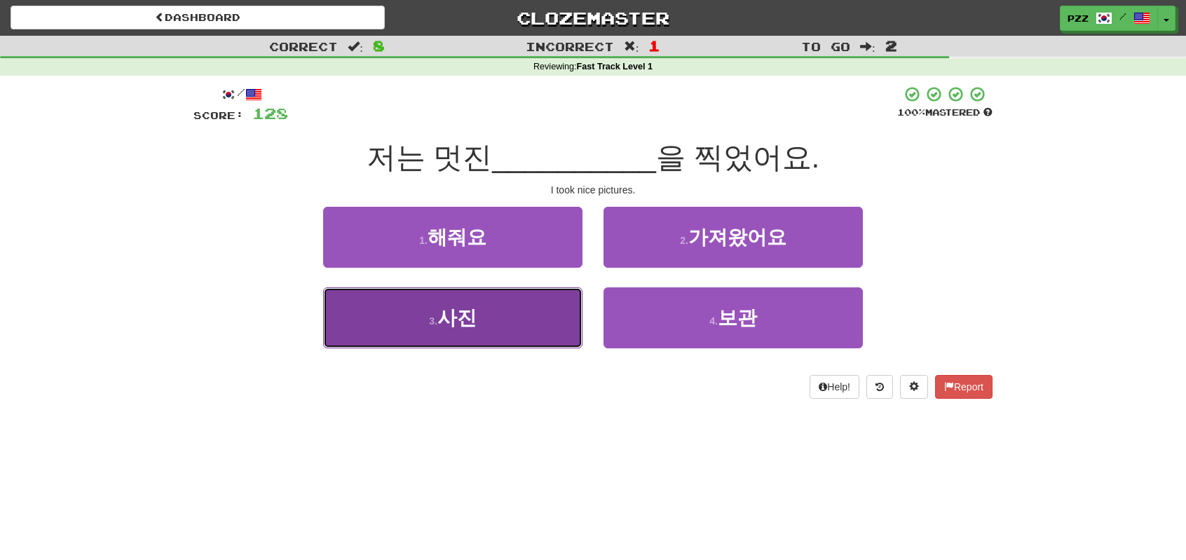
click at [527, 309] on button "3 . 사진" at bounding box center [452, 317] width 259 height 61
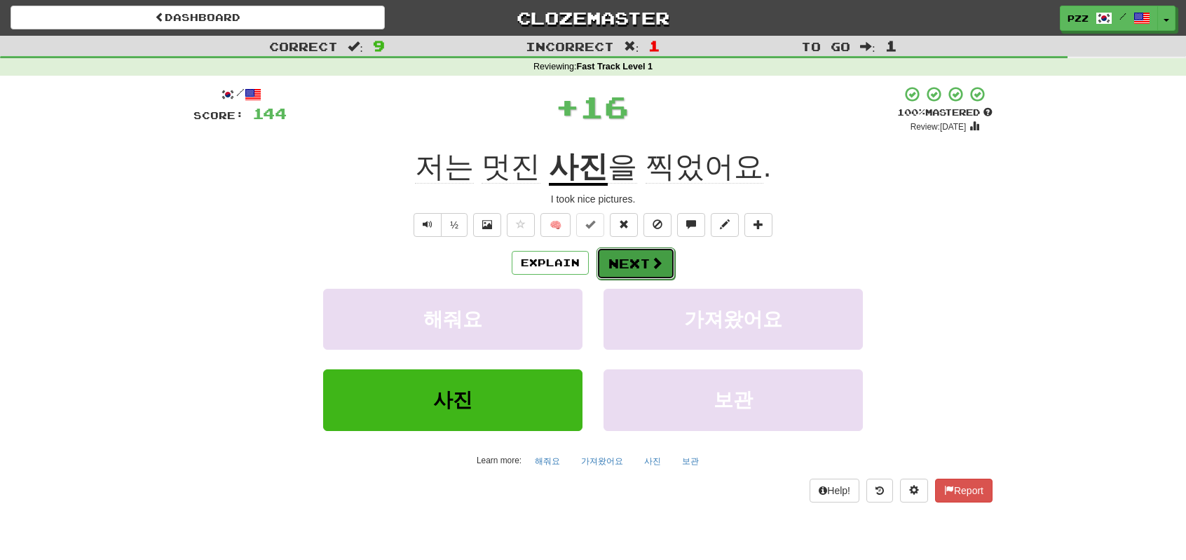
click at [618, 257] on button "Next" at bounding box center [636, 263] width 79 height 32
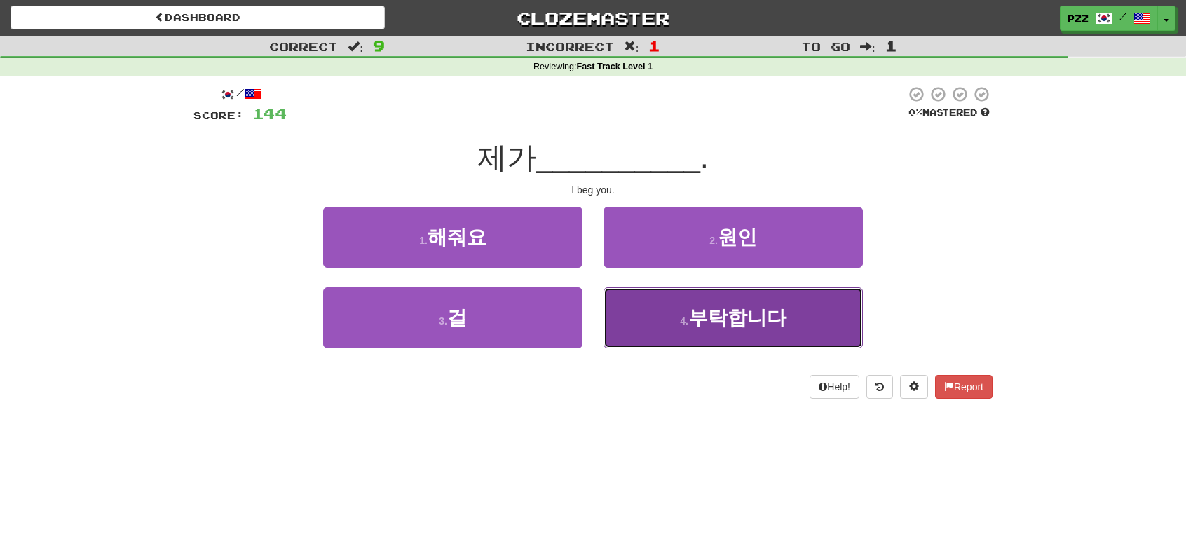
click at [662, 316] on button "4 . 부탁합니다" at bounding box center [733, 317] width 259 height 61
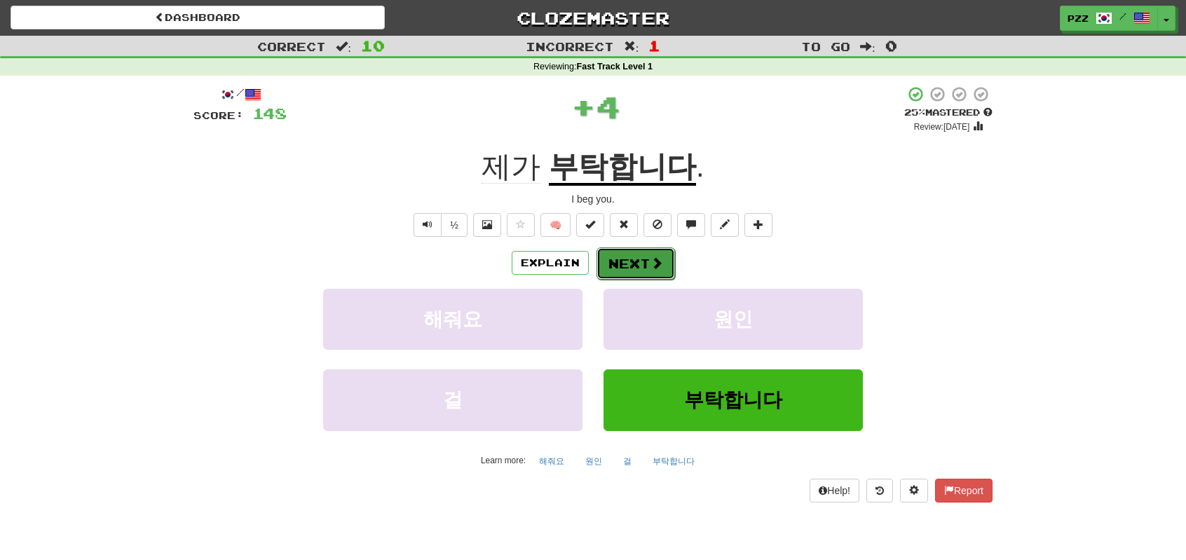
click at [629, 256] on button "Next" at bounding box center [636, 263] width 79 height 32
